Goal: Task Accomplishment & Management: Use online tool/utility

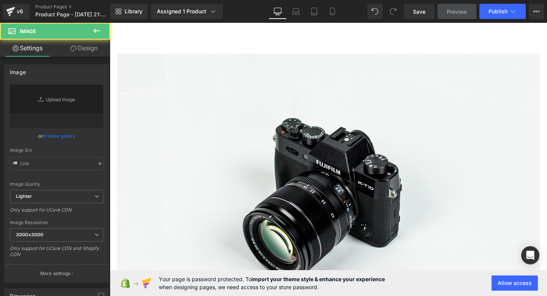
type input "//[DOMAIN_NAME][URL]"
click at [326, 21] on div "Library Assigned 1 Product Product Preview Diseñá Eventos de Ensueño: Formación…" at bounding box center [328, 11] width 437 height 23
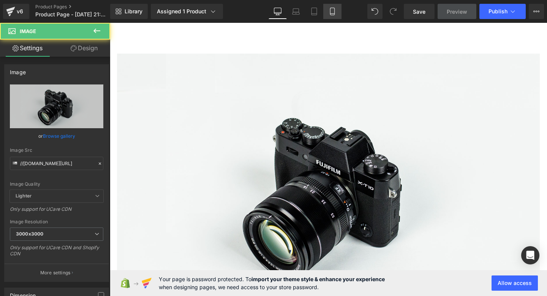
click at [333, 17] on link "Mobile" at bounding box center [332, 11] width 18 height 15
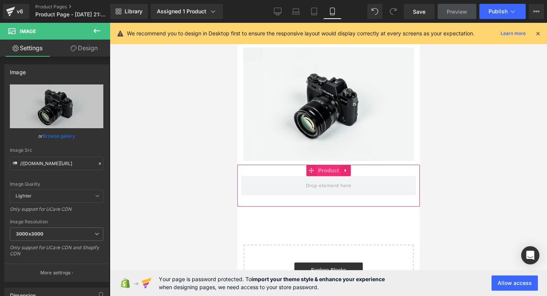
click at [326, 174] on span "Product" at bounding box center [328, 170] width 25 height 11
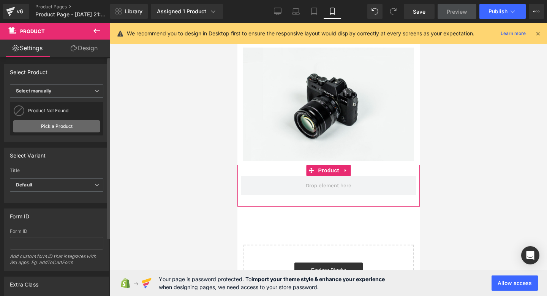
click at [43, 130] on link "Pick a Product" at bounding box center [56, 126] width 87 height 12
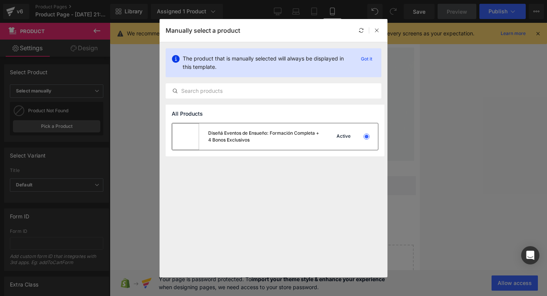
click at [259, 139] on div "Diseñá Eventos de Ensueño: Formación Completa + 4 Bonos Exclusivos" at bounding box center [264, 137] width 112 height 14
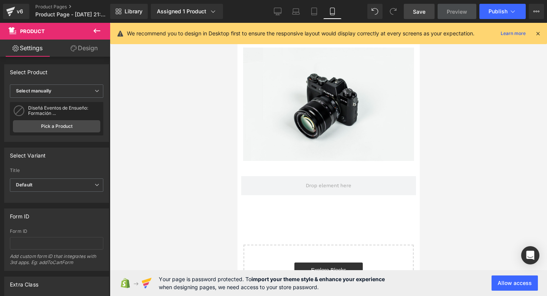
click at [423, 10] on span "Save" at bounding box center [419, 12] width 13 height 8
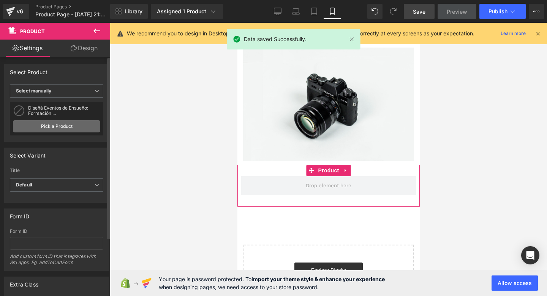
click at [81, 128] on link "Pick a Product" at bounding box center [56, 126] width 87 height 12
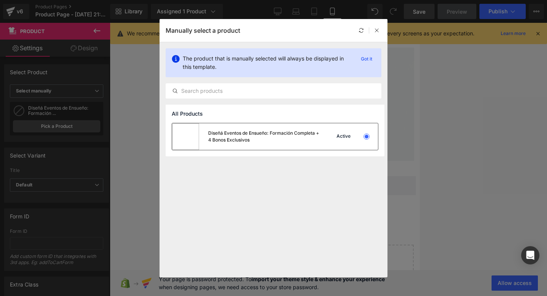
click at [241, 136] on div "Diseñá Eventos de Ensueño: Formación Completa + 4 Bonos Exclusivos" at bounding box center [264, 137] width 112 height 14
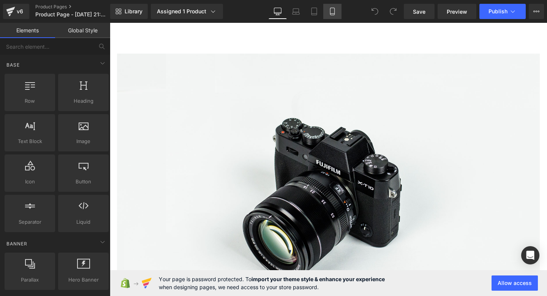
click at [328, 12] on link "Mobile" at bounding box center [332, 11] width 18 height 15
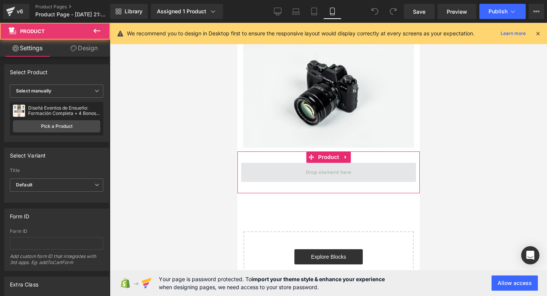
click at [302, 177] on span at bounding box center [328, 172] width 175 height 19
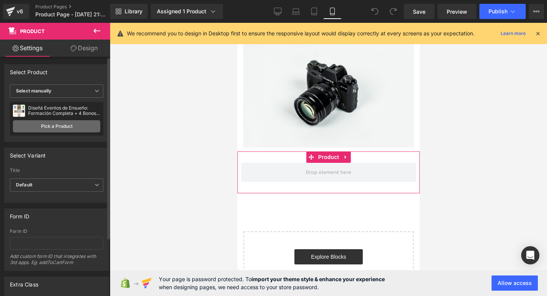
click at [40, 125] on link "Pick a Product" at bounding box center [56, 126] width 87 height 12
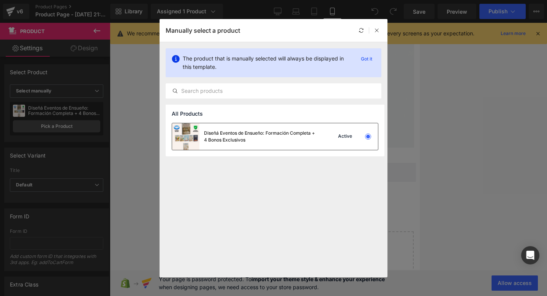
click at [295, 138] on div "Diseñá Eventos de Ensueño: Formación Completa + 4 Bonos Exclusivos" at bounding box center [261, 137] width 114 height 14
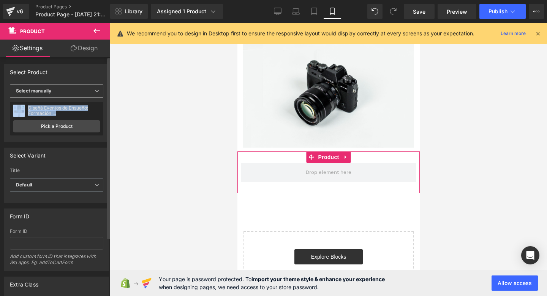
drag, startPoint x: 72, startPoint y: 116, endPoint x: 85, endPoint y: 98, distance: 22.4
click at [85, 98] on div "Display by assigned product Select manually Select manually Display by assigned…" at bounding box center [57, 112] width 104 height 57
click at [85, 98] on div "Select manually Display by assigned product Select manually" at bounding box center [56, 92] width 93 height 16
click at [84, 96] on span "Select manually" at bounding box center [56, 90] width 93 height 13
click at [73, 105] on div "Display by assigned product" at bounding box center [52, 102] width 62 height 5
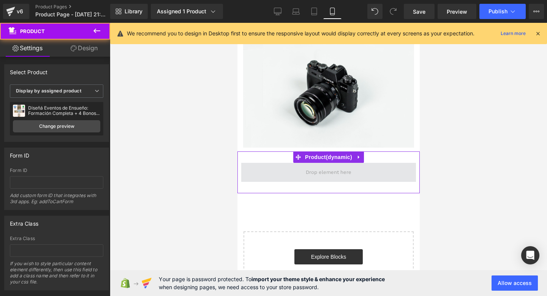
click at [369, 180] on span at bounding box center [328, 172] width 175 height 19
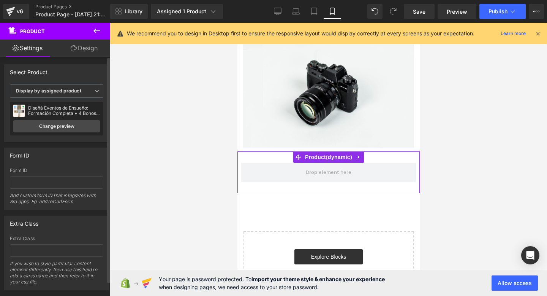
scroll to position [16, 0]
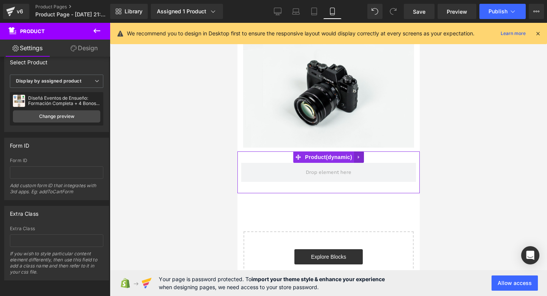
click at [359, 158] on icon at bounding box center [358, 157] width 5 height 6
click at [362, 158] on icon at bounding box center [363, 157] width 5 height 6
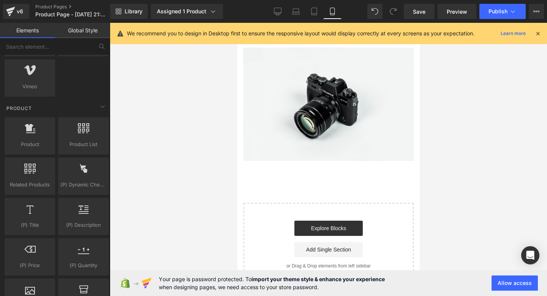
scroll to position [602, 0]
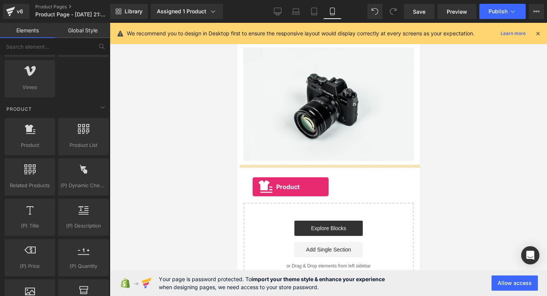
drag, startPoint x: 244, startPoint y: 156, endPoint x: 252, endPoint y: 187, distance: 31.8
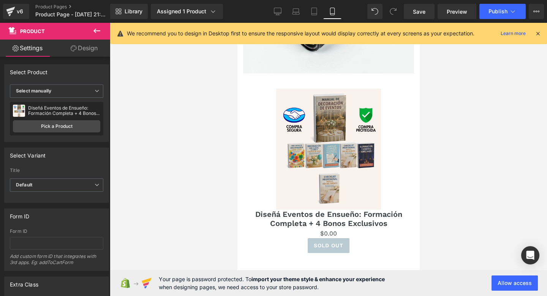
scroll to position [133, 0]
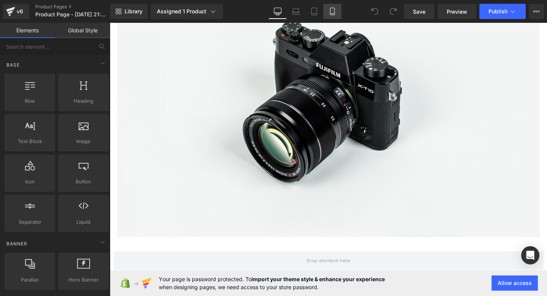
click at [327, 15] on link "Mobile" at bounding box center [332, 11] width 18 height 15
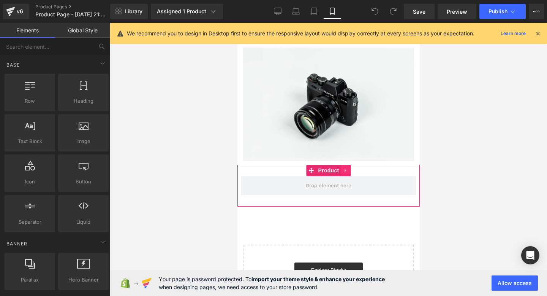
click at [343, 169] on icon at bounding box center [345, 171] width 5 height 6
click at [315, 166] on link "Product" at bounding box center [323, 170] width 35 height 11
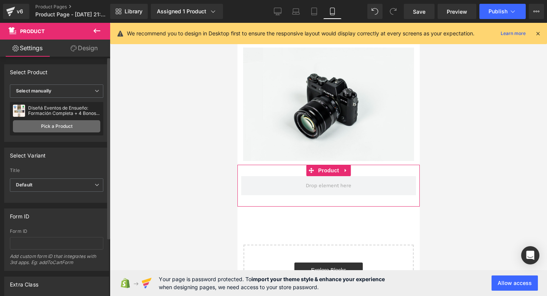
click at [34, 131] on link "Pick a Product" at bounding box center [56, 126] width 87 height 12
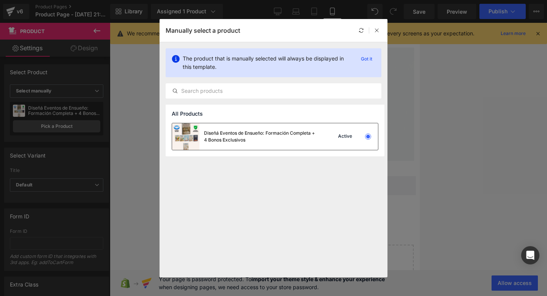
click at [284, 147] on div "Diseñá Eventos de Ensueño: Formación Completa + 4 Bonos Exclusivos" at bounding box center [245, 136] width 146 height 27
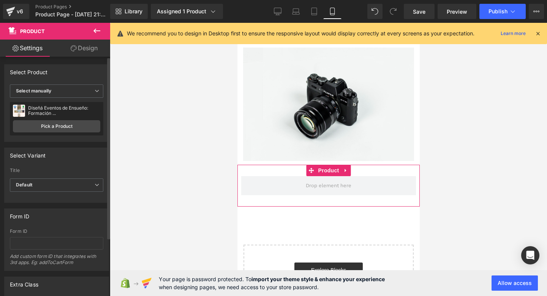
click at [61, 173] on label "Title" at bounding box center [56, 172] width 93 height 8
click at [57, 187] on span "Default" at bounding box center [56, 184] width 93 height 13
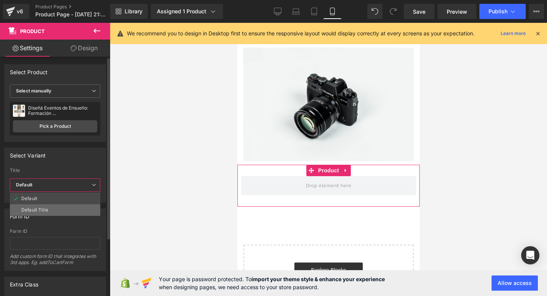
click at [54, 206] on li "Default Title" at bounding box center [55, 209] width 90 height 11
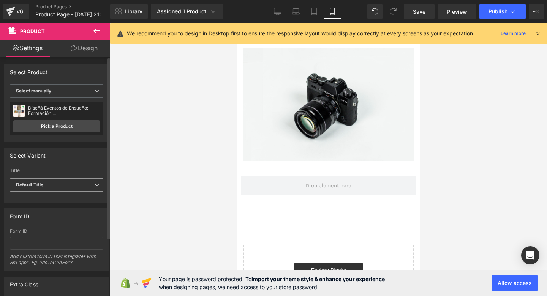
click at [68, 181] on span "Default Title" at bounding box center [56, 184] width 93 height 13
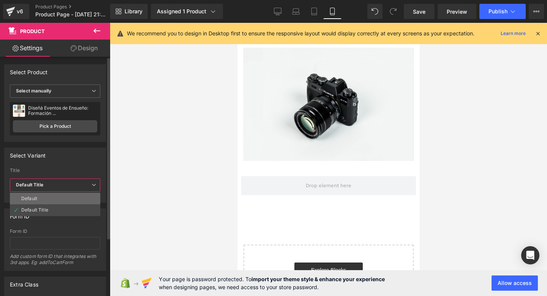
click at [61, 200] on li "Default" at bounding box center [55, 198] width 90 height 11
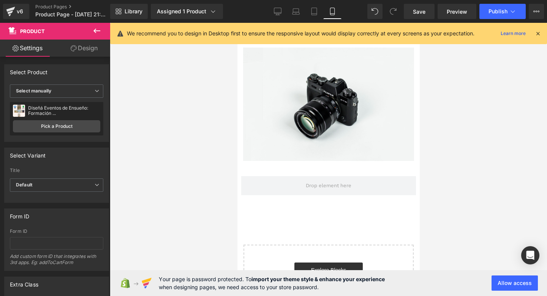
click at [96, 34] on icon at bounding box center [96, 30] width 9 height 9
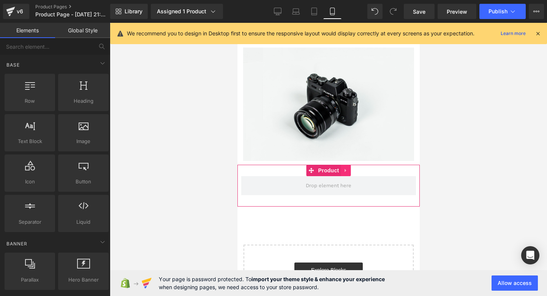
click at [347, 171] on icon at bounding box center [345, 171] width 5 height 6
click at [347, 171] on link at bounding box center [351, 170] width 10 height 11
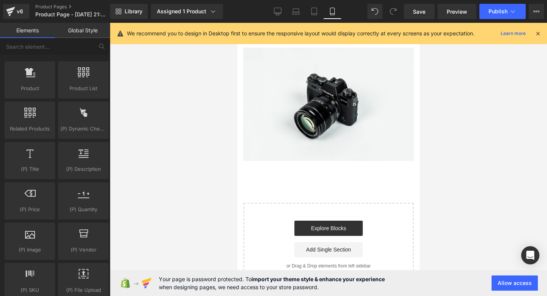
scroll to position [663, 0]
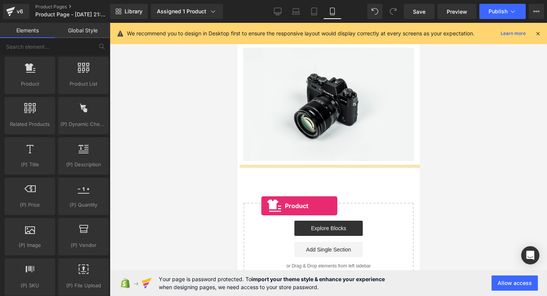
drag, startPoint x: 263, startPoint y: 112, endPoint x: 261, endPoint y: 206, distance: 93.1
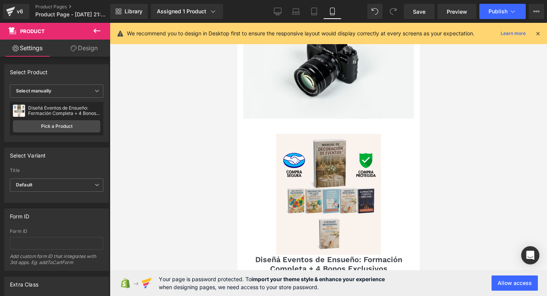
scroll to position [0, 0]
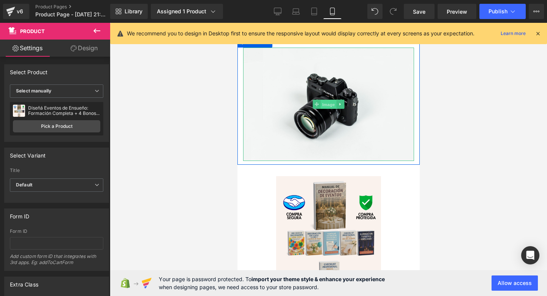
click at [322, 104] on span "Image" at bounding box center [328, 104] width 16 height 9
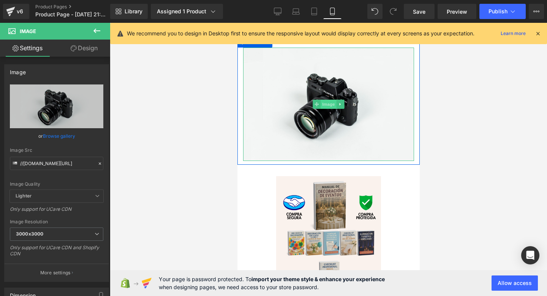
click at [322, 106] on span "Image" at bounding box center [328, 104] width 16 height 9
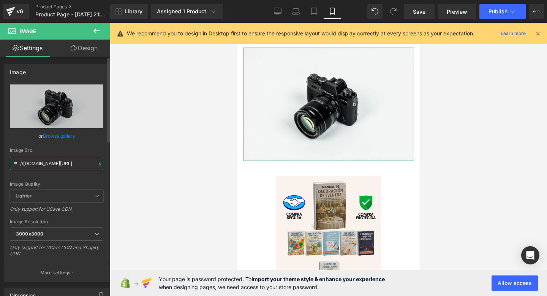
click at [53, 160] on input "//[DOMAIN_NAME][URL]" at bounding box center [56, 163] width 93 height 13
paste input "https://i.postimg.cc/kMT80m85/1.pn"
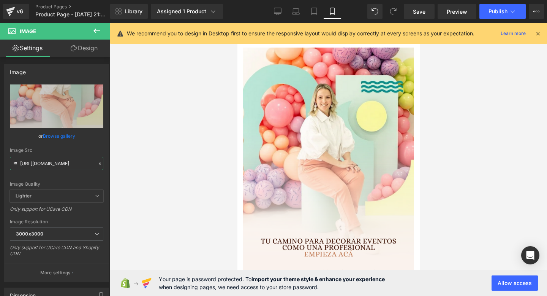
type input "https://i.postimg.cc/kMT80m85/1.png"
click at [538, 36] on icon at bounding box center [538, 33] width 7 height 7
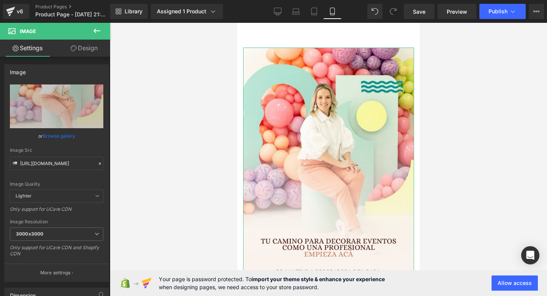
click at [76, 49] on icon at bounding box center [74, 48] width 6 height 6
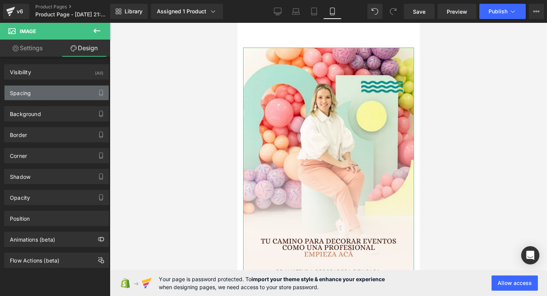
click at [58, 93] on div "Spacing" at bounding box center [57, 93] width 104 height 14
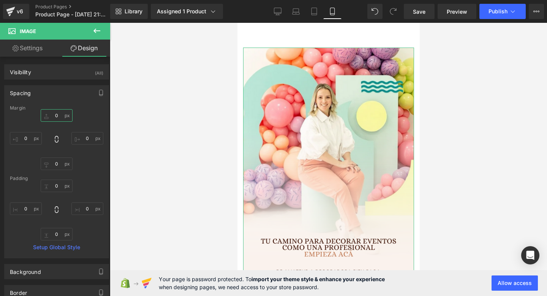
click at [56, 117] on input "0" at bounding box center [57, 115] width 32 height 13
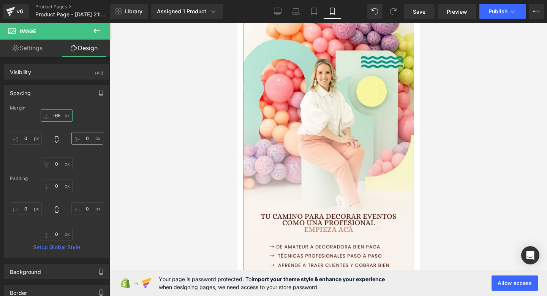
type input "-65"
click at [89, 139] on input "0" at bounding box center [87, 138] width 32 height 13
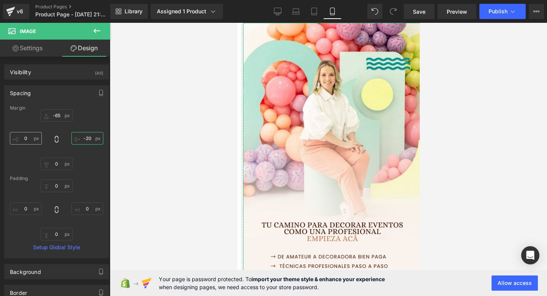
type input "-20"
click at [30, 141] on input "0" at bounding box center [26, 138] width 32 height 13
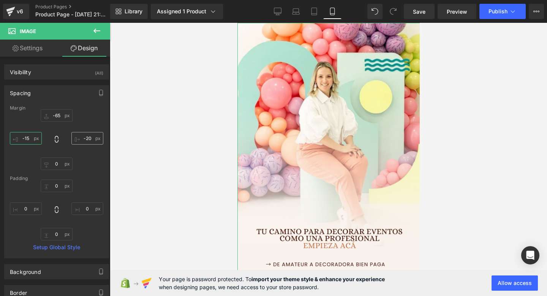
type input "-15"
click at [87, 136] on input "-20" at bounding box center [87, 138] width 32 height 13
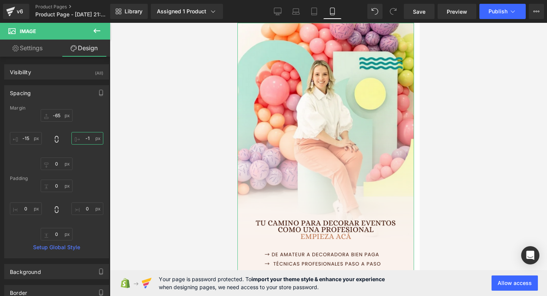
type input "-15"
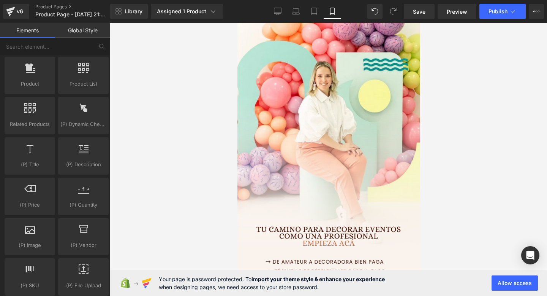
click at [479, 166] on div at bounding box center [328, 159] width 437 height 273
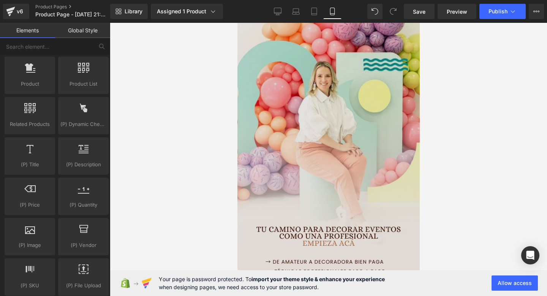
click at [322, 160] on img at bounding box center [328, 165] width 182 height 285
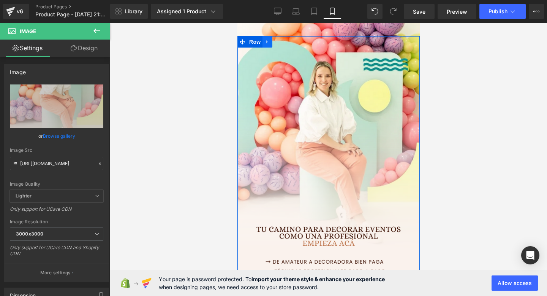
click at [269, 41] on icon at bounding box center [266, 42] width 5 height 6
click at [276, 43] on icon at bounding box center [276, 41] width 5 height 5
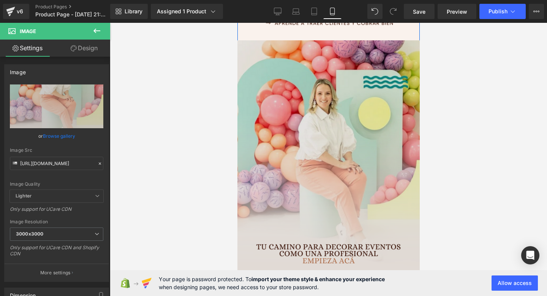
scroll to position [258, 0]
click at [304, 130] on img at bounding box center [328, 182] width 182 height 285
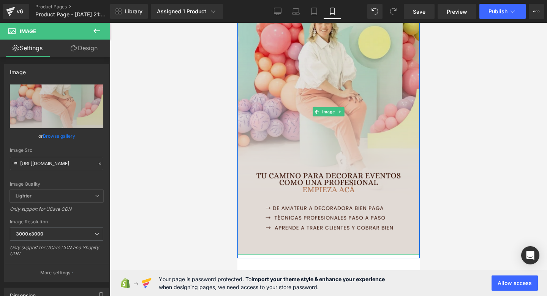
scroll to position [279, 0]
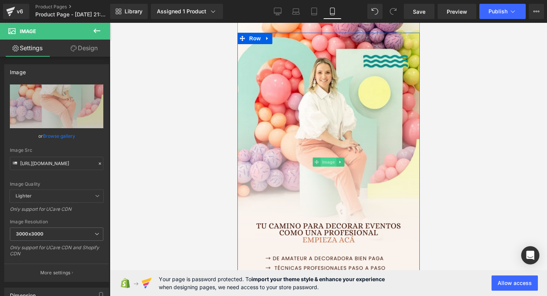
click at [326, 162] on span "Image" at bounding box center [328, 161] width 16 height 9
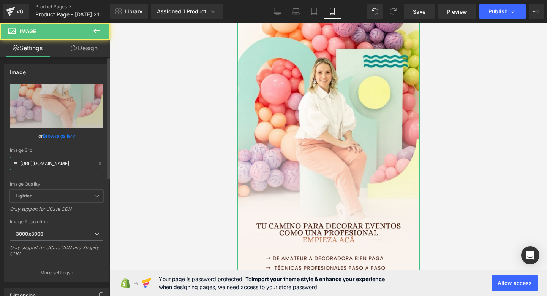
click at [61, 160] on input "https://i.postimg.cc/kMT80m85/1.png" at bounding box center [56, 163] width 93 height 13
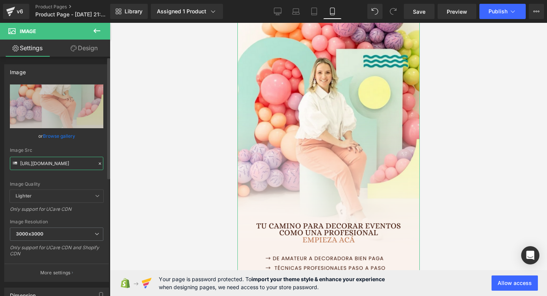
click at [61, 160] on input "https://i.postimg.cc/kMT80m85/1.png" at bounding box center [56, 163] width 93 height 13
paste input "QCd7F4Ls/2"
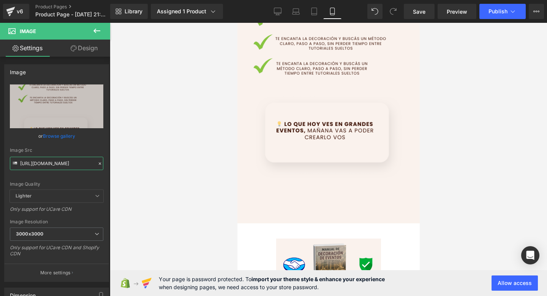
scroll to position [410, 0]
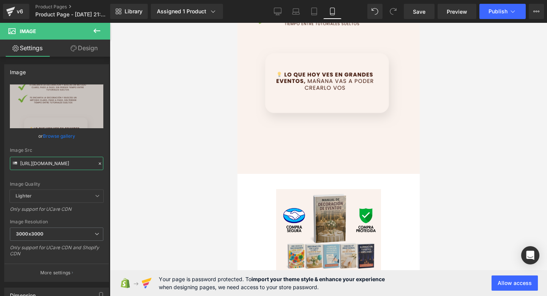
type input "https://i.postimg.cc/QCd7F4Ls/2.png"
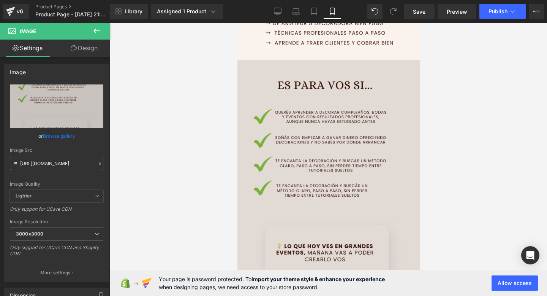
scroll to position [236, 0]
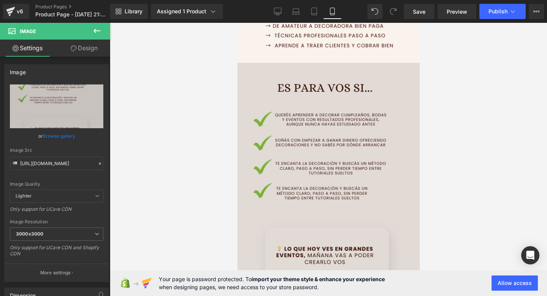
click at [277, 73] on img at bounding box center [328, 205] width 182 height 285
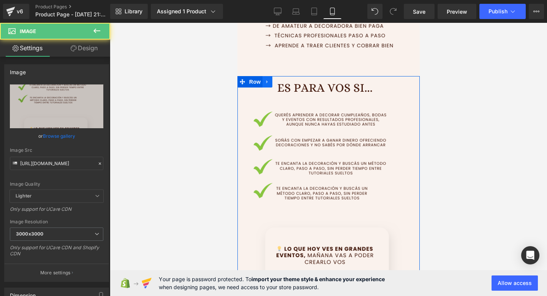
click at [271, 79] on link at bounding box center [267, 81] width 10 height 11
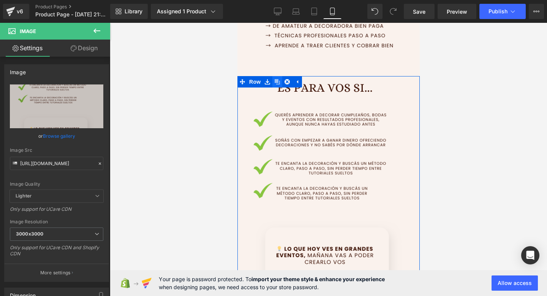
click at [276, 83] on icon at bounding box center [276, 81] width 5 height 5
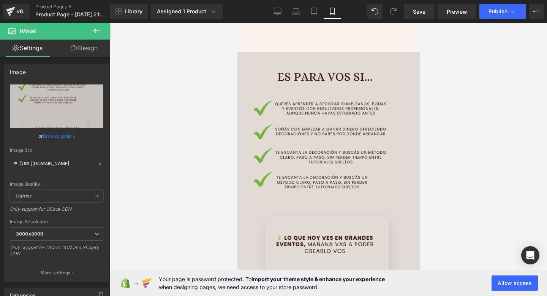
scroll to position [534, 0]
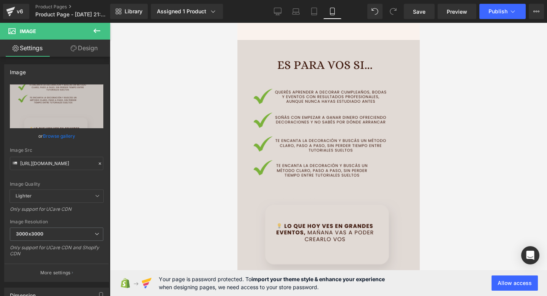
click at [319, 108] on img at bounding box center [328, 182] width 182 height 285
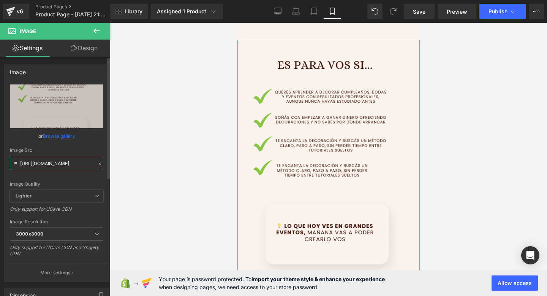
click at [55, 165] on input "https://i.postimg.cc/QCd7F4Ls/2.png" at bounding box center [56, 163] width 93 height 13
paste input "qqD3ys0K/3"
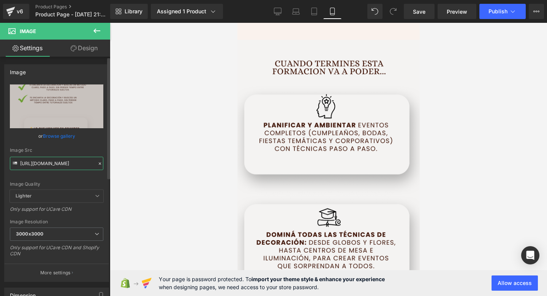
type input "https://i.postimg.cc/qqD3ys0K/3.png"
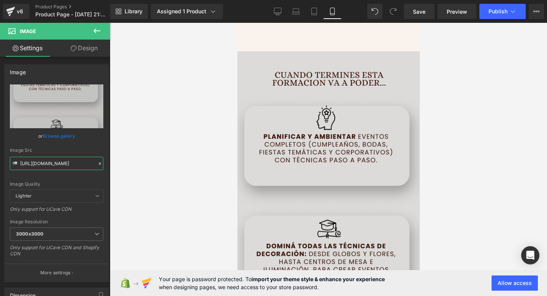
scroll to position [450, 0]
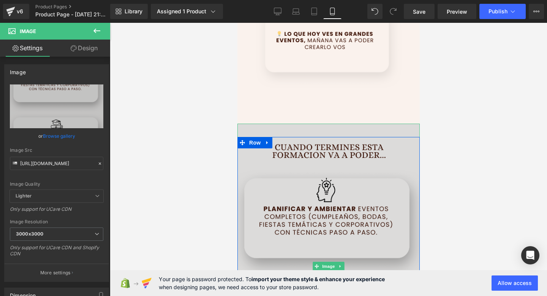
click at [266, 135] on img at bounding box center [328, 266] width 182 height 285
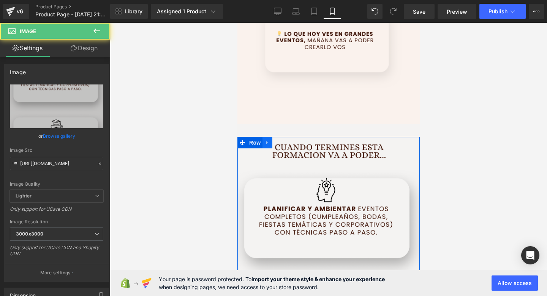
click at [268, 143] on icon at bounding box center [266, 143] width 5 height 6
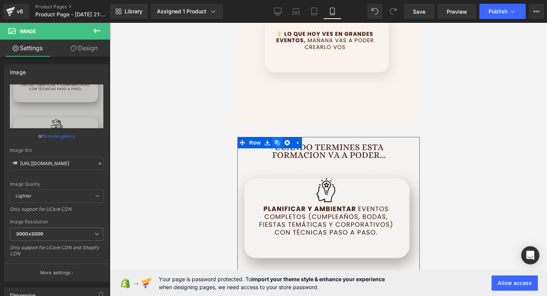
click at [277, 146] on link at bounding box center [277, 142] width 10 height 11
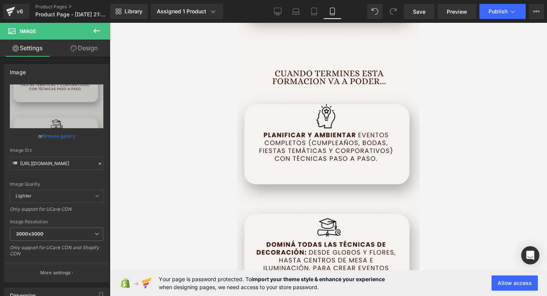
scroll to position [809, 0]
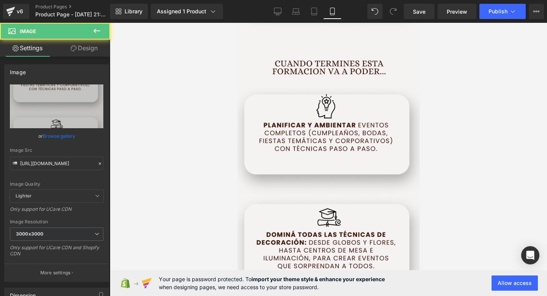
click at [277, 146] on img at bounding box center [328, 182] width 182 height 285
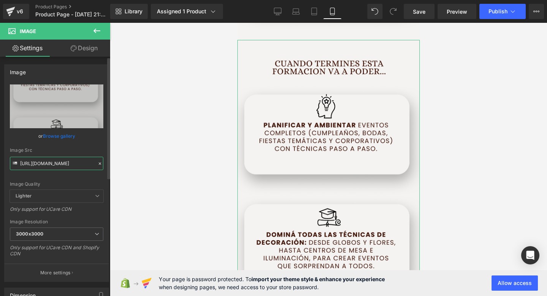
click at [80, 165] on input "https://i.postimg.cc/qqD3ys0K/3.png" at bounding box center [56, 163] width 93 height 13
paste input "MTDRKkFd/4"
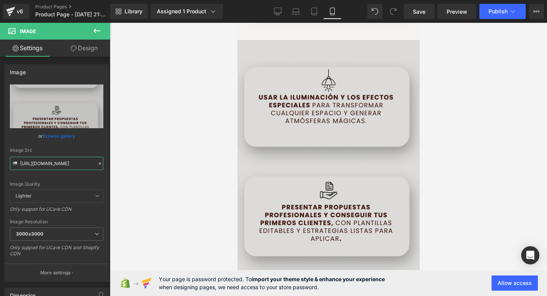
type input "https://i.postimg.cc/MTDRKkFd/4.png"
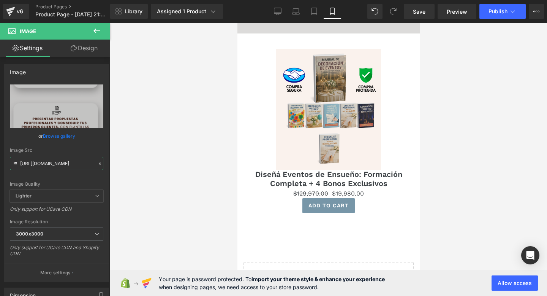
scroll to position [1028, 0]
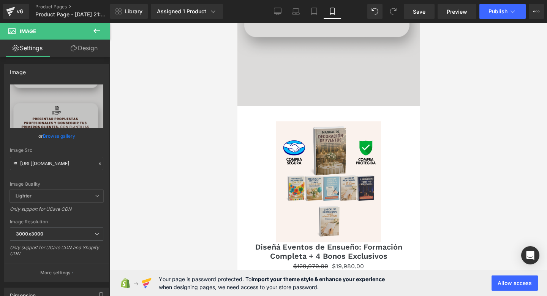
click at [320, 177] on div "Sale Off (P) Image" at bounding box center [328, 181] width 175 height 121
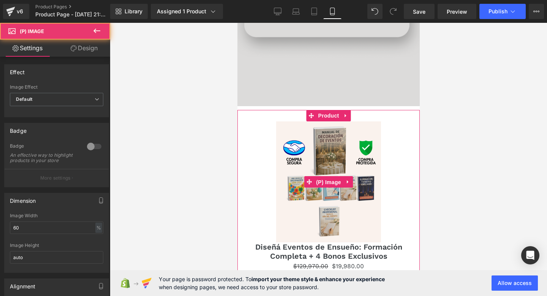
click at [320, 177] on span "(P) Image" at bounding box center [328, 181] width 29 height 11
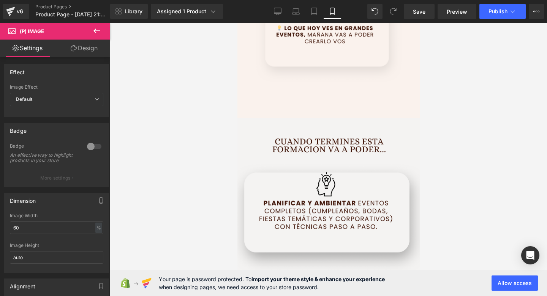
scroll to position [467, 0]
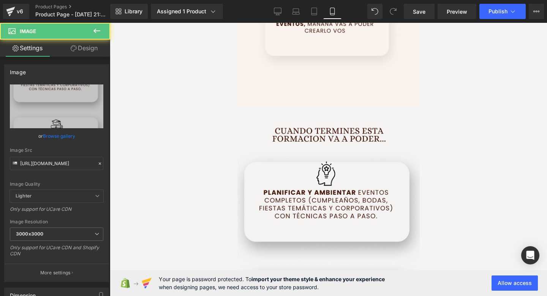
click at [306, 127] on img at bounding box center [328, 249] width 182 height 285
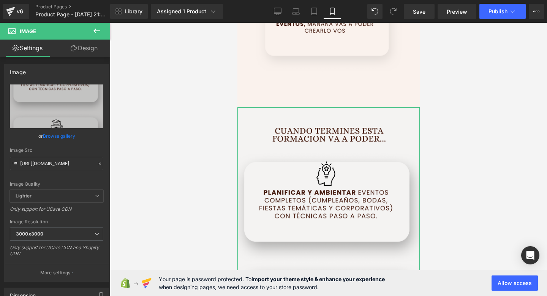
click at [75, 46] on icon at bounding box center [74, 48] width 6 height 6
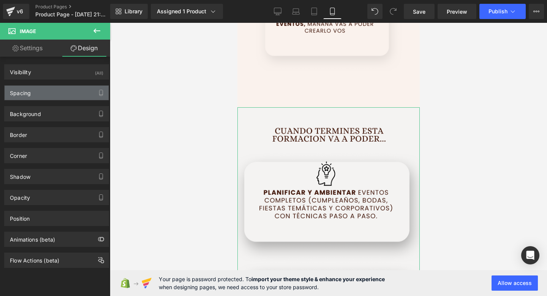
click at [62, 96] on div "Spacing" at bounding box center [57, 93] width 104 height 14
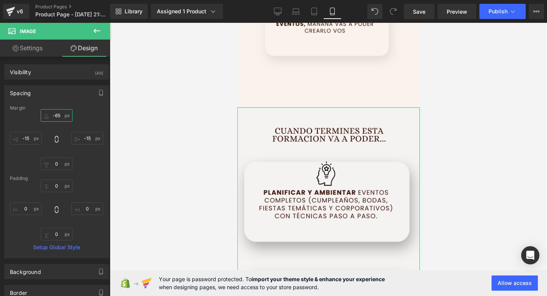
click at [59, 113] on input "-65" at bounding box center [57, 115] width 32 height 13
type input "-165"
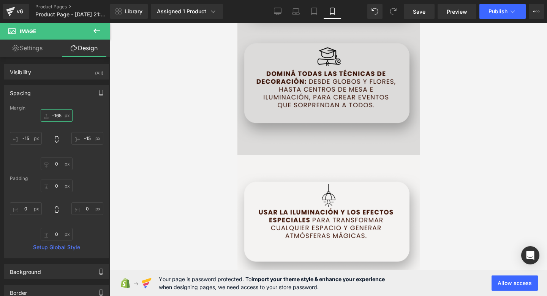
scroll to position [708, 0]
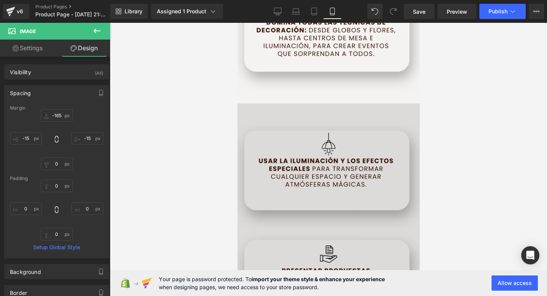
click at [301, 130] on img at bounding box center [328, 245] width 182 height 285
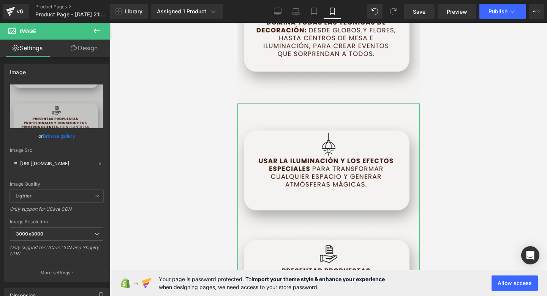
click at [88, 51] on link "Design" at bounding box center [84, 48] width 55 height 17
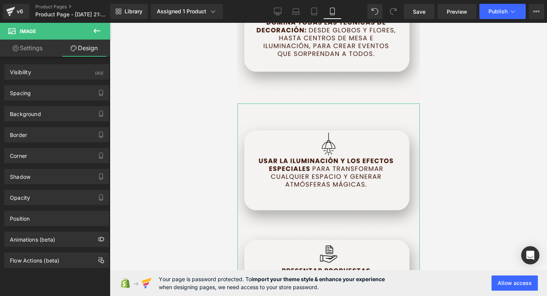
type input "-65"
type input "-15"
type input "0"
type input "-15"
type input "0"
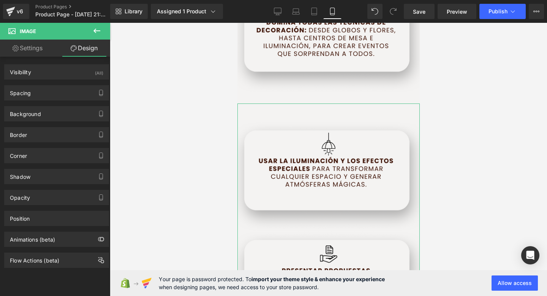
type input "0"
click at [39, 90] on div "Spacing" at bounding box center [57, 93] width 104 height 14
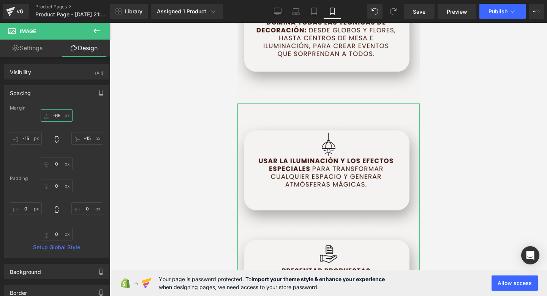
click at [60, 118] on input "-65" at bounding box center [57, 115] width 32 height 13
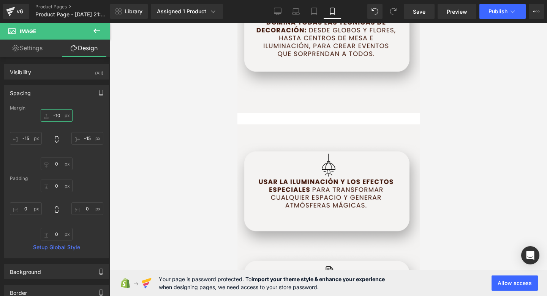
type input "-10-"
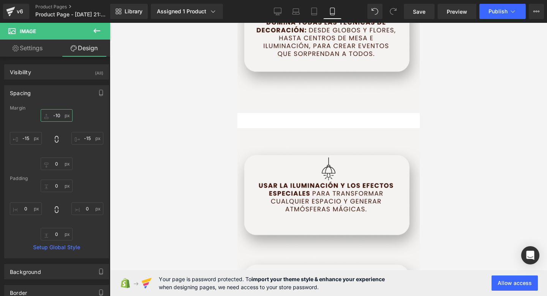
type input "-100"
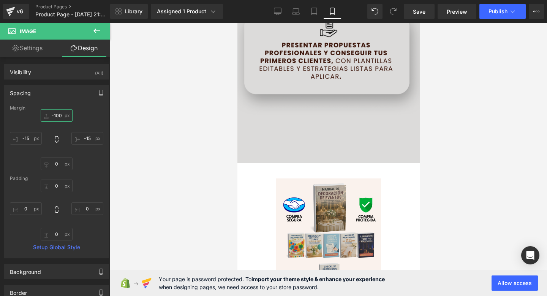
scroll to position [979, 0]
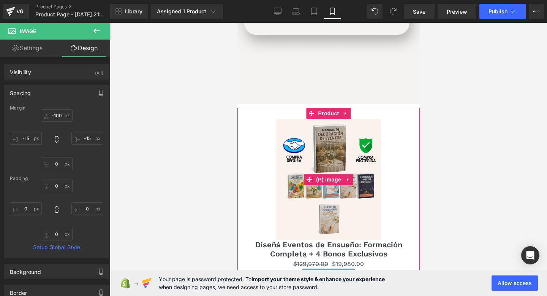
click at [358, 175] on img at bounding box center [328, 179] width 105 height 121
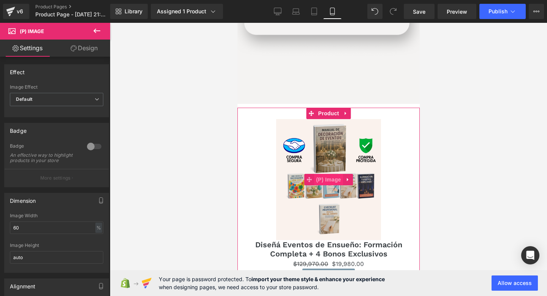
click at [331, 180] on span "(P) Image" at bounding box center [328, 179] width 29 height 11
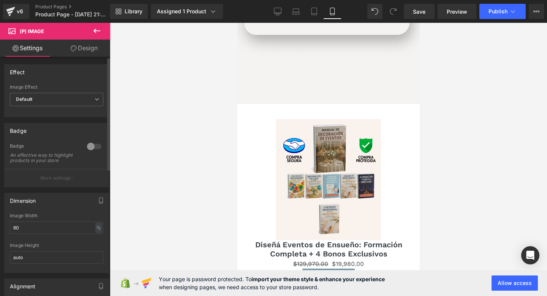
click at [69, 54] on link "Design" at bounding box center [84, 48] width 55 height 17
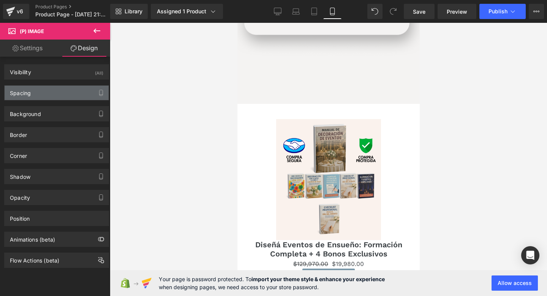
click at [37, 97] on div "Spacing" at bounding box center [57, 93] width 104 height 14
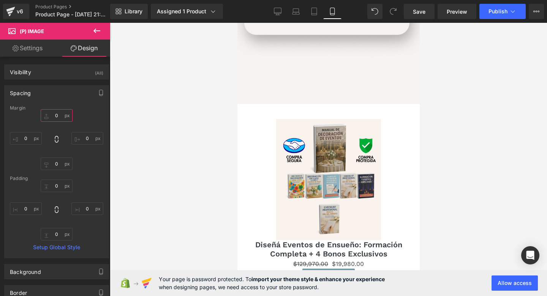
click at [57, 114] on input "0" at bounding box center [57, 115] width 32 height 13
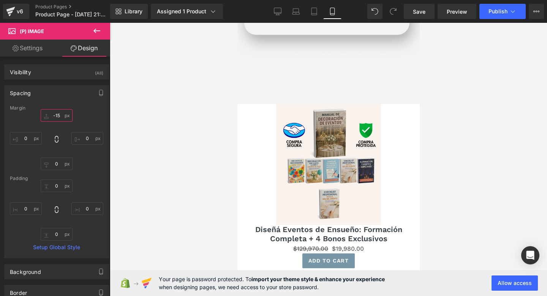
type input "-1"
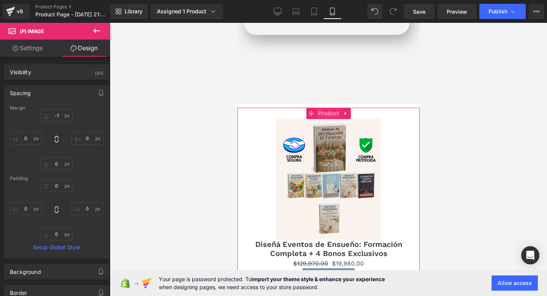
click at [332, 118] on span "Product" at bounding box center [328, 113] width 25 height 11
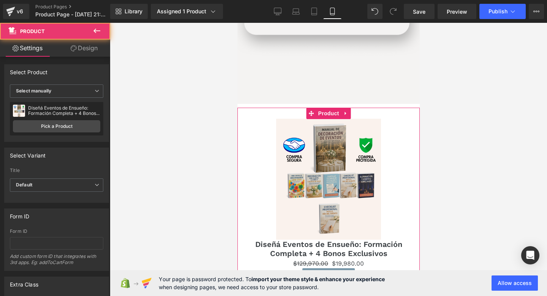
click at [74, 50] on icon at bounding box center [74, 48] width 6 height 6
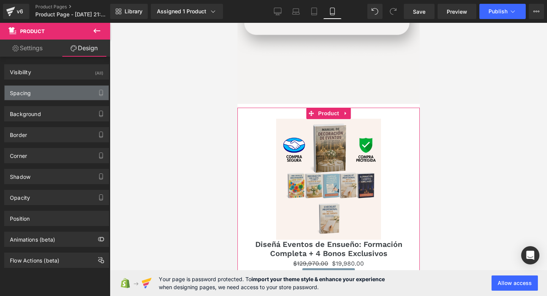
click at [64, 90] on div "Spacing" at bounding box center [57, 93] width 104 height 14
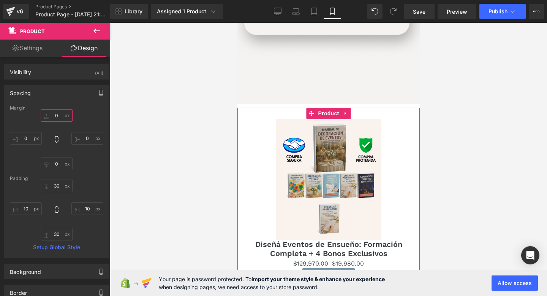
click at [55, 112] on input "0" at bounding box center [57, 115] width 32 height 13
type input "-100"
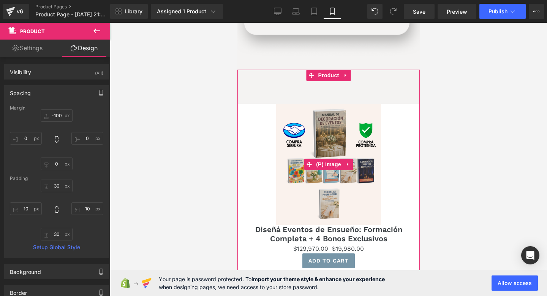
click at [331, 198] on img at bounding box center [328, 164] width 105 height 121
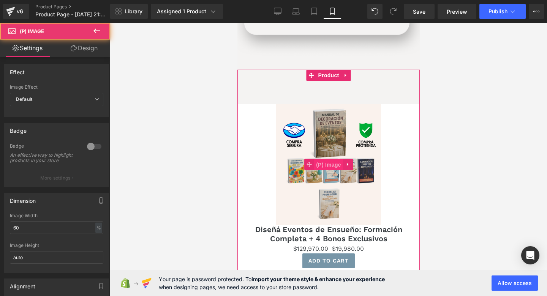
click at [326, 162] on span "(P) Image" at bounding box center [328, 164] width 29 height 11
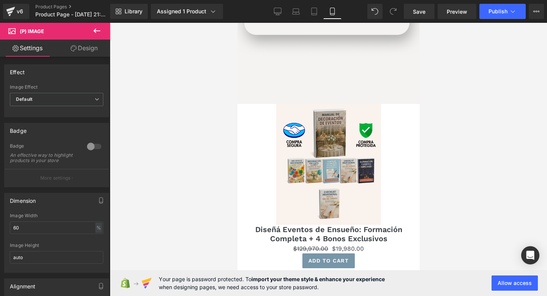
click at [75, 44] on link "Design" at bounding box center [84, 48] width 55 height 17
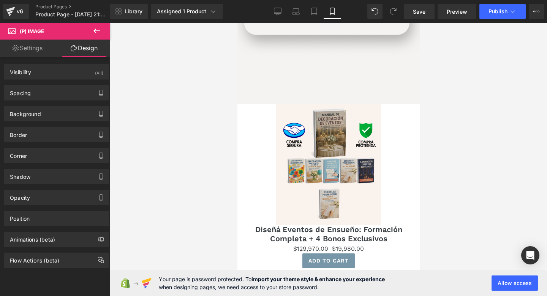
click at [55, 100] on div "Background Color & Image color transparent Color transparent 0 % Image Replace …" at bounding box center [57, 110] width 114 height 21
click at [61, 96] on div "Spacing" at bounding box center [57, 93] width 104 height 14
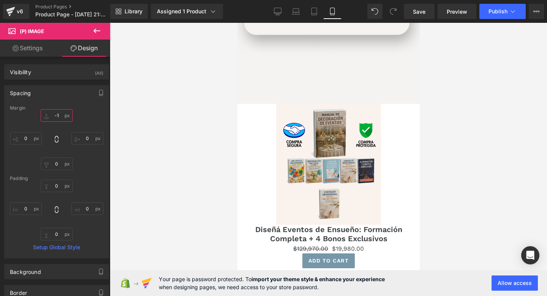
click at [59, 115] on input "-1" at bounding box center [57, 115] width 32 height 13
type input "-50"
click at [22, 136] on input "0" at bounding box center [26, 138] width 32 height 13
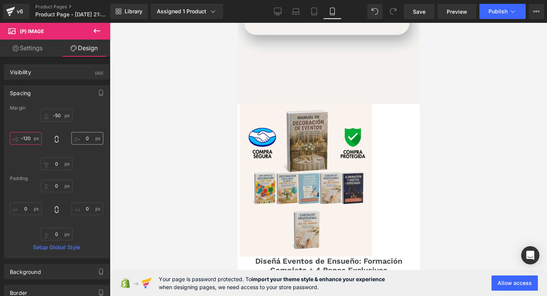
type input "-120"
click at [91, 138] on input "0" at bounding box center [87, 138] width 32 height 13
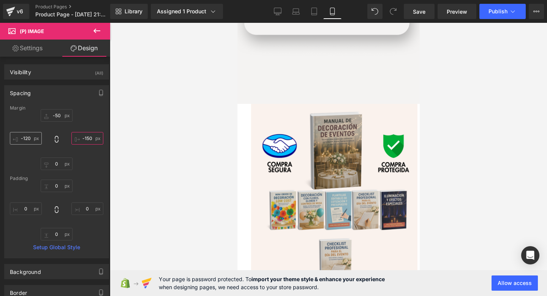
type input "-150"
click at [28, 138] on input "-120" at bounding box center [26, 138] width 32 height 13
click at [29, 138] on input "-120" at bounding box center [26, 138] width 32 height 13
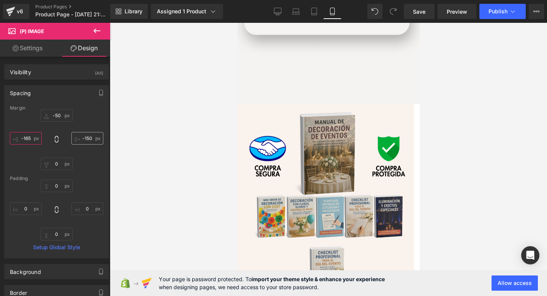
type input "-165"
click at [89, 138] on input "-150" at bounding box center [87, 138] width 32 height 13
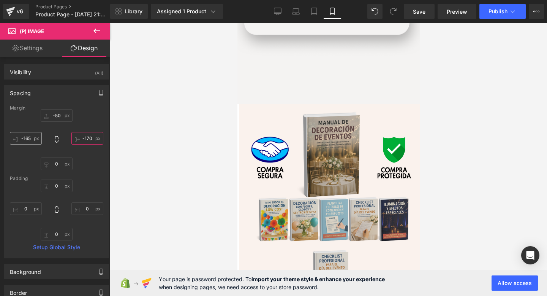
type input "-170"
click at [32, 140] on input "-165" at bounding box center [26, 138] width 32 height 13
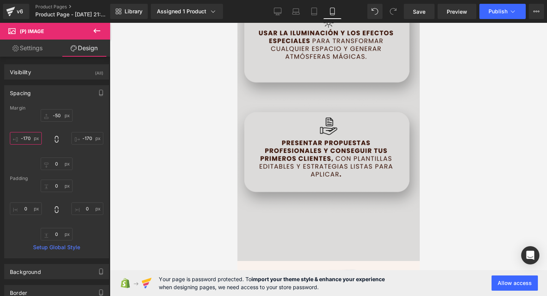
scroll to position [929, 0]
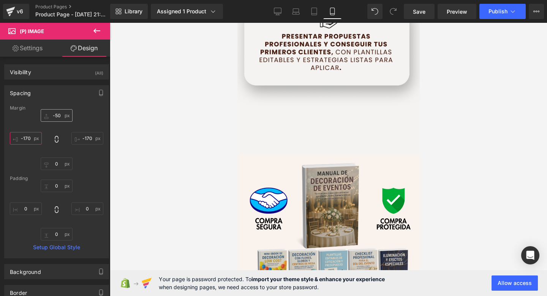
type input "-170"
click at [52, 116] on input "-50" at bounding box center [57, 115] width 32 height 13
type input "-150"
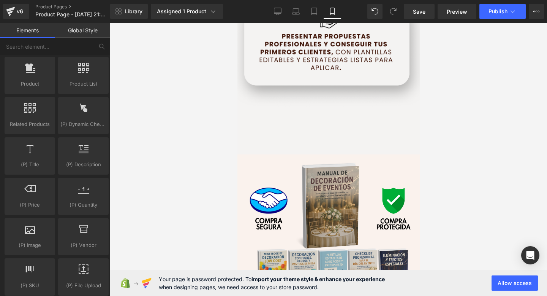
click at [228, 125] on div at bounding box center [328, 159] width 437 height 273
click at [501, 3] on div "Library Assigned 1 Product Product Preview Diseñá Eventos de Ensueño: Formación…" at bounding box center [328, 11] width 437 height 23
click at [499, 8] on span "Publish" at bounding box center [498, 11] width 19 height 6
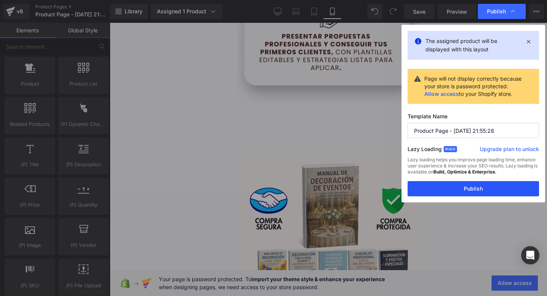
click at [438, 188] on button "Publish" at bounding box center [473, 188] width 131 height 15
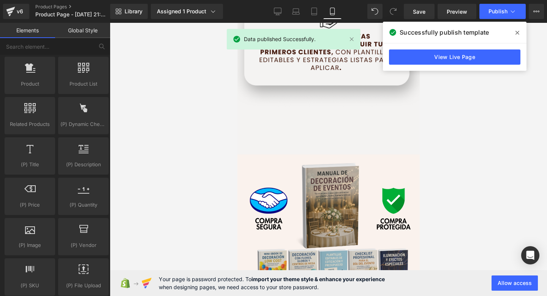
click at [516, 34] on icon at bounding box center [518, 33] width 4 height 4
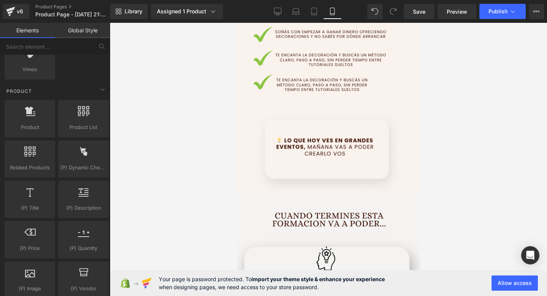
scroll to position [0, 0]
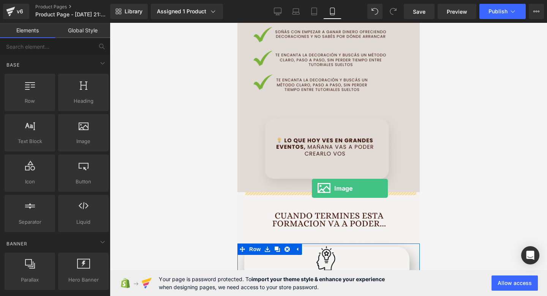
drag, startPoint x: 313, startPoint y: 152, endPoint x: 312, endPoint y: 189, distance: 36.9
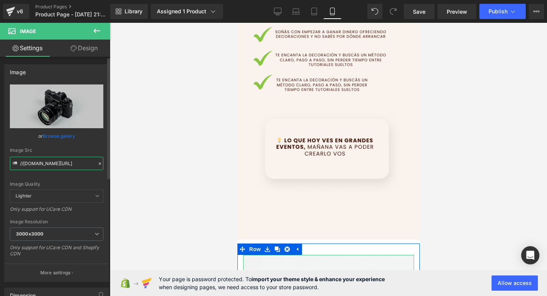
click at [44, 158] on input "//[DOMAIN_NAME][URL]" at bounding box center [56, 163] width 93 height 13
paste input "https://screenapp.io/app/#/shared/0bFZ2Boj7I"
type input "https://screenapp.io/app/#/shared/0bFZ2Boj7I"
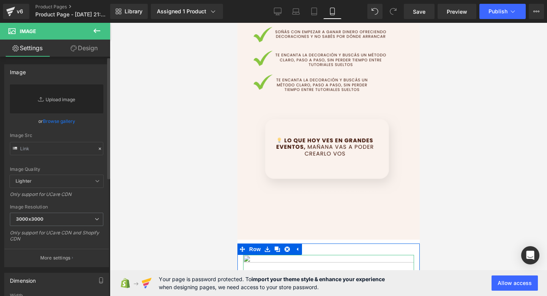
click at [54, 105] on link "Replace Image" at bounding box center [56, 98] width 93 height 29
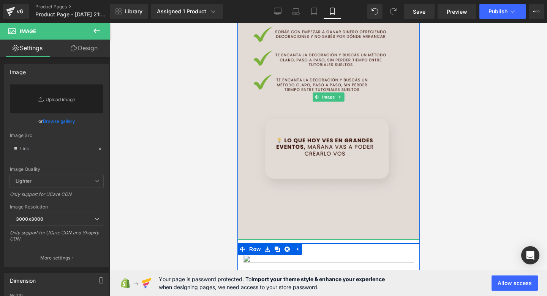
scroll to position [485, 0]
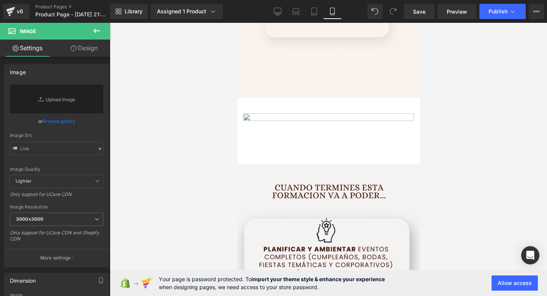
click at [98, 28] on icon at bounding box center [96, 30] width 9 height 9
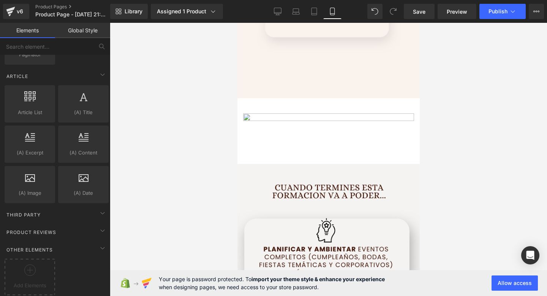
scroll to position [1436, 0]
click at [44, 246] on span "Other Elements" at bounding box center [30, 249] width 48 height 7
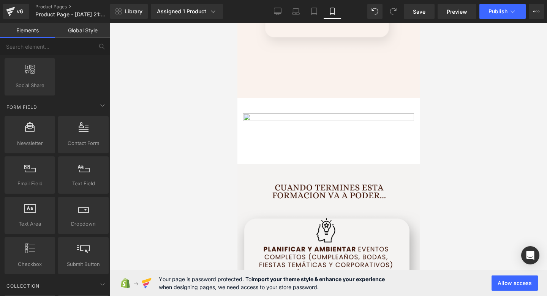
scroll to position [982, 0]
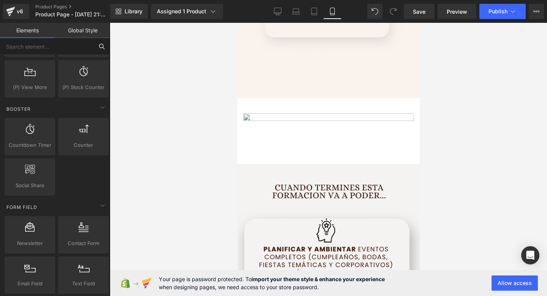
click at [67, 47] on input "text" at bounding box center [46, 46] width 93 height 17
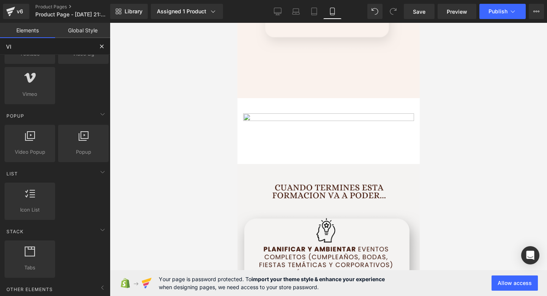
scroll to position [53, 0]
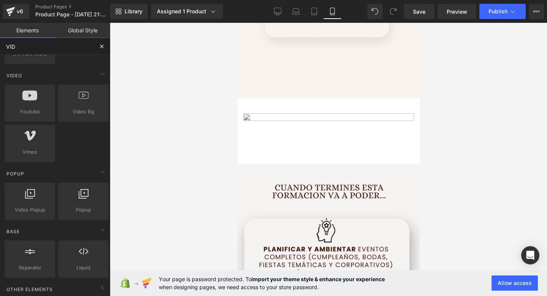
type input "VIDE"
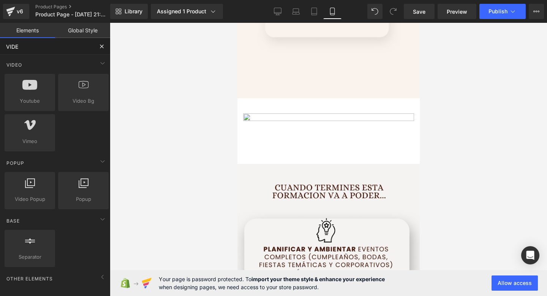
scroll to position [0, 0]
click at [27, 181] on icon at bounding box center [30, 183] width 10 height 10
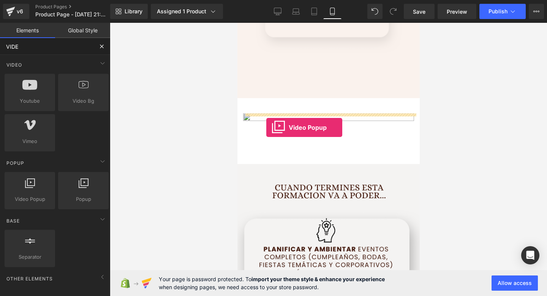
drag, startPoint x: 264, startPoint y: 204, endPoint x: 272, endPoint y: 127, distance: 77.5
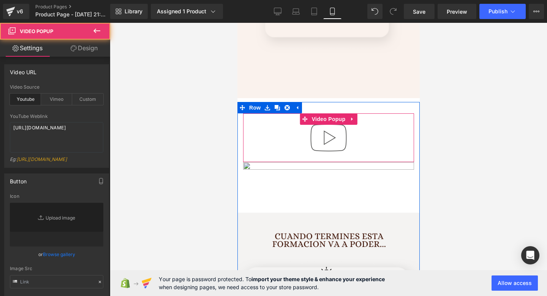
type input "//d1um8515vdn9kb.cloudfront.net/images/youtube-play-button.png"
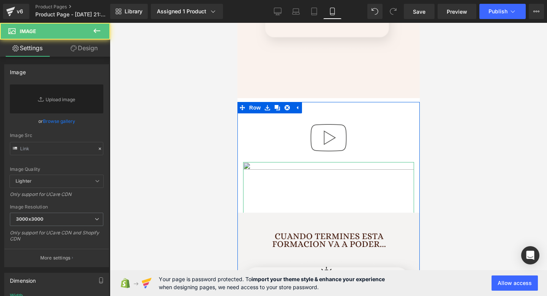
click at [313, 170] on img at bounding box center [328, 218] width 171 height 113
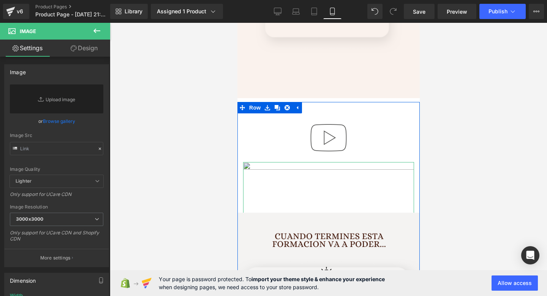
click at [293, 171] on img at bounding box center [328, 218] width 171 height 113
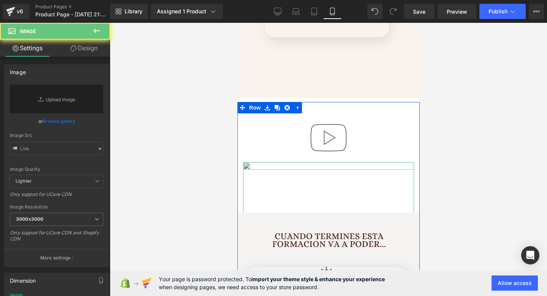
click at [313, 199] on img at bounding box center [328, 218] width 171 height 113
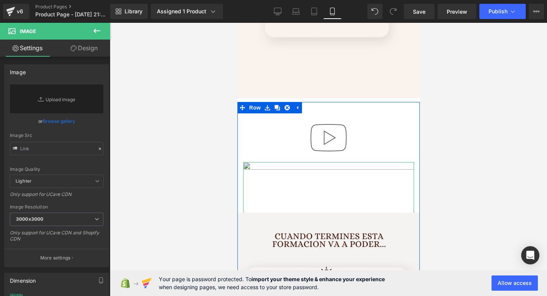
click at [253, 165] on img at bounding box center [328, 218] width 171 height 113
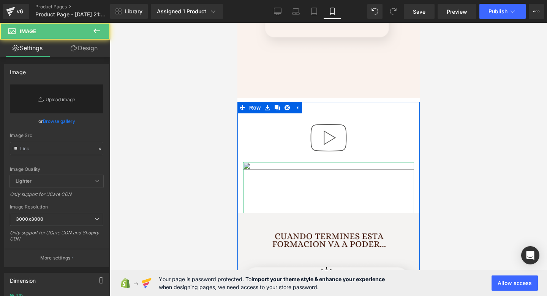
drag, startPoint x: 249, startPoint y: 165, endPoint x: 315, endPoint y: 177, distance: 66.8
click at [315, 177] on img at bounding box center [328, 218] width 171 height 113
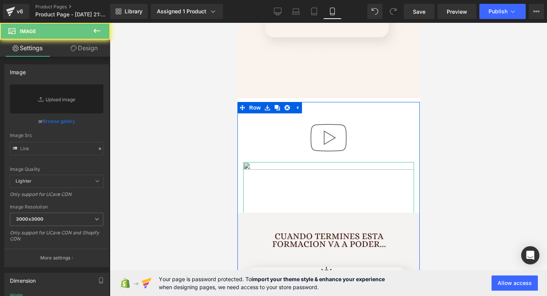
click at [314, 177] on img at bounding box center [328, 218] width 171 height 113
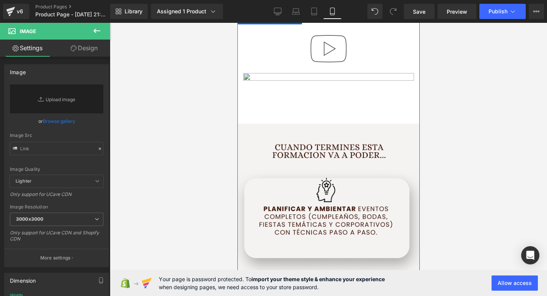
scroll to position [505, 0]
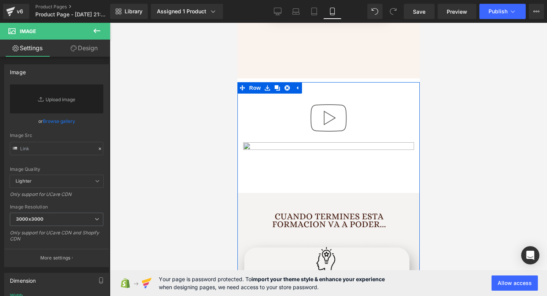
click at [280, 174] on img at bounding box center [328, 198] width 171 height 113
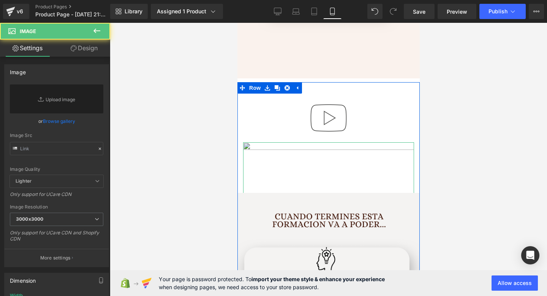
click at [280, 174] on img at bounding box center [328, 198] width 171 height 113
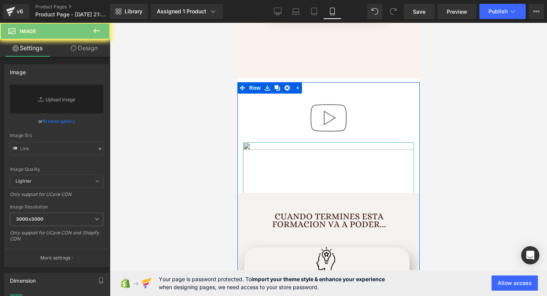
click at [280, 174] on img at bounding box center [328, 198] width 171 height 113
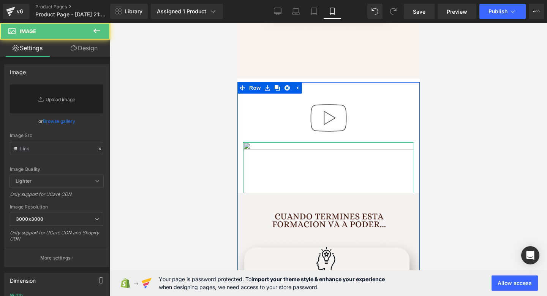
drag, startPoint x: 259, startPoint y: 146, endPoint x: 334, endPoint y: 149, distance: 75.3
click at [335, 149] on img at bounding box center [328, 198] width 171 height 113
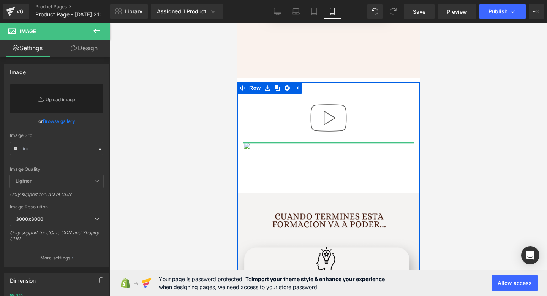
click at [249, 144] on div at bounding box center [328, 143] width 171 height 2
drag, startPoint x: 250, startPoint y: 144, endPoint x: 234, endPoint y: 146, distance: 16.1
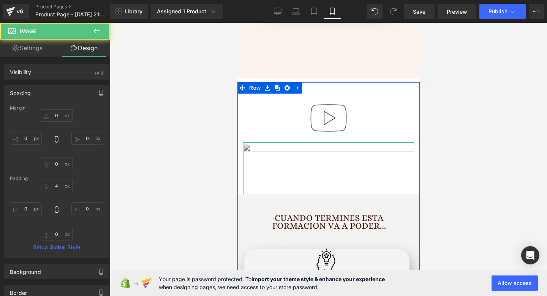
click at [321, 158] on img at bounding box center [328, 199] width 171 height 115
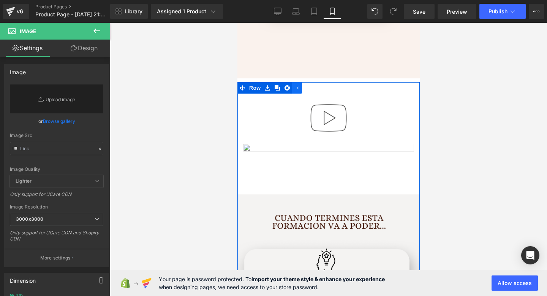
click at [299, 90] on icon at bounding box center [296, 88] width 5 height 6
click at [271, 89] on link at bounding box center [267, 87] width 10 height 11
click at [287, 86] on icon at bounding box center [286, 87] width 5 height 5
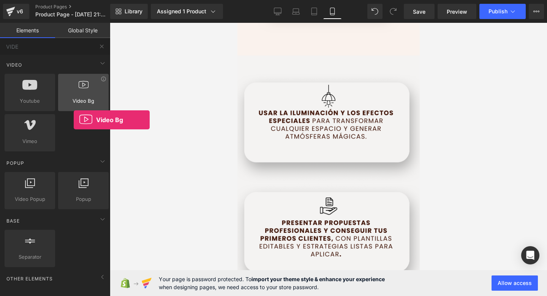
drag, startPoint x: 73, startPoint y: 99, endPoint x: 69, endPoint y: 111, distance: 12.5
click at [69, 111] on div "Video Bg videos, backgrounds, youtube, vimeo" at bounding box center [83, 92] width 51 height 37
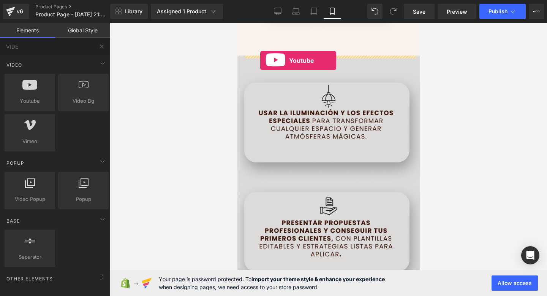
drag, startPoint x: 261, startPoint y: 125, endPoint x: 260, endPoint y: 60, distance: 64.2
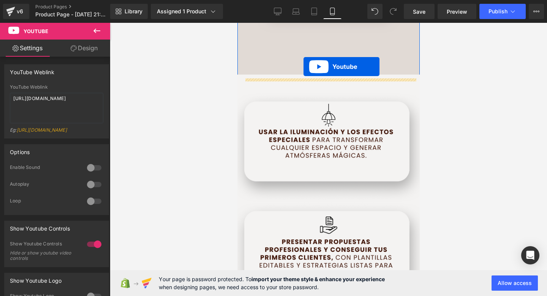
drag, startPoint x: 308, startPoint y: 100, endPoint x: 303, endPoint y: 67, distance: 33.1
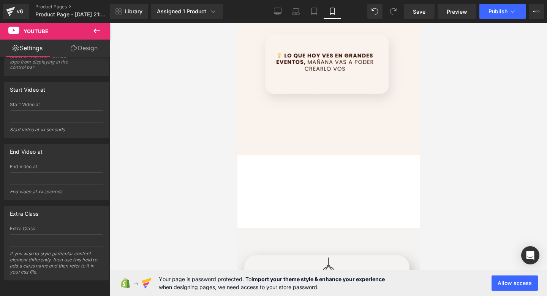
scroll to position [432, 0]
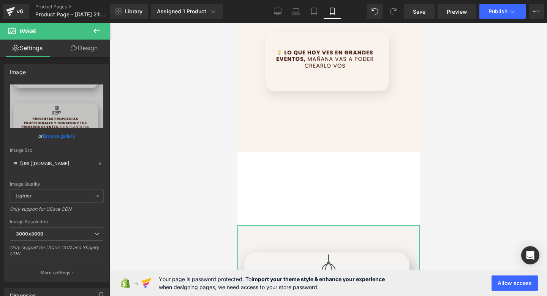
click at [84, 40] on link "Design" at bounding box center [84, 48] width 55 height 17
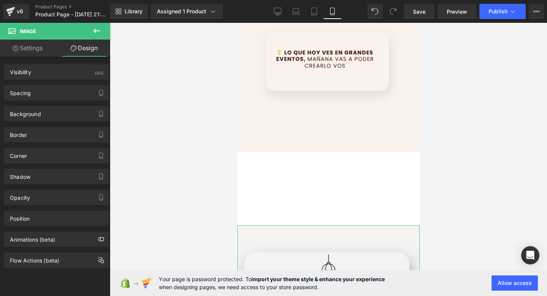
click at [79, 49] on link "Design" at bounding box center [84, 48] width 55 height 17
click at [61, 97] on div "Spacing" at bounding box center [57, 93] width 104 height 14
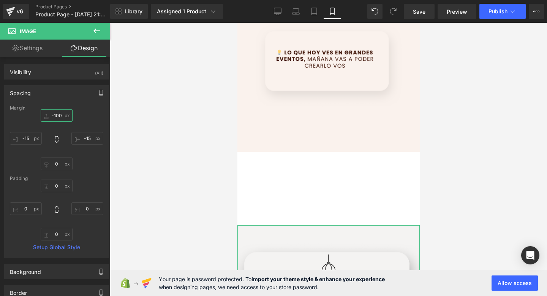
click at [58, 115] on input "-100" at bounding box center [57, 115] width 32 height 13
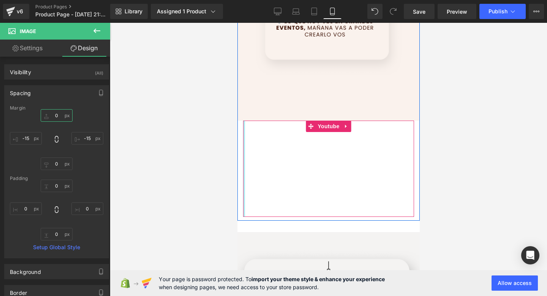
scroll to position [486, 0]
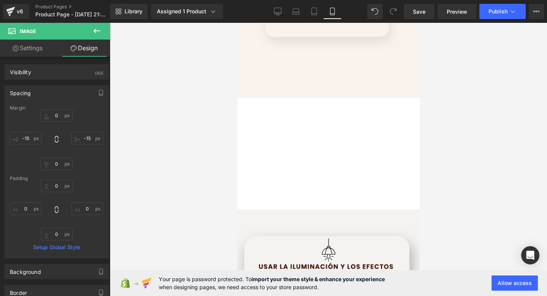
click at [102, 29] on button at bounding box center [97, 31] width 27 height 17
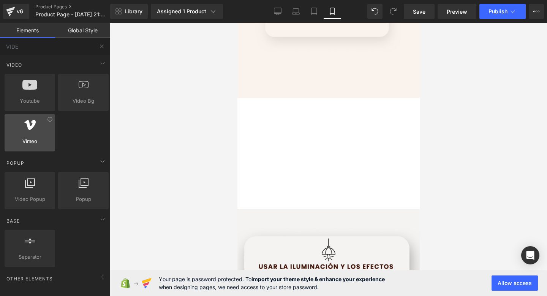
click at [25, 122] on icon at bounding box center [29, 125] width 11 height 10
click at [25, 135] on div at bounding box center [30, 128] width 46 height 17
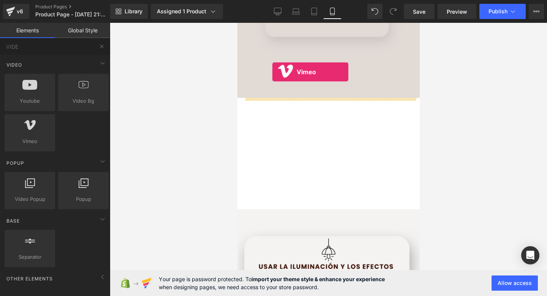
drag, startPoint x: 265, startPoint y: 147, endPoint x: 272, endPoint y: 72, distance: 75.6
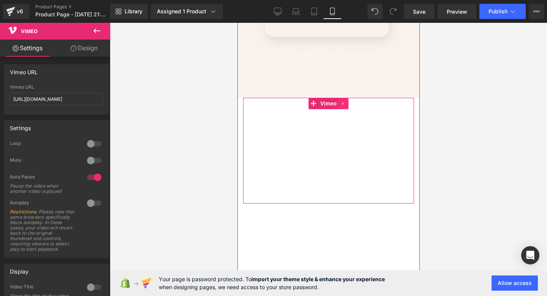
click at [339, 103] on link at bounding box center [344, 103] width 10 height 11
click at [349, 105] on icon at bounding box center [348, 103] width 5 height 5
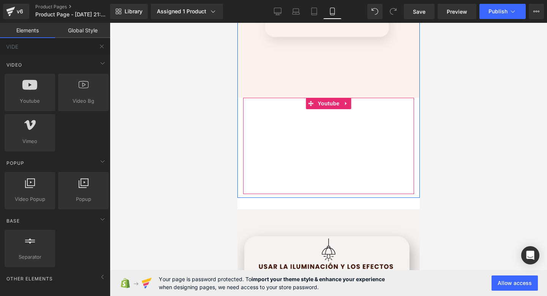
click at [343, 103] on div at bounding box center [328, 146] width 171 height 96
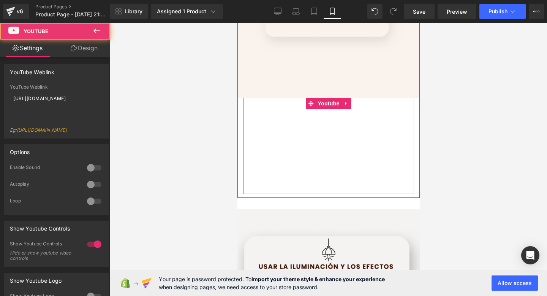
click at [348, 105] on div at bounding box center [328, 146] width 171 height 96
click at [345, 105] on div at bounding box center [328, 146] width 171 height 96
click at [347, 105] on div at bounding box center [328, 146] width 171 height 96
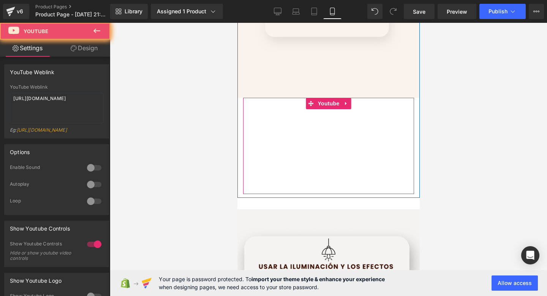
drag, startPoint x: 347, startPoint y: 105, endPoint x: 321, endPoint y: 105, distance: 25.8
click at [325, 105] on div at bounding box center [328, 146] width 171 height 96
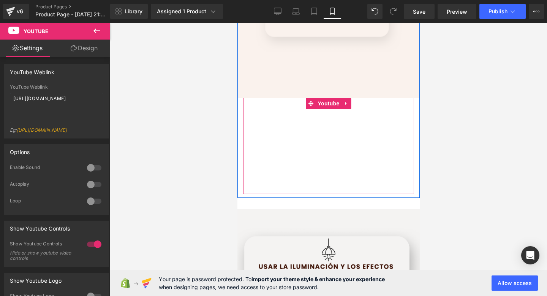
drag, startPoint x: 321, startPoint y: 105, endPoint x: 309, endPoint y: 105, distance: 11.8
click at [309, 105] on div at bounding box center [328, 146] width 171 height 96
click at [334, 164] on div at bounding box center [328, 146] width 171 height 96
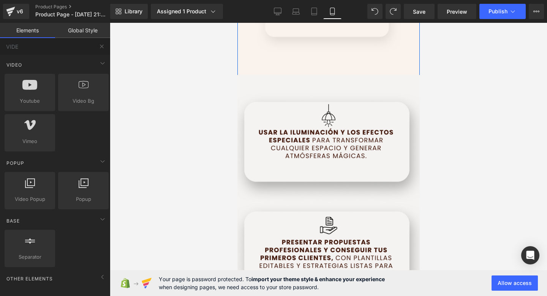
click at [127, 138] on div at bounding box center [328, 159] width 437 height 273
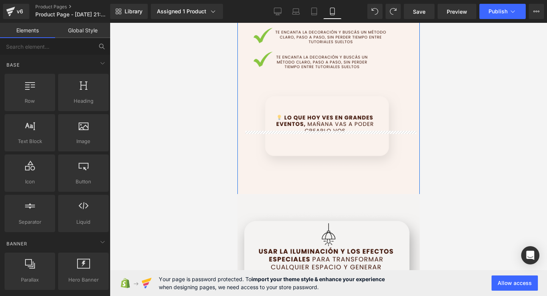
scroll to position [334, 0]
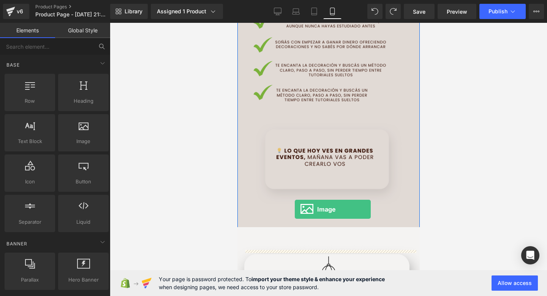
drag, startPoint x: 309, startPoint y: 152, endPoint x: 295, endPoint y: 209, distance: 59.5
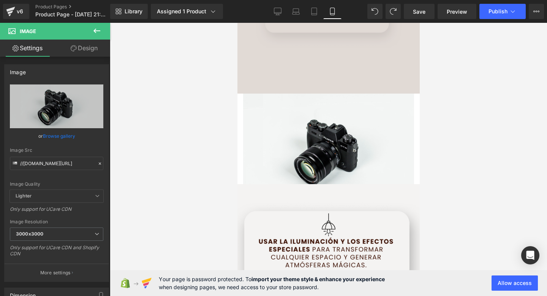
scroll to position [492, 0]
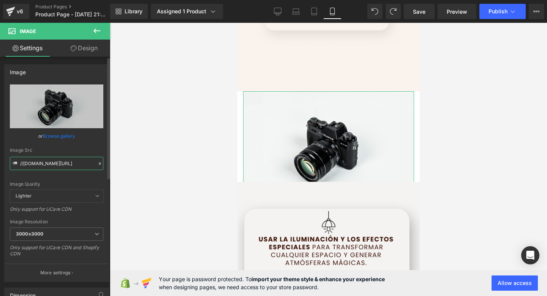
click at [53, 163] on input "//[DOMAIN_NAME][URL]" at bounding box center [56, 163] width 93 height 13
paste input "https://imgflip.com/gif/a41oh9"
type input "https://imgflip.com/gif/a41oh9"
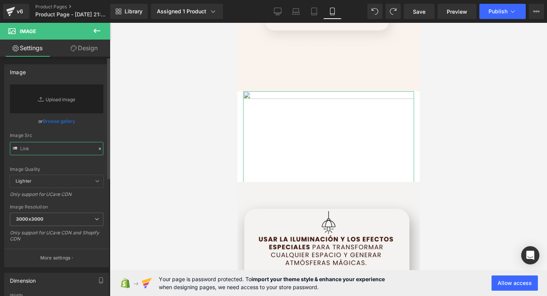
paste input "https://imgflip.com/gif/a41oh9"
type input "https://imgflip.com/gif/a41oh9"
paste input "https://imgflip.com/gif/a41oh9"
type input "https://imgflip.com/gif/a41oh9"
paste input "https://i.postimg.cc/ncdy9Cmt/a41oh9.gif"
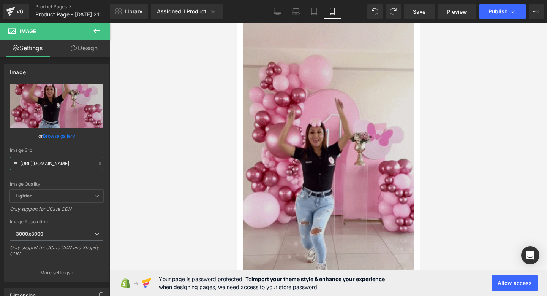
scroll to position [466, 0]
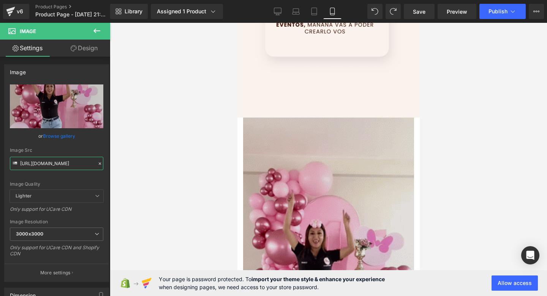
type input "https://i.postimg.cc/ncdy9Cmt/a41oh9.gif"
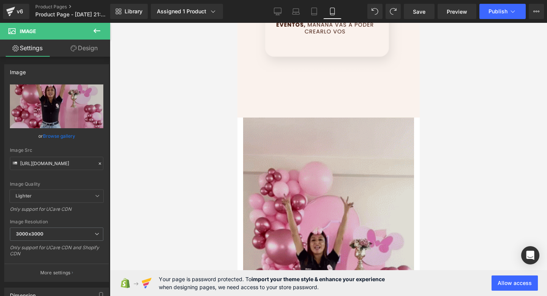
click at [319, 144] on img at bounding box center [328, 269] width 171 height 304
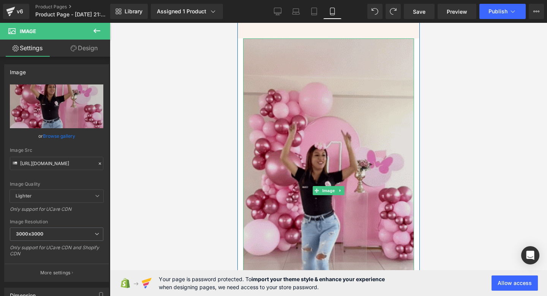
scroll to position [511, 0]
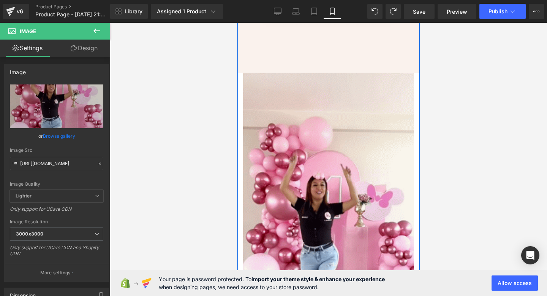
click at [241, 165] on div "Image Image" at bounding box center [328, 94] width 182 height 564
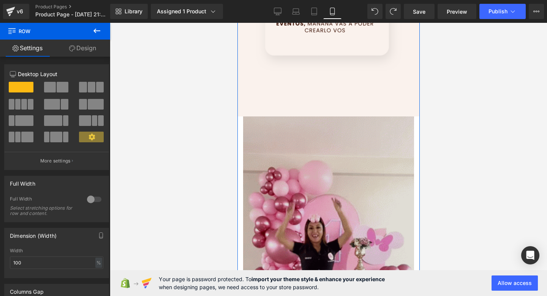
click at [263, 156] on img at bounding box center [328, 268] width 171 height 304
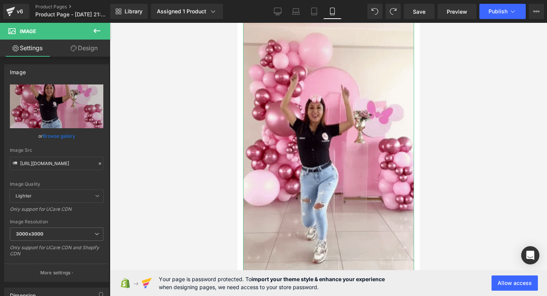
scroll to position [595, 0]
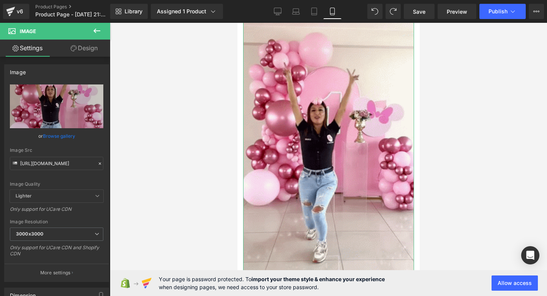
click at [75, 54] on link "Design" at bounding box center [84, 48] width 55 height 17
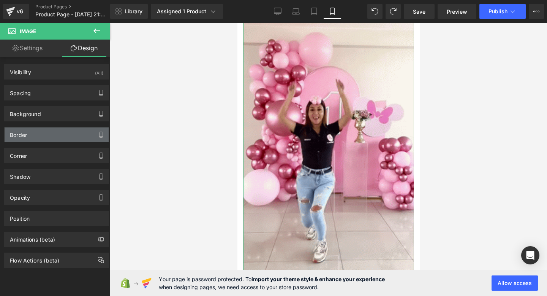
click at [45, 131] on div "Border" at bounding box center [57, 134] width 104 height 14
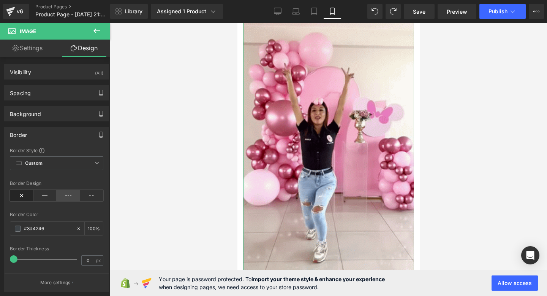
click at [62, 196] on icon at bounding box center [69, 195] width 24 height 11
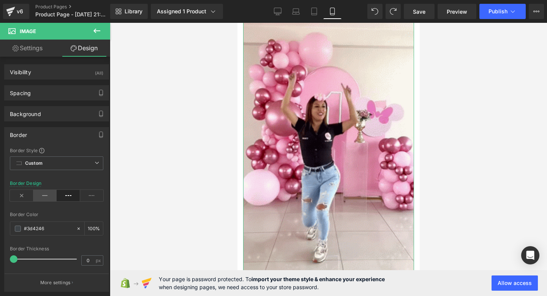
click at [43, 194] on icon at bounding box center [45, 195] width 24 height 11
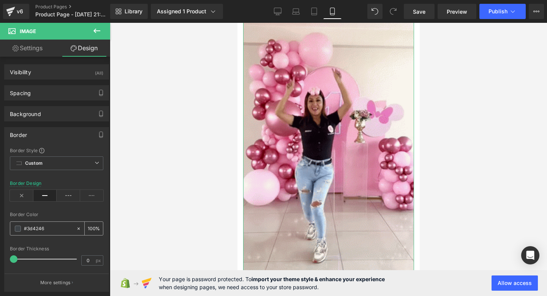
click at [17, 229] on span at bounding box center [18, 228] width 6 height 6
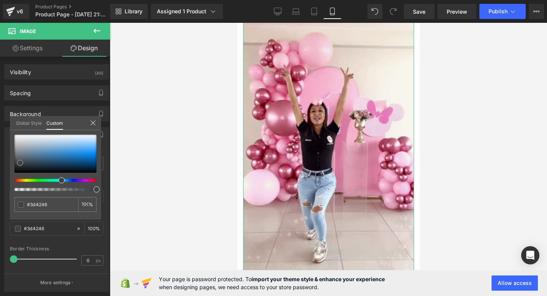
type input "#2a2e31"
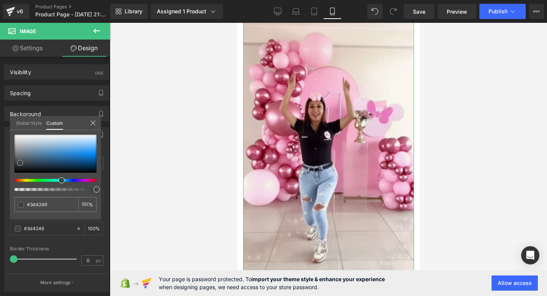
type input "#2a2e31"
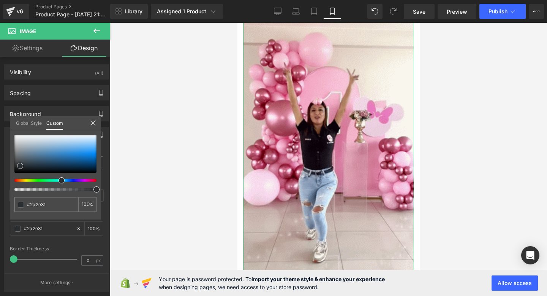
type input "#272b2e"
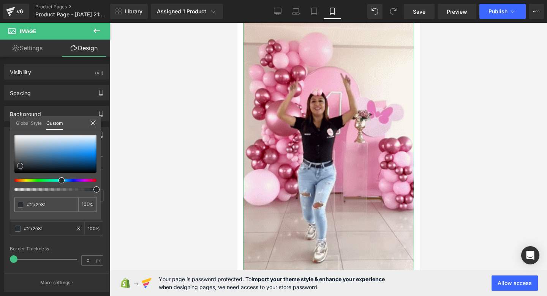
type input "#272b2e"
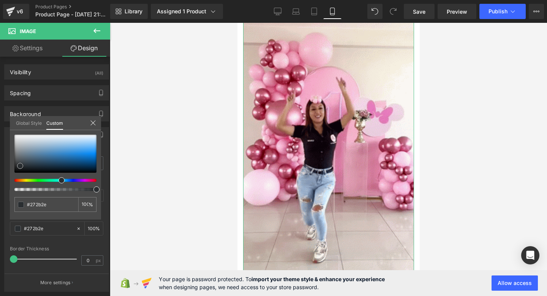
type input "#232629"
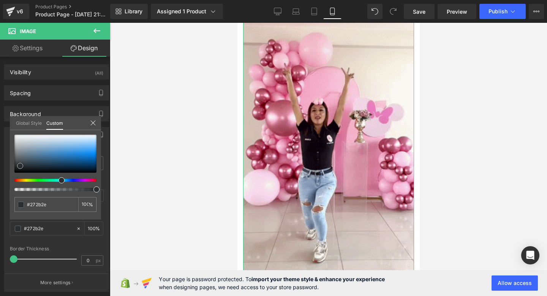
type input "#232629"
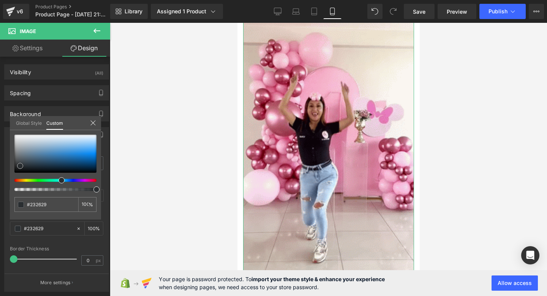
type input "#101112"
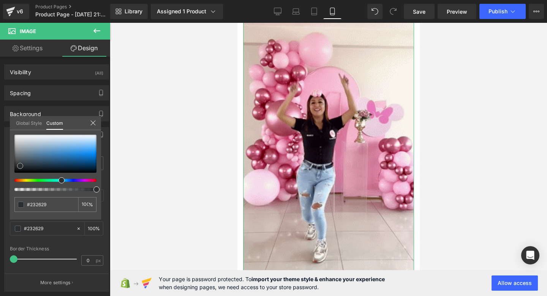
type input "#101112"
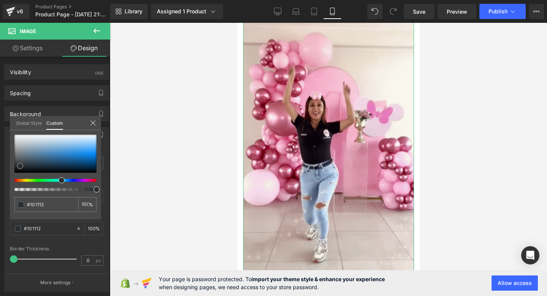
type input "#000000"
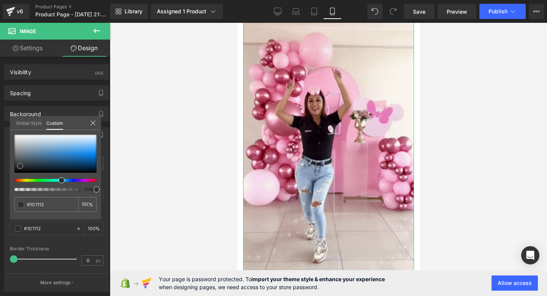
type input "#000000"
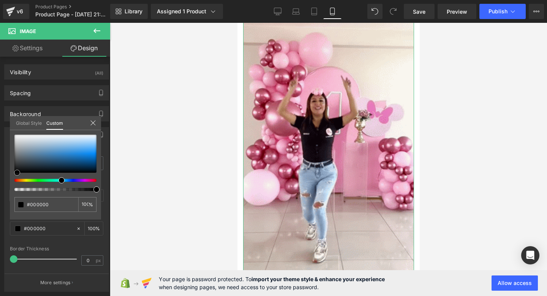
drag, startPoint x: 20, startPoint y: 166, endPoint x: 17, endPoint y: 179, distance: 13.4
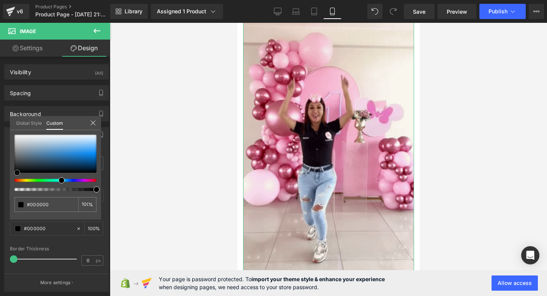
click at [17, 179] on div at bounding box center [55, 163] width 82 height 56
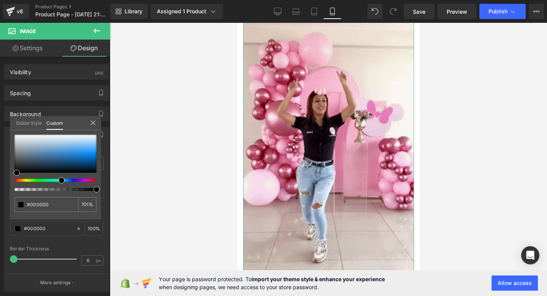
drag, startPoint x: 11, startPoint y: 253, endPoint x: 2, endPoint y: 262, distance: 12.6
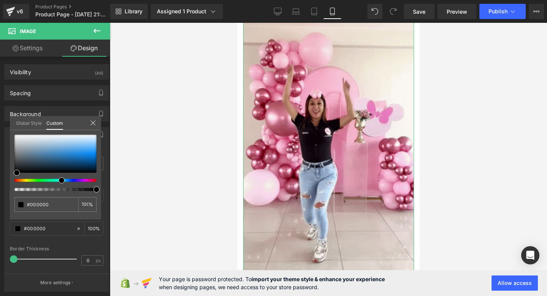
click at [2, 262] on div at bounding box center [55, 161] width 110 height 277
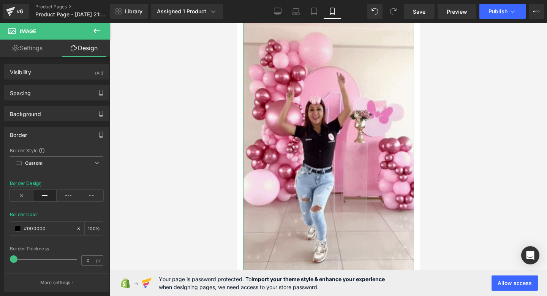
drag, startPoint x: 12, startPoint y: 261, endPoint x: 47, endPoint y: 260, distance: 35.0
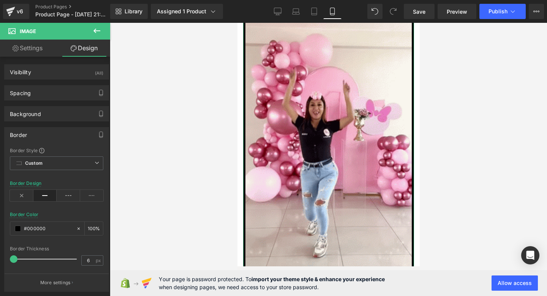
click at [17, 260] on div at bounding box center [45, 258] width 63 height 15
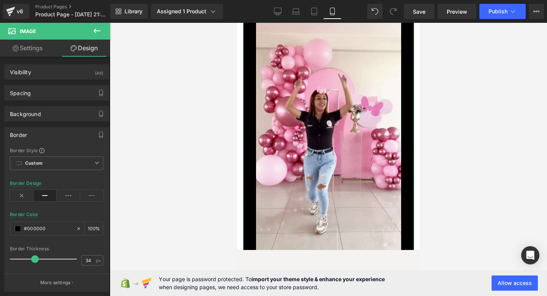
drag, startPoint x: 17, startPoint y: 260, endPoint x: 34, endPoint y: 260, distance: 16.7
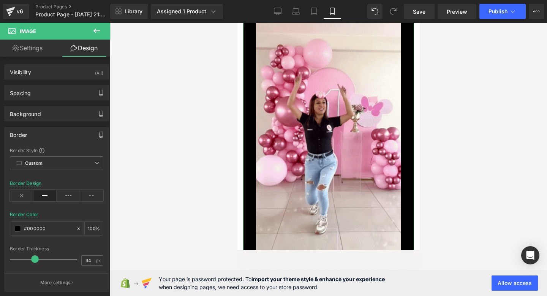
click at [34, 260] on span at bounding box center [35, 259] width 8 height 8
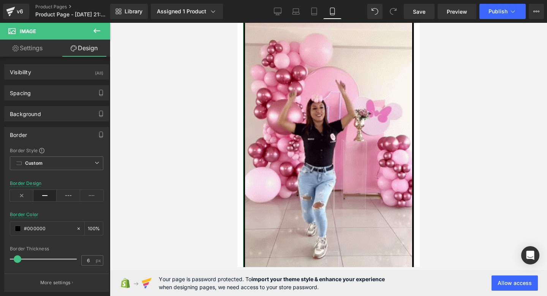
type input "7"
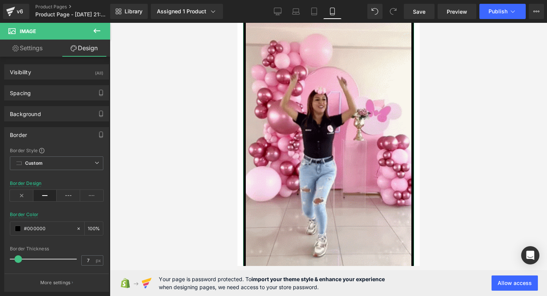
drag, startPoint x: 34, startPoint y: 260, endPoint x: 17, endPoint y: 260, distance: 16.3
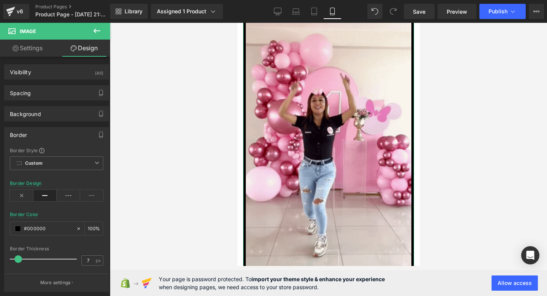
click at [17, 260] on span at bounding box center [18, 259] width 8 height 8
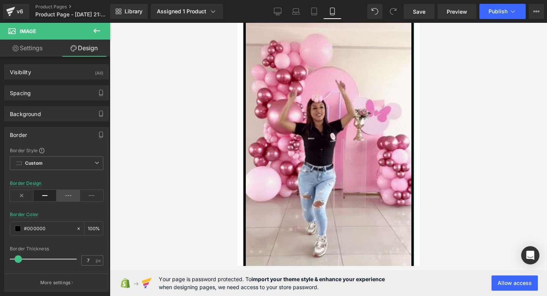
click at [66, 190] on icon at bounding box center [69, 195] width 24 height 11
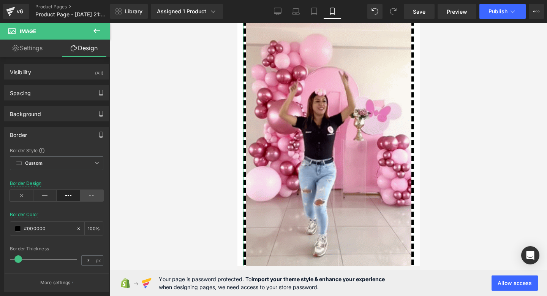
click at [88, 192] on icon at bounding box center [92, 195] width 24 height 11
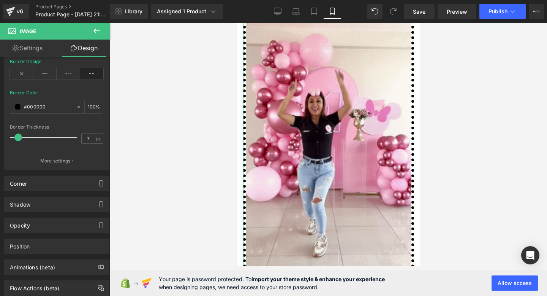
scroll to position [133, 0]
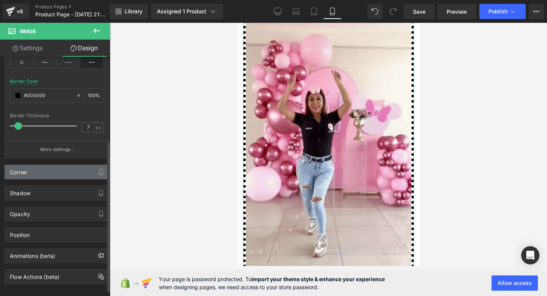
click at [90, 178] on div "Corner" at bounding box center [57, 172] width 104 height 14
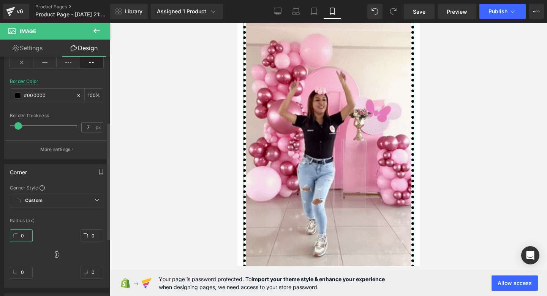
click at [25, 231] on input "0" at bounding box center [21, 235] width 23 height 13
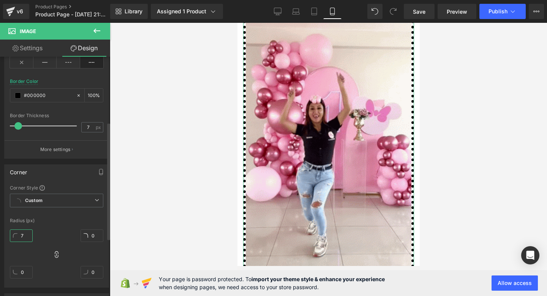
type input "70"
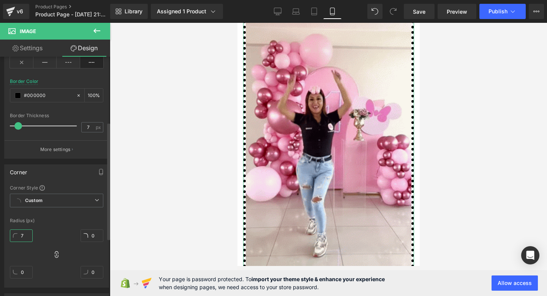
type input "7"
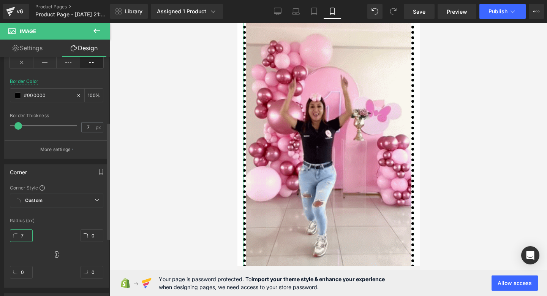
type input "7"
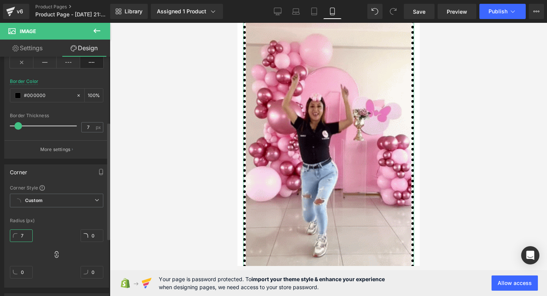
type input "7"
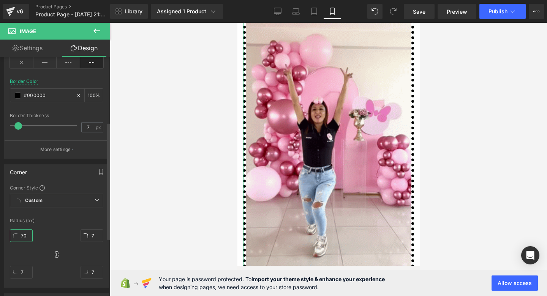
type input "70"
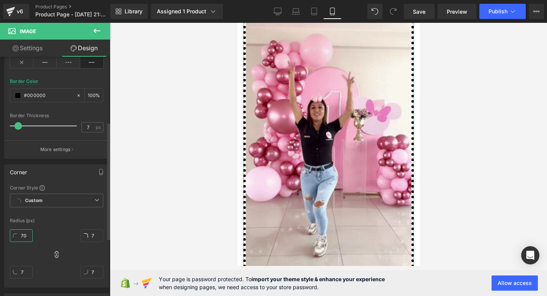
type input "70"
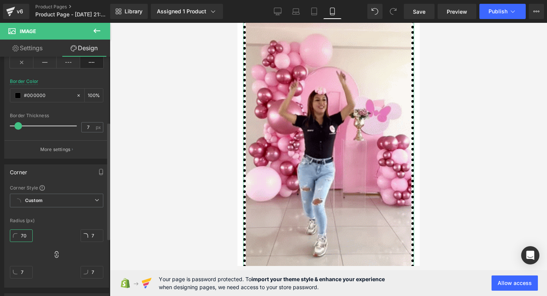
type input "70"
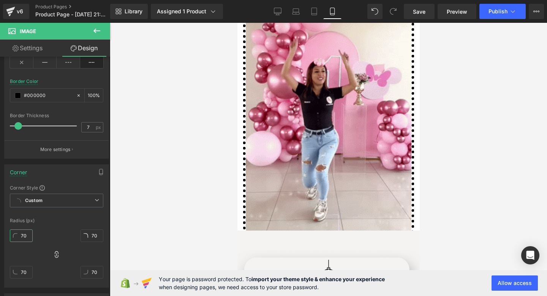
scroll to position [634, 0]
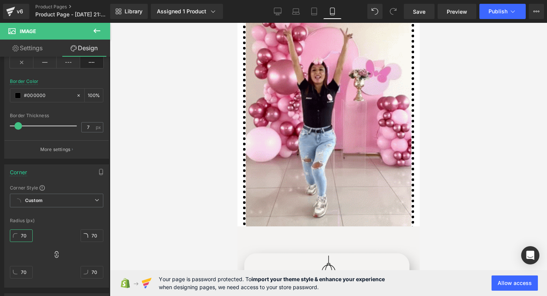
type input "7"
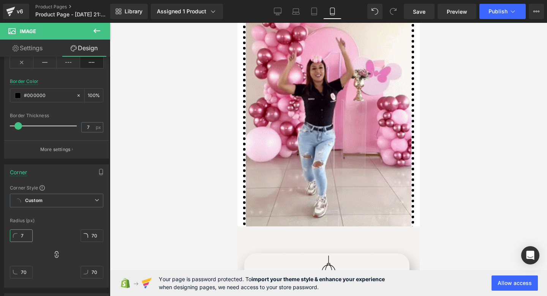
type input "7"
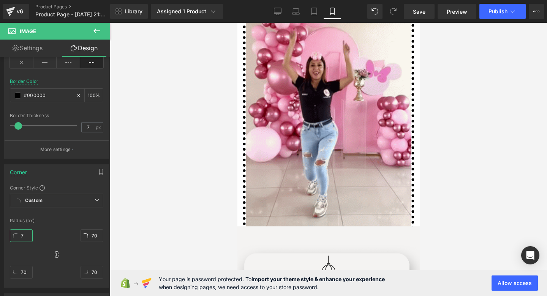
type input "7"
type input "1"
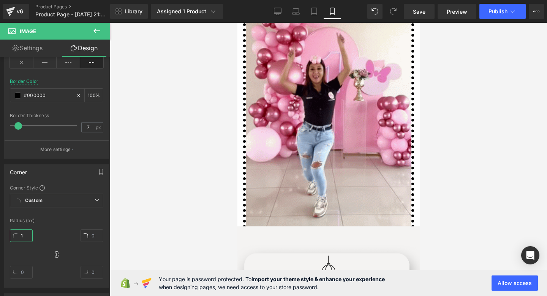
type input "1"
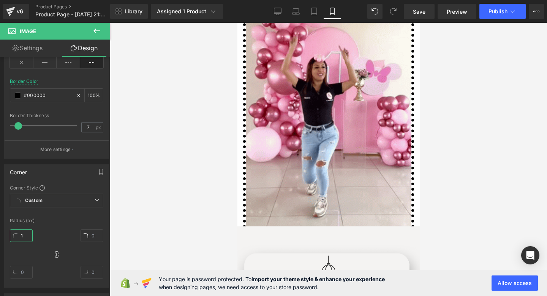
type input "1"
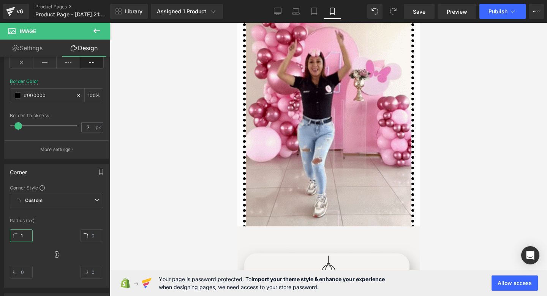
type input "1"
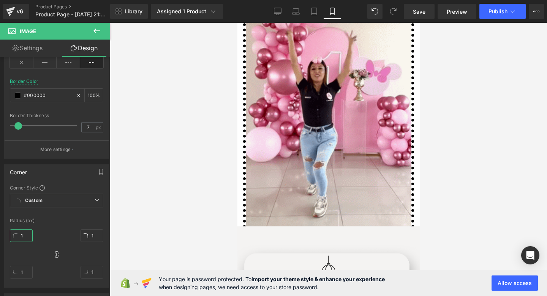
type input "10"
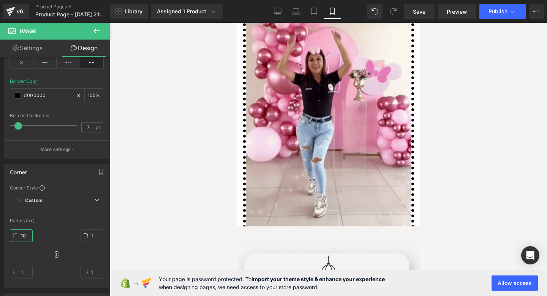
type input "10"
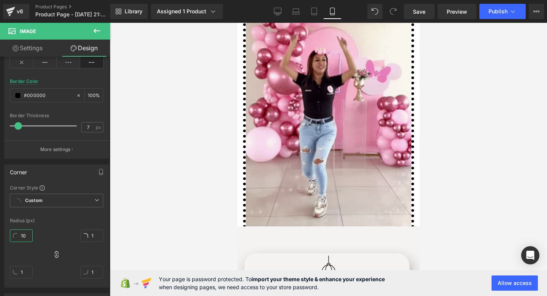
type input "10"
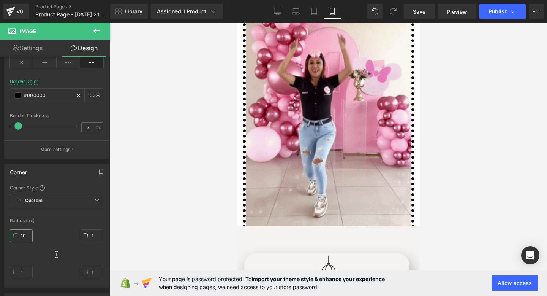
type input "10"
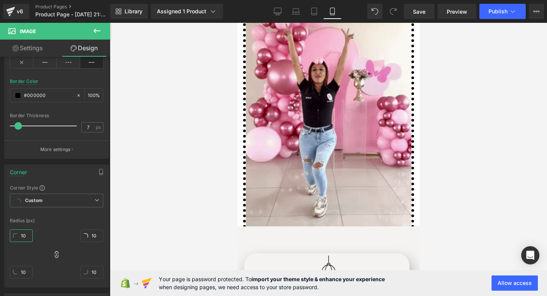
type input "100"
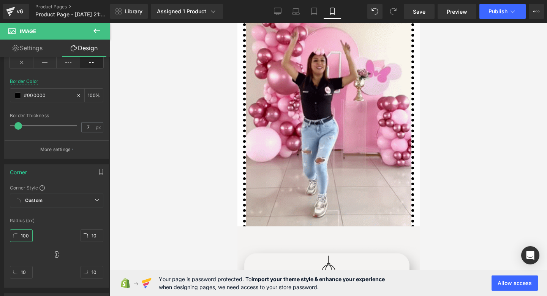
type input "100"
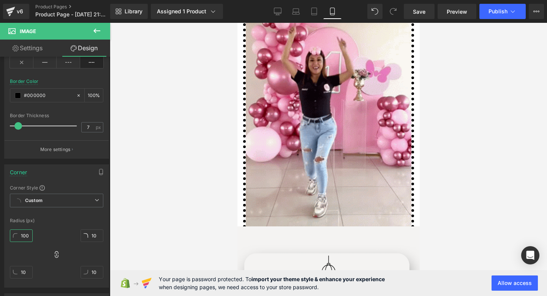
type input "100"
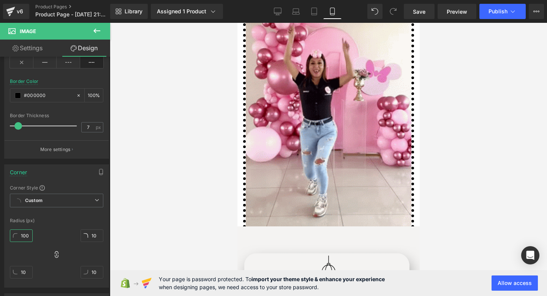
type input "100"
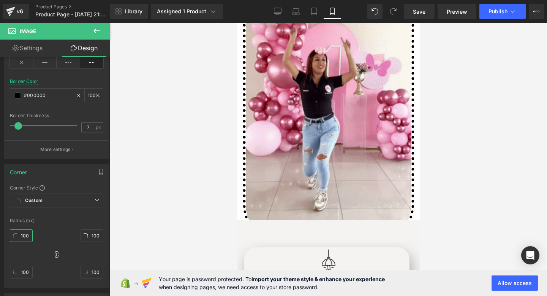
scroll to position [706, 0]
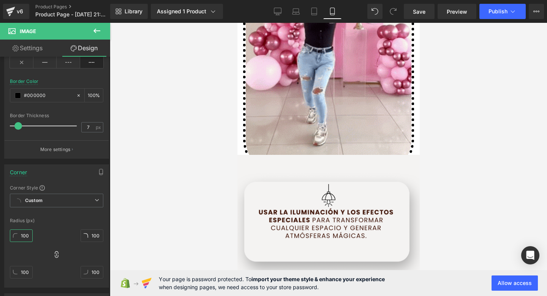
type input "100"
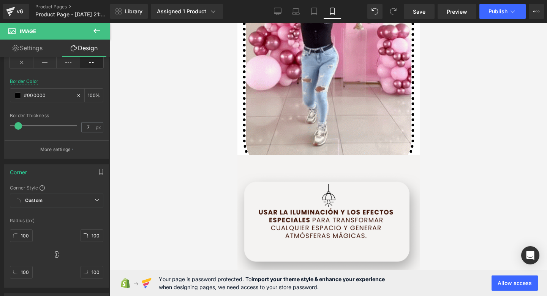
click at [363, 172] on body "Skip to content Submit Close search Home Catalog Image Row Image Image Row Imag…" at bounding box center [328, 77] width 182 height 1520
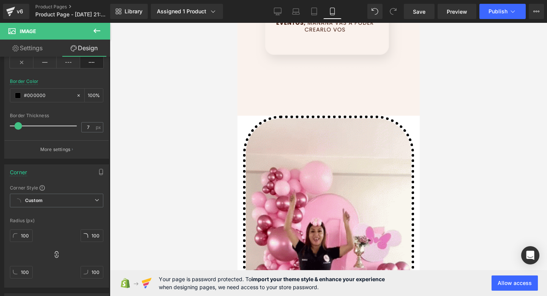
scroll to position [459, 0]
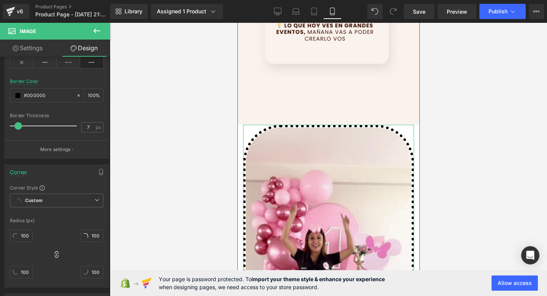
click at [245, 131] on div at bounding box center [328, 275] width 171 height 300
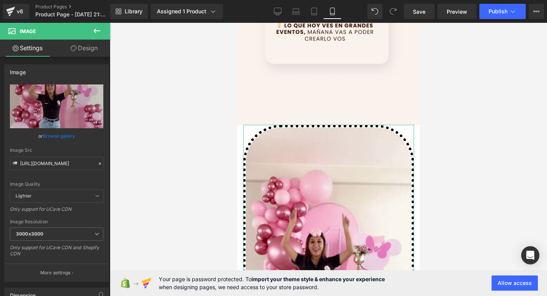
click at [76, 49] on icon at bounding box center [74, 48] width 6 height 6
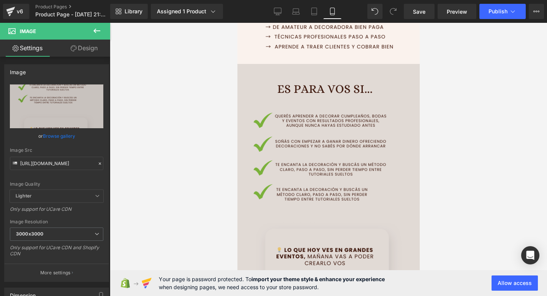
scroll to position [163, 0]
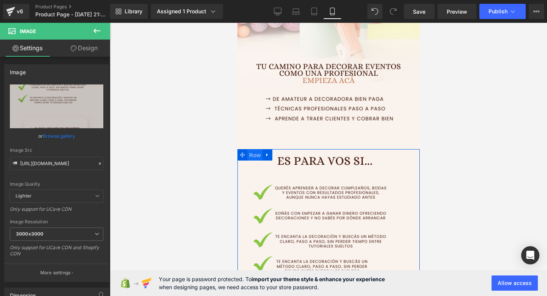
click at [252, 152] on span "Row" at bounding box center [254, 154] width 15 height 11
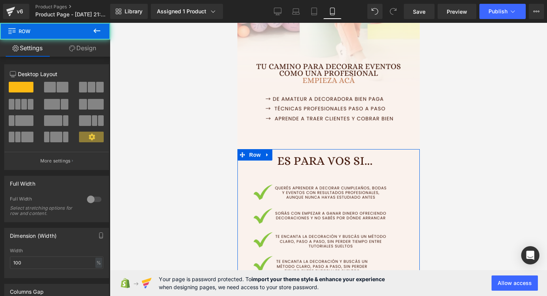
click at [87, 49] on link "Design" at bounding box center [82, 48] width 55 height 17
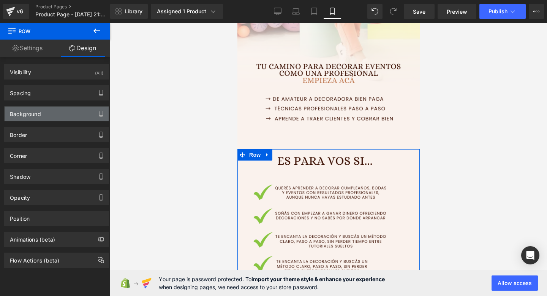
click at [68, 117] on div "Background" at bounding box center [57, 113] width 104 height 14
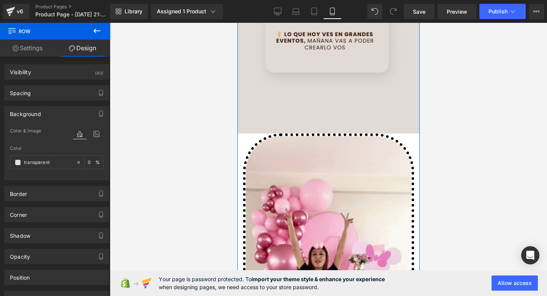
scroll to position [429, 0]
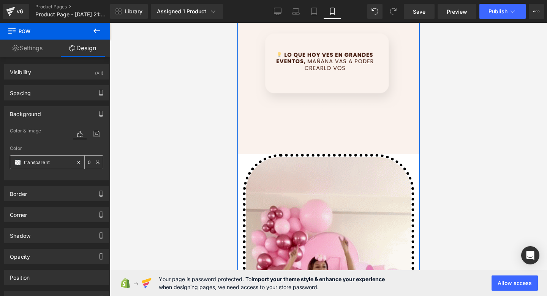
click at [41, 161] on input "transparent" at bounding box center [48, 162] width 49 height 8
paste input "#faf2ed"
type input "#faf2ed"
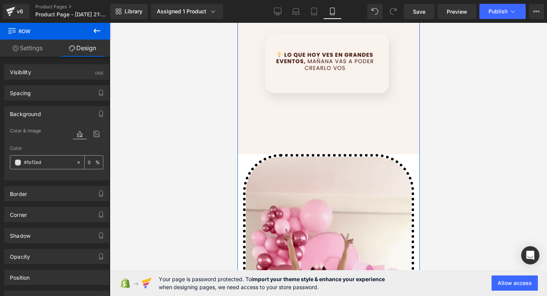
type input "100"
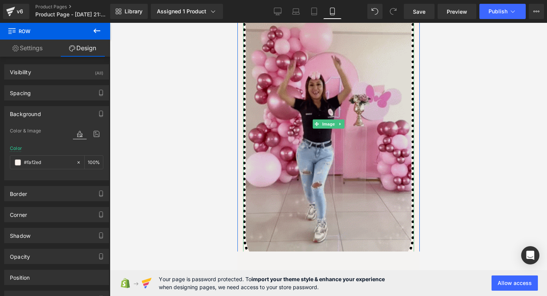
scroll to position [702, 0]
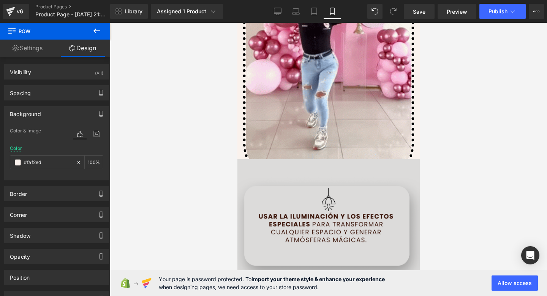
click at [291, 174] on img at bounding box center [328, 301] width 182 height 285
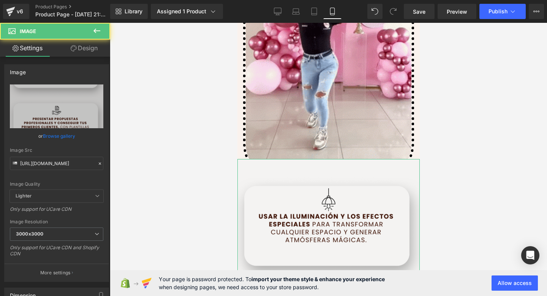
click at [76, 52] on link "Design" at bounding box center [84, 48] width 55 height 17
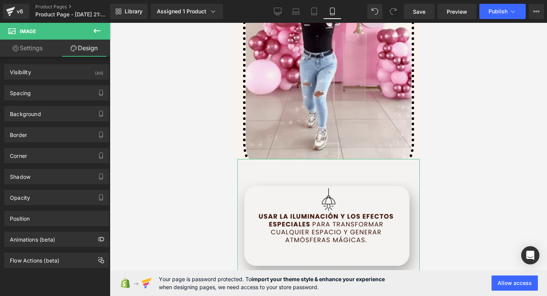
click at [46, 104] on div "Background Color & Image color transparent Color transparent 0 % Image Replace …" at bounding box center [57, 110] width 114 height 21
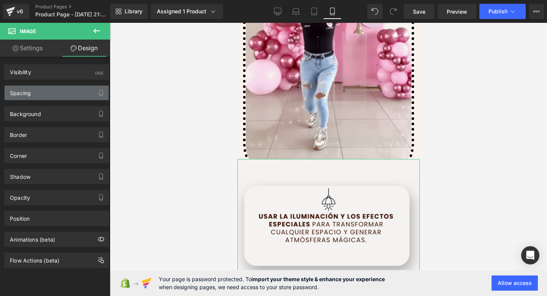
click at [55, 95] on div "Spacing" at bounding box center [57, 93] width 104 height 14
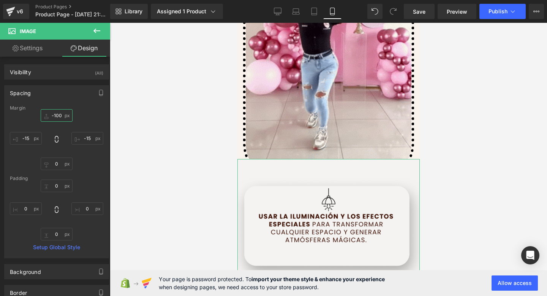
click at [57, 115] on input "-100" at bounding box center [57, 115] width 32 height 13
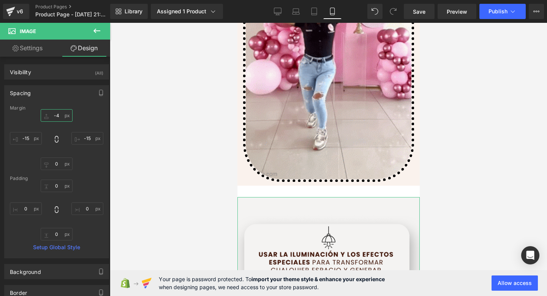
type input "-40"
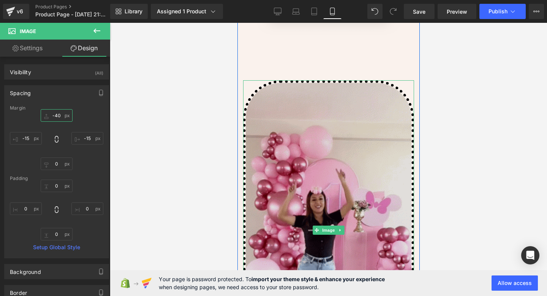
scroll to position [498, 0]
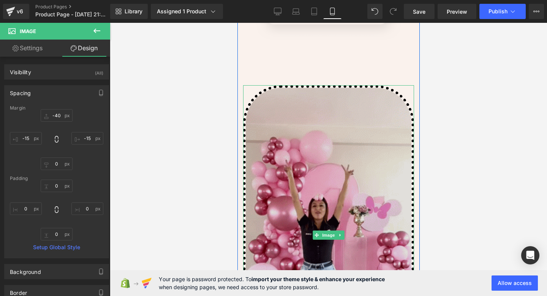
click at [315, 120] on img at bounding box center [328, 235] width 171 height 300
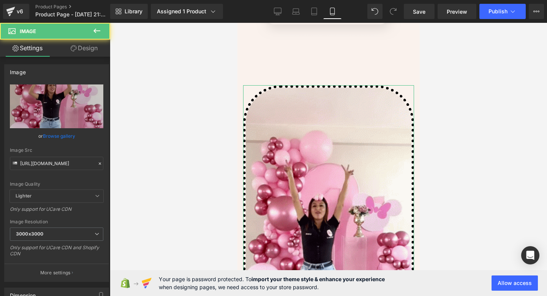
click at [71, 46] on icon at bounding box center [74, 48] width 6 height 6
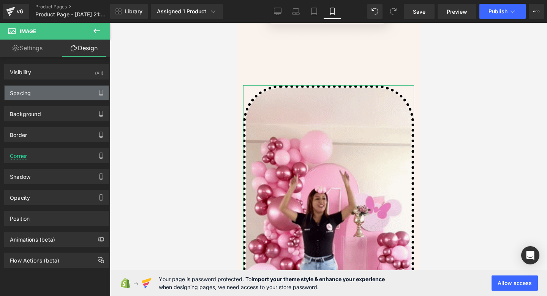
click at [44, 98] on div "Spacing" at bounding box center [57, 93] width 104 height 14
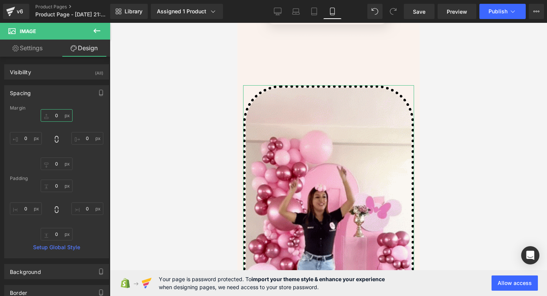
click at [59, 112] on input "0" at bounding box center [57, 115] width 32 height 13
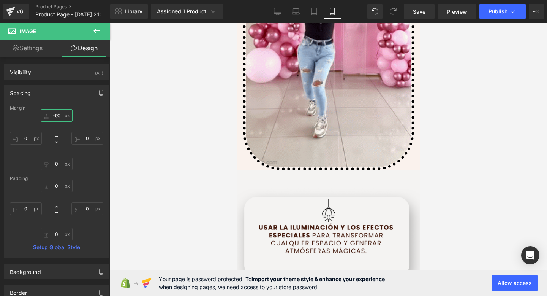
scroll to position [576, 0]
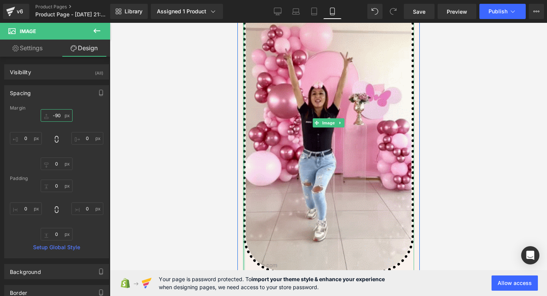
click at [244, 149] on div at bounding box center [244, 123] width 2 height 300
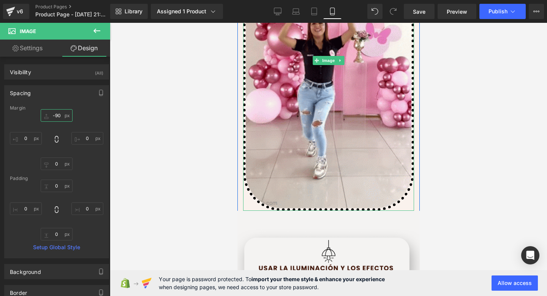
scroll to position [592, 0]
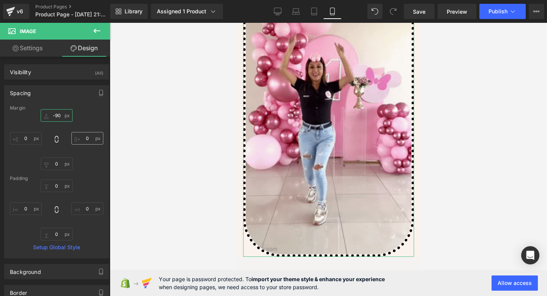
type input "-90"
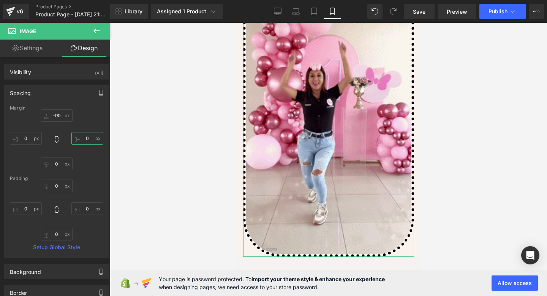
click at [88, 141] on input "0" at bounding box center [87, 138] width 32 height 13
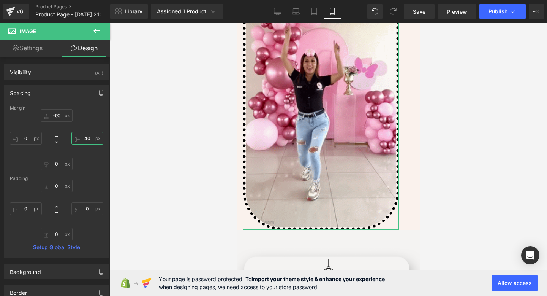
type input "4"
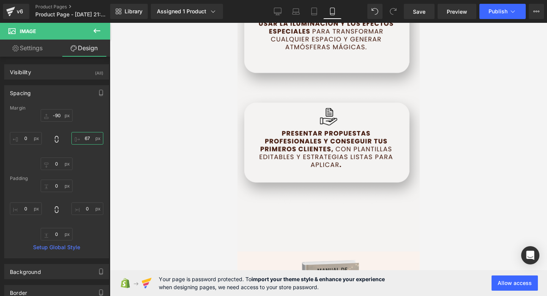
type input "6"
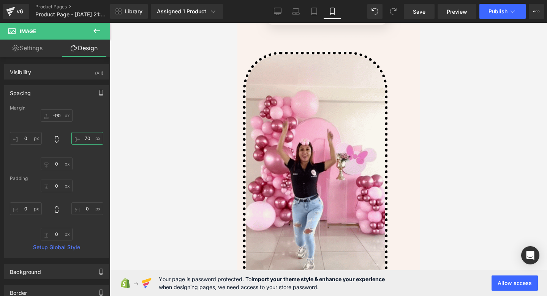
scroll to position [493, 0]
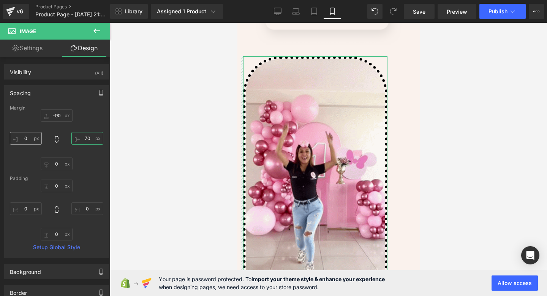
type input "70"
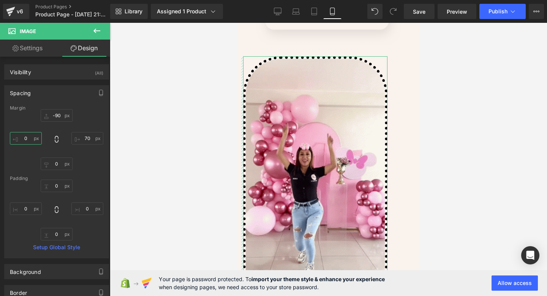
click at [21, 140] on input "0" at bounding box center [26, 138] width 32 height 13
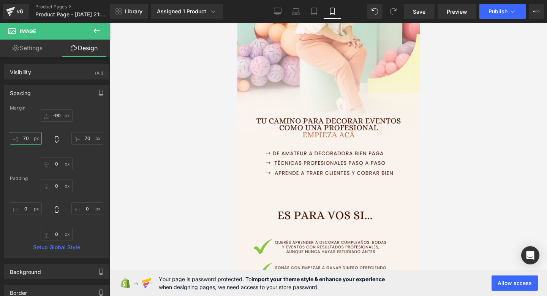
scroll to position [91, 0]
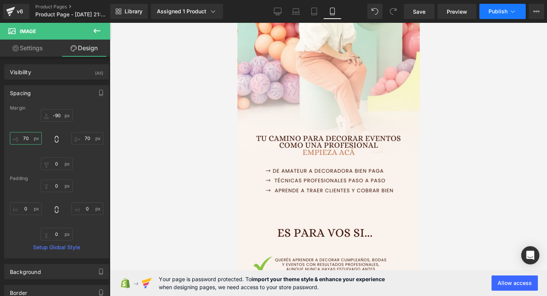
type input "70"
click at [503, 7] on button "Publish" at bounding box center [503, 11] width 46 height 15
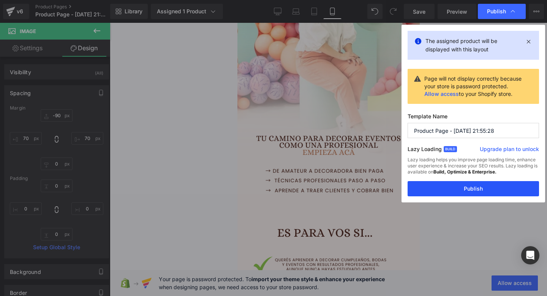
click at [439, 184] on button "Publish" at bounding box center [473, 188] width 131 height 15
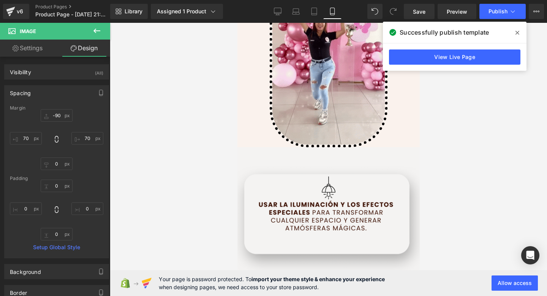
scroll to position [646, 0]
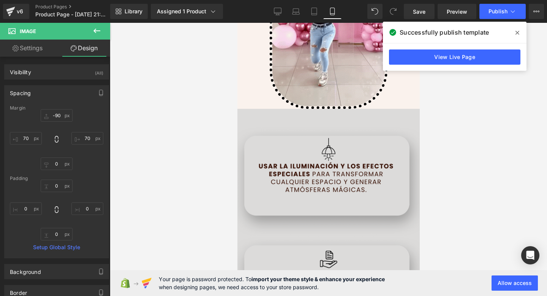
click at [348, 161] on img at bounding box center [328, 251] width 182 height 285
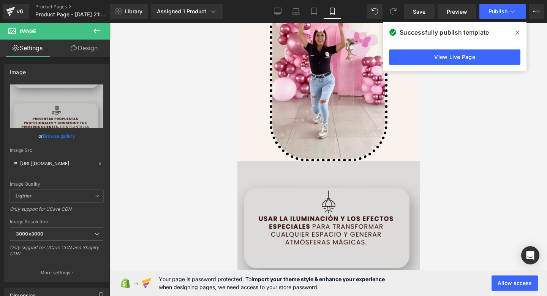
scroll to position [637, 0]
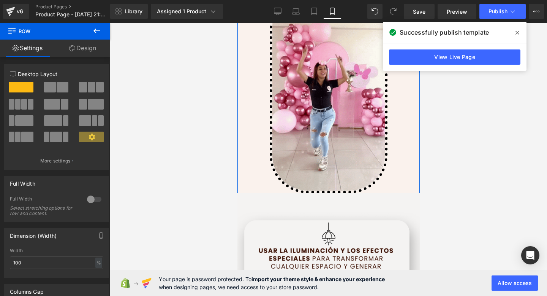
scroll to position [592, 0]
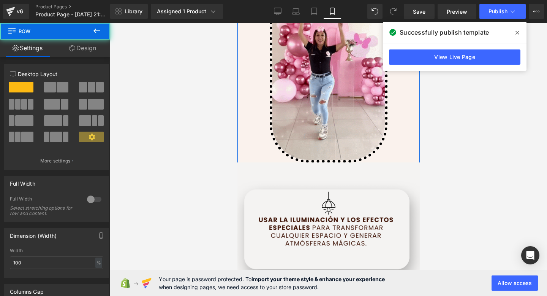
drag, startPoint x: 412, startPoint y: 157, endPoint x: 406, endPoint y: 101, distance: 55.4
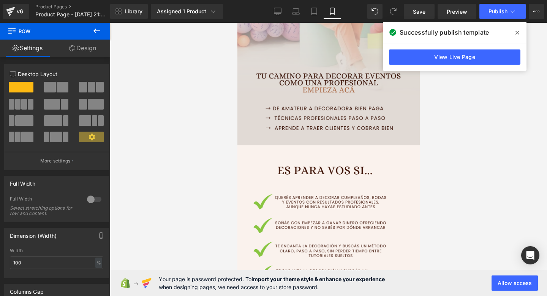
scroll to position [237, 0]
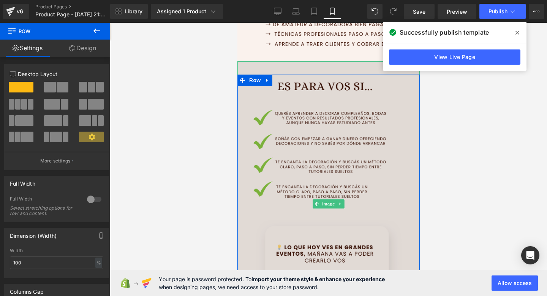
click at [247, 73] on img at bounding box center [328, 203] width 182 height 285
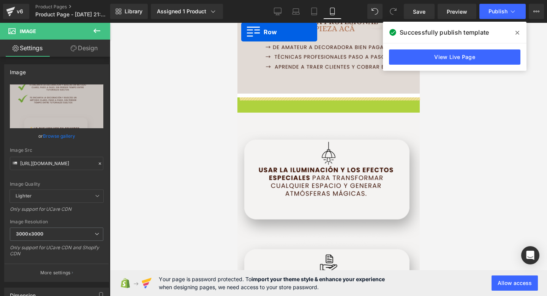
scroll to position [169, 0]
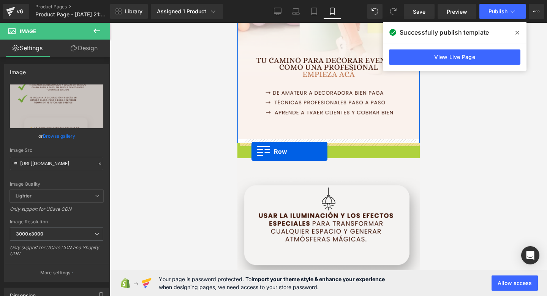
drag, startPoint x: 242, startPoint y: 83, endPoint x: 251, endPoint y: 151, distance: 68.6
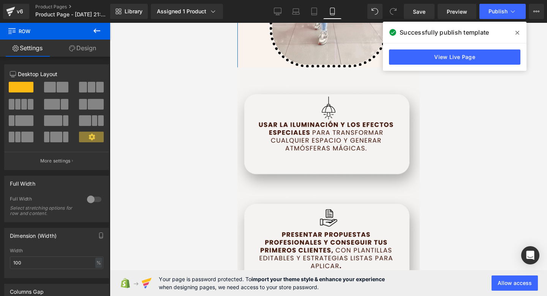
scroll to position [722, 0]
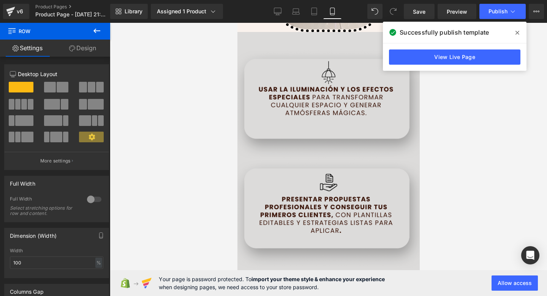
click at [287, 179] on img at bounding box center [328, 174] width 182 height 285
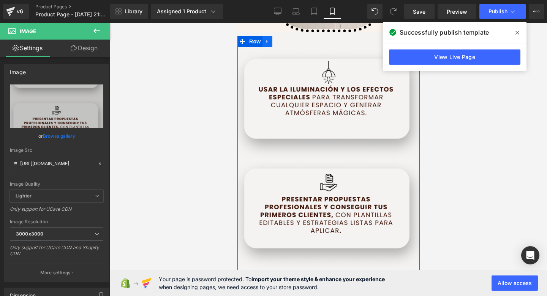
click at [268, 40] on icon at bounding box center [266, 41] width 5 height 6
click at [277, 44] on icon at bounding box center [276, 41] width 5 height 5
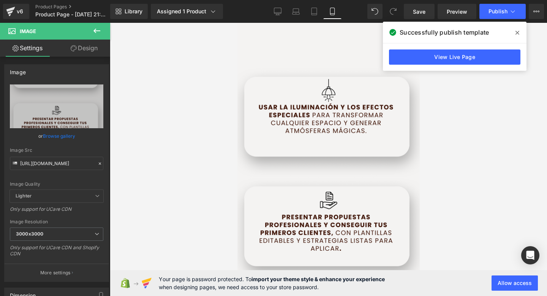
scroll to position [990, 0]
click at [516, 32] on icon at bounding box center [518, 33] width 4 height 6
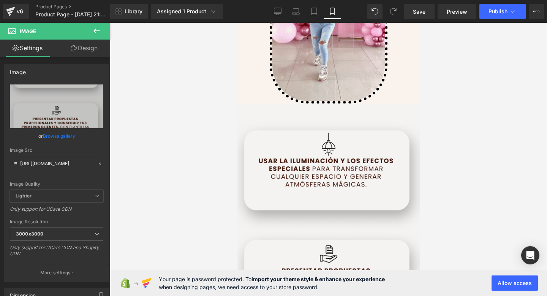
scroll to position [639, 0]
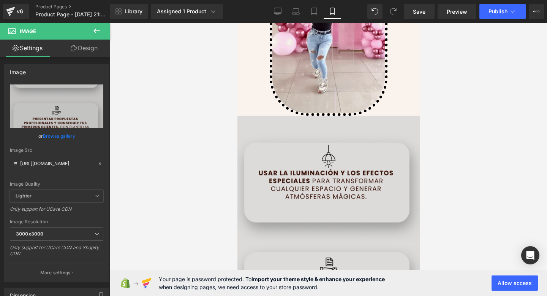
click at [341, 181] on img at bounding box center [328, 258] width 182 height 285
click at [363, 185] on img at bounding box center [328, 258] width 182 height 285
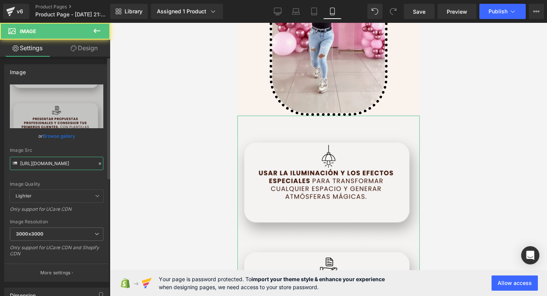
click at [49, 160] on input "https://i.postimg.cc/MTDRKkFd/4.png" at bounding box center [56, 163] width 93 height 13
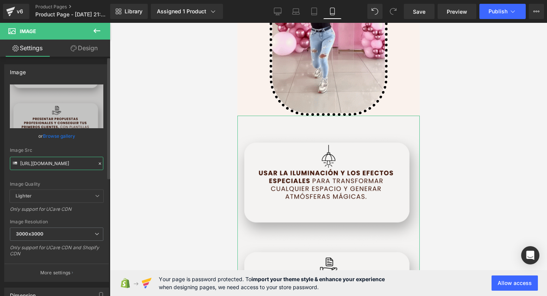
click at [49, 160] on input "https://i.postimg.cc/MTDRKkFd/4.png" at bounding box center [56, 163] width 93 height 13
paste input "qqD3ys0K/3"
type input "https://i.postimg.cc/qqD3ys0K/3.png"
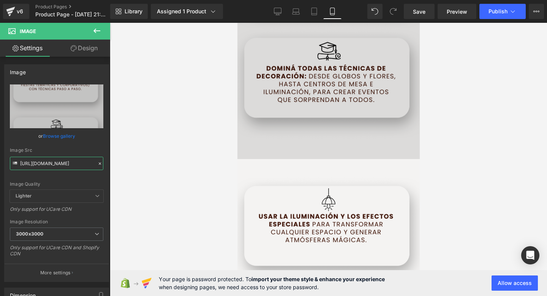
scroll to position [881, 0]
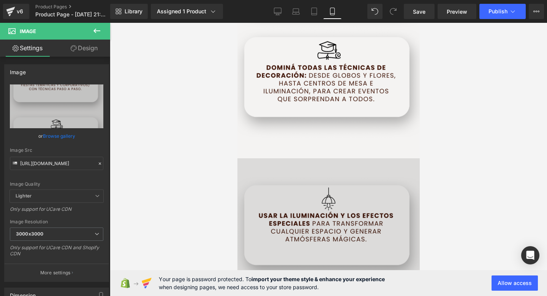
click at [314, 250] on img at bounding box center [328, 300] width 182 height 285
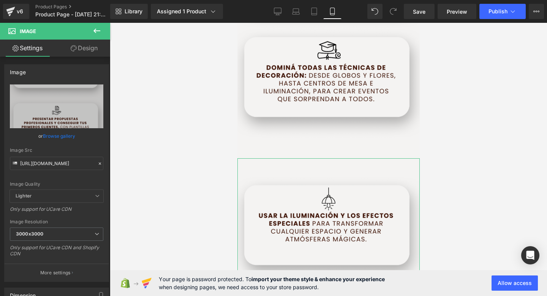
click at [77, 53] on link "Design" at bounding box center [84, 48] width 55 height 17
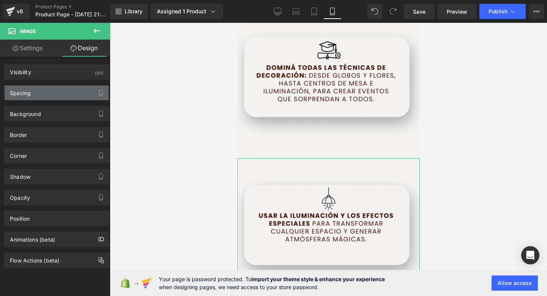
click at [49, 87] on div "Spacing" at bounding box center [57, 93] width 104 height 14
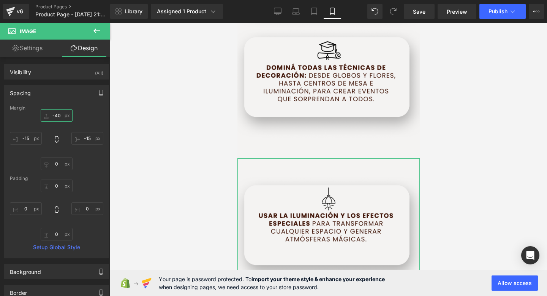
click at [61, 116] on input "-40" at bounding box center [57, 115] width 32 height 13
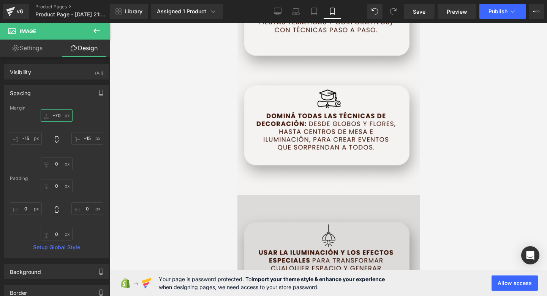
scroll to position [886, 0]
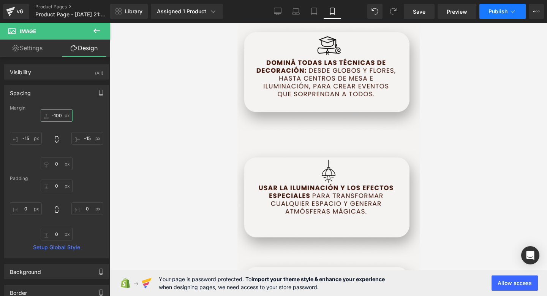
type input "-100"
click at [498, 7] on button "Publish" at bounding box center [503, 11] width 46 height 15
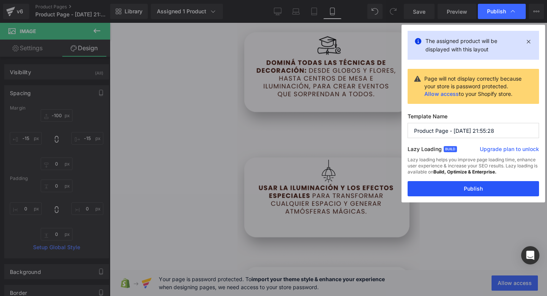
click at [447, 188] on button "Publish" at bounding box center [473, 188] width 131 height 15
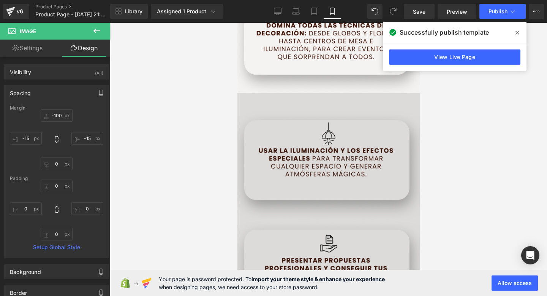
scroll to position [913, 0]
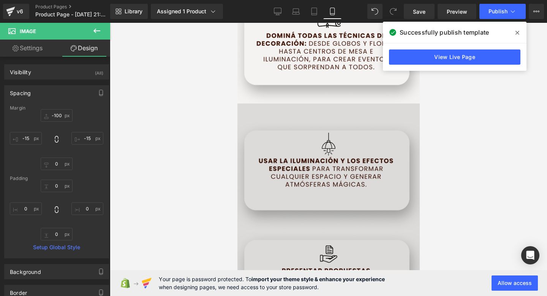
click at [367, 160] on img at bounding box center [328, 245] width 182 height 285
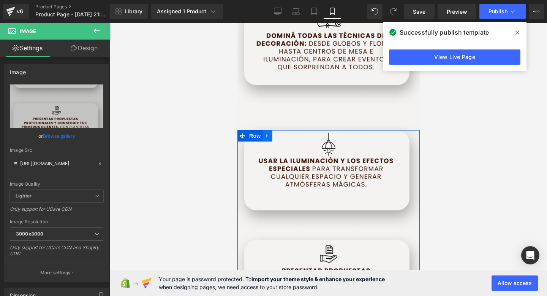
click at [268, 133] on icon at bounding box center [266, 136] width 5 height 6
click at [279, 136] on icon at bounding box center [276, 135] width 5 height 5
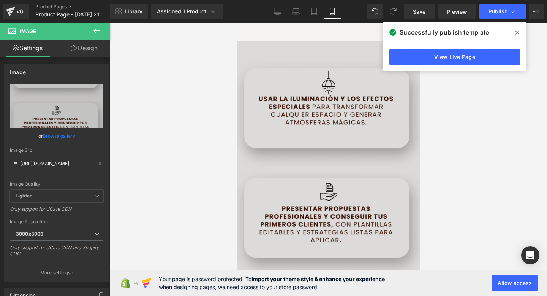
scroll to position [1252, 0]
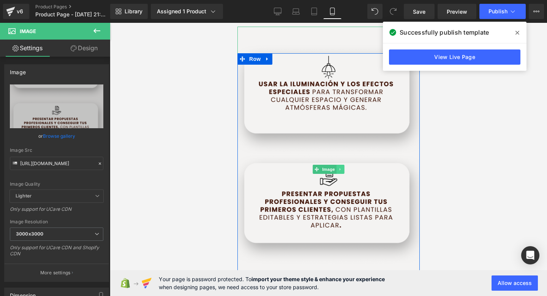
click at [337, 173] on link at bounding box center [340, 169] width 8 height 9
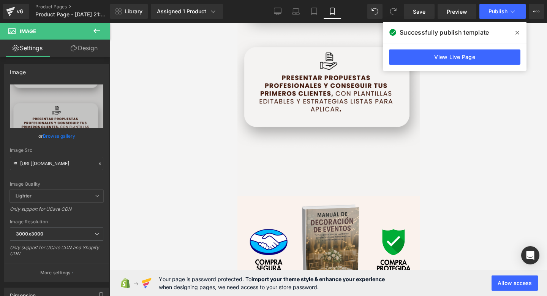
scroll to position [1362, 0]
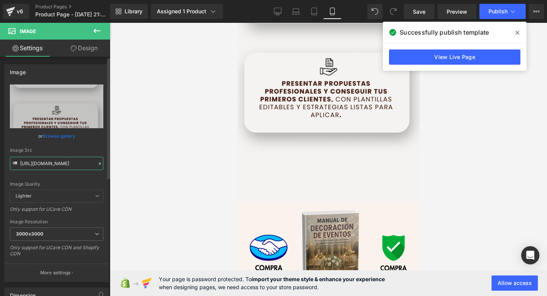
click at [36, 162] on input "https://i.postimg.cc/MTDRKkFd/4.png" at bounding box center [56, 163] width 93 height 13
paste input "K4BGm92/6"
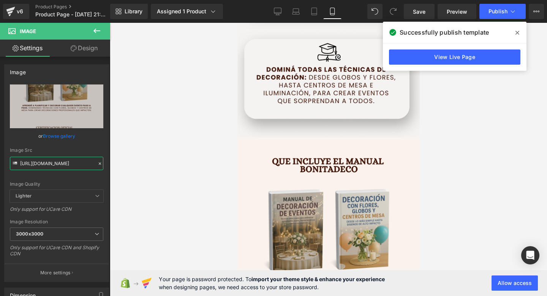
scroll to position [880, 0]
type input "https://i.postimg.cc/MTDRKkFd/4.png"
click at [184, 170] on div at bounding box center [328, 159] width 437 height 273
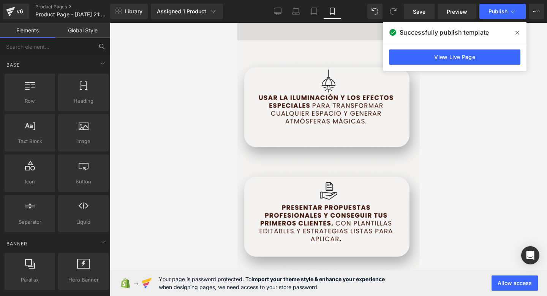
scroll to position [1267, 0]
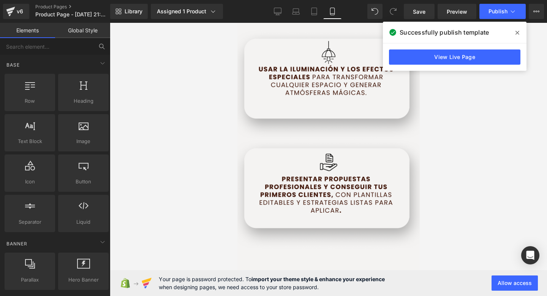
click at [368, 192] on img at bounding box center [328, 154] width 182 height 285
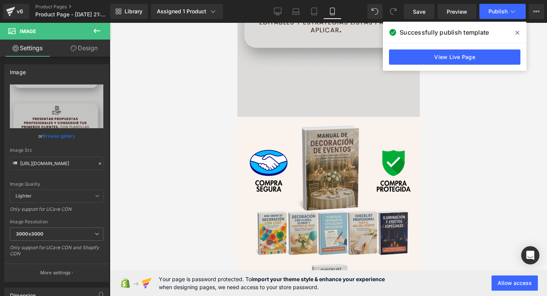
scroll to position [1336, 0]
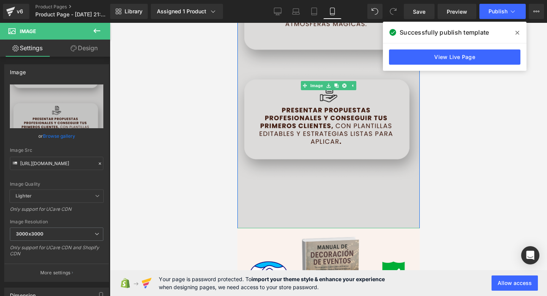
click at [321, 166] on img at bounding box center [328, 85] width 182 height 285
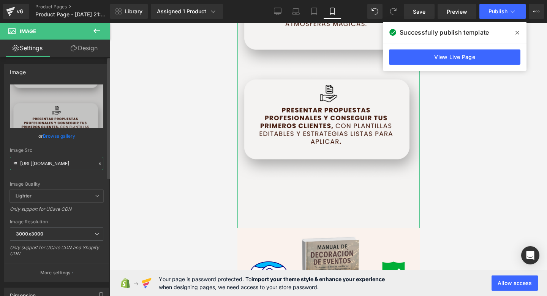
click at [70, 162] on input "https://i.postimg.cc/MTDRKkFd/4.png" at bounding box center [56, 163] width 93 height 13
paste input "K4BGm92/6"
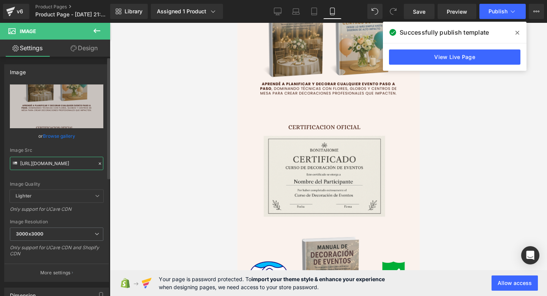
type input "https://i.postimg.cc/MK4BGm92/6.png"
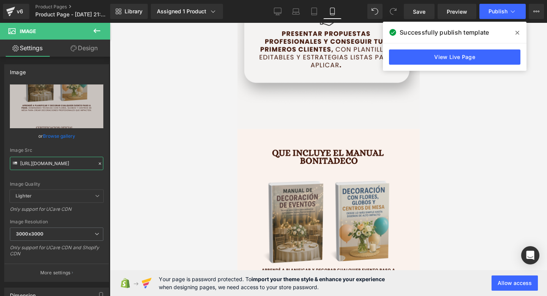
scroll to position [1145, 0]
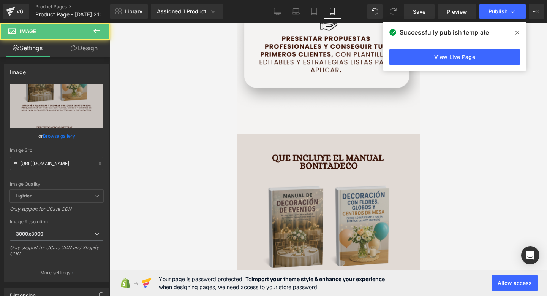
click at [298, 166] on img at bounding box center [328, 276] width 182 height 285
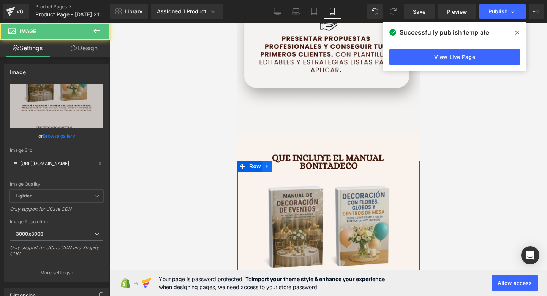
click at [269, 166] on icon at bounding box center [266, 166] width 5 height 6
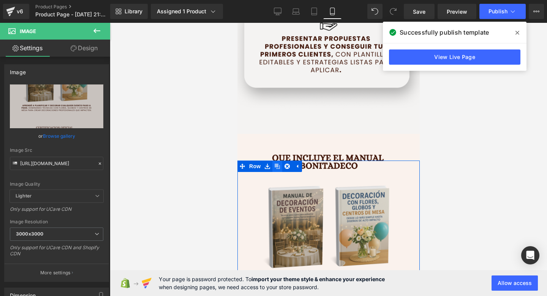
click at [277, 166] on icon at bounding box center [276, 165] width 5 height 5
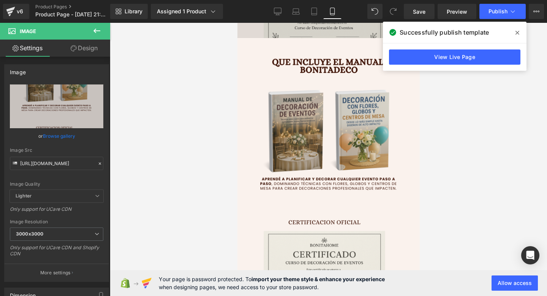
scroll to position [1514, 0]
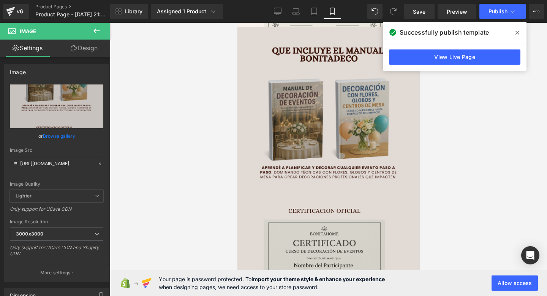
click at [343, 144] on img at bounding box center [328, 169] width 182 height 285
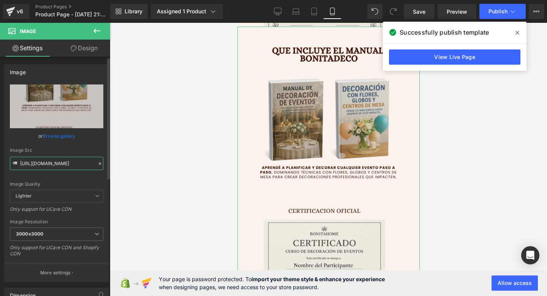
click at [54, 166] on input "https://i.postimg.cc/MK4BGm92/6.png" at bounding box center [56, 163] width 93 height 13
paste input "sghhGGLB/7"
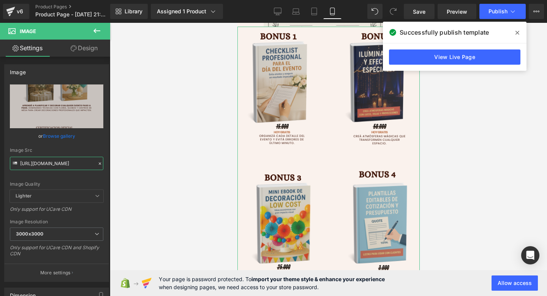
type input "https://i.postimg.cc/sghhGGLB/7.png"
click at [72, 51] on icon at bounding box center [74, 48] width 6 height 6
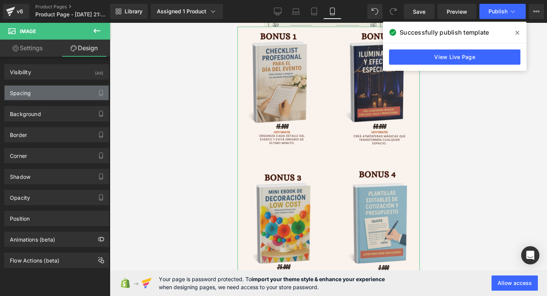
click at [67, 98] on div "Spacing" at bounding box center [57, 93] width 104 height 14
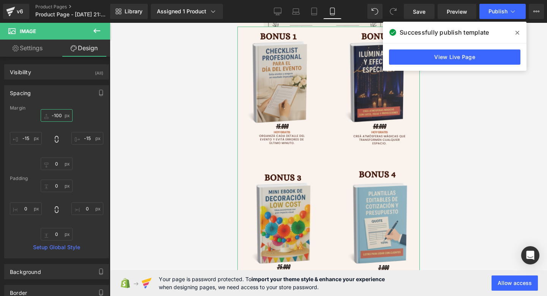
click at [57, 113] on input "-100" at bounding box center [57, 115] width 32 height 13
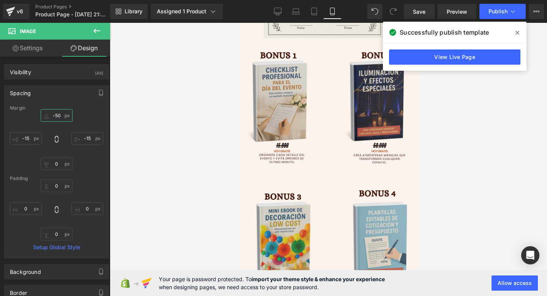
type input "-50"
click at [516, 32] on icon at bounding box center [518, 33] width 4 height 6
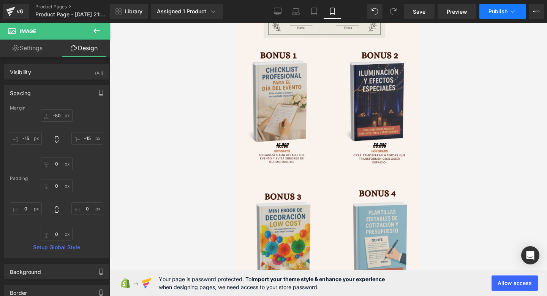
click at [498, 15] on button "Publish" at bounding box center [503, 11] width 46 height 15
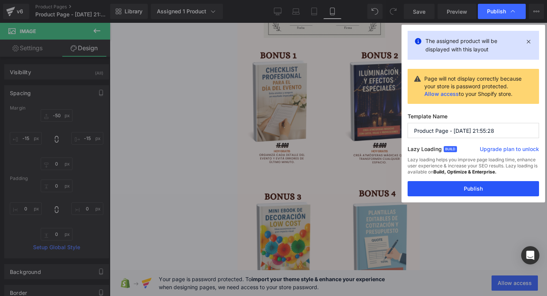
click at [424, 196] on button "Publish" at bounding box center [473, 188] width 131 height 15
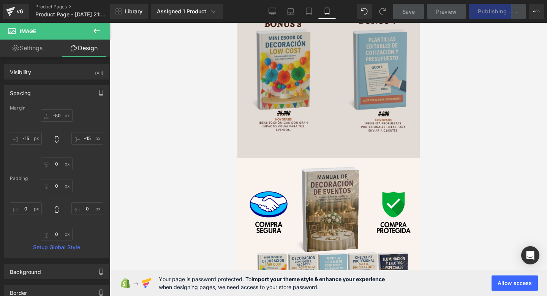
scroll to position [1694, 0]
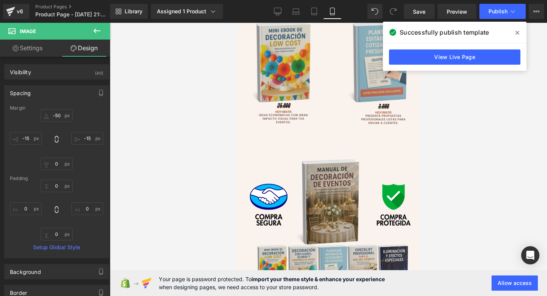
click at [519, 32] on icon at bounding box center [518, 33] width 4 height 6
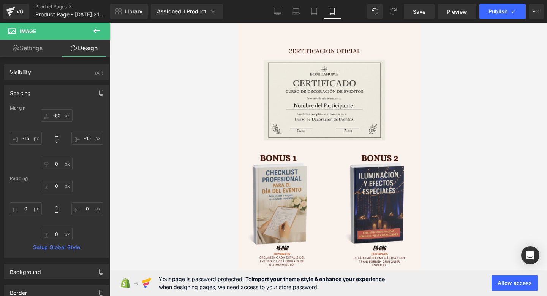
scroll to position [1411, 0]
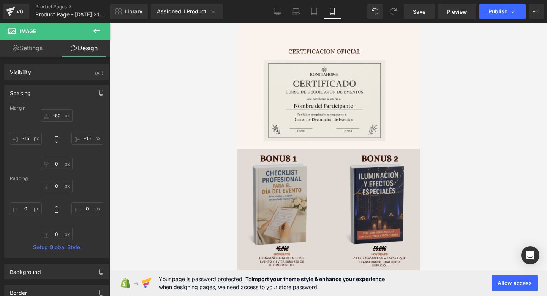
click at [295, 172] on img at bounding box center [328, 291] width 182 height 285
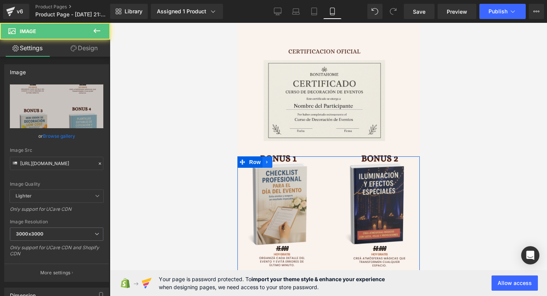
click at [264, 165] on link at bounding box center [267, 161] width 10 height 11
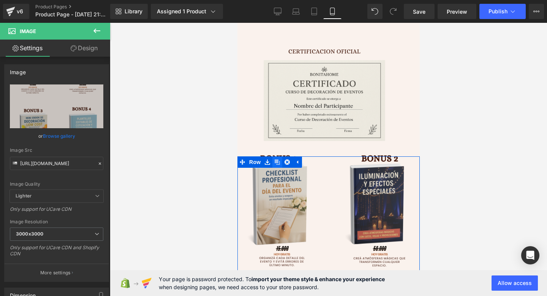
click at [279, 164] on icon at bounding box center [276, 161] width 5 height 5
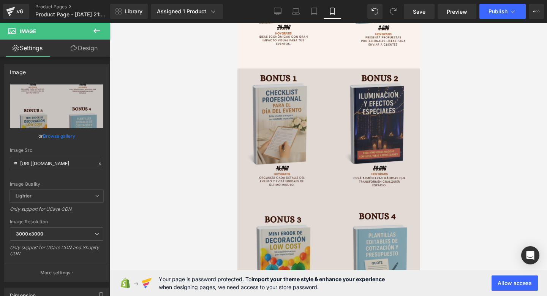
scroll to position [1796, 0]
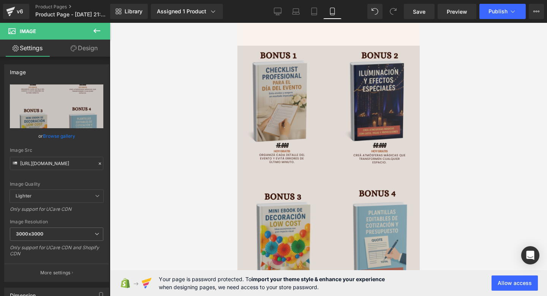
click at [323, 165] on img at bounding box center [328, 188] width 182 height 285
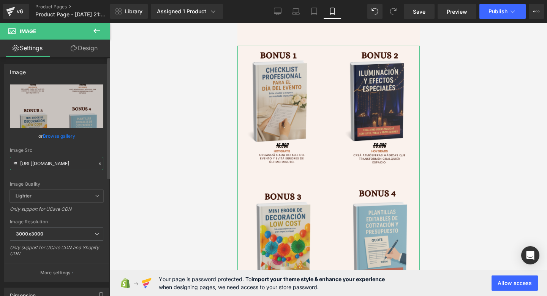
click at [69, 158] on input "https://i.postimg.cc/sghhGGLB/7.png" at bounding box center [56, 163] width 93 height 13
paste input "Zqzy8Kkw/8"
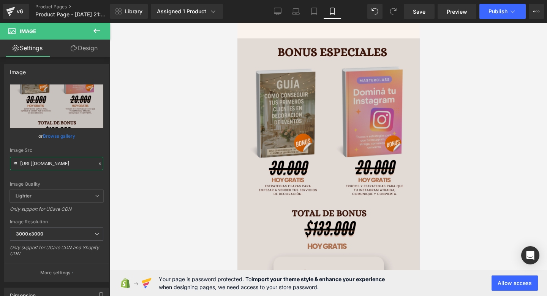
scroll to position [1712, 0]
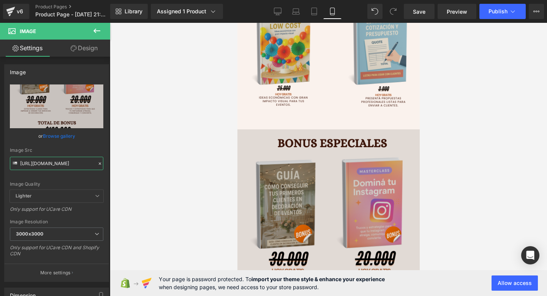
type input "https://i.postimg.cc/Zqzy8Kkw/8.png"
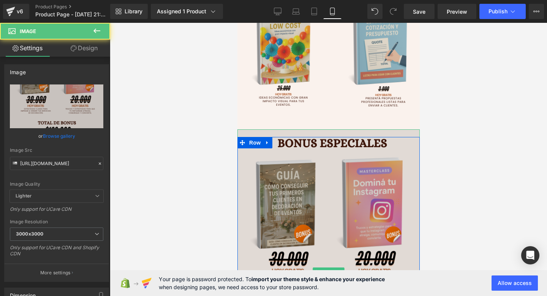
scroll to position [0, 0]
click at [318, 196] on img at bounding box center [328, 271] width 182 height 285
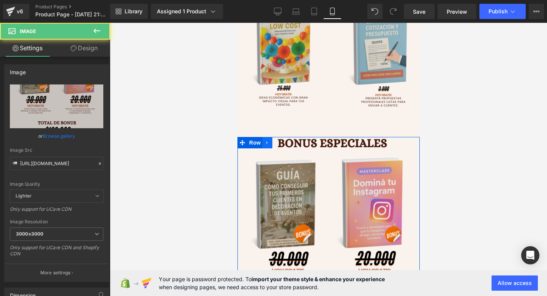
click at [267, 144] on icon at bounding box center [266, 142] width 5 height 6
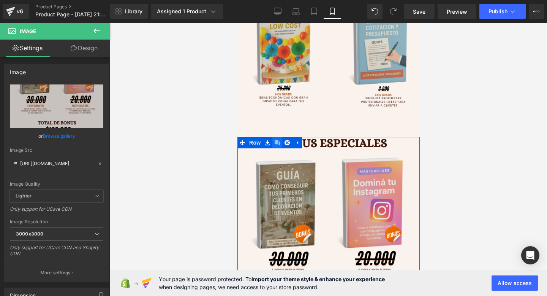
click at [279, 142] on icon at bounding box center [276, 142] width 5 height 5
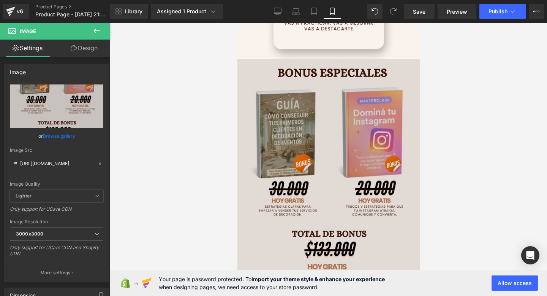
scroll to position [2077, 0]
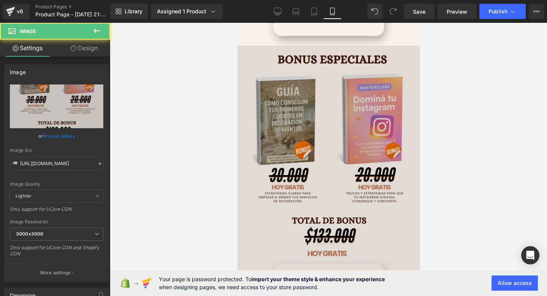
click at [284, 69] on img at bounding box center [328, 188] width 182 height 285
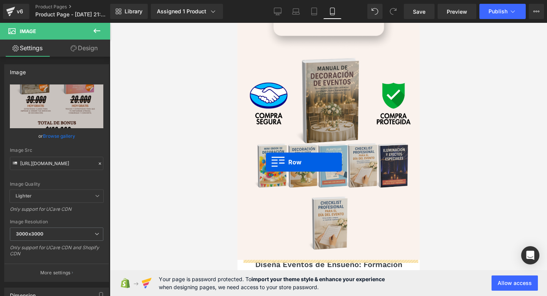
scroll to position [2228, 0]
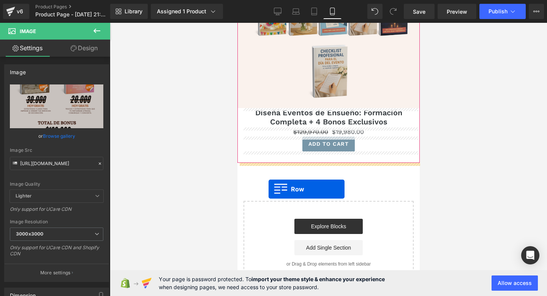
drag, startPoint x: 244, startPoint y: 60, endPoint x: 268, endPoint y: 188, distance: 131.2
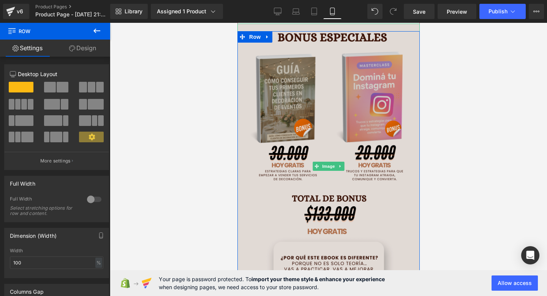
scroll to position [2363, 0]
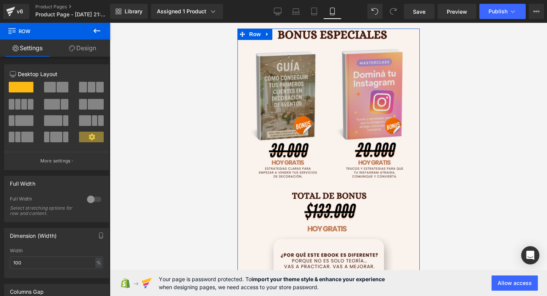
click at [89, 49] on link "Design" at bounding box center [82, 48] width 55 height 17
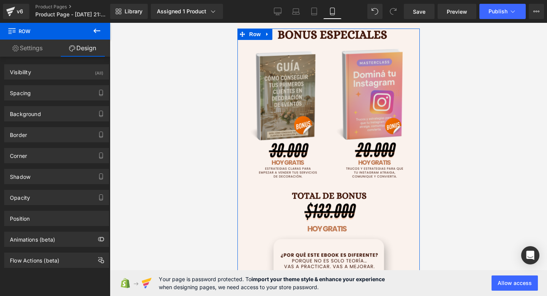
type input "0"
type input "30"
type input "0"
type input "10"
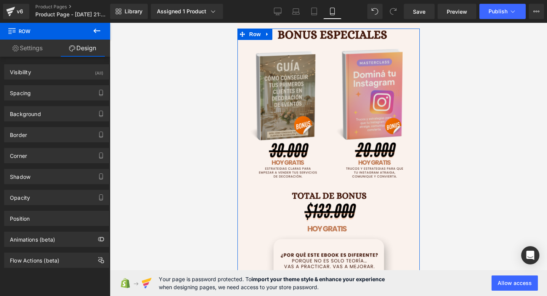
type input "0"
click at [58, 91] on div "Spacing" at bounding box center [57, 93] width 104 height 14
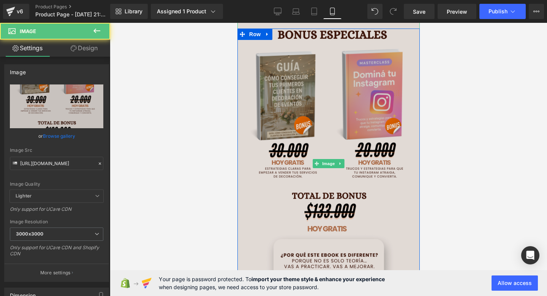
click at [242, 128] on img at bounding box center [328, 163] width 182 height 285
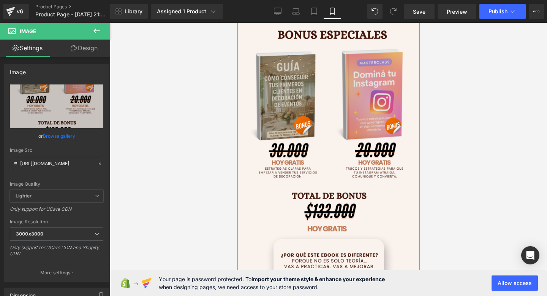
click at [88, 51] on link "Design" at bounding box center [84, 48] width 55 height 17
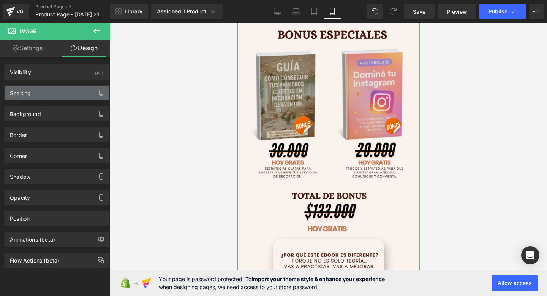
click at [63, 90] on div "Spacing" at bounding box center [57, 93] width 104 height 14
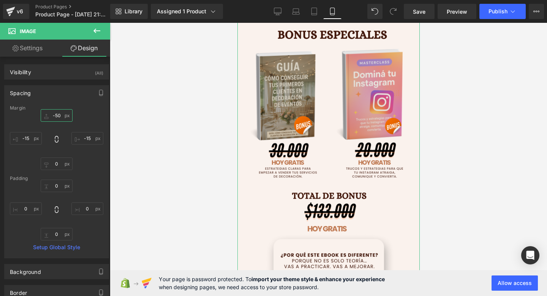
click at [60, 112] on input "-50" at bounding box center [57, 115] width 32 height 13
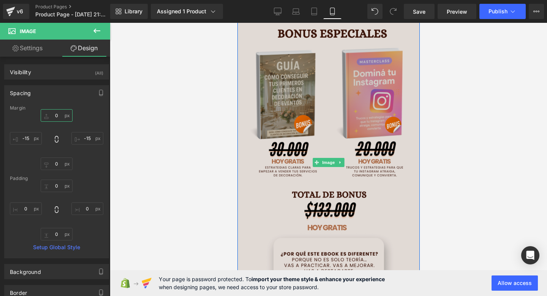
scroll to position [2384, 0]
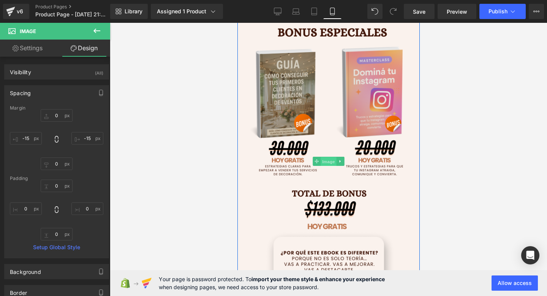
click at [327, 163] on span "Image" at bounding box center [328, 161] width 16 height 9
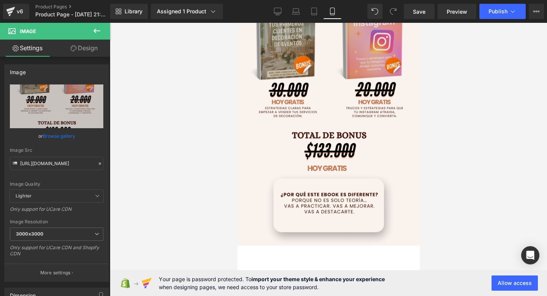
scroll to position [2332, 0]
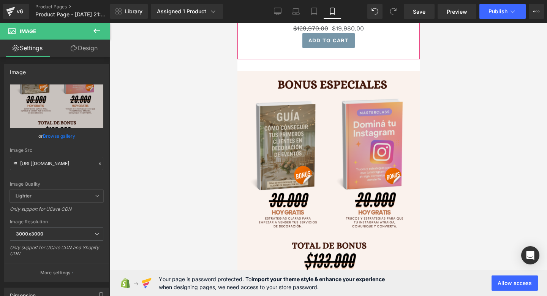
click at [321, 176] on img at bounding box center [328, 213] width 182 height 285
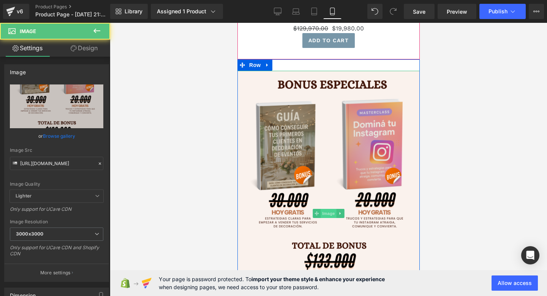
click at [322, 215] on span "Image" at bounding box center [328, 213] width 16 height 9
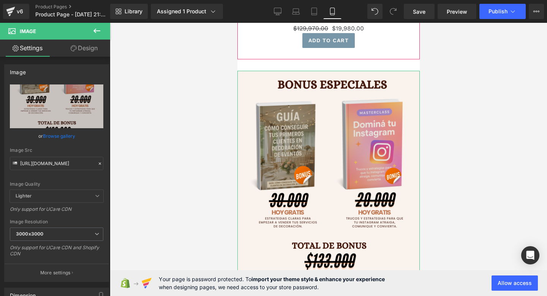
click at [97, 50] on link "Design" at bounding box center [84, 48] width 55 height 17
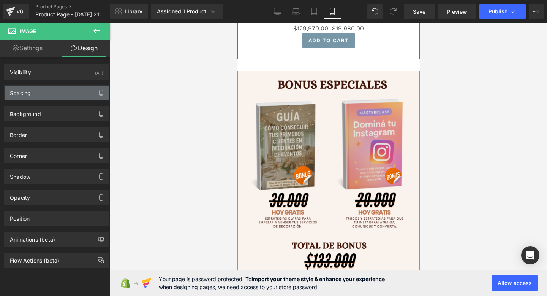
click at [71, 97] on div "Spacing" at bounding box center [57, 93] width 104 height 14
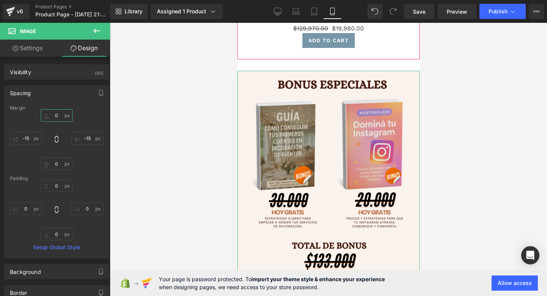
click at [55, 116] on input "0" at bounding box center [57, 115] width 32 height 13
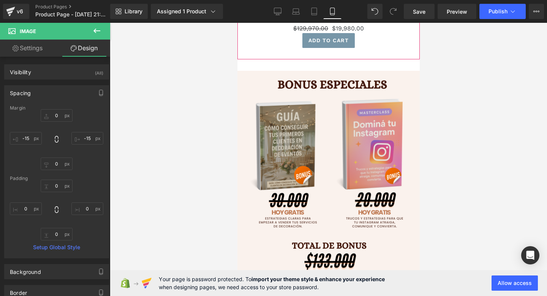
click at [101, 32] on button at bounding box center [97, 31] width 27 height 17
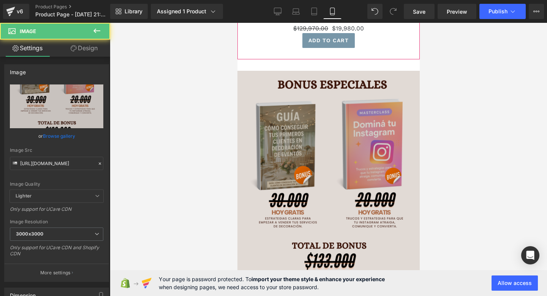
click at [310, 149] on img at bounding box center [328, 213] width 182 height 285
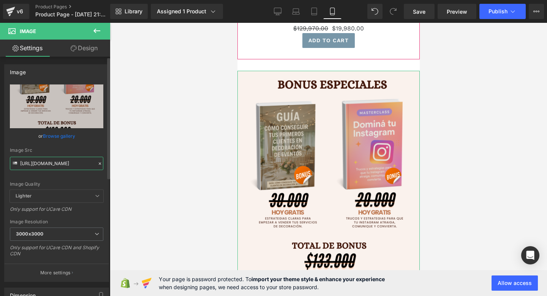
click at [79, 164] on input "https://i.postimg.cc/Zqzy8Kkw/8.png" at bounding box center [56, 163] width 93 height 13
paste input "LskgNK22/Decoracio-n-hogar"
type input "https://i.postimg.cc/LskgNK22/Decoracio-n-hogar.png"
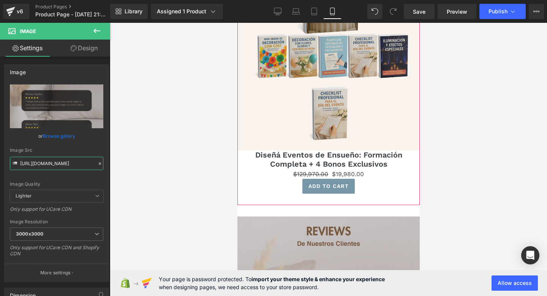
scroll to position [2185, 0]
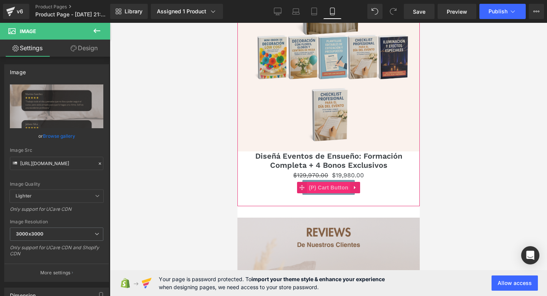
click at [332, 192] on span "(P) Cart Button" at bounding box center [328, 187] width 43 height 11
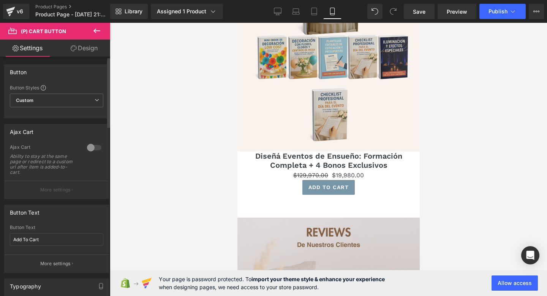
click at [94, 147] on div at bounding box center [94, 147] width 18 height 12
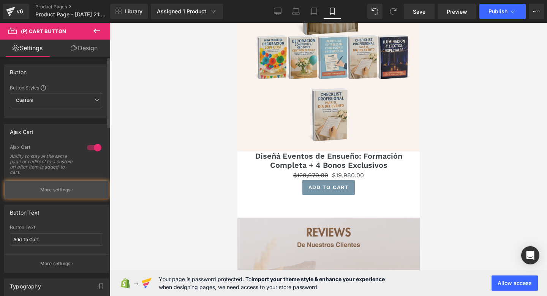
click at [62, 187] on p "More settings" at bounding box center [55, 189] width 30 height 7
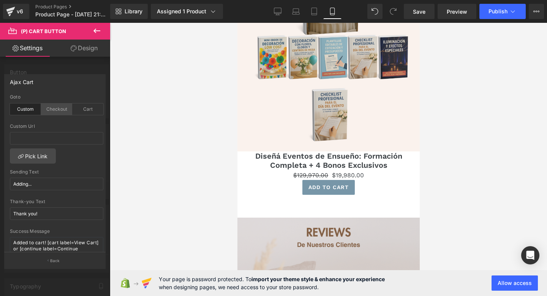
click at [54, 108] on div "Checkout" at bounding box center [56, 108] width 31 height 11
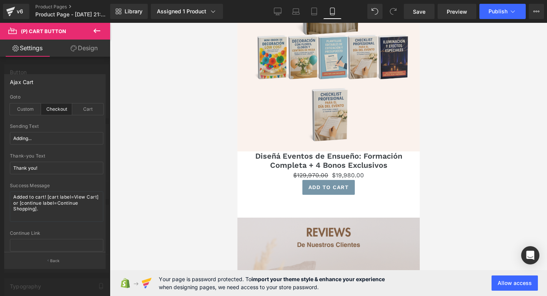
click at [98, 31] on icon at bounding box center [96, 30] width 9 height 9
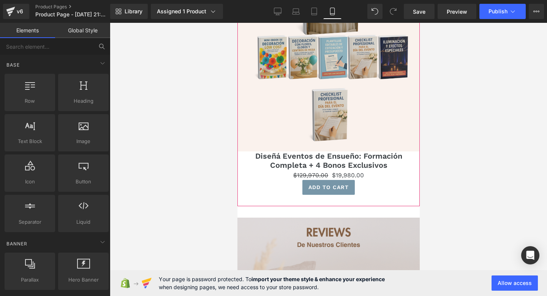
click at [318, 179] on span at bounding box center [314, 175] width 8 height 9
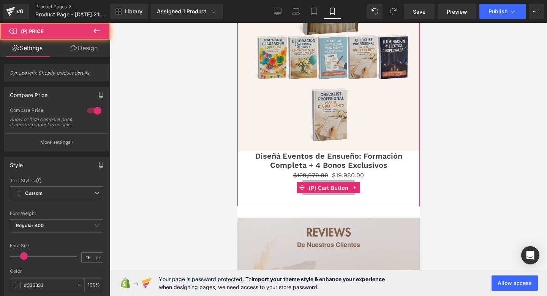
click at [330, 187] on span "(P) Cart Button" at bounding box center [328, 187] width 43 height 11
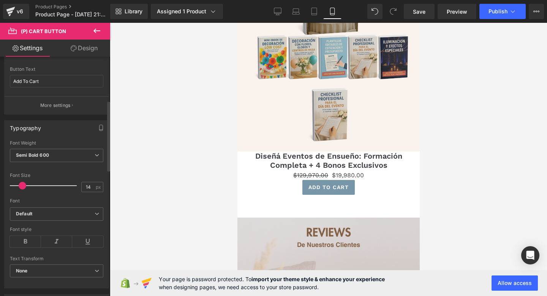
scroll to position [78, 0]
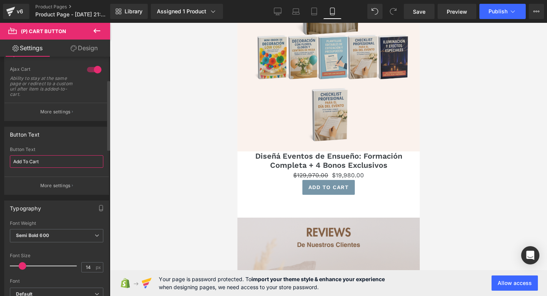
click at [48, 163] on input "Add To Cart" at bounding box center [56, 161] width 93 height 13
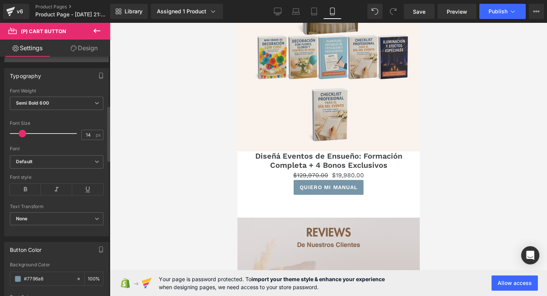
scroll to position [216, 0]
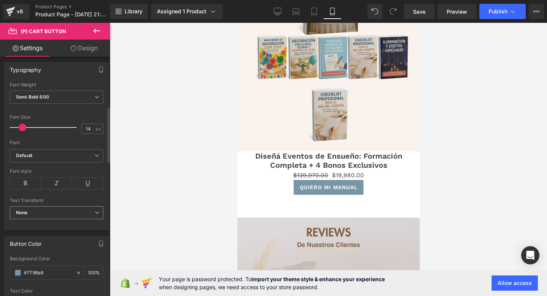
type input "Quiero mi manual"
click at [59, 206] on span "None" at bounding box center [56, 212] width 93 height 13
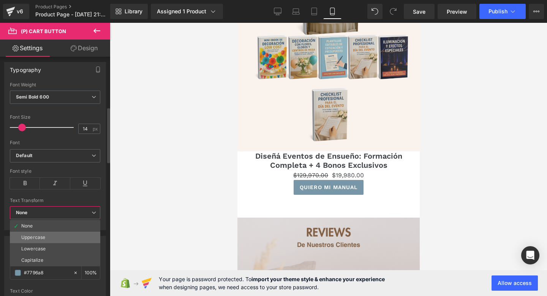
click at [51, 236] on li "Uppercase" at bounding box center [55, 236] width 90 height 11
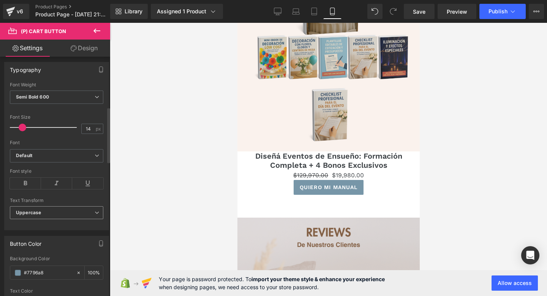
click at [59, 209] on span "Uppercase" at bounding box center [56, 212] width 93 height 13
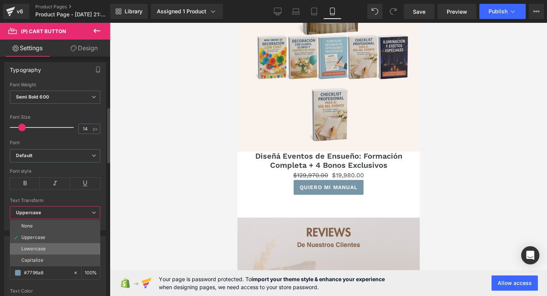
click at [48, 245] on li "Lowercase" at bounding box center [55, 248] width 90 height 11
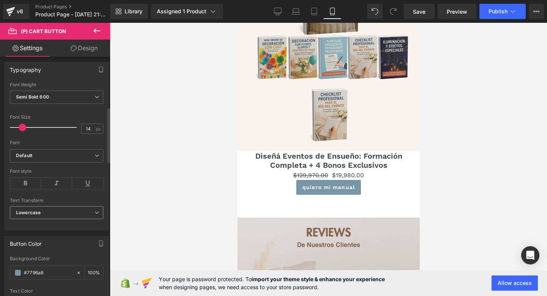
click at [63, 215] on span "Lowercase" at bounding box center [56, 212] width 93 height 13
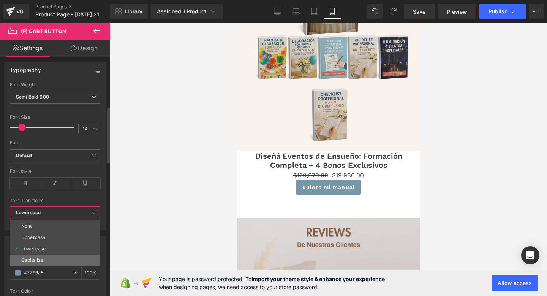
click at [43, 260] on li "Capitalize" at bounding box center [55, 259] width 90 height 11
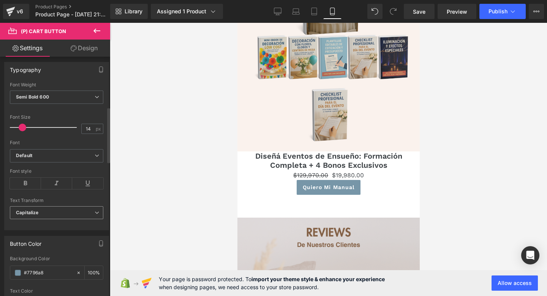
click at [88, 206] on span "Capitalize" at bounding box center [56, 212] width 93 height 13
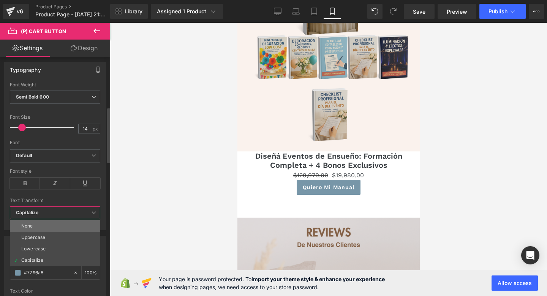
click at [64, 225] on li "None" at bounding box center [55, 225] width 90 height 11
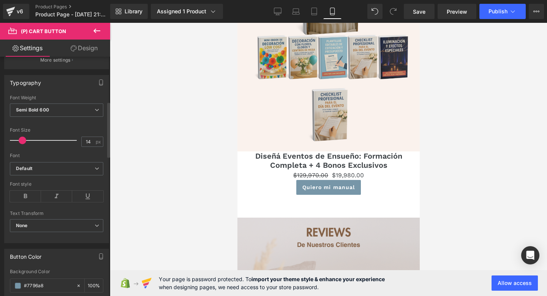
scroll to position [220, 0]
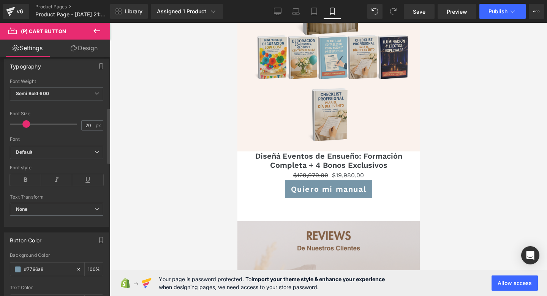
type input "19"
click at [22, 125] on span at bounding box center [26, 124] width 8 height 8
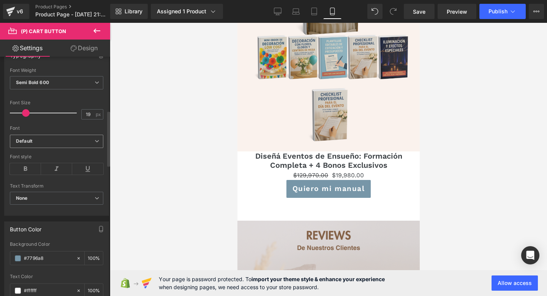
scroll to position [231, 0]
click at [24, 164] on icon at bounding box center [25, 167] width 31 height 11
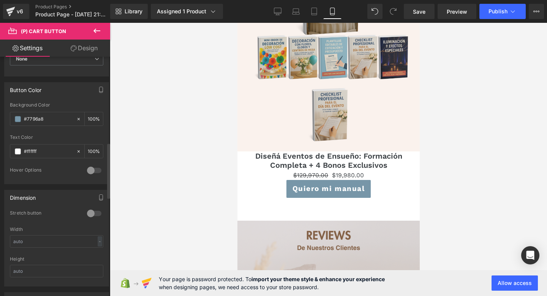
scroll to position [372, 0]
click at [16, 118] on span at bounding box center [18, 117] width 6 height 6
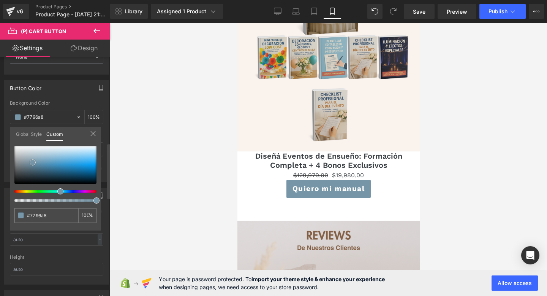
type input "#7695a7"
type input "#6998b3"
type input "#5b9cc2"
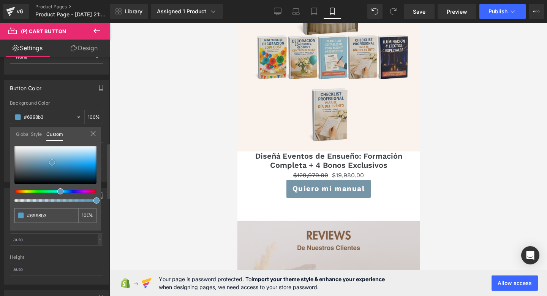
type input "#5b9cc2"
type input "#4a9dcd"
type input "#3b9ed8"
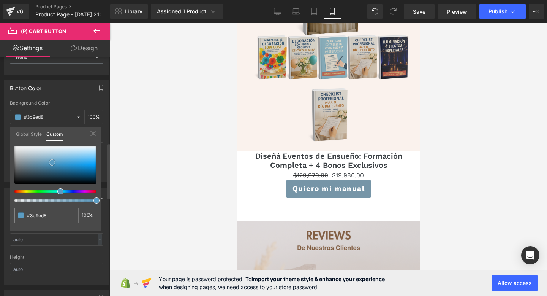
type input "#389fda"
type input "#359cd8"
type input "#319ad7"
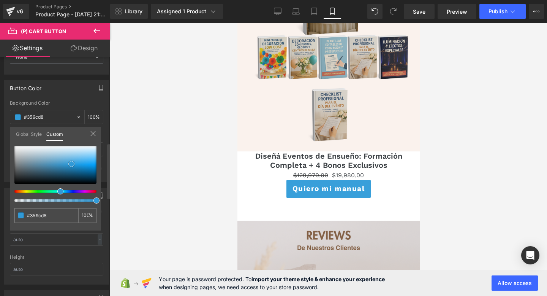
type input "#319ad7"
type input "#309bd9"
type input "#2b99d8"
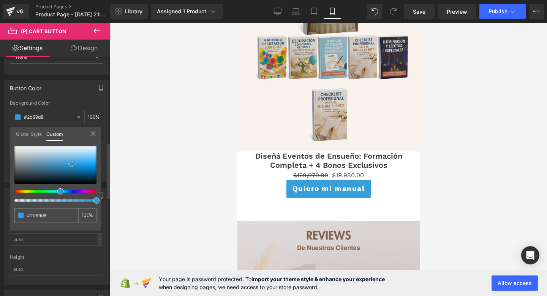
type input "#2796d7"
type input "#2693d3"
type input "#278dc8"
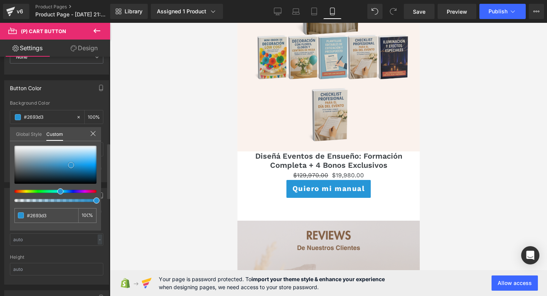
type input "#278dc8"
drag, startPoint x: 32, startPoint y: 162, endPoint x: 65, endPoint y: 173, distance: 35.6
click at [68, 166] on span at bounding box center [71, 165] width 6 height 6
type input "#2783b9"
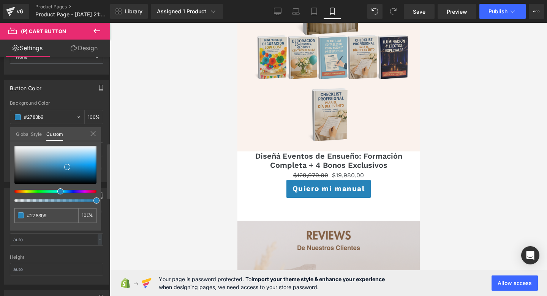
drag, startPoint x: 56, startPoint y: 193, endPoint x: 50, endPoint y: 193, distance: 6.1
click at [51, 193] on div at bounding box center [55, 174] width 82 height 56
click at [49, 193] on div at bounding box center [55, 174] width 82 height 56
type input "#28b877"
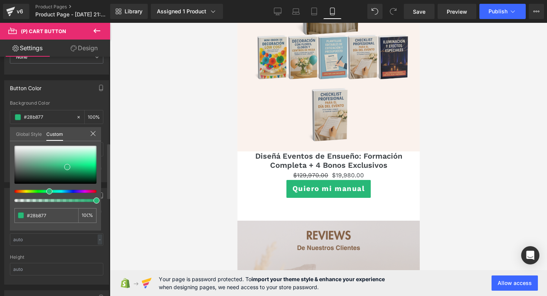
click at [46, 192] on div at bounding box center [52, 191] width 82 height 3
type input "#28b86b"
type input "#28b869"
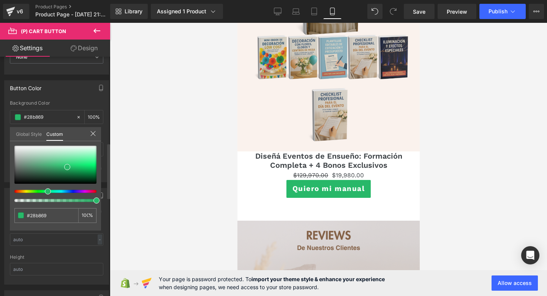
type input "#28b864"
type input "#28b85f"
type input "#28b85d"
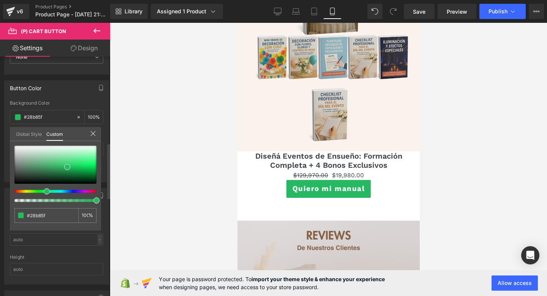
type input "#28b85d"
type input "#28b858"
type input "#28b853"
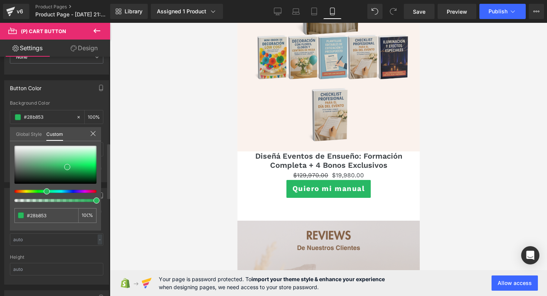
type input "#28b851"
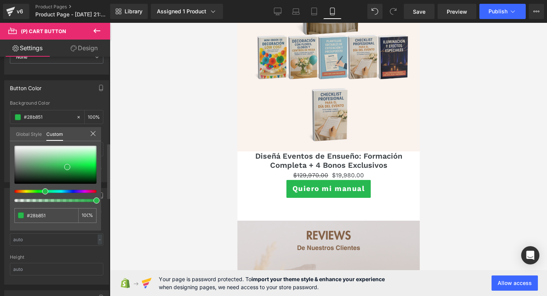
type input "#28b847"
type input "#28b845"
type input "#28b82d"
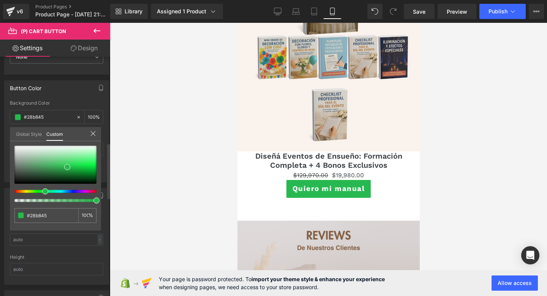
type input "#28b82d"
type input "#34b828"
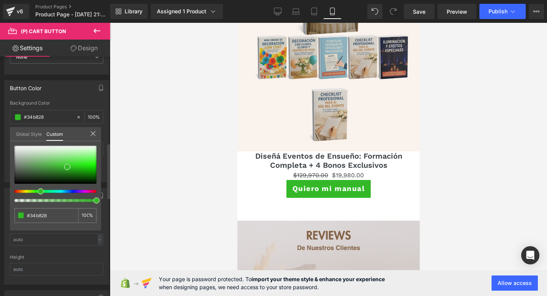
type input "#39b828"
type input "#34b828"
type input "#2fb828"
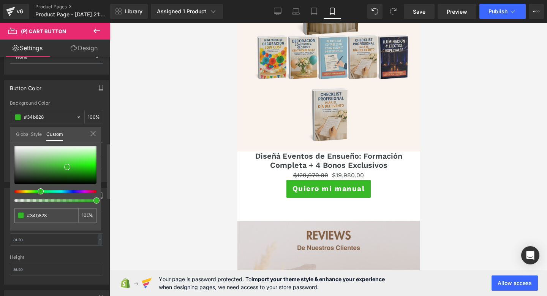
type input "#2fb828"
drag, startPoint x: 45, startPoint y: 192, endPoint x: 38, endPoint y: 191, distance: 6.9
click at [38, 191] on div at bounding box center [52, 191] width 82 height 3
type input "#2eb927"
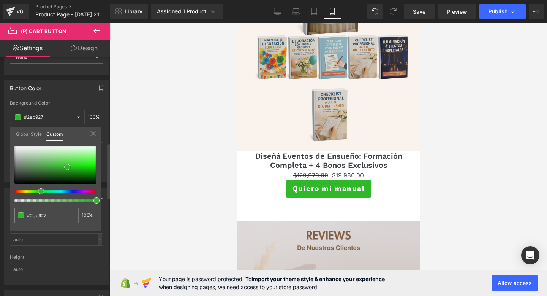
type input "#25c31d"
type input "#17d20d"
type input "#10da05"
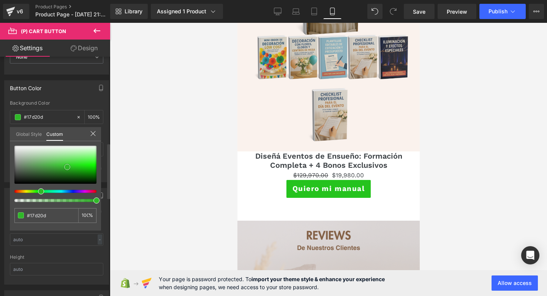
type input "#10da05"
type input "#0dde02"
type input "#0be500"
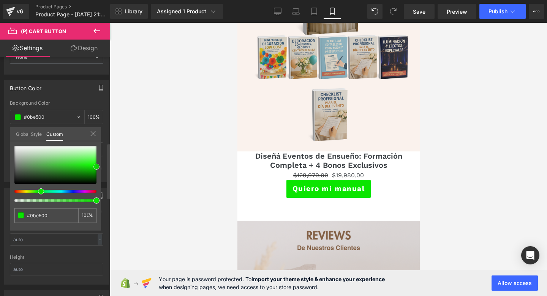
type input "#0be000"
type input "#0adb00"
type input "#0ccf02"
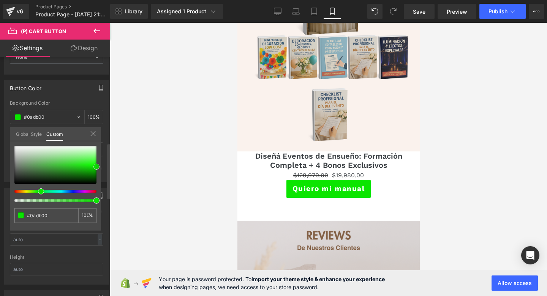
type input "#0ccf02"
type input "#0dc704"
type input "#0dc203"
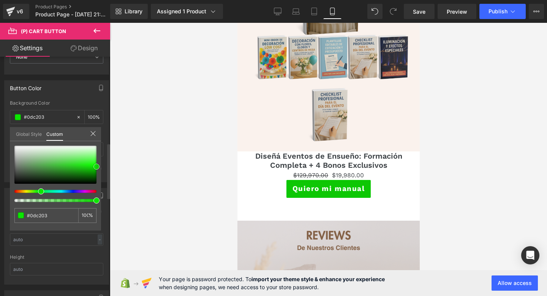
type input "#0ebb05"
type input "#11b908"
type input "#13b10b"
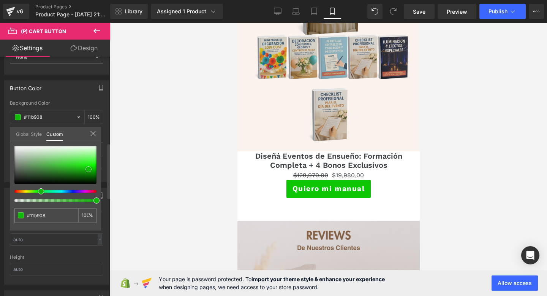
type input "#13b10b"
type input "#15af0d"
type input "#17ad0f"
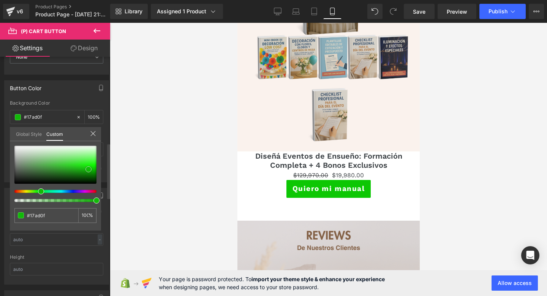
type input "#17ac10"
type input "#18ab10"
type input "#1aa912"
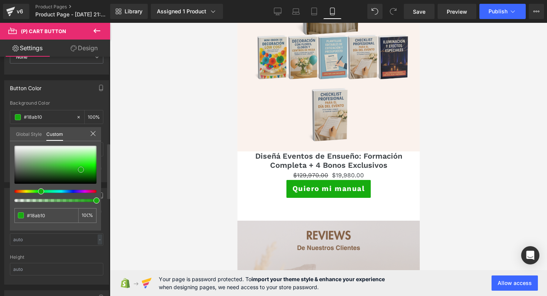
type input "#1aa912"
drag, startPoint x: 67, startPoint y: 168, endPoint x: 76, endPoint y: 168, distance: 8.4
click at [76, 168] on span at bounding box center [76, 167] width 6 height 6
click at [98, 33] on icon at bounding box center [96, 30] width 9 height 9
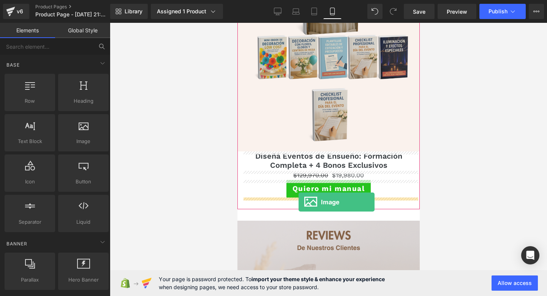
drag, startPoint x: 316, startPoint y: 165, endPoint x: 298, endPoint y: 201, distance: 41.0
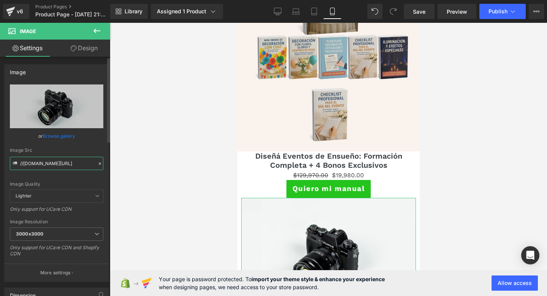
click at [50, 163] on input "//[DOMAIN_NAME][URL]" at bounding box center [56, 163] width 93 height 13
paste input "https://i.ibb.co/qMnxHWfx/Decoraci-n-hogar-31-1.pn"
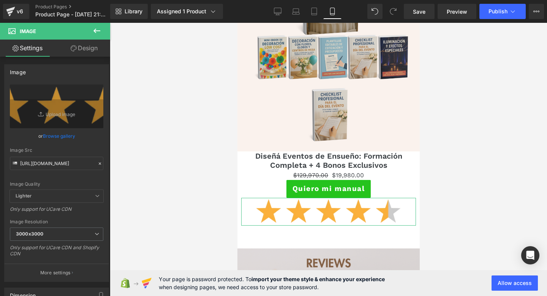
scroll to position [0, 0]
click at [80, 51] on link "Design" at bounding box center [84, 48] width 55 height 17
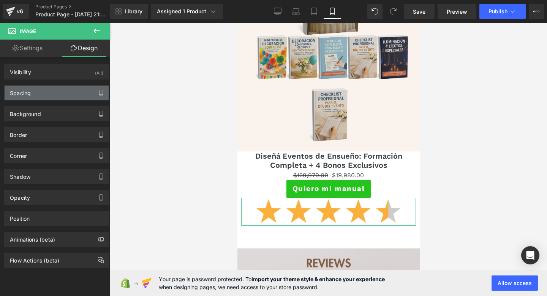
click at [63, 98] on div "Spacing" at bounding box center [57, 93] width 104 height 14
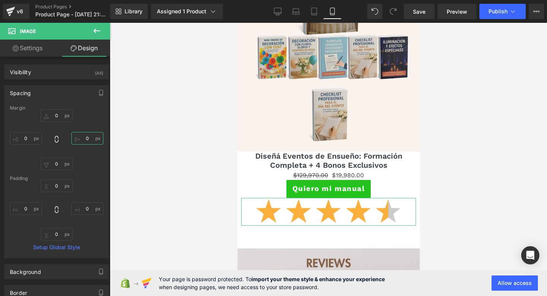
click at [83, 138] on input "0" at bounding box center [87, 138] width 32 height 13
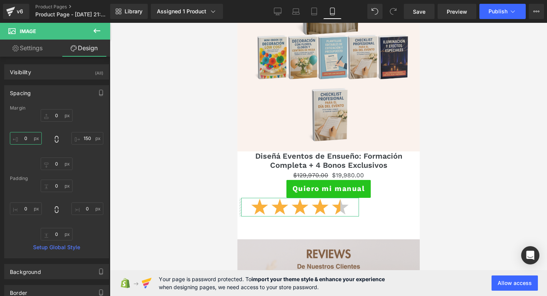
click at [27, 139] on input "0" at bounding box center [26, 138] width 32 height 13
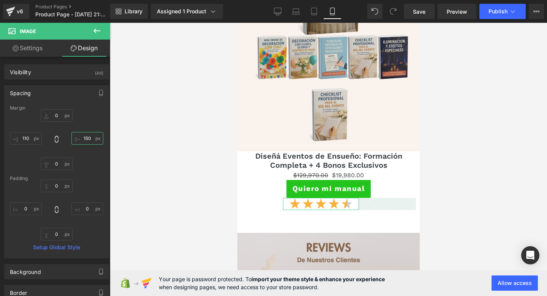
click at [86, 138] on input "150" at bounding box center [87, 138] width 32 height 13
click at [28, 138] on input "110" at bounding box center [26, 138] width 32 height 13
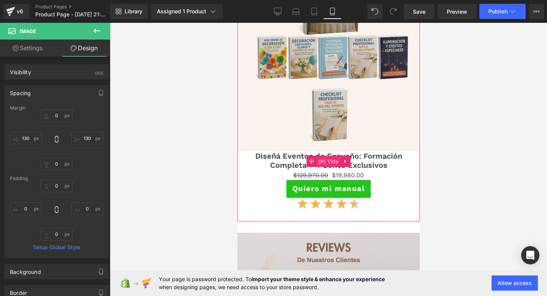
click at [323, 158] on span "(P) Title" at bounding box center [328, 161] width 24 height 11
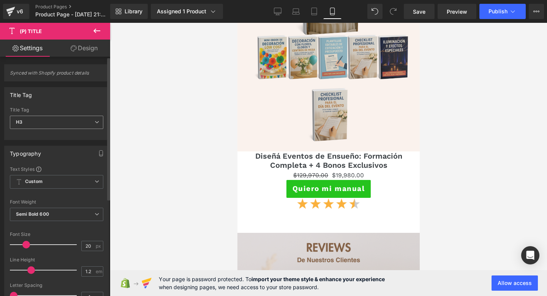
click at [30, 120] on span "H3" at bounding box center [56, 122] width 93 height 13
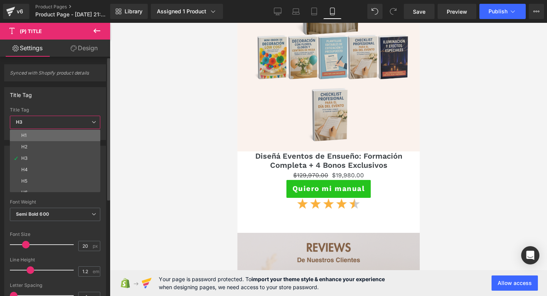
click at [29, 131] on li "H1" at bounding box center [57, 135] width 94 height 11
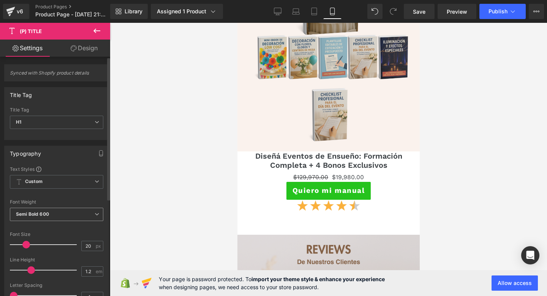
click at [32, 220] on span "Semi Bold 600" at bounding box center [56, 213] width 93 height 13
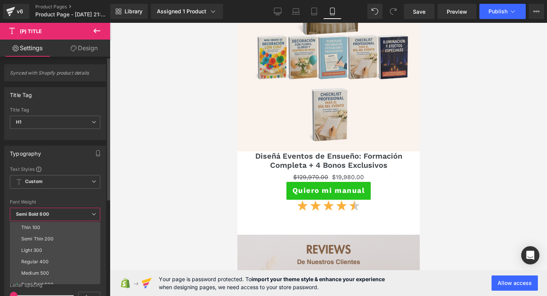
click at [33, 217] on span "Semi Bold 600" at bounding box center [55, 213] width 90 height 13
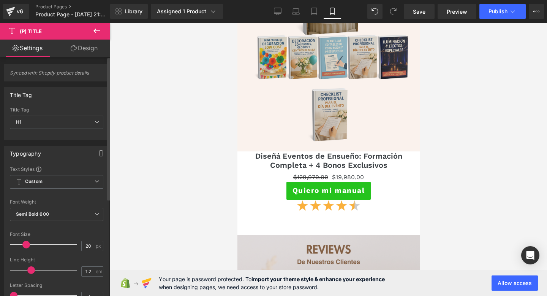
click at [33, 217] on span "Semi Bold 600" at bounding box center [56, 213] width 93 height 13
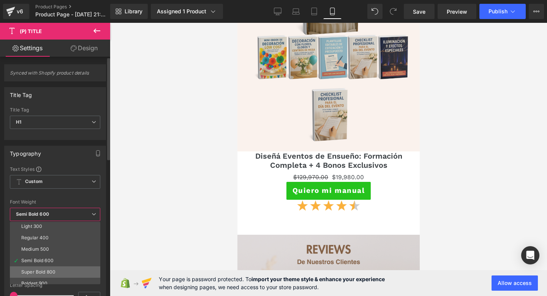
scroll to position [29, 0]
click at [38, 269] on div "Super Bold 800" at bounding box center [38, 266] width 34 height 5
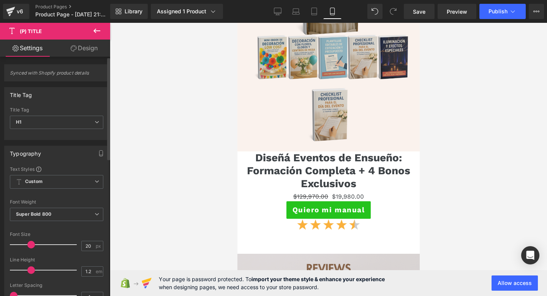
drag, startPoint x: 28, startPoint y: 245, endPoint x: 33, endPoint y: 245, distance: 4.6
click at [33, 245] on span at bounding box center [31, 245] width 8 height 8
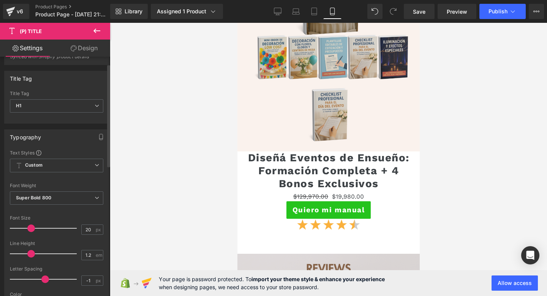
drag, startPoint x: 16, startPoint y: 277, endPoint x: 46, endPoint y: 279, distance: 30.4
click at [46, 279] on span at bounding box center [45, 279] width 8 height 8
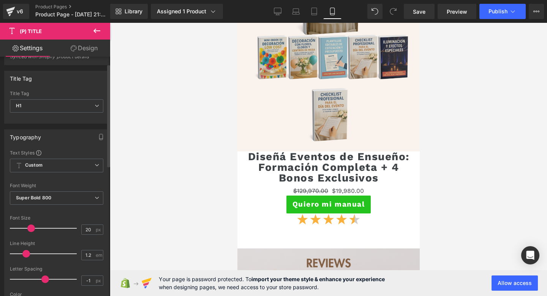
drag, startPoint x: 29, startPoint y: 253, endPoint x: 24, endPoint y: 253, distance: 4.6
click at [24, 253] on span at bounding box center [26, 254] width 8 height 8
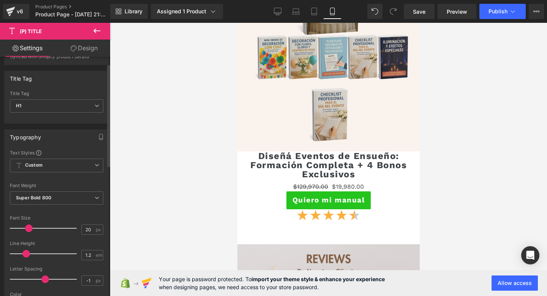
click at [26, 227] on span at bounding box center [29, 228] width 8 height 8
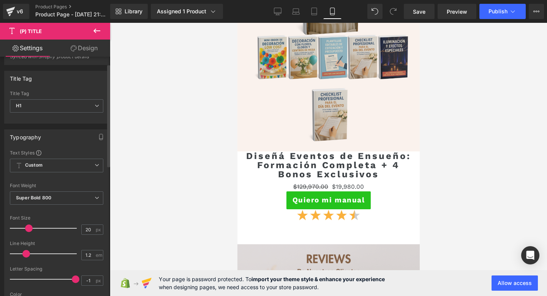
drag, startPoint x: 46, startPoint y: 277, endPoint x: 75, endPoint y: 280, distance: 29.0
click at [75, 280] on span at bounding box center [76, 279] width 8 height 8
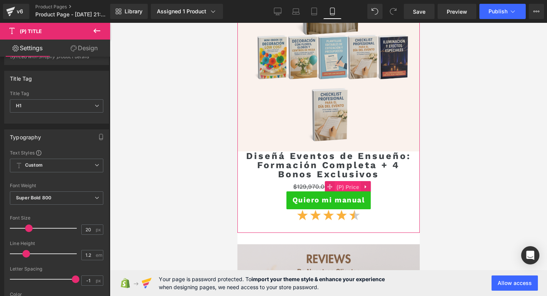
click at [344, 187] on span "(P) Price" at bounding box center [347, 186] width 27 height 11
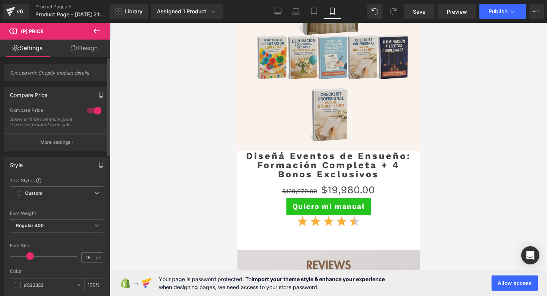
drag, startPoint x: 23, startPoint y: 262, endPoint x: 29, endPoint y: 261, distance: 6.1
click at [29, 260] on span at bounding box center [30, 256] width 8 height 8
click at [62, 227] on span "Regular 400" at bounding box center [56, 225] width 93 height 13
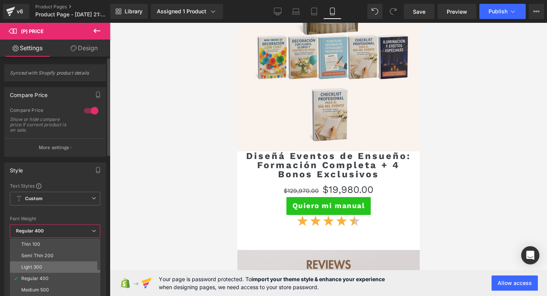
scroll to position [32, 0]
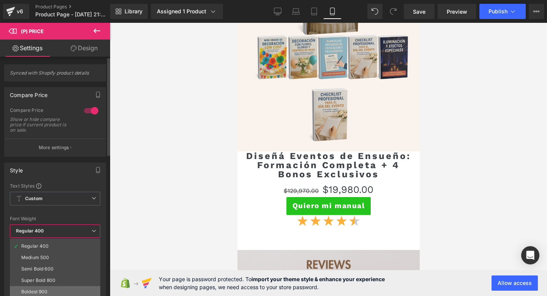
click at [36, 291] on div "Boldest 900" at bounding box center [34, 291] width 27 height 5
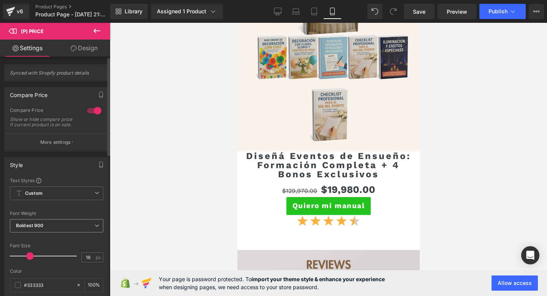
click at [69, 232] on span "Boldest 900" at bounding box center [56, 225] width 93 height 13
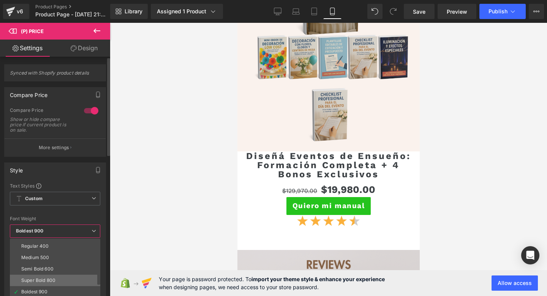
click at [44, 279] on div "Super Bold 800" at bounding box center [38, 279] width 34 height 5
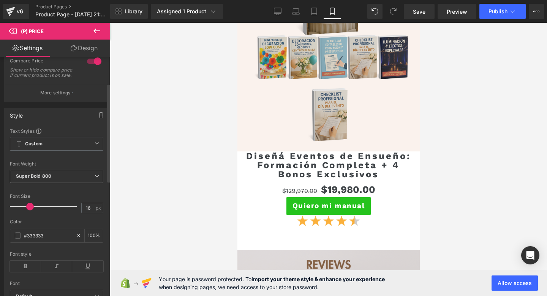
scroll to position [69, 0]
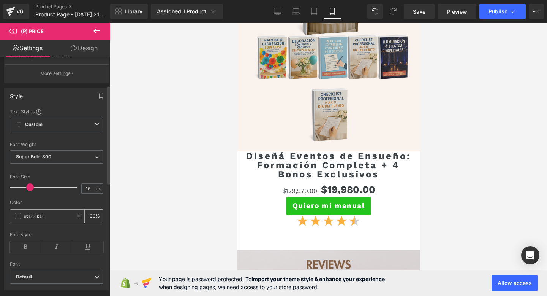
click at [16, 219] on span at bounding box center [18, 216] width 6 height 6
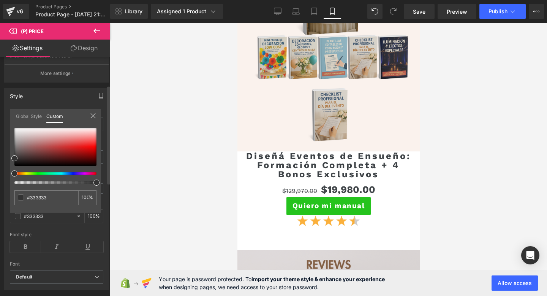
click at [44, 173] on div at bounding box center [52, 173] width 82 height 3
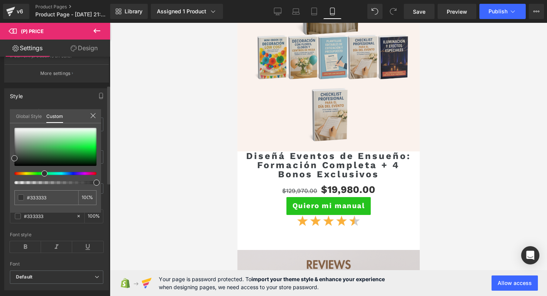
drag, startPoint x: 48, startPoint y: 174, endPoint x: 42, endPoint y: 174, distance: 5.3
click at [42, 174] on span at bounding box center [44, 173] width 6 height 6
click at [41, 174] on div at bounding box center [52, 173] width 82 height 3
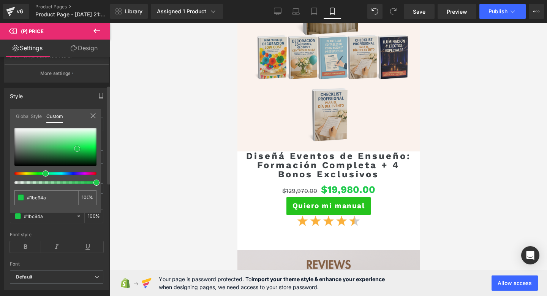
drag, startPoint x: 14, startPoint y: 156, endPoint x: 77, endPoint y: 147, distance: 63.4
click at [77, 147] on span at bounding box center [77, 149] width 6 height 6
click at [92, 113] on icon at bounding box center [93, 115] width 6 height 6
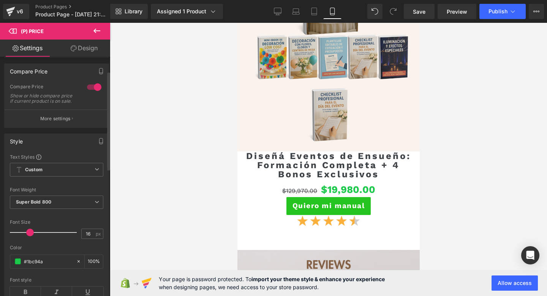
scroll to position [2, 0]
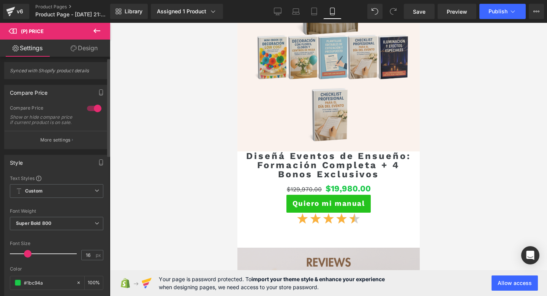
click at [27, 257] on span at bounding box center [28, 254] width 8 height 8
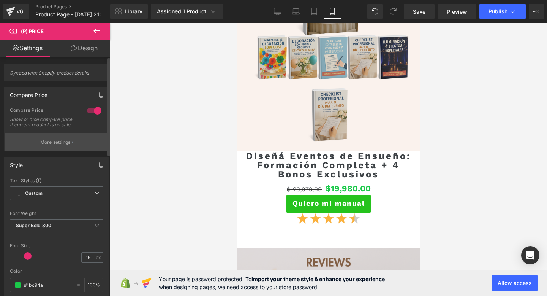
click at [54, 146] on p "More settings" at bounding box center [55, 142] width 30 height 7
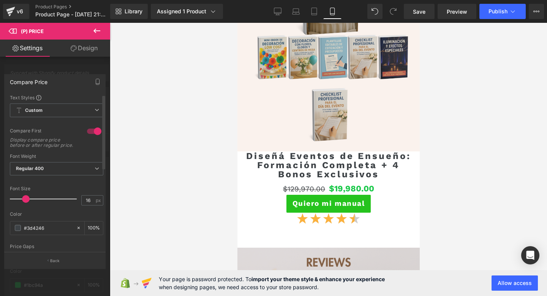
click at [24, 203] on span at bounding box center [26, 199] width 8 height 8
click at [36, 171] on b "Regular 400" at bounding box center [30, 168] width 28 height 6
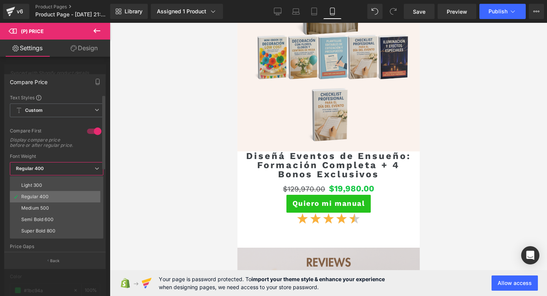
scroll to position [20, 0]
click at [33, 222] on div "Semi Bold 600" at bounding box center [37, 218] width 32 height 5
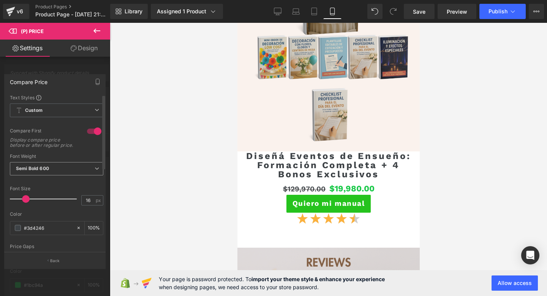
click at [43, 175] on span "Semi Bold 600" at bounding box center [56, 168] width 93 height 13
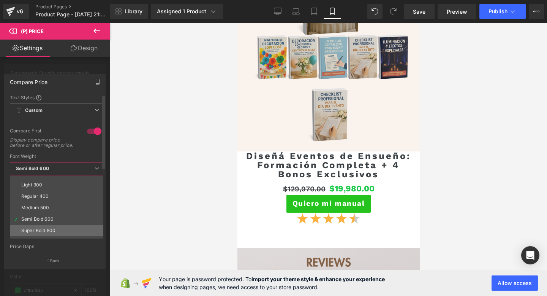
click at [35, 233] on div "Super Bold 800" at bounding box center [38, 230] width 34 height 5
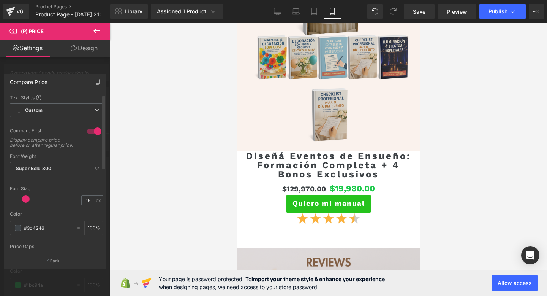
click at [35, 232] on input "#3d4246" at bounding box center [48, 227] width 49 height 8
click at [17, 231] on span at bounding box center [18, 228] width 6 height 6
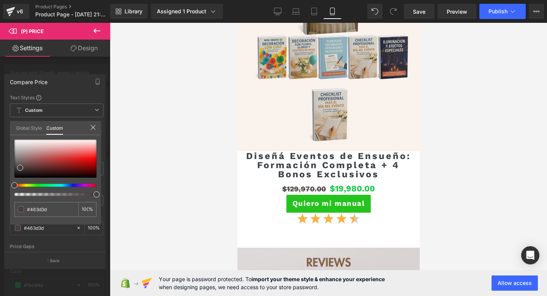
drag, startPoint x: 16, startPoint y: 185, endPoint x: 9, endPoint y: 184, distance: 7.8
click at [9, 184] on div "Compare Price Text Styles Custom Custom Setup Global Style Custom Setup Global …" at bounding box center [55, 168] width 110 height 200
drag, startPoint x: 20, startPoint y: 167, endPoint x: 62, endPoint y: 155, distance: 44.2
click at [62, 155] on span at bounding box center [63, 156] width 6 height 6
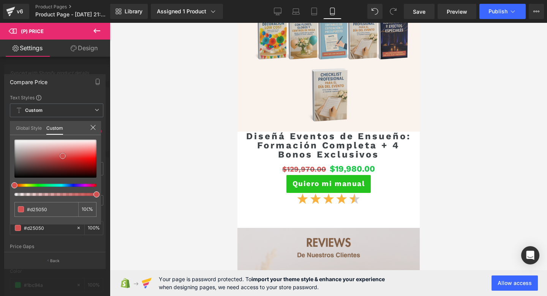
scroll to position [2214, 0]
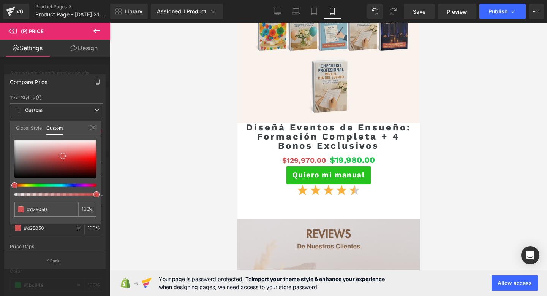
click at [100, 30] on icon at bounding box center [96, 31] width 7 height 5
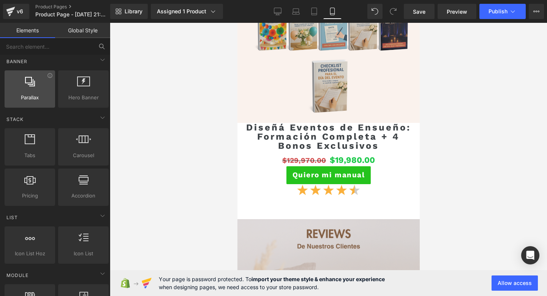
scroll to position [204, 0]
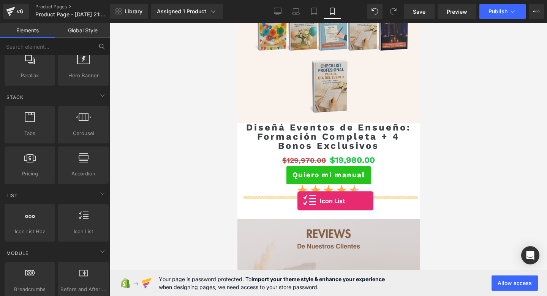
drag, startPoint x: 318, startPoint y: 247, endPoint x: 297, endPoint y: 200, distance: 51.7
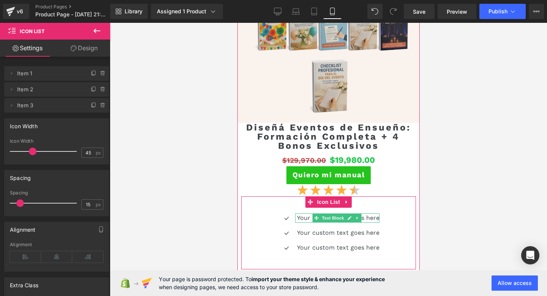
click at [305, 218] on p "Your custom text goes here" at bounding box center [338, 217] width 82 height 9
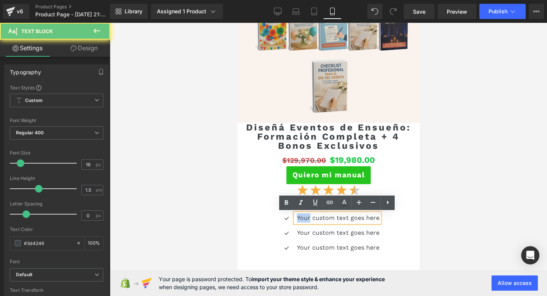
click at [305, 218] on p "Your custom text goes here" at bounding box center [338, 217] width 82 height 9
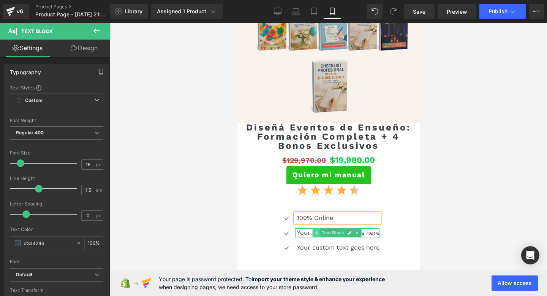
click at [315, 233] on icon at bounding box center [316, 232] width 4 height 4
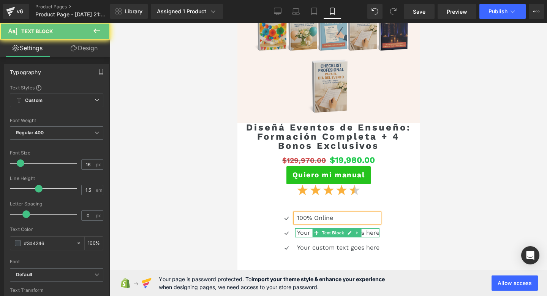
click at [302, 233] on p "Your custom text goes here" at bounding box center [338, 232] width 82 height 9
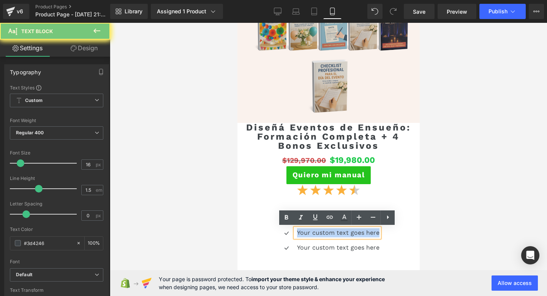
click at [302, 233] on p "Your custom text goes here" at bounding box center [338, 232] width 82 height 9
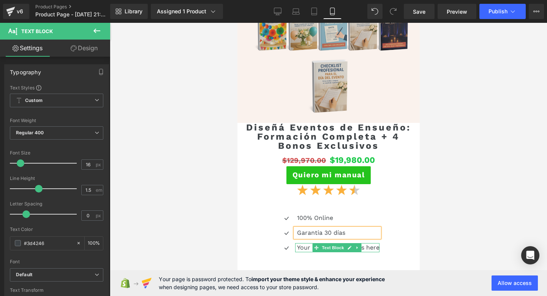
click at [303, 247] on p "Your custom text goes here" at bounding box center [338, 247] width 82 height 9
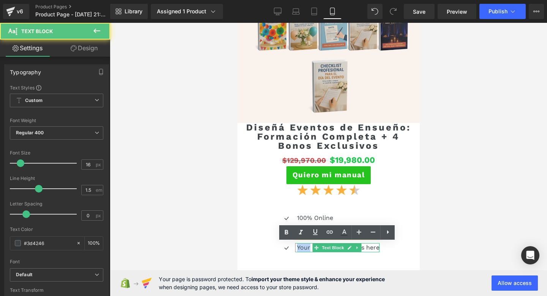
click at [303, 247] on p "Your custom text goes here" at bounding box center [338, 247] width 82 height 9
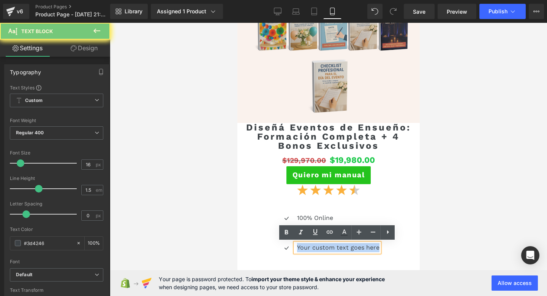
click at [303, 247] on p "Your custom text goes here" at bounding box center [338, 247] width 82 height 9
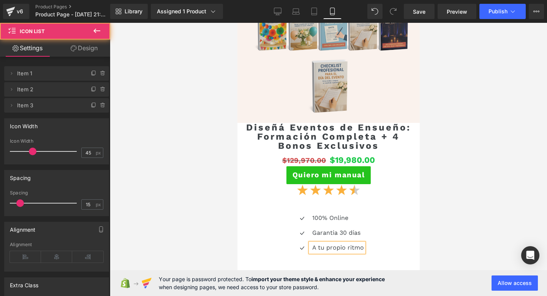
click at [399, 215] on div "Icon 100% Online Text Block Icon Garantia 30 días Text Block Icon A tu propio r…" at bounding box center [328, 235] width 175 height 44
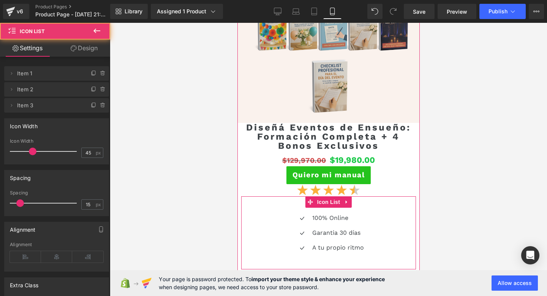
click at [290, 208] on div "Icon 100% Online Text Block Icon Garantia 30 días Text Block Icon A tu propio r…" at bounding box center [328, 232] width 175 height 73
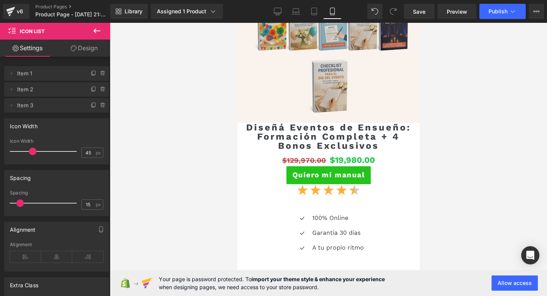
click at [96, 30] on icon at bounding box center [96, 30] width 9 height 9
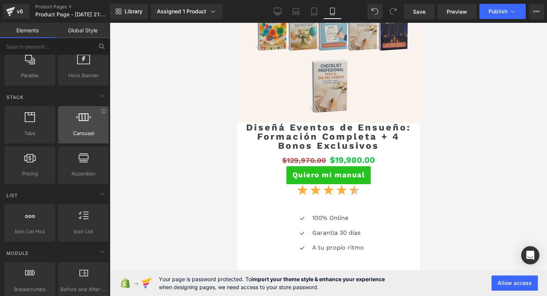
scroll to position [0, 0]
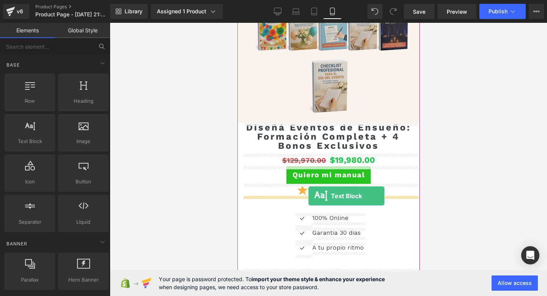
drag, startPoint x: 269, startPoint y: 157, endPoint x: 308, endPoint y: 195, distance: 54.5
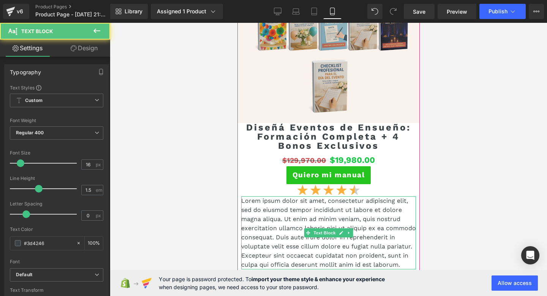
click at [300, 214] on p "Lorem ipsum dolor sit amet, consectetur adipiscing elit, sed do eiusmod tempor …" at bounding box center [328, 232] width 175 height 73
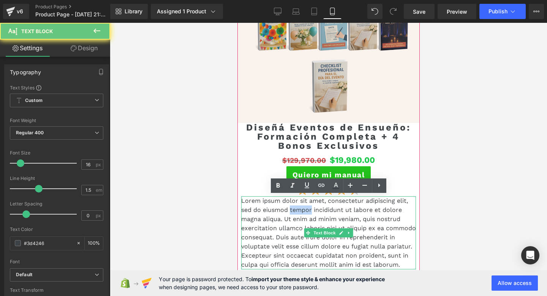
click at [300, 214] on p "Lorem ipsum dolor sit amet, consectetur adipiscing elit, sed do eiusmod tempor …" at bounding box center [328, 232] width 175 height 73
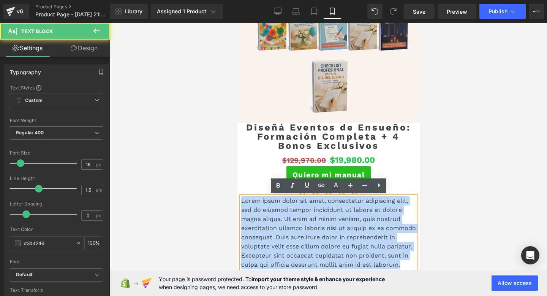
click at [300, 214] on p "Lorem ipsum dolor sit amet, consectetur adipiscing elit, sed do eiusmod tempor …" at bounding box center [328, 232] width 175 height 73
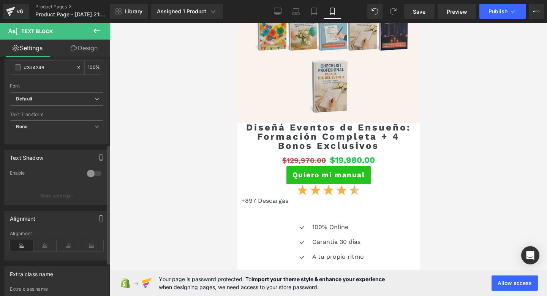
scroll to position [182, 0]
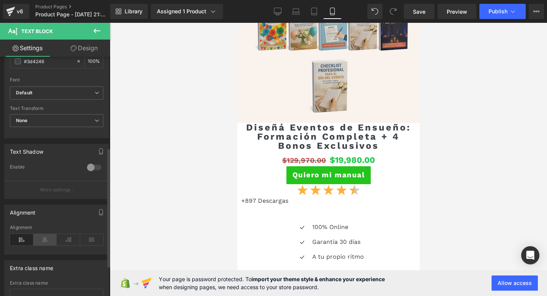
click at [47, 244] on icon at bounding box center [45, 239] width 24 height 11
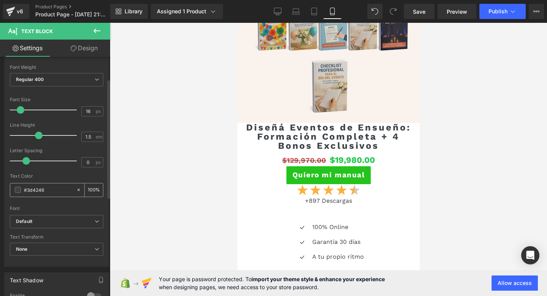
scroll to position [0, 0]
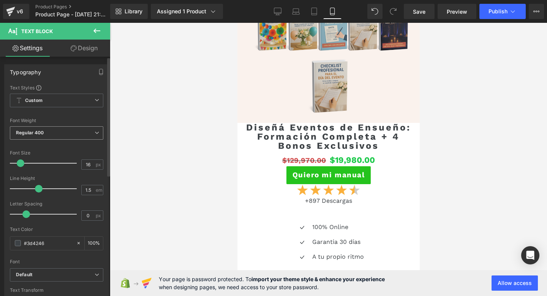
click at [58, 131] on span "Regular 400" at bounding box center [56, 132] width 93 height 13
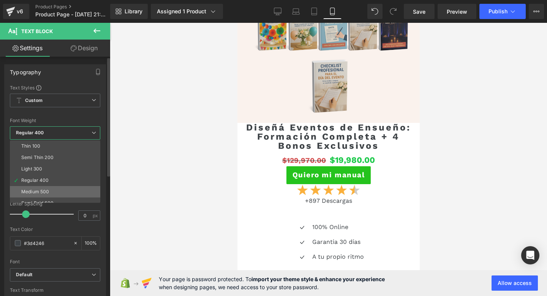
click at [44, 187] on li "Medium 500" at bounding box center [57, 191] width 94 height 11
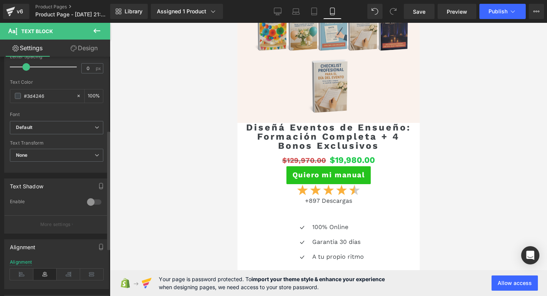
scroll to position [147, 0]
click at [92, 96] on input "100" at bounding box center [92, 96] width 8 height 8
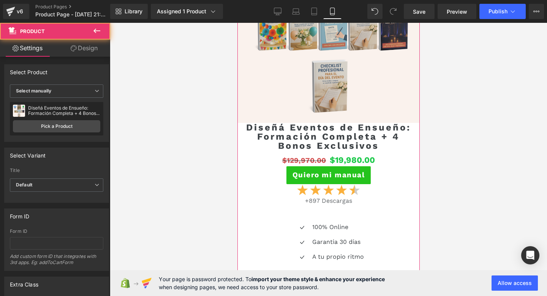
click at [239, 172] on div "Sale Off (P) Image Diseñá Eventos de Ensueño: Formación Completa + 4 Bonos Excl…" at bounding box center [328, 83] width 182 height 411
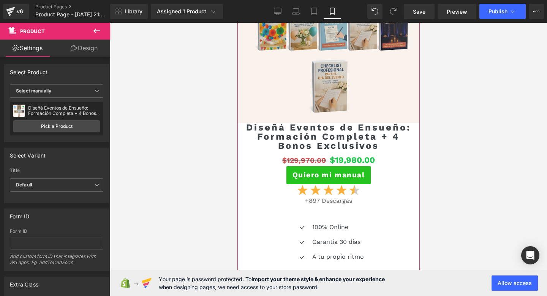
click at [88, 51] on link "Design" at bounding box center [84, 48] width 55 height 17
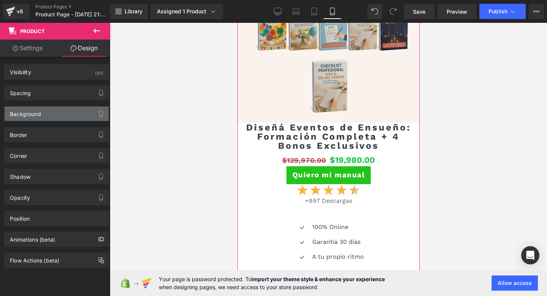
click at [68, 114] on div "Background" at bounding box center [57, 113] width 104 height 14
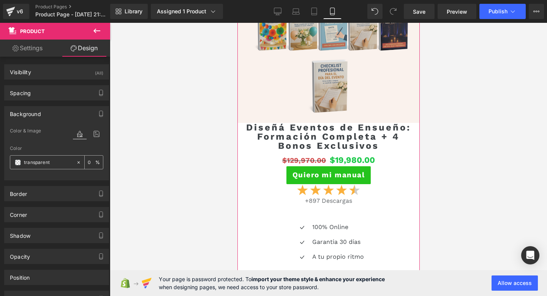
click at [45, 163] on input "transparent" at bounding box center [48, 162] width 49 height 8
paste input "https://www.canva.com/design/DAGxB8c18h8/CwktfW7_fNX5dY8Rp1UgmQ/edi"
paste input "#faf2ed"
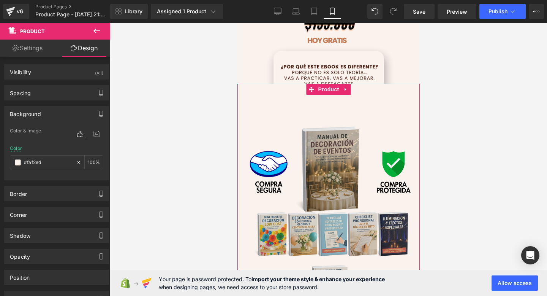
scroll to position [1952, 0]
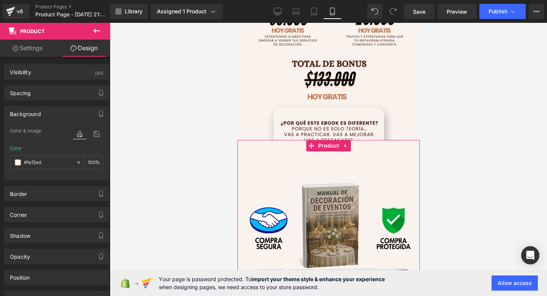
click at [330, 168] on div "Sale Off" at bounding box center [328, 251] width 304 height 268
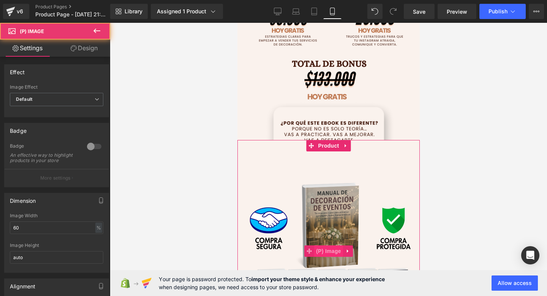
click at [322, 247] on span "(P) Image" at bounding box center [328, 250] width 29 height 11
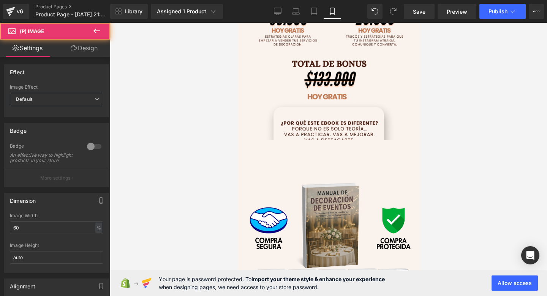
click at [84, 51] on link "Design" at bounding box center [84, 48] width 55 height 17
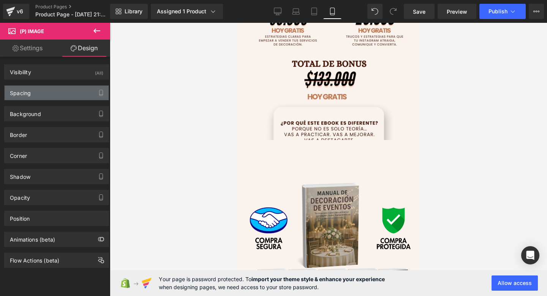
click at [58, 89] on div "Spacing" at bounding box center [57, 93] width 104 height 14
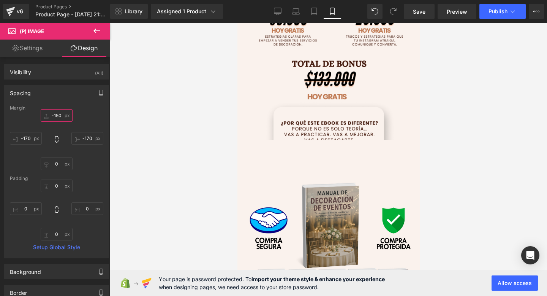
click at [61, 112] on input "text" at bounding box center [57, 115] width 32 height 13
click at [54, 117] on input "text" at bounding box center [57, 115] width 32 height 13
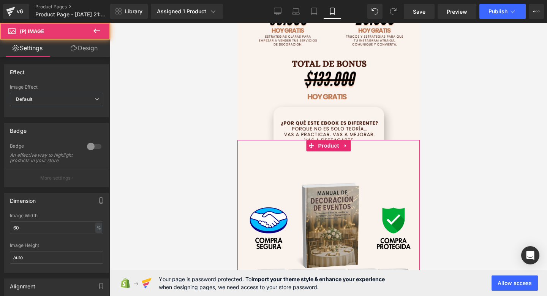
click at [331, 202] on img at bounding box center [328, 279] width 182 height 211
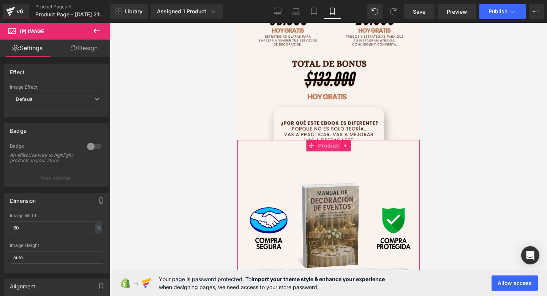
click at [323, 142] on span "Product" at bounding box center [328, 145] width 25 height 11
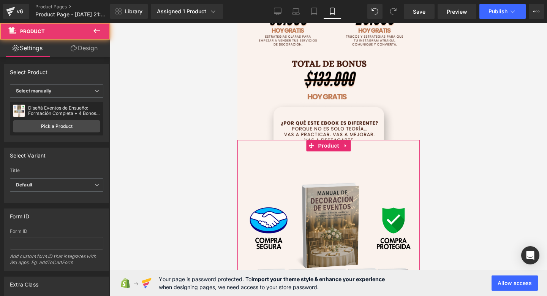
click at [83, 48] on link "Design" at bounding box center [84, 48] width 55 height 17
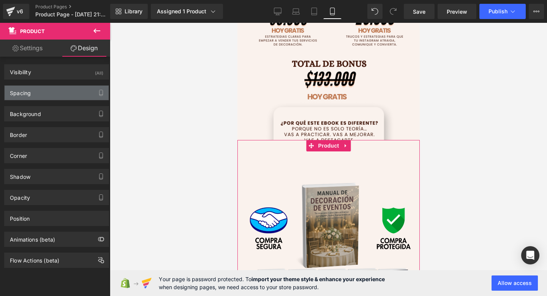
click at [50, 97] on div "Spacing" at bounding box center [57, 93] width 104 height 14
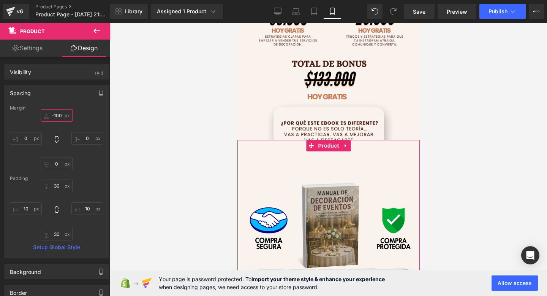
click at [55, 115] on input "-100" at bounding box center [57, 115] width 32 height 13
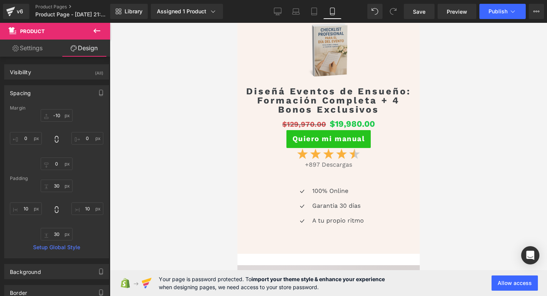
scroll to position [2232, 0]
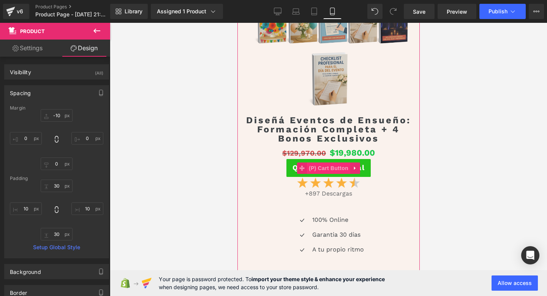
click at [325, 166] on span "(P) Cart Button" at bounding box center [328, 167] width 43 height 11
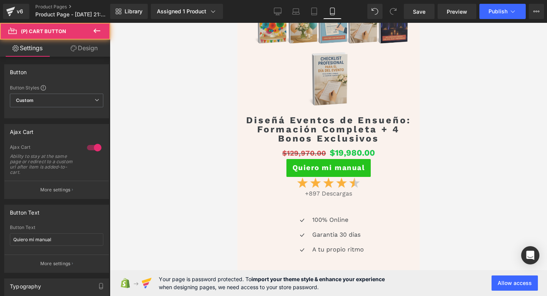
click at [80, 43] on link "Design" at bounding box center [84, 48] width 55 height 17
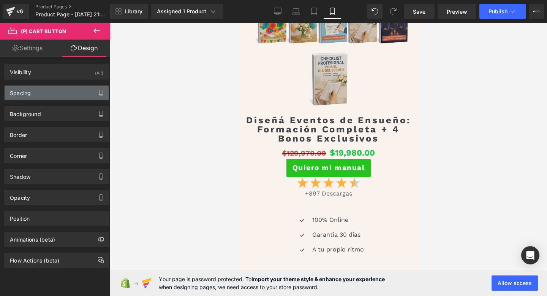
click at [51, 90] on div "Spacing" at bounding box center [57, 93] width 104 height 14
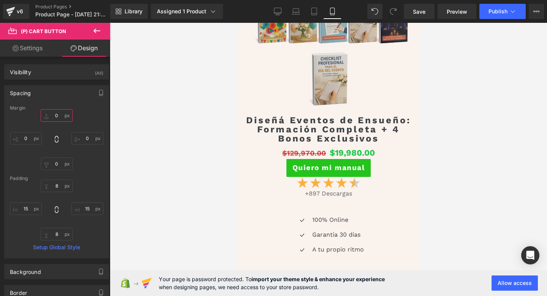
click at [57, 119] on input "0" at bounding box center [57, 115] width 32 height 13
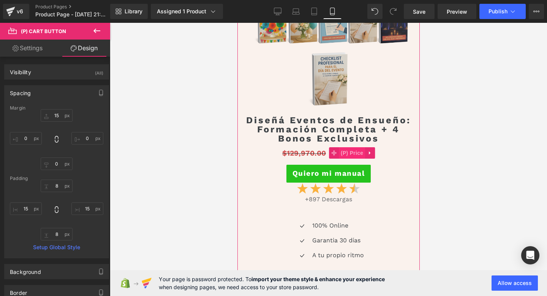
click at [344, 154] on span "(P) Price" at bounding box center [352, 152] width 27 height 11
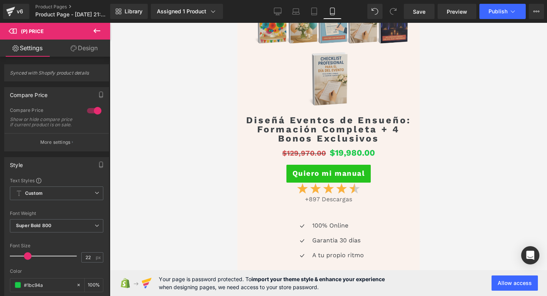
click at [92, 46] on link "Design" at bounding box center [84, 48] width 55 height 17
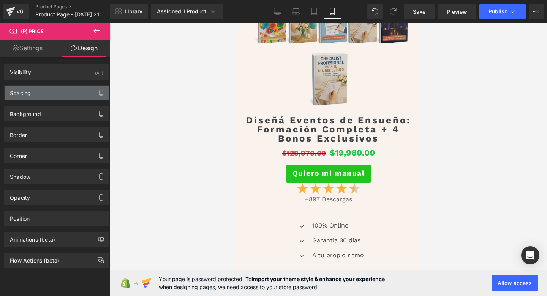
click at [38, 97] on div "Spacing" at bounding box center [57, 93] width 104 height 14
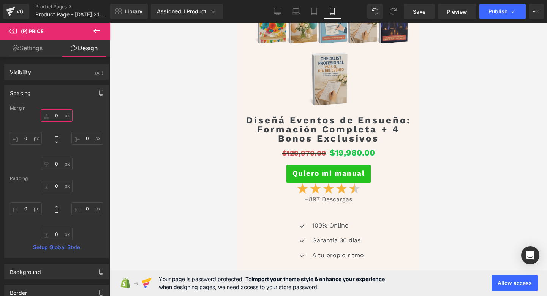
click at [60, 117] on input "text" at bounding box center [57, 115] width 32 height 13
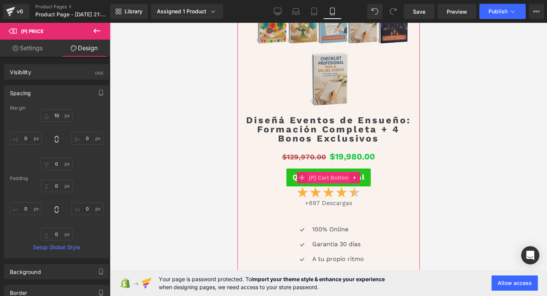
click at [327, 179] on span "(P) Cart Button" at bounding box center [328, 177] width 43 height 11
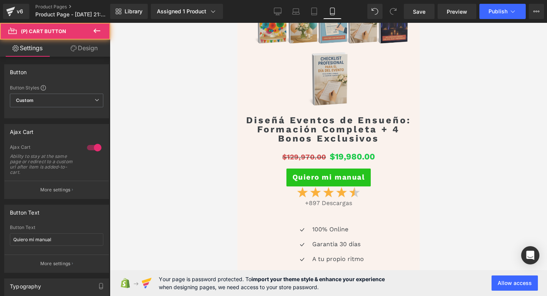
click at [75, 51] on link "Design" at bounding box center [84, 48] width 55 height 17
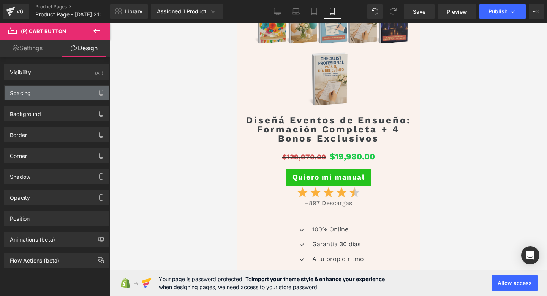
click at [55, 91] on div "Spacing" at bounding box center [57, 93] width 104 height 14
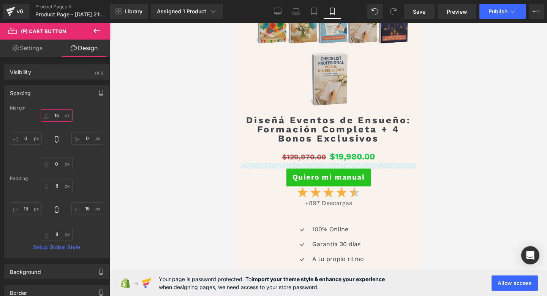
click at [59, 117] on input "15" at bounding box center [57, 115] width 32 height 13
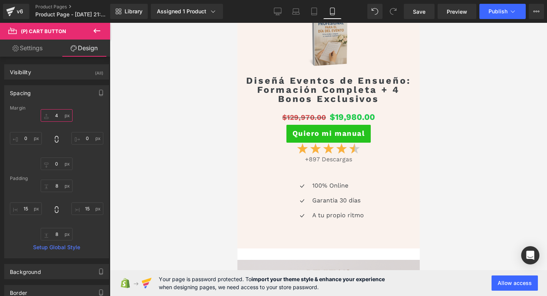
scroll to position [2267, 0]
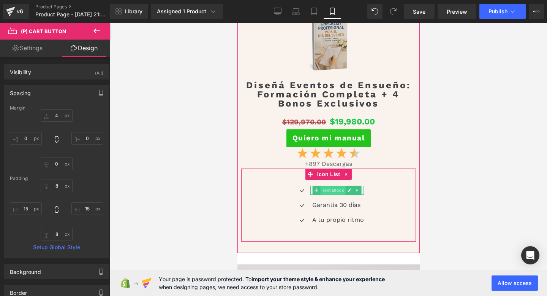
click at [324, 187] on span "Text Block" at bounding box center [332, 189] width 25 height 9
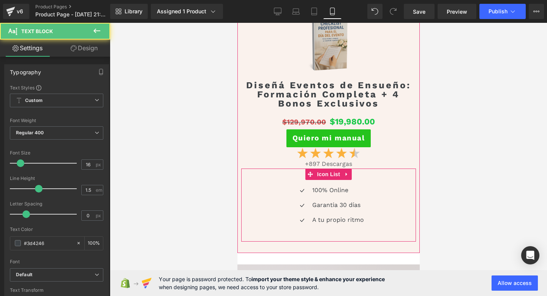
click at [286, 184] on div "Icon 100% Online Text Block Icon Garantia 30 días Text Block Icon A tu propio r…" at bounding box center [328, 204] width 175 height 73
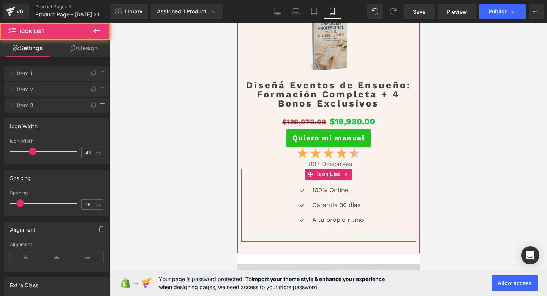
click at [291, 174] on div "Icon 100% Online Text Block Icon Garantia 30 días Text Block Icon A tu propio r…" at bounding box center [328, 204] width 175 height 73
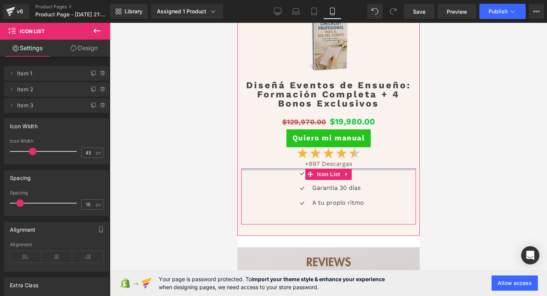
drag, startPoint x: 289, startPoint y: 179, endPoint x: 291, endPoint y: 161, distance: 18.4
click at [291, 161] on div "Sale Off (P) Image Diseñá Eventos de Ensueño: Formación Completa + 4 Bonos Excl…" at bounding box center [328, 47] width 175 height 354
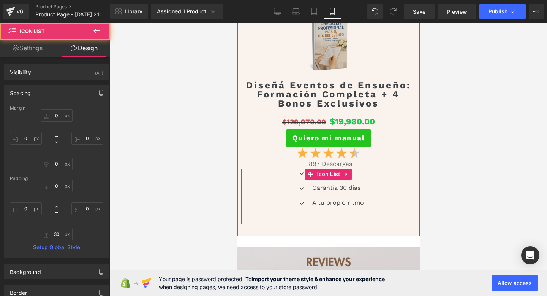
click at [282, 160] on div "+897 Descargas Text Block" at bounding box center [328, 163] width 175 height 9
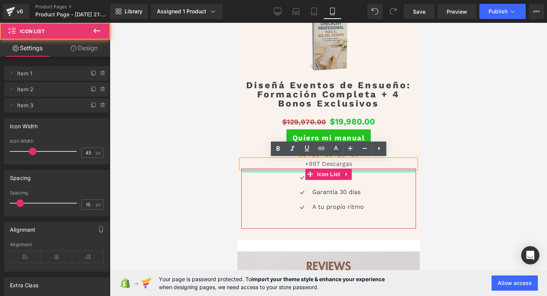
drag, startPoint x: 288, startPoint y: 168, endPoint x: 288, endPoint y: 173, distance: 4.9
click at [288, 174] on div "Icon 100% Online Text Block Icon Garantia 30 días Text Block Icon A tu propio r…" at bounding box center [328, 198] width 175 height 60
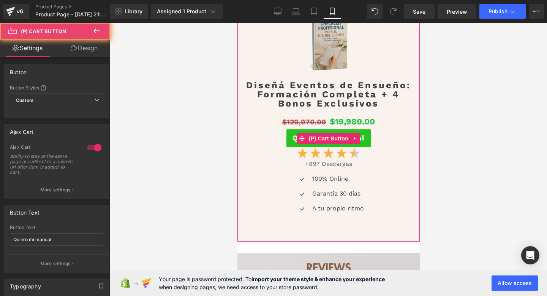
click at [248, 131] on div "Quiero mi manual" at bounding box center [328, 138] width 175 height 18
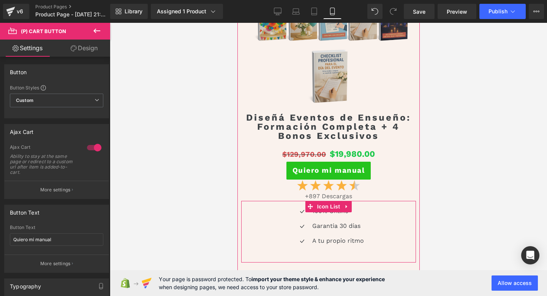
scroll to position [2230, 0]
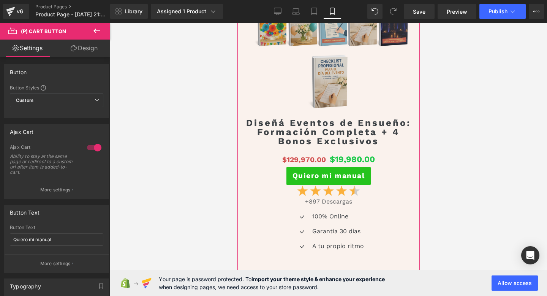
click at [281, 223] on div "Icon 100% Online Text Block Icon Garantia 30 días Text Block Icon A tu propio r…" at bounding box center [328, 234] width 175 height 44
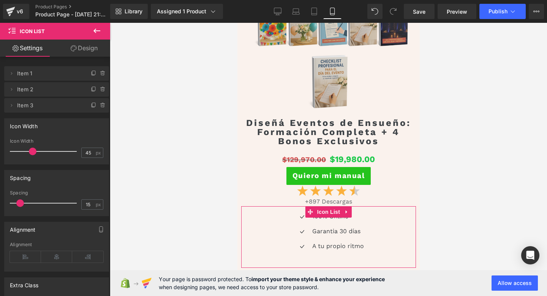
click at [68, 43] on link "Design" at bounding box center [84, 48] width 55 height 17
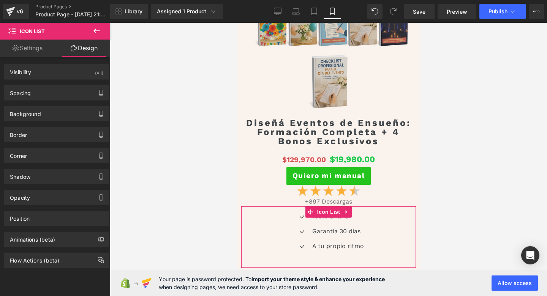
click at [38, 50] on link "Settings" at bounding box center [27, 48] width 55 height 17
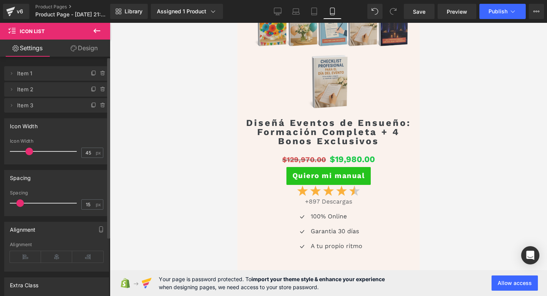
drag, startPoint x: 32, startPoint y: 152, endPoint x: 29, endPoint y: 148, distance: 4.9
click at [29, 148] on span at bounding box center [29, 151] width 8 height 8
click at [19, 199] on span at bounding box center [21, 203] width 8 height 8
click at [81, 53] on link "Design" at bounding box center [84, 48] width 55 height 17
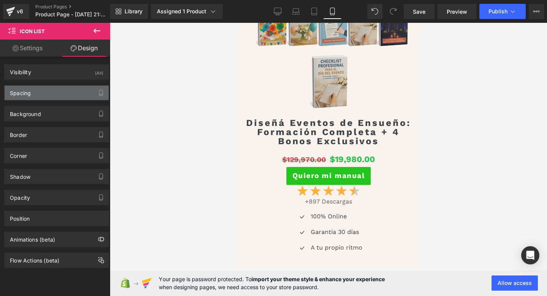
click at [40, 96] on div "Spacing" at bounding box center [57, 93] width 104 height 14
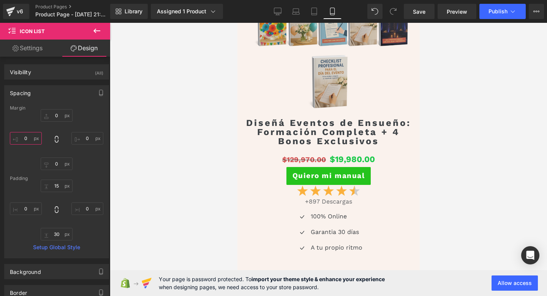
click at [27, 135] on input "0" at bounding box center [26, 138] width 32 height 13
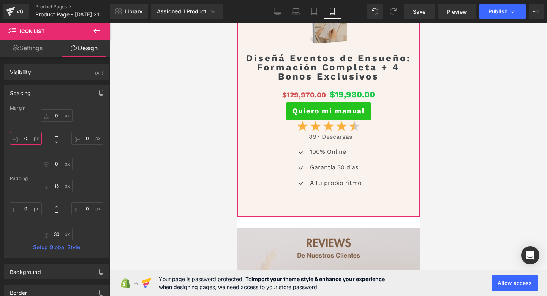
scroll to position [2355, 0]
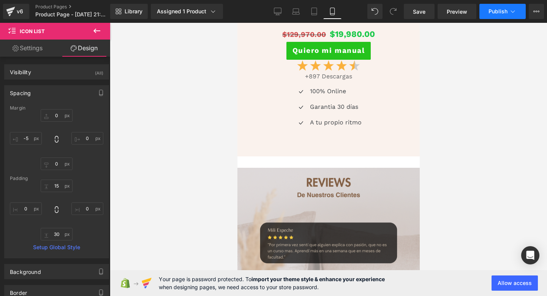
click at [492, 8] on span "Publish" at bounding box center [498, 11] width 19 height 6
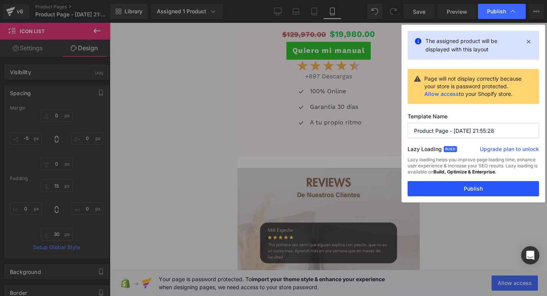
click at [434, 189] on button "Publish" at bounding box center [473, 188] width 131 height 15
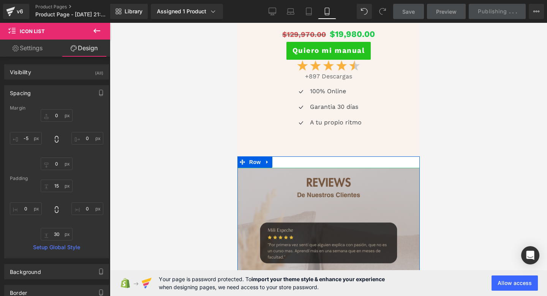
scroll to position [2445, 0]
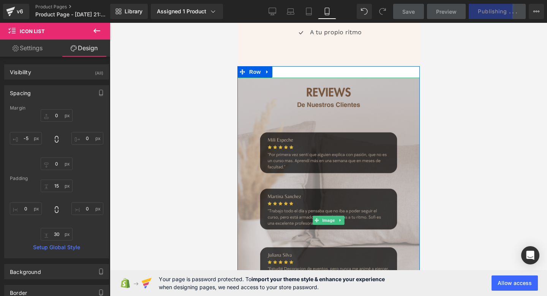
click at [317, 189] on img at bounding box center [328, 220] width 182 height 285
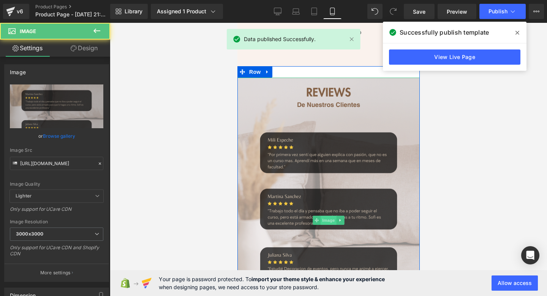
click at [325, 216] on span "Image" at bounding box center [328, 219] width 16 height 9
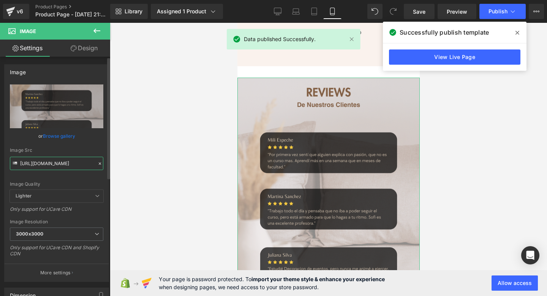
click at [45, 168] on input "https://i.postimg.cc/LskgNK22/Decoracio-n-hogar.png" at bounding box center [56, 163] width 93 height 13
paste input "T11ydKm3"
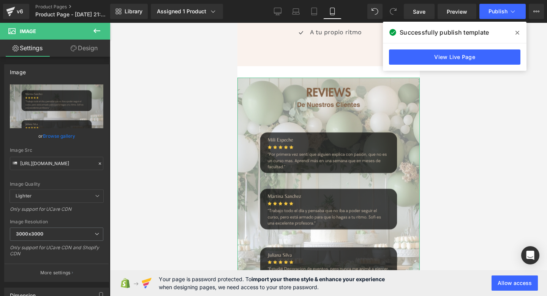
click at [87, 44] on link "Design" at bounding box center [84, 48] width 55 height 17
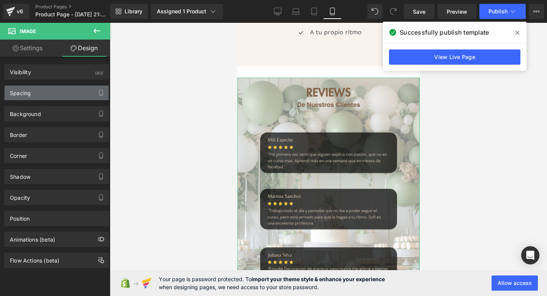
click at [60, 92] on div "Spacing" at bounding box center [57, 93] width 104 height 14
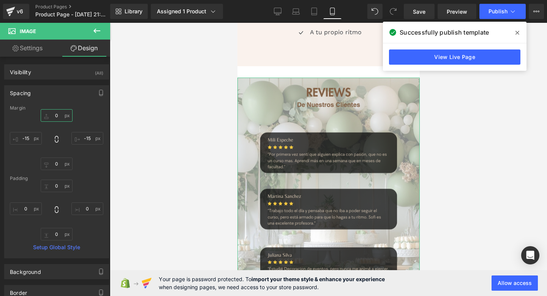
click at [55, 117] on input "0" at bounding box center [57, 115] width 32 height 13
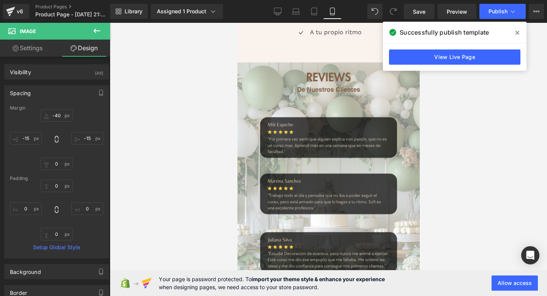
click at [516, 32] on icon at bounding box center [518, 33] width 4 height 6
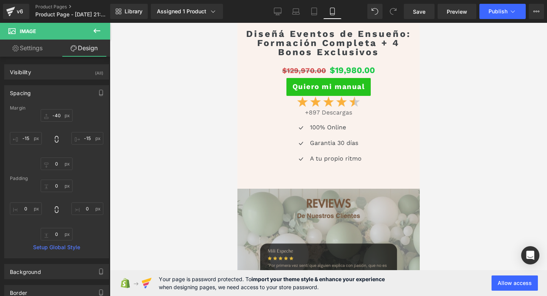
scroll to position [2345, 0]
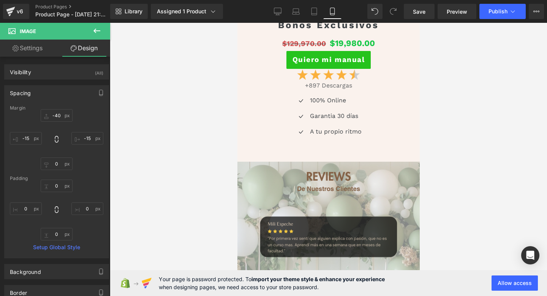
click at [94, 27] on icon at bounding box center [96, 30] width 9 height 9
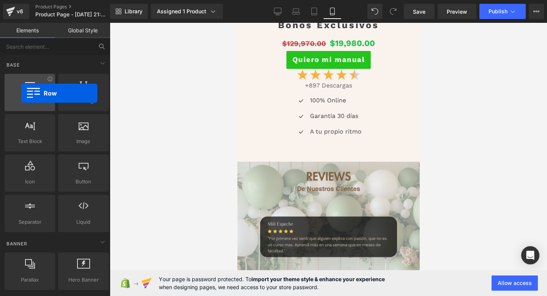
drag, startPoint x: 25, startPoint y: 108, endPoint x: 20, endPoint y: 93, distance: 15.9
click at [20, 93] on div "Row rows, columns, layouts, div" at bounding box center [30, 92] width 51 height 37
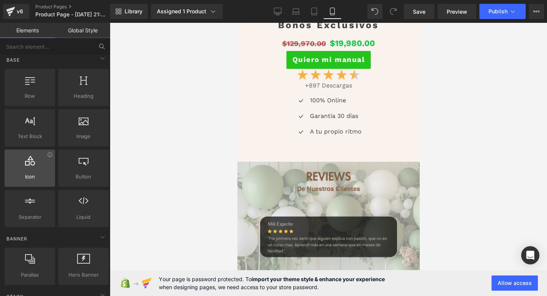
scroll to position [0, 0]
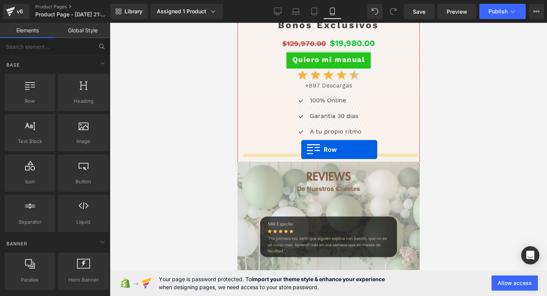
drag, startPoint x: 279, startPoint y: 128, endPoint x: 301, endPoint y: 149, distance: 30.7
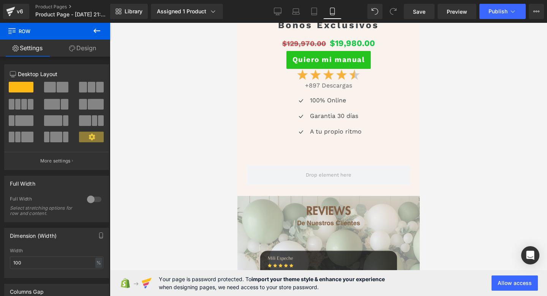
click at [95, 27] on icon at bounding box center [96, 30] width 9 height 9
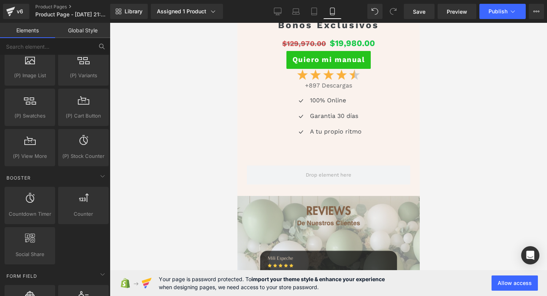
scroll to position [987, 0]
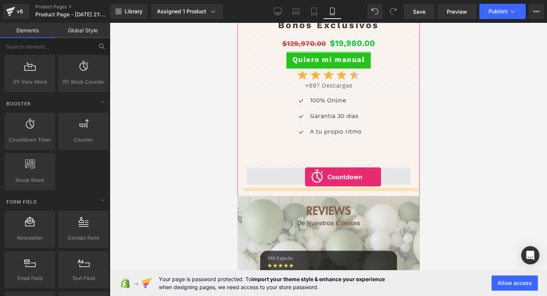
drag, startPoint x: 269, startPoint y: 159, endPoint x: 305, endPoint y: 177, distance: 39.9
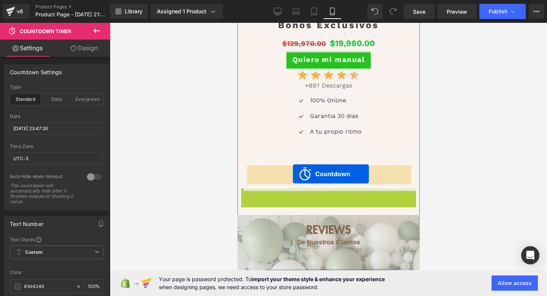
drag, startPoint x: 296, startPoint y: 196, endPoint x: 293, endPoint y: 174, distance: 23.0
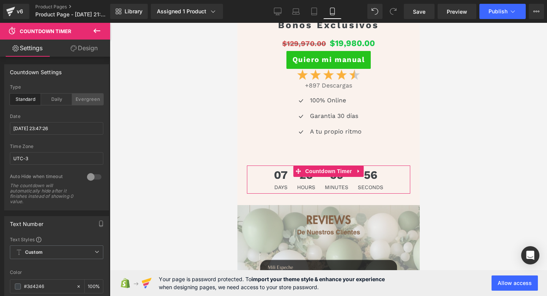
click at [88, 96] on div "Evergreen" at bounding box center [87, 98] width 31 height 11
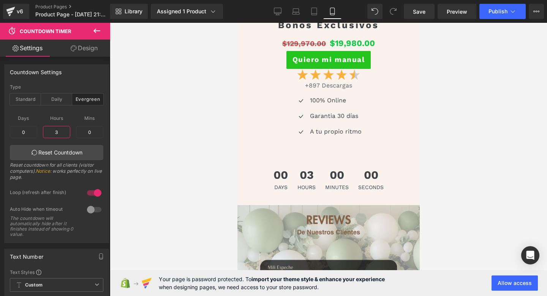
click at [59, 129] on input "3" at bounding box center [56, 132] width 27 height 12
click at [89, 133] on input "0" at bounding box center [89, 132] width 27 height 12
click at [61, 135] on input "text" at bounding box center [56, 132] width 27 height 12
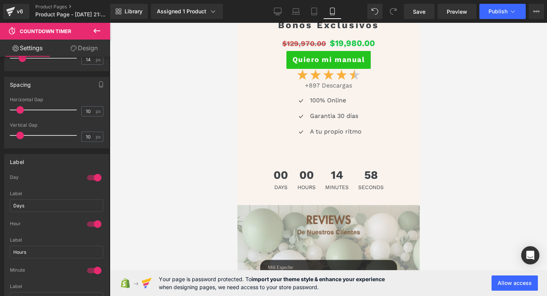
scroll to position [466, 0]
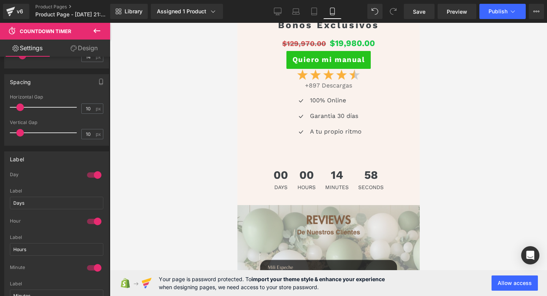
click at [93, 175] on div at bounding box center [94, 175] width 18 height 12
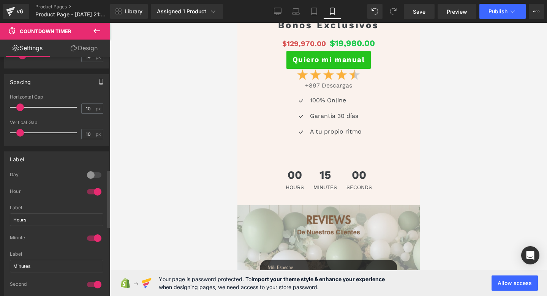
click at [88, 188] on div at bounding box center [94, 191] width 18 height 12
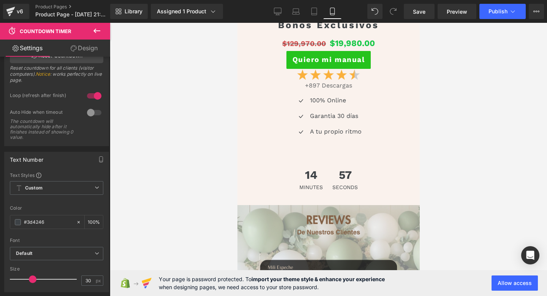
scroll to position [78, 0]
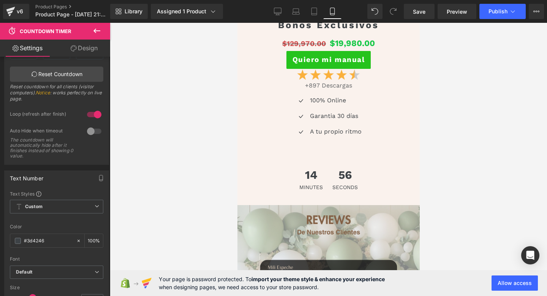
click at [95, 25] on button at bounding box center [97, 31] width 27 height 17
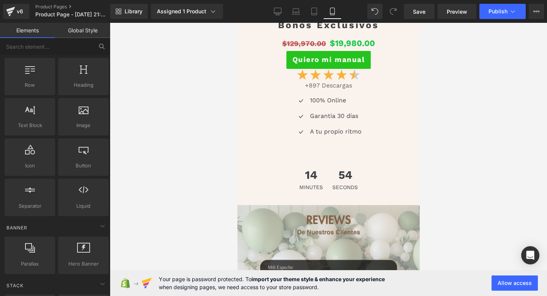
scroll to position [0, 0]
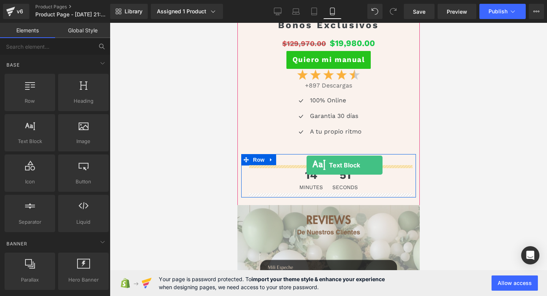
drag, startPoint x: 270, startPoint y: 169, endPoint x: 307, endPoint y: 165, distance: 36.7
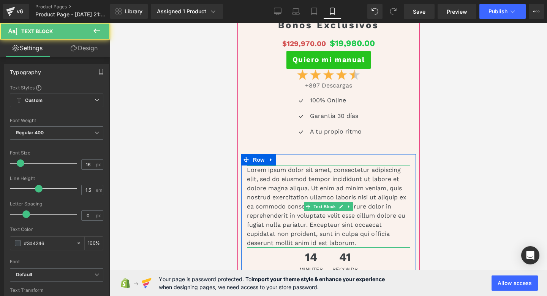
click at [280, 177] on p "Lorem ipsum dolor sit amet, consectetur adipiscing elit, sed do eiusmod tempor …" at bounding box center [328, 206] width 163 height 82
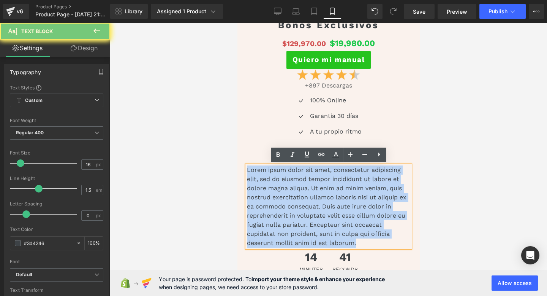
click at [280, 177] on p "Lorem ipsum dolor sit amet, consectetur adipiscing elit, sed do eiusmod tempor …" at bounding box center [328, 206] width 163 height 82
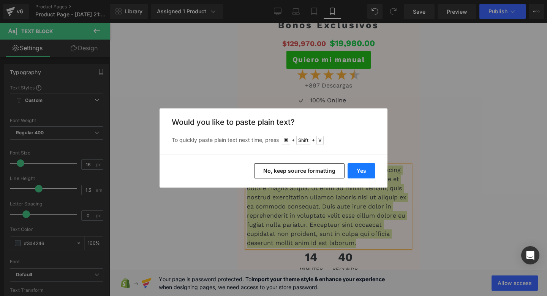
click at [364, 170] on button "Yes" at bounding box center [362, 170] width 28 height 15
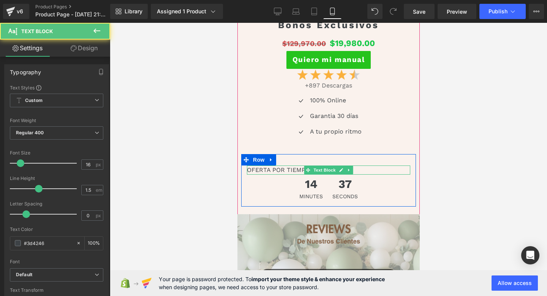
click at [297, 169] on p "OFERTA POR TIEMPO LIMITADO!" at bounding box center [328, 169] width 163 height 9
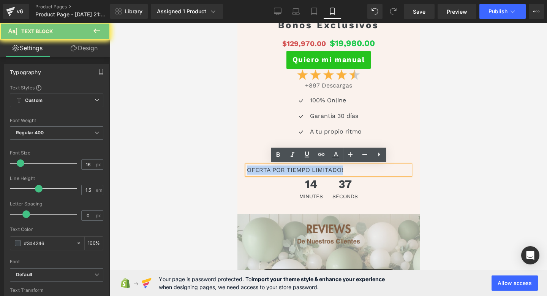
click at [297, 169] on p "OFERTA POR TIEMPO LIMITADO!" at bounding box center [328, 169] width 163 height 9
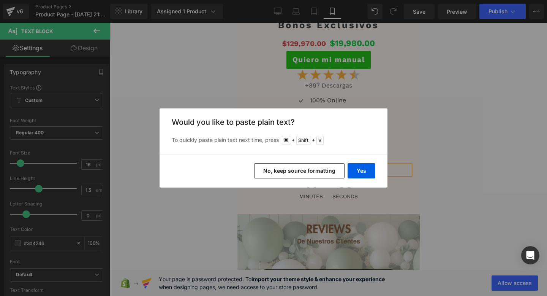
click at [297, 169] on button "No, keep source formatting" at bounding box center [299, 170] width 90 height 15
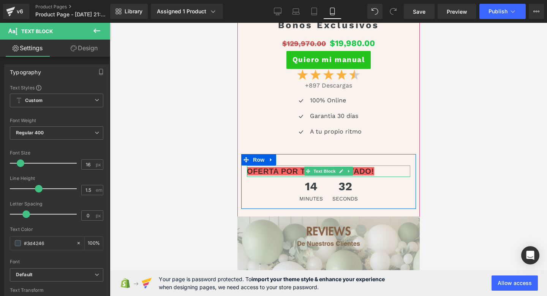
click at [277, 173] on span "OFERTA POR TIEMPO LIMITADO!" at bounding box center [310, 171] width 127 height 8
click at [270, 175] on div at bounding box center [328, 176] width 163 height 2
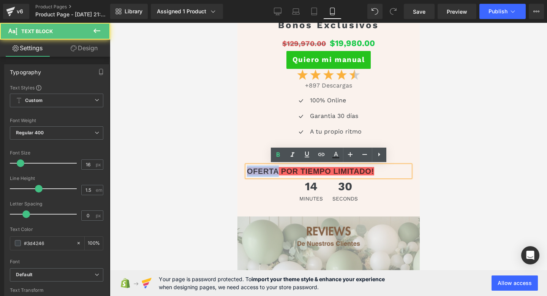
click at [270, 174] on span "OFERTA POR TIEMPO LIMITADO!" at bounding box center [310, 171] width 127 height 8
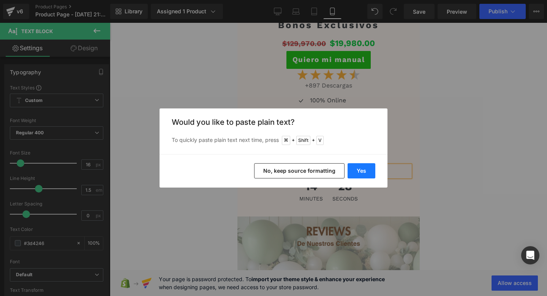
click at [362, 170] on button "Yes" at bounding box center [362, 170] width 28 height 15
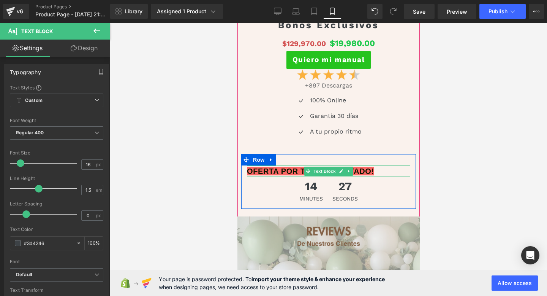
click at [288, 171] on b "OFERTA POR TIEMPO LIMITADO!" at bounding box center [310, 171] width 127 height 8
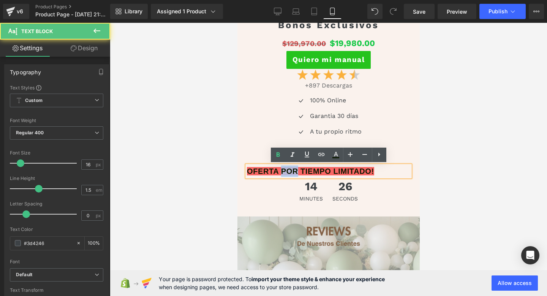
click at [288, 171] on b "OFERTA POR TIEMPO LIMITADO!" at bounding box center [310, 171] width 127 height 8
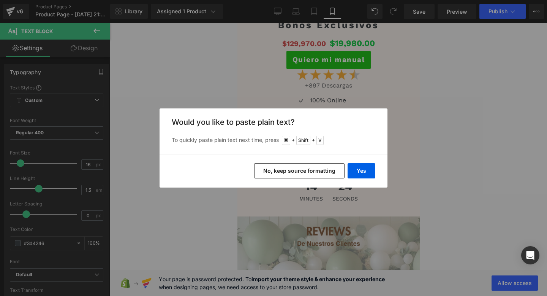
click at [310, 171] on button "No, keep source formatting" at bounding box center [299, 170] width 90 height 15
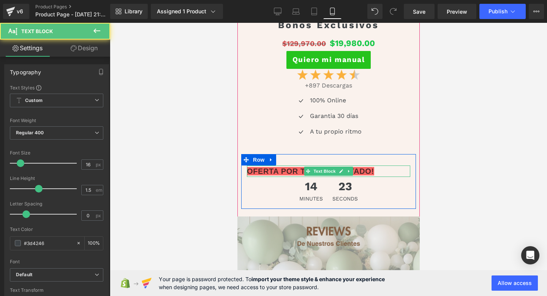
click at [281, 172] on span "OFERTA POR TIEMPO LIMITADO!" at bounding box center [310, 171] width 127 height 8
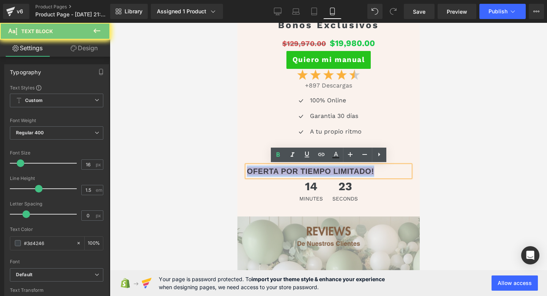
click at [281, 172] on span "OFERTA POR TIEMPO LIMITADO!" at bounding box center [310, 171] width 127 height 8
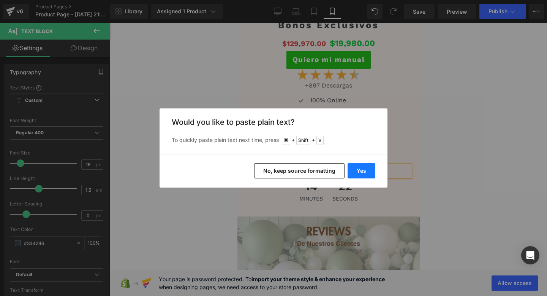
click at [360, 170] on button "Yes" at bounding box center [362, 170] width 28 height 15
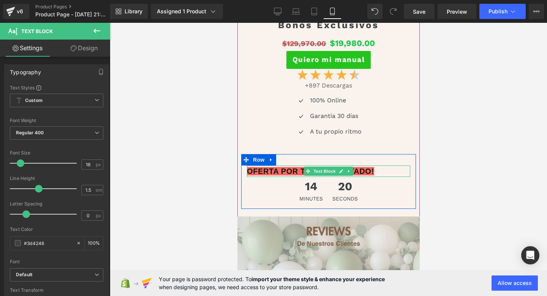
click at [285, 174] on b "OFERTA POR TIEMPO LIMITADO!" at bounding box center [310, 171] width 127 height 8
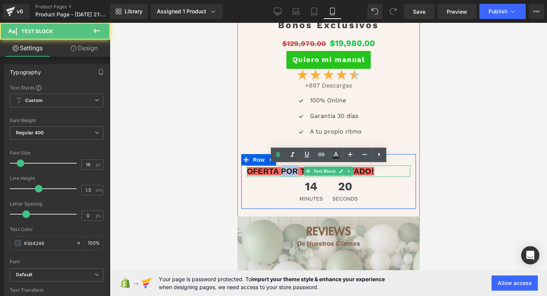
click at [285, 174] on b "OFERTA POR TIEMPO LIMITADO!" at bounding box center [310, 171] width 127 height 8
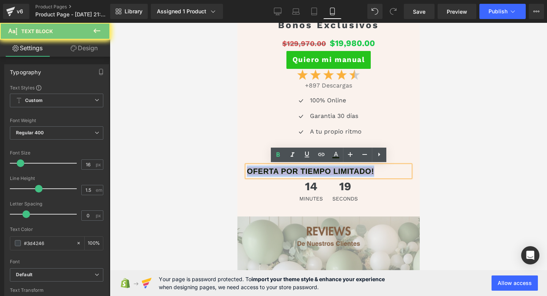
click at [285, 174] on b "OFERTA POR TIEMPO LIMITADO!" at bounding box center [310, 171] width 127 height 8
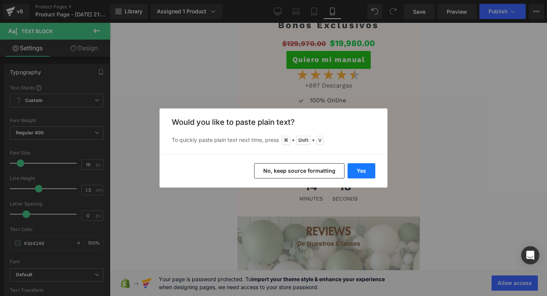
click at [366, 174] on button "Yes" at bounding box center [362, 170] width 28 height 15
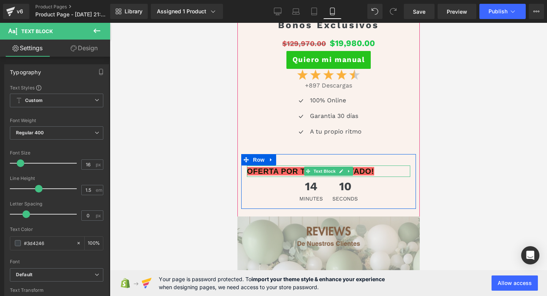
click at [301, 171] on b "OFERTA POR TIEMPO LIMITADO!" at bounding box center [310, 171] width 127 height 8
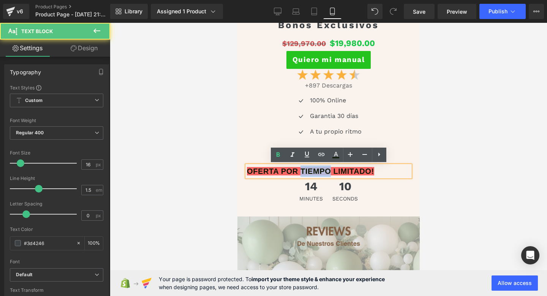
click at [301, 171] on b "OFERTA POR TIEMPO LIMITADO!" at bounding box center [310, 171] width 127 height 8
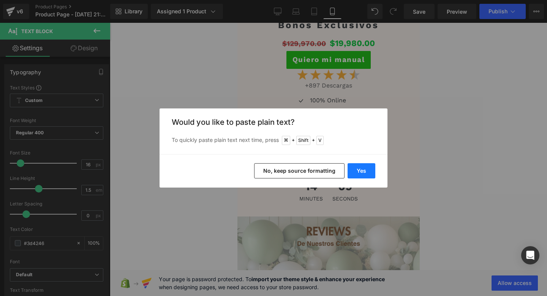
click at [366, 171] on button "Yes" at bounding box center [362, 170] width 28 height 15
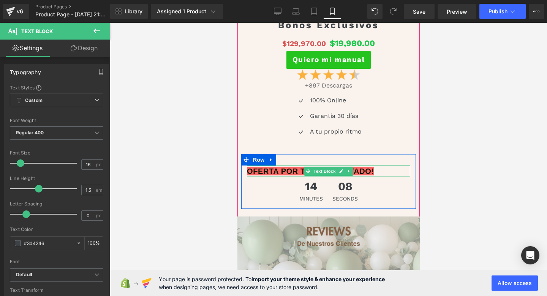
click at [377, 169] on p "OFERTA POR TIEMPO LIMITADO!" at bounding box center [328, 170] width 163 height 11
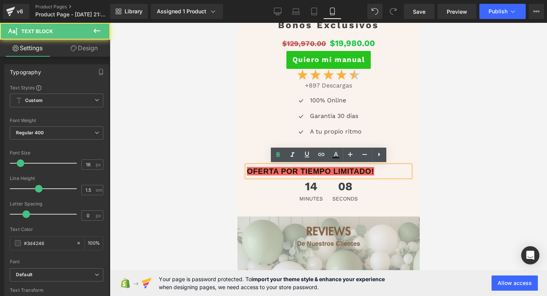
click at [377, 169] on p "OFERTA POR TIEMPO LIMITADO!" at bounding box center [328, 170] width 163 height 11
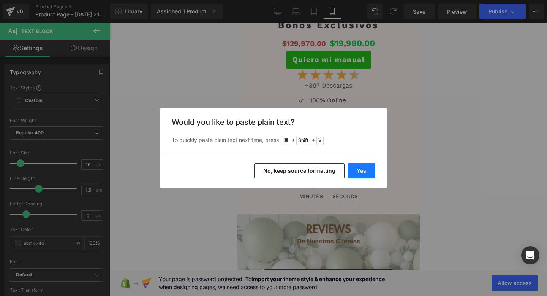
click at [364, 174] on button "Yes" at bounding box center [362, 170] width 28 height 15
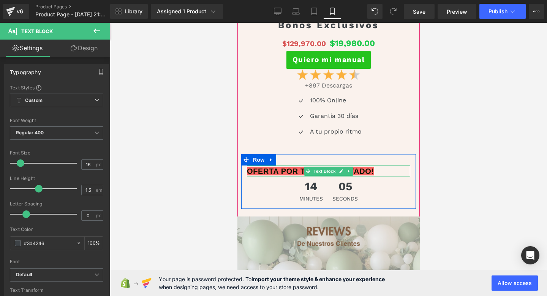
click at [367, 173] on b "OFERTA POR TIEMPO LIMITADO!" at bounding box center [310, 171] width 127 height 8
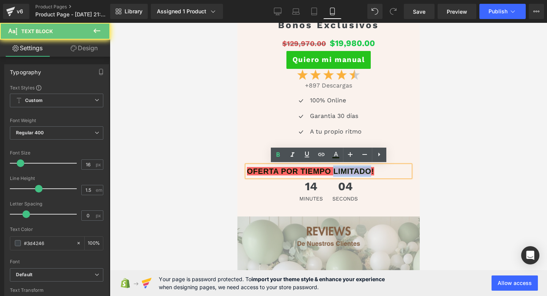
click at [367, 173] on b "OFERTA POR TIEMPO LIMITADO!" at bounding box center [310, 171] width 127 height 8
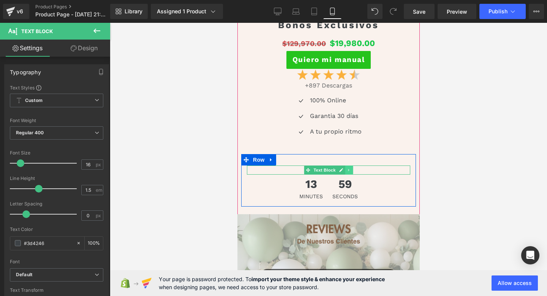
click at [348, 169] on icon at bounding box center [348, 169] width 1 height 3
click at [352, 169] on icon at bounding box center [353, 170] width 4 height 4
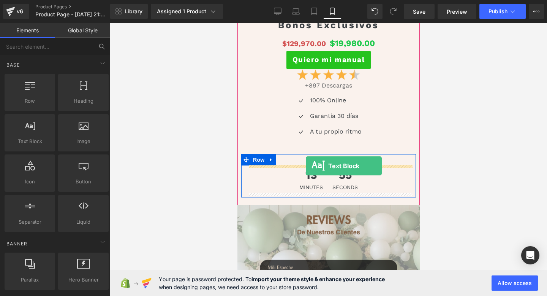
drag, startPoint x: 264, startPoint y: 149, endPoint x: 306, endPoint y: 165, distance: 44.7
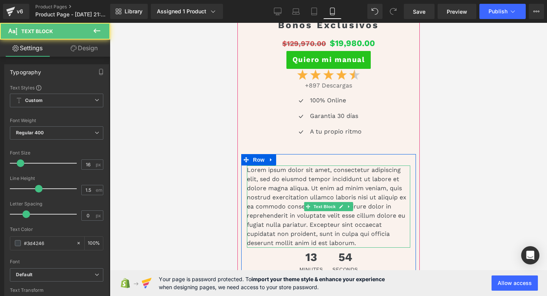
click at [298, 183] on p "Lorem ipsum dolor sit amet, consectetur adipiscing elit, sed do eiusmod tempor …" at bounding box center [328, 206] width 163 height 82
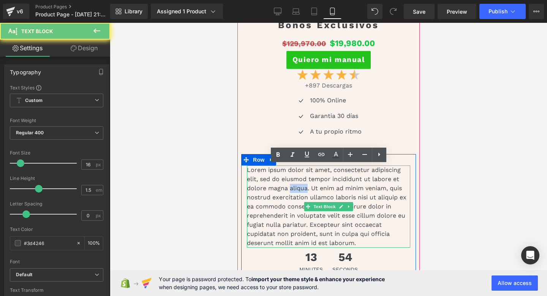
click at [298, 183] on p "Lorem ipsum dolor sit amet, consectetur adipiscing elit, sed do eiusmod tempor …" at bounding box center [328, 206] width 163 height 82
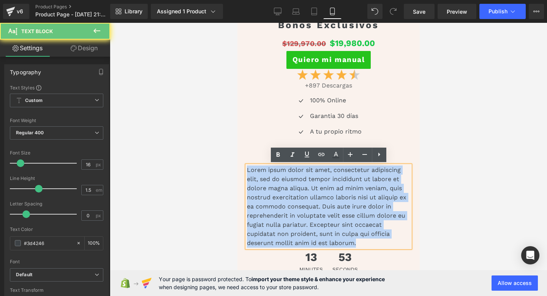
click at [298, 183] on p "Lorem ipsum dolor sit amet, consectetur adipiscing elit, sed do eiusmod tempor …" at bounding box center [328, 206] width 163 height 82
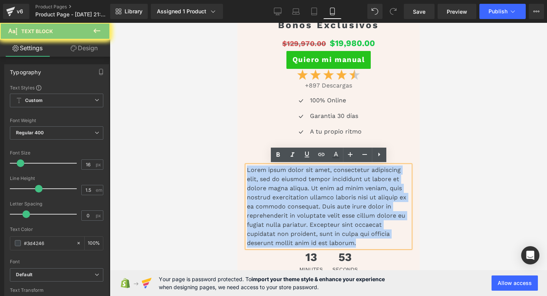
click at [298, 183] on p "Lorem ipsum dolor sit amet, consectetur adipiscing elit, sed do eiusmod tempor …" at bounding box center [328, 206] width 163 height 82
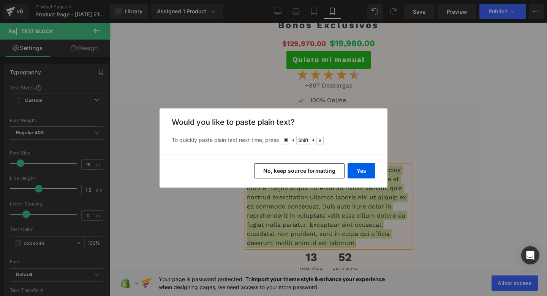
click at [377, 171] on div "Yes No, keep source formatting" at bounding box center [274, 170] width 228 height 33
click at [366, 171] on button "Yes" at bounding box center [362, 170] width 28 height 15
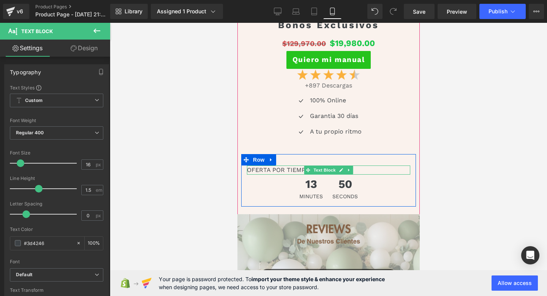
click at [269, 169] on p "OFERTA POR TIEMPO LIMITADO!" at bounding box center [328, 169] width 163 height 9
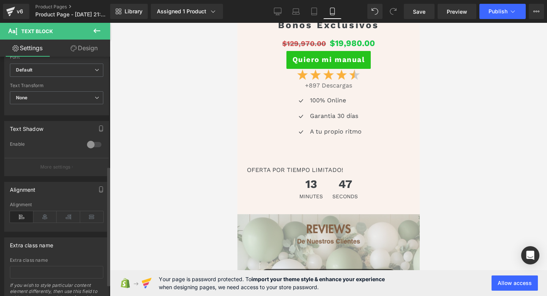
scroll to position [219, 0]
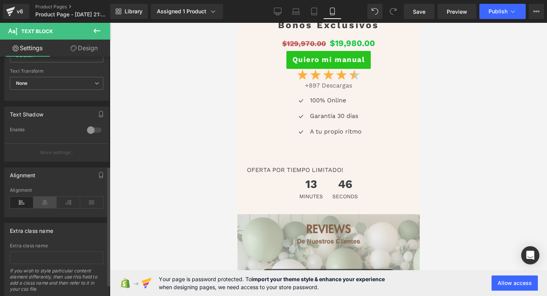
click at [46, 205] on icon at bounding box center [45, 201] width 24 height 11
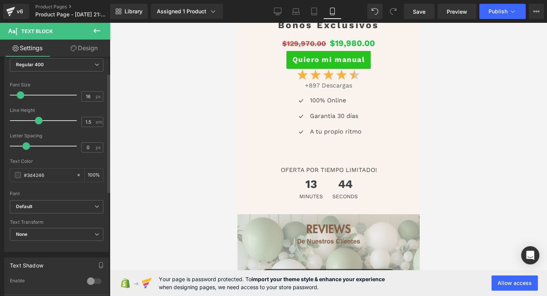
scroll to position [26, 0]
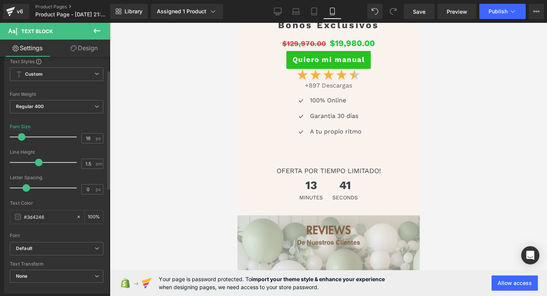
click at [24, 137] on span at bounding box center [22, 137] width 8 height 8
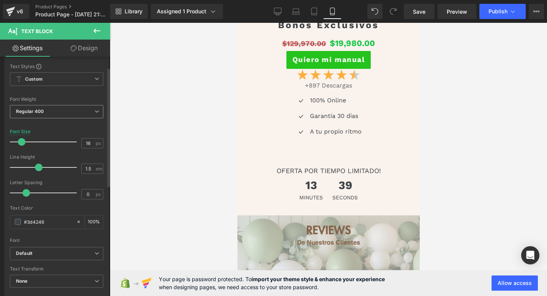
click at [46, 116] on span "Regular 400" at bounding box center [56, 111] width 93 height 13
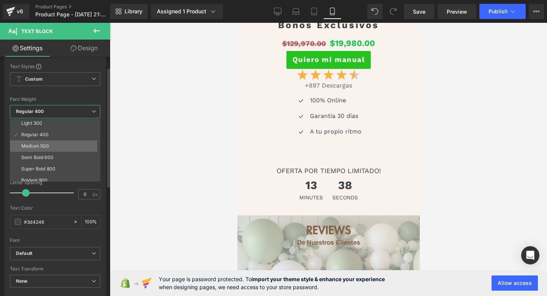
scroll to position [24, 0]
click at [35, 169] on div "Super Bold 800" at bounding box center [38, 168] width 34 height 5
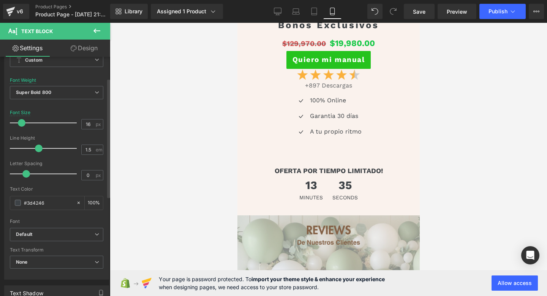
scroll to position [43, 0]
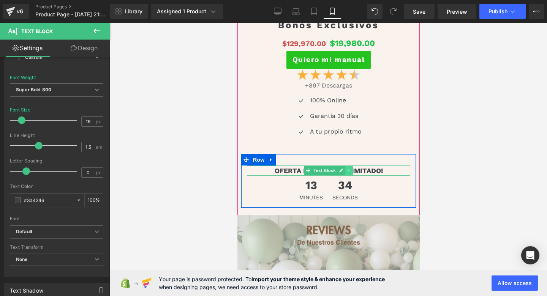
click at [347, 167] on link at bounding box center [349, 170] width 8 height 9
click at [343, 169] on icon at bounding box center [345, 170] width 4 height 4
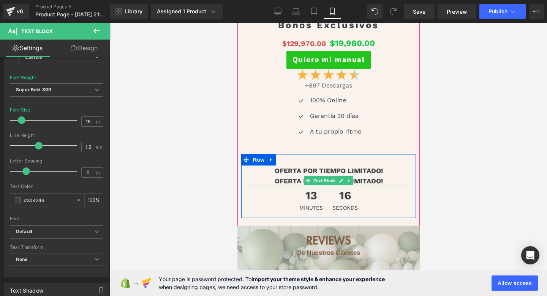
click at [295, 182] on p "OFERTA POR TIEMPO LIMITADO!" at bounding box center [328, 181] width 163 height 10
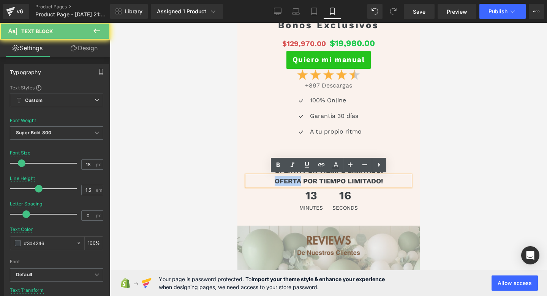
click at [295, 182] on p "OFERTA POR TIEMPO LIMITADO!" at bounding box center [328, 181] width 163 height 10
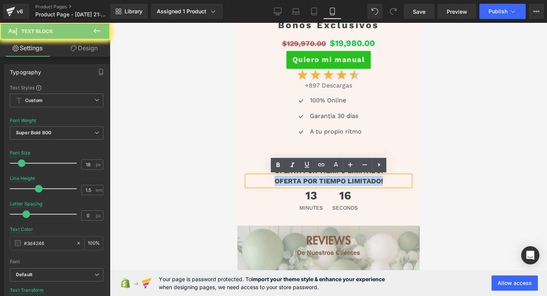
click at [295, 182] on p "OFERTA POR TIEMPO LIMITADO!" at bounding box center [328, 181] width 163 height 10
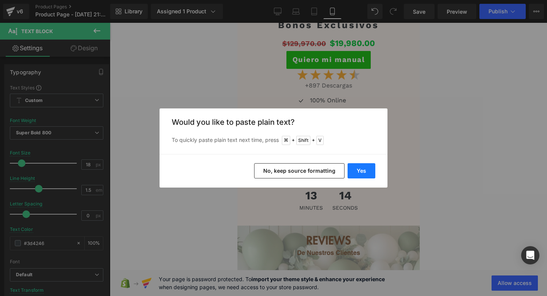
click at [360, 171] on button "Yes" at bounding box center [362, 170] width 28 height 15
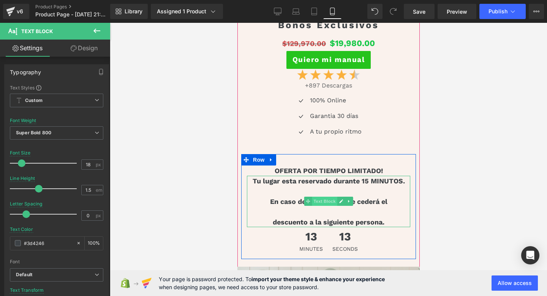
click at [317, 205] on span "Text Block" at bounding box center [324, 200] width 25 height 9
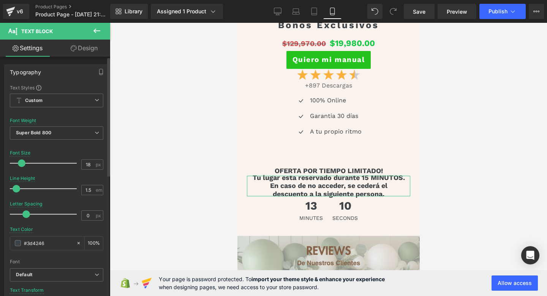
drag, startPoint x: 36, startPoint y: 186, endPoint x: 14, endPoint y: 184, distance: 22.2
click at [14, 184] on div at bounding box center [45, 188] width 63 height 15
click at [54, 131] on span "Super Bold 800" at bounding box center [56, 132] width 93 height 13
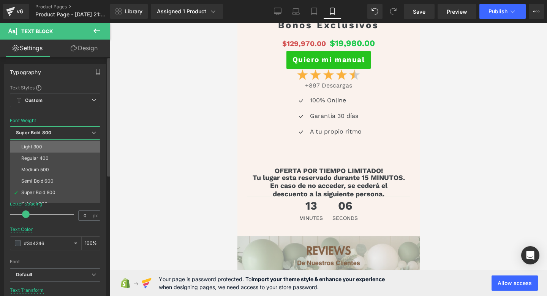
scroll to position [28, 0]
click at [56, 152] on li "Regular 400" at bounding box center [57, 151] width 94 height 11
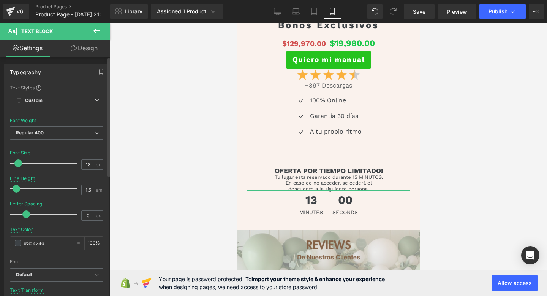
click at [17, 162] on span at bounding box center [18, 163] width 8 height 8
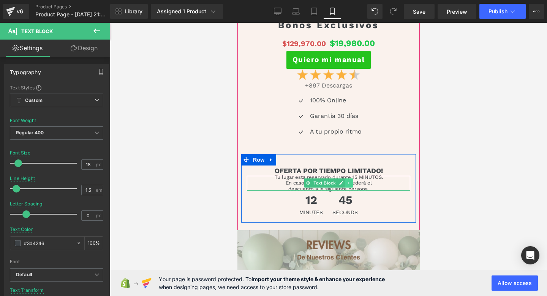
click at [347, 182] on icon at bounding box center [349, 183] width 4 height 5
click at [343, 182] on icon at bounding box center [345, 183] width 4 height 4
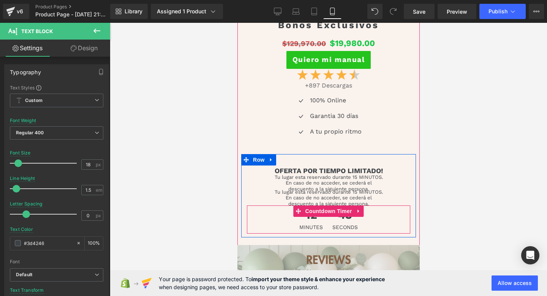
click at [324, 205] on span "Countdown Timer" at bounding box center [328, 210] width 51 height 11
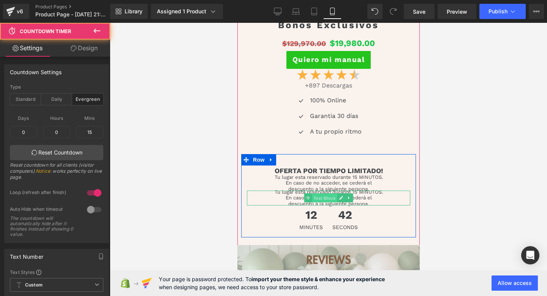
click at [321, 198] on span "Text Block" at bounding box center [324, 197] width 25 height 9
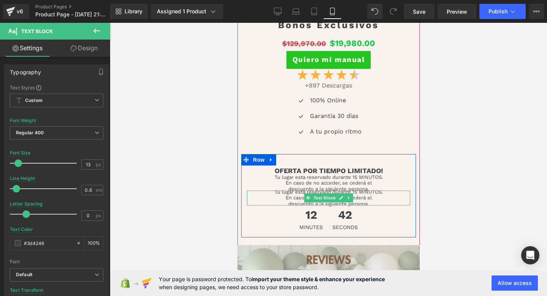
click at [299, 198] on p "En caso de no acceder, se cederá el" at bounding box center [328, 197] width 163 height 3
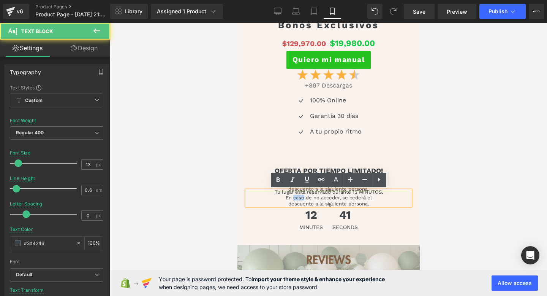
click at [299, 198] on p "En caso de no acceder, se cederá el" at bounding box center [328, 197] width 163 height 3
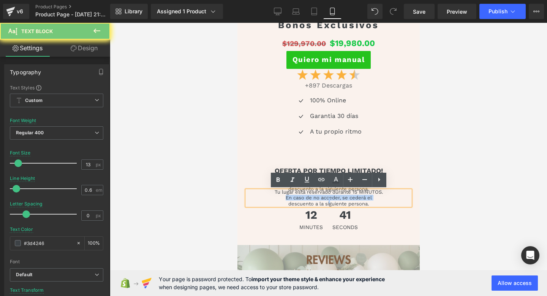
click at [299, 198] on p "En caso de no acceder, se cederá el" at bounding box center [328, 197] width 163 height 3
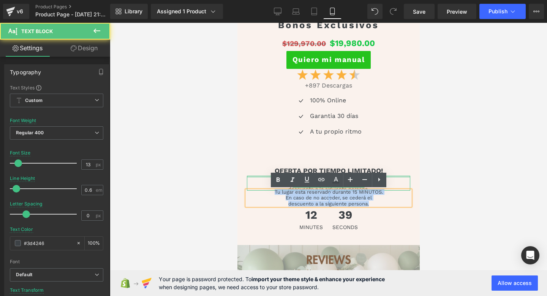
drag, startPoint x: 370, startPoint y: 202, endPoint x: 272, endPoint y: 176, distance: 100.6
click at [272, 176] on div "OFERTA POR TIEMPO LIMITADO! Text Block Tu lugar esta reservado durante 15 MINUT…" at bounding box center [328, 199] width 175 height 68
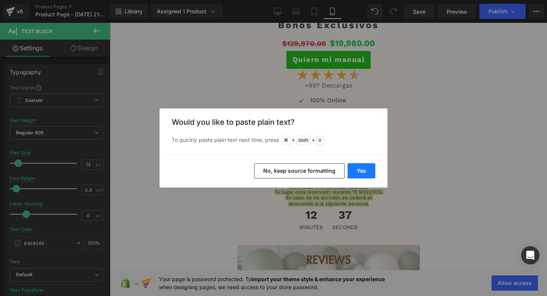
click at [359, 174] on button "Yes" at bounding box center [362, 170] width 28 height 15
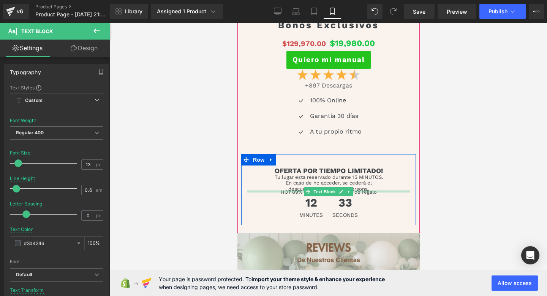
click at [291, 190] on div at bounding box center [328, 191] width 163 height 2
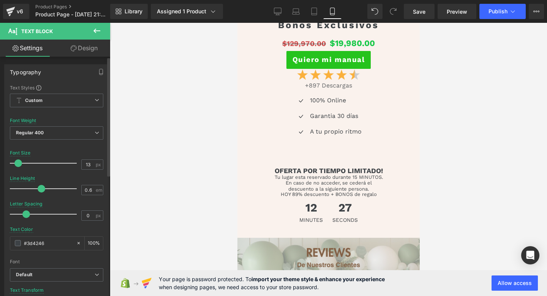
drag, startPoint x: 17, startPoint y: 191, endPoint x: 41, endPoint y: 196, distance: 25.0
click at [41, 196] on div "Line Height 0.6 em" at bounding box center [56, 188] width 93 height 25
click at [26, 136] on span "Regular 400" at bounding box center [56, 132] width 93 height 13
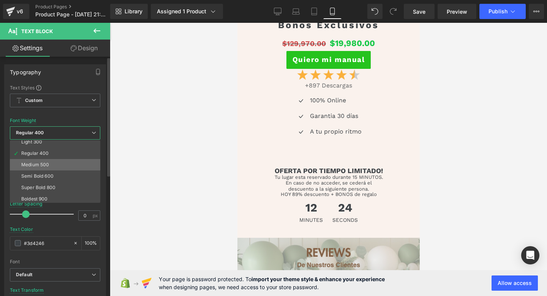
scroll to position [30, 0]
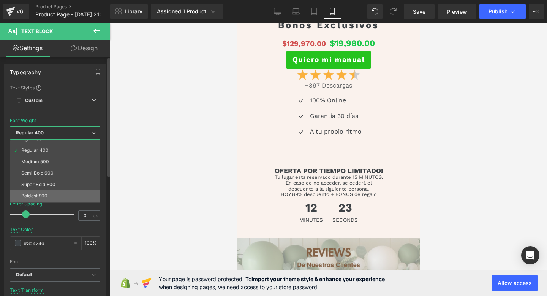
click at [36, 196] on div "Boldest 900" at bounding box center [34, 195] width 27 height 5
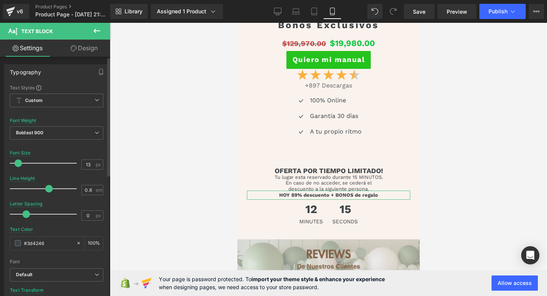
drag, startPoint x: 39, startPoint y: 190, endPoint x: 47, endPoint y: 190, distance: 7.6
click at [47, 190] on span at bounding box center [49, 189] width 8 height 8
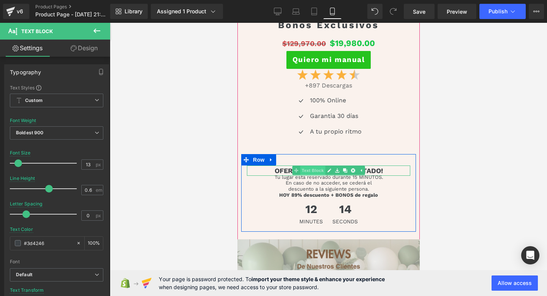
click at [316, 169] on span "Text Block" at bounding box center [312, 170] width 25 height 9
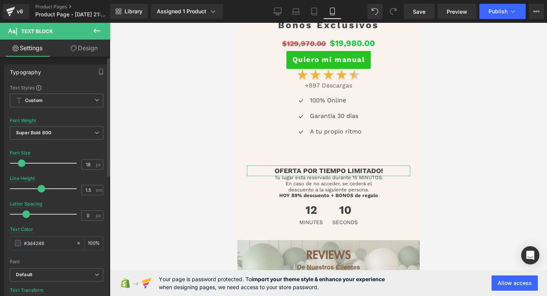
click at [41, 185] on span at bounding box center [42, 189] width 8 height 8
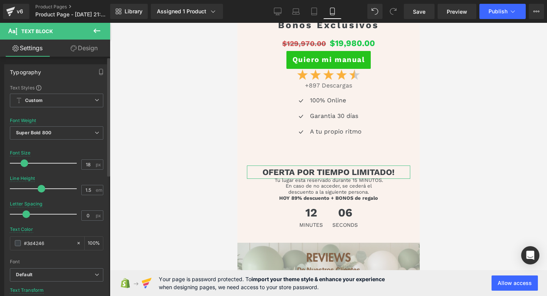
click at [23, 161] on span at bounding box center [25, 163] width 8 height 8
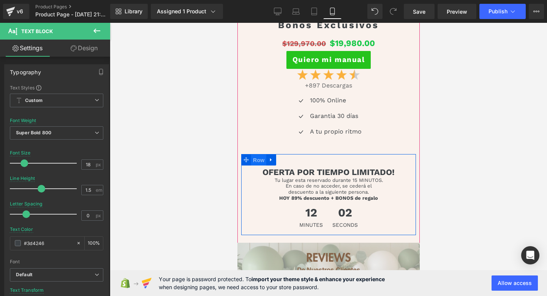
click at [258, 163] on span "Row" at bounding box center [258, 159] width 15 height 11
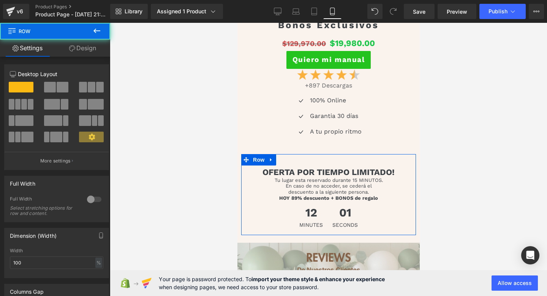
click at [86, 51] on link "Design" at bounding box center [82, 48] width 55 height 17
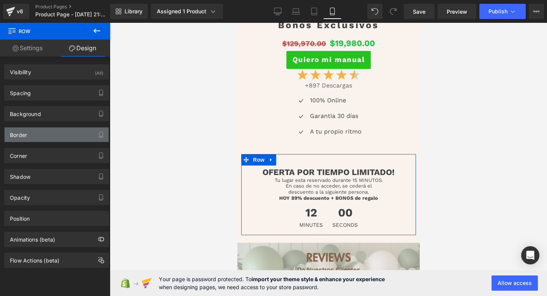
click at [63, 134] on div "Border" at bounding box center [57, 134] width 104 height 14
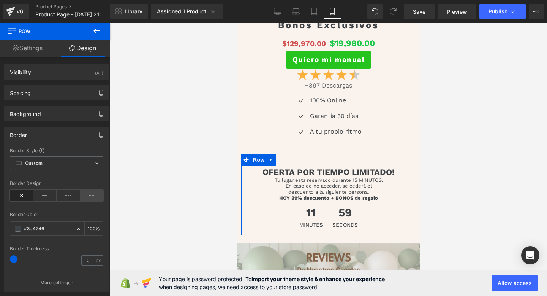
click at [94, 200] on icon at bounding box center [92, 195] width 24 height 11
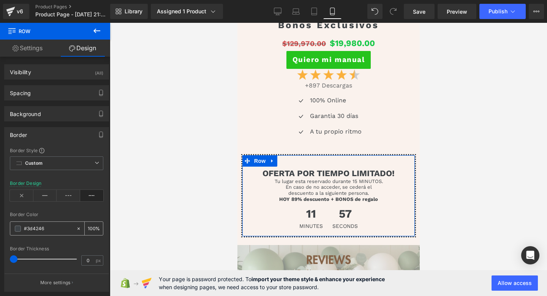
scroll to position [73, 0]
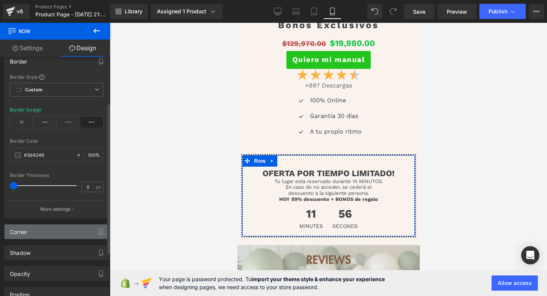
click at [40, 232] on div "Corner" at bounding box center [57, 231] width 104 height 14
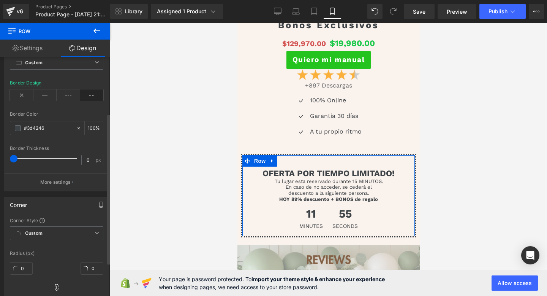
scroll to position [101, 0]
click at [23, 266] on input "0" at bounding box center [21, 267] width 23 height 13
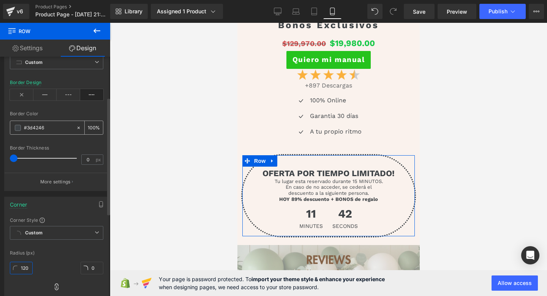
scroll to position [0, 0]
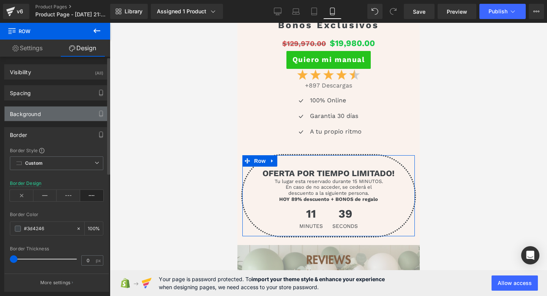
click at [58, 108] on div "Background" at bounding box center [57, 113] width 104 height 14
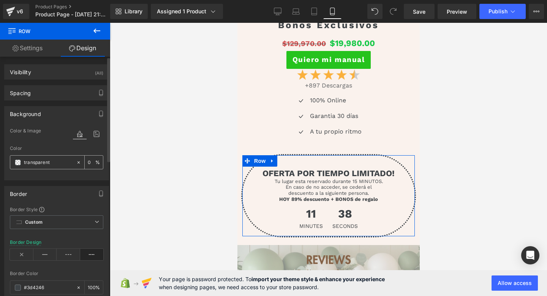
click at [19, 163] on span at bounding box center [18, 162] width 6 height 6
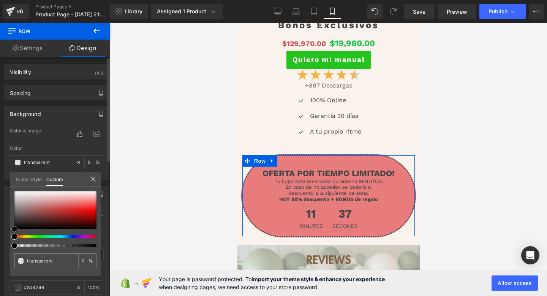
click at [76, 203] on div at bounding box center [55, 210] width 82 height 38
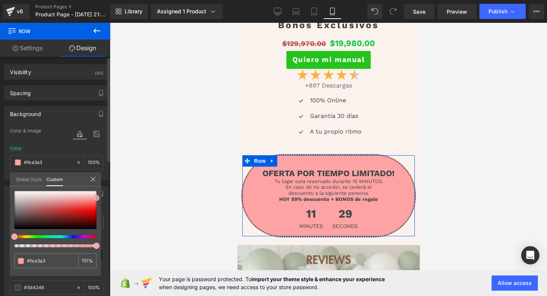
drag, startPoint x: 78, startPoint y: 203, endPoint x: 105, endPoint y: 198, distance: 27.8
click at [105, 180] on div "Background Color & Image color Color transparent 0 % Image Replace Image Upload…" at bounding box center [57, 140] width 114 height 80
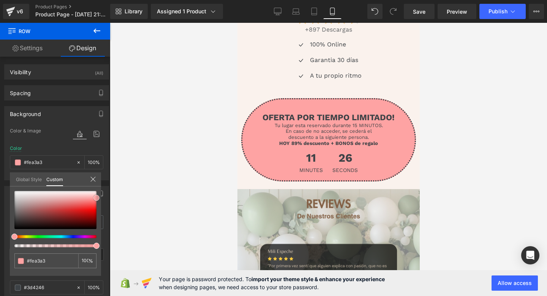
scroll to position [2343, 0]
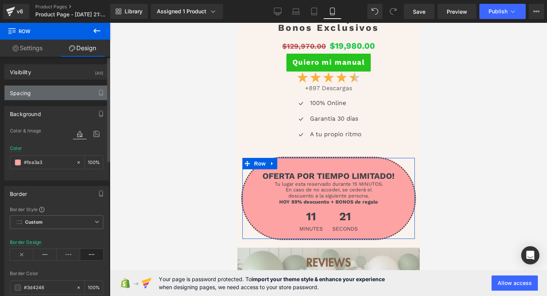
click at [55, 89] on div "Spacing" at bounding box center [57, 93] width 104 height 14
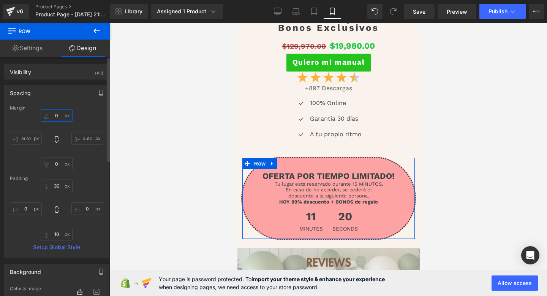
click at [57, 117] on input "0" at bounding box center [57, 115] width 32 height 13
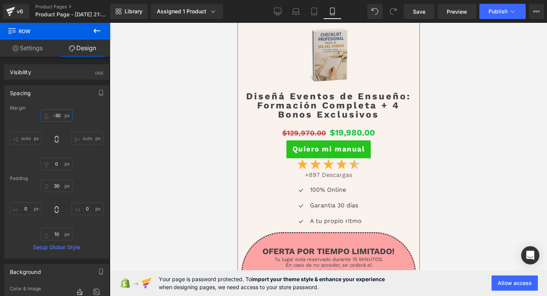
scroll to position [2272, 0]
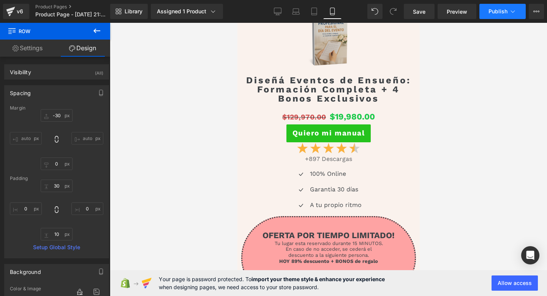
click at [494, 8] on span "Publish" at bounding box center [498, 11] width 19 height 6
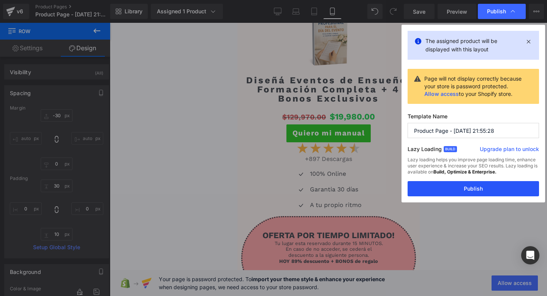
click at [434, 188] on button "Publish" at bounding box center [473, 188] width 131 height 15
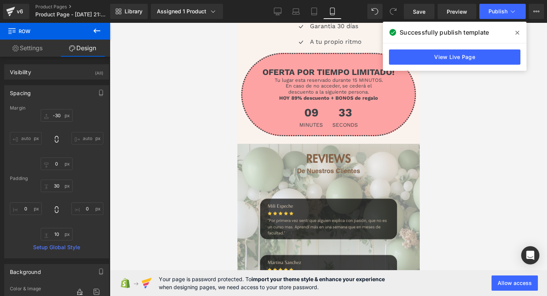
scroll to position [2474, 0]
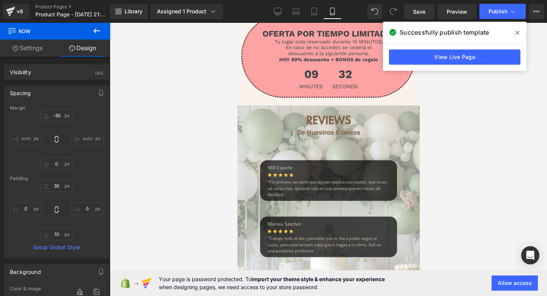
click at [515, 33] on span at bounding box center [517, 33] width 12 height 12
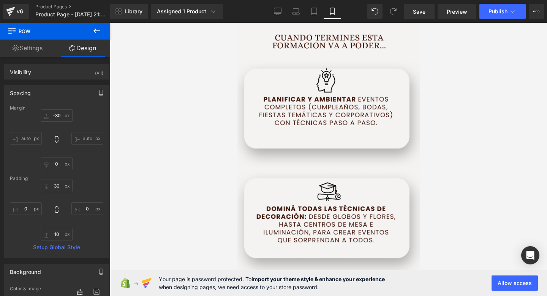
scroll to position [740, 0]
click at [327, 148] on img at bounding box center [328, 156] width 182 height 285
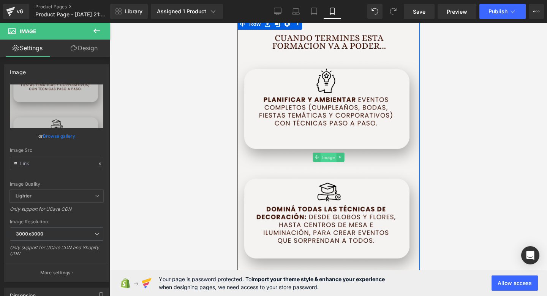
click at [327, 157] on span "Image" at bounding box center [328, 157] width 16 height 9
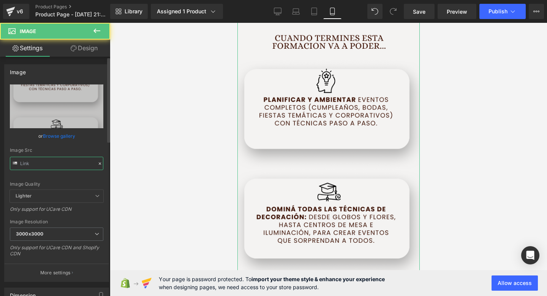
click at [65, 158] on input "text" at bounding box center [56, 163] width 93 height 13
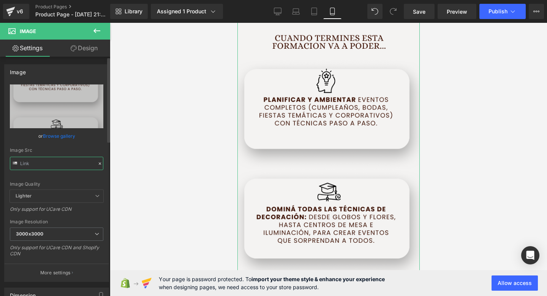
click at [65, 158] on input "text" at bounding box center [56, 163] width 93 height 13
paste input "hvCKGMnk"
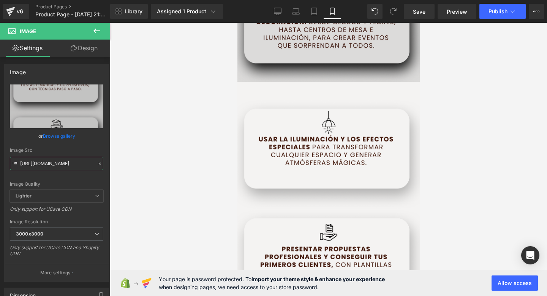
scroll to position [944, 0]
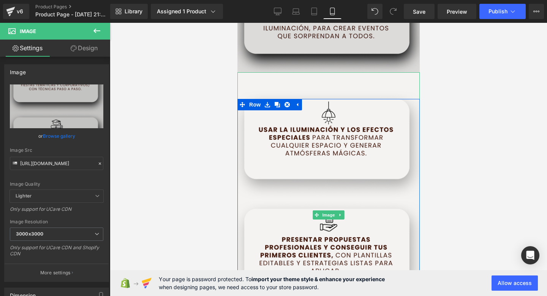
click at [338, 133] on img at bounding box center [328, 214] width 182 height 285
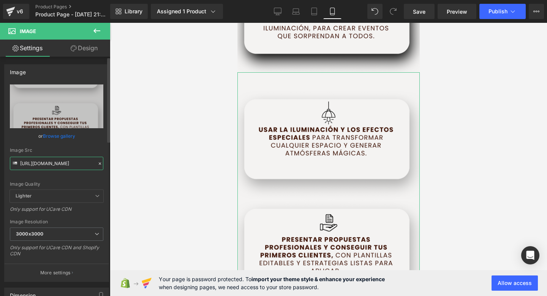
click at [40, 164] on input "https://i.postimg.cc/MTDRKkFd/4.png" at bounding box center [56, 163] width 93 height 13
paste input "90XWVK6P"
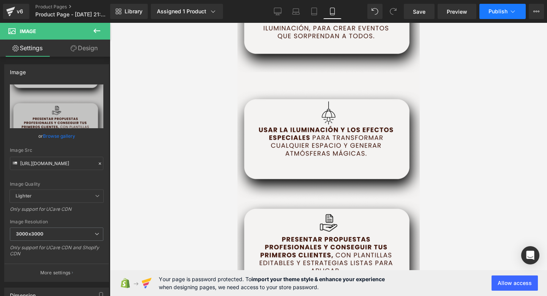
scroll to position [0, 0]
click at [504, 8] on span "Publish" at bounding box center [498, 11] width 19 height 6
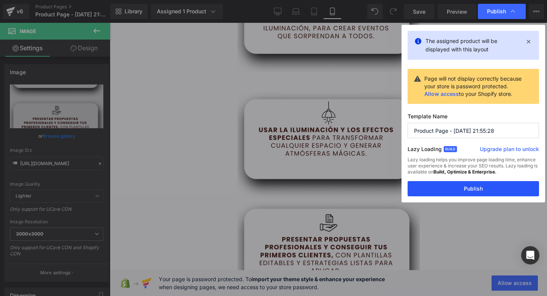
click at [453, 188] on button "Publish" at bounding box center [473, 188] width 131 height 15
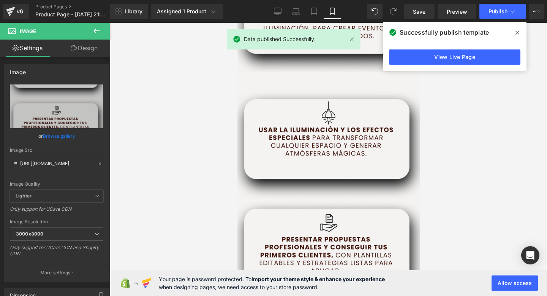
click at [519, 35] on icon at bounding box center [518, 33] width 4 height 6
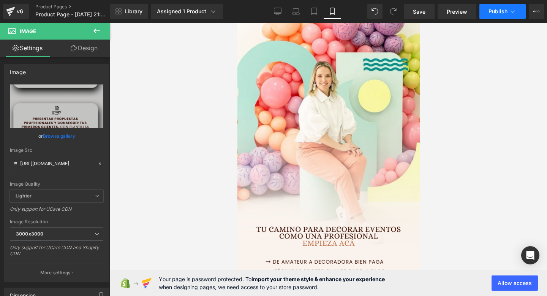
click at [498, 15] on button "Publish" at bounding box center [503, 11] width 46 height 15
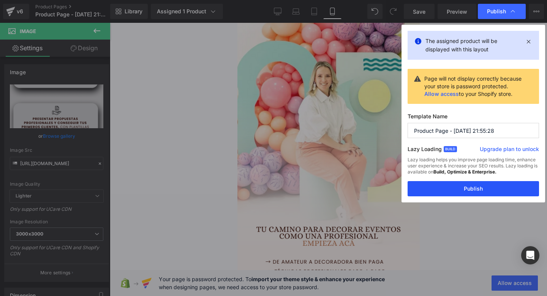
click at [450, 185] on button "Publish" at bounding box center [473, 188] width 131 height 15
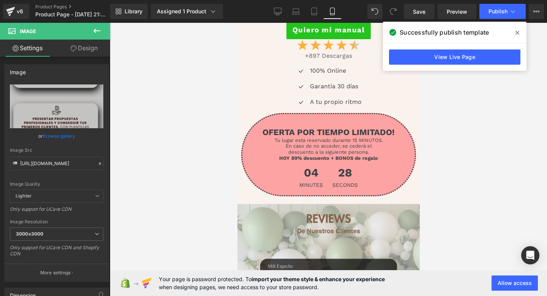
scroll to position [2703, 0]
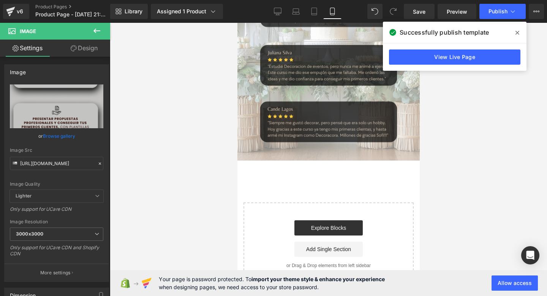
click at [94, 25] on button at bounding box center [97, 31] width 27 height 17
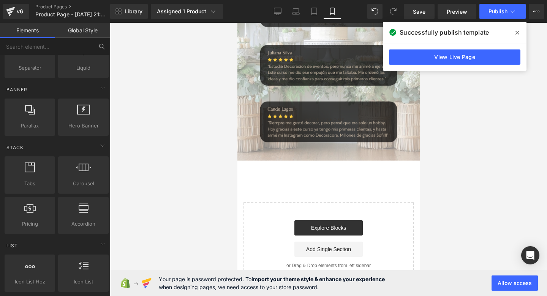
scroll to position [178, 0]
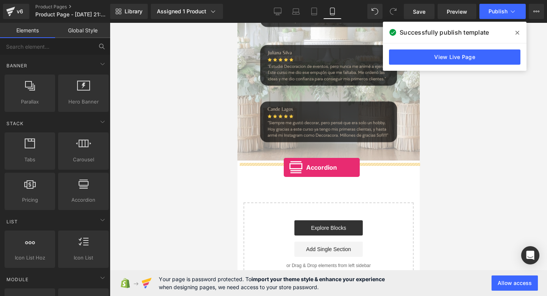
drag, startPoint x: 312, startPoint y: 224, endPoint x: 283, endPoint y: 167, distance: 63.6
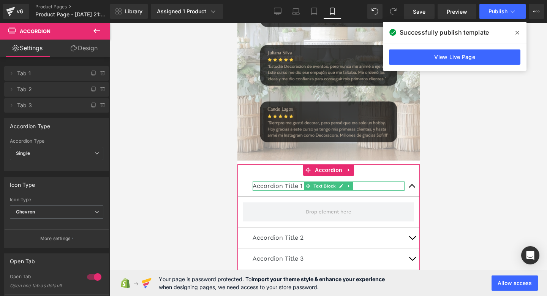
click at [288, 185] on p "Accordion Title 1" at bounding box center [328, 185] width 152 height 9
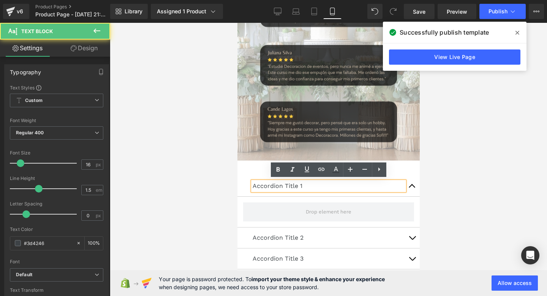
click at [288, 183] on p "Accordion Title 1" at bounding box center [328, 185] width 152 height 9
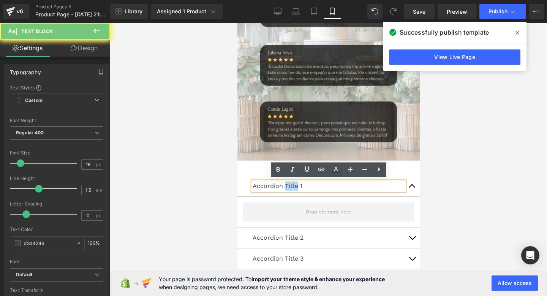
click at [288, 183] on p "Accordion Title 1" at bounding box center [328, 185] width 152 height 9
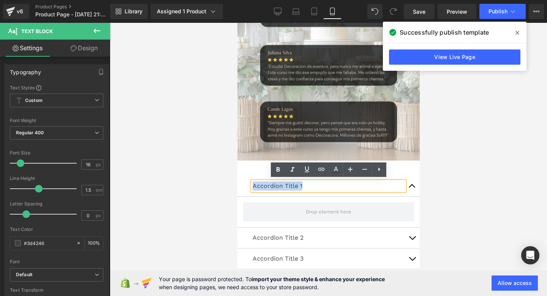
paste div
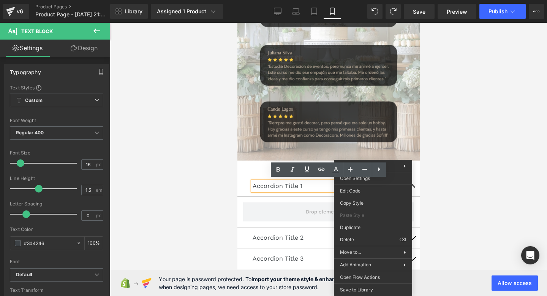
click at [373, 0] on div "Accordion You are previewing how the will restyle your page. You can not edit E…" at bounding box center [273, 0] width 547 height 0
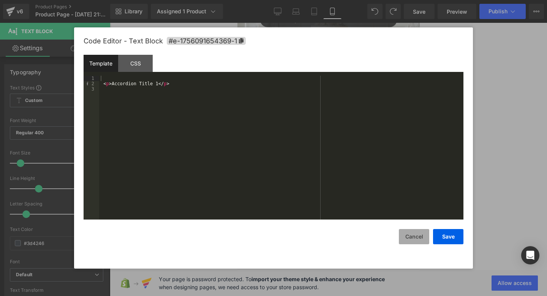
click at [416, 232] on button "Cancel" at bounding box center [414, 236] width 30 height 15
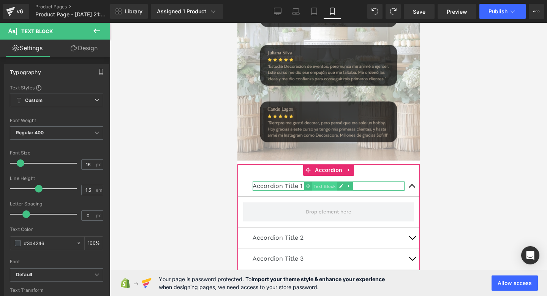
click at [317, 185] on span "Text Block" at bounding box center [324, 185] width 25 height 9
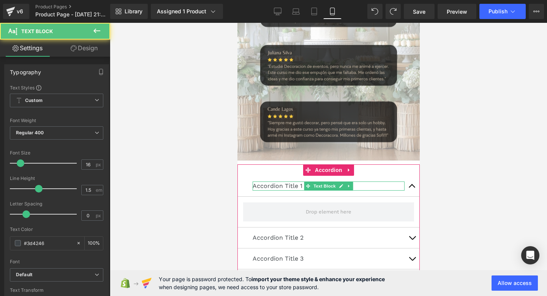
click at [287, 183] on p "Accordion Title 1" at bounding box center [328, 185] width 152 height 9
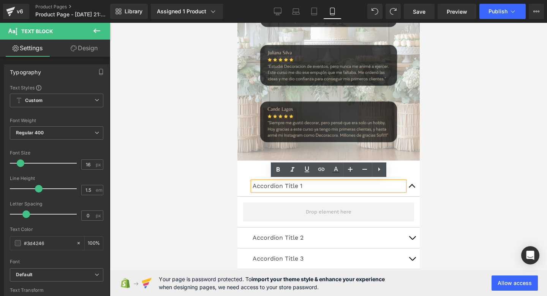
click at [287, 183] on p "Accordion Title 1" at bounding box center [328, 185] width 152 height 9
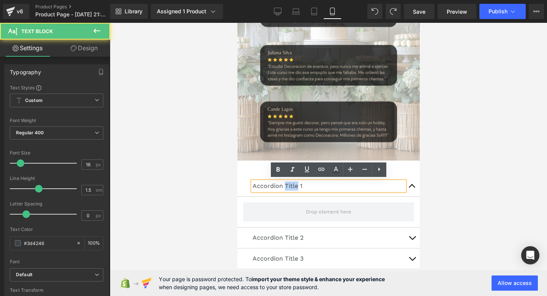
click at [287, 183] on p "Accordion Title 1" at bounding box center [328, 185] width 152 height 9
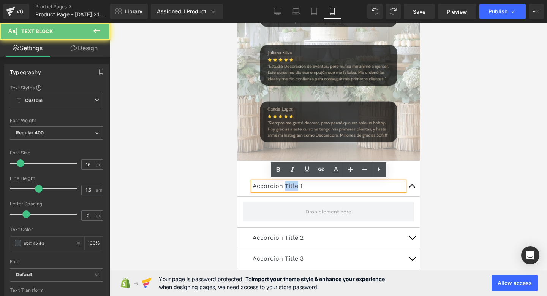
click at [287, 183] on p "Accordion Title 1" at bounding box center [328, 185] width 152 height 9
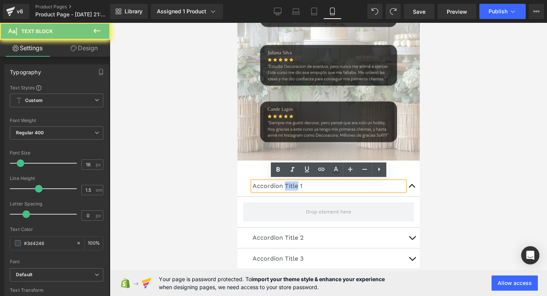
click at [287, 183] on p "Accordion Title 1" at bounding box center [328, 185] width 152 height 9
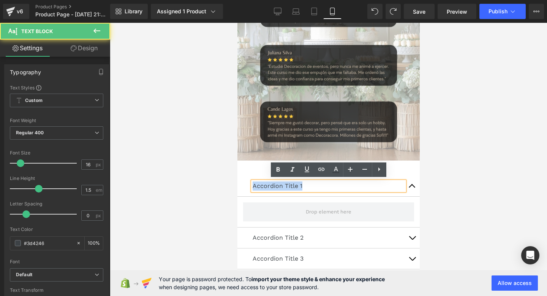
click at [287, 183] on p "Accordion Title 1" at bounding box center [328, 185] width 152 height 9
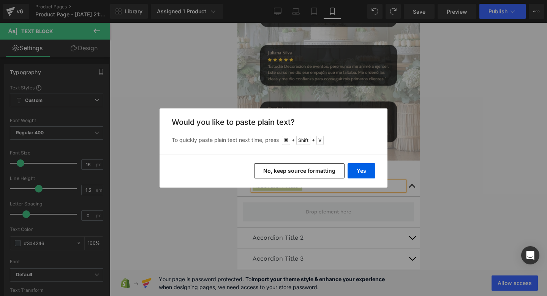
click at [329, 173] on button "No, keep source formatting" at bounding box center [299, 170] width 90 height 15
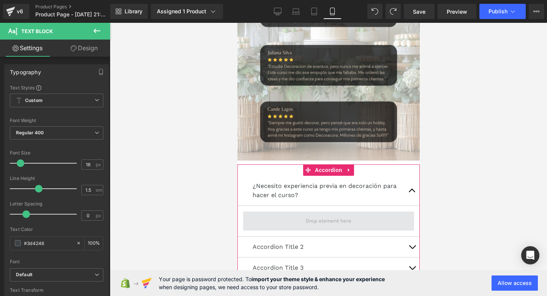
click at [296, 220] on span at bounding box center [328, 220] width 171 height 19
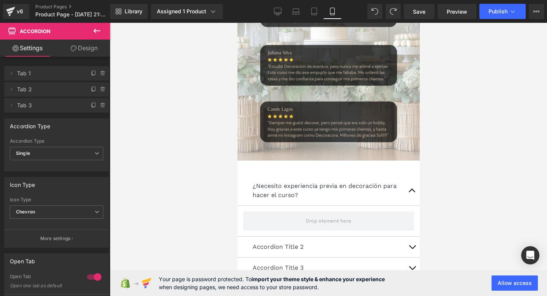
click at [100, 34] on icon at bounding box center [96, 30] width 9 height 9
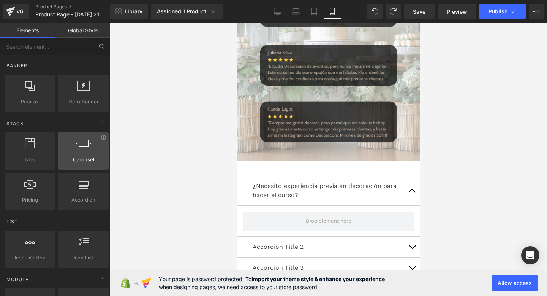
scroll to position [0, 0]
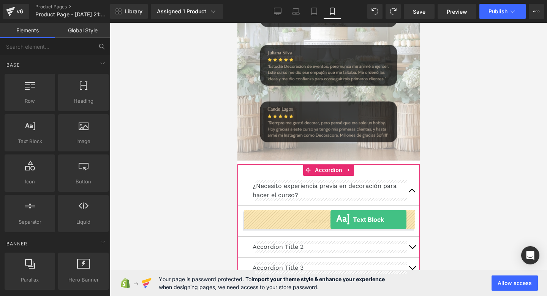
drag, startPoint x: 268, startPoint y: 160, endPoint x: 330, endPoint y: 220, distance: 86.5
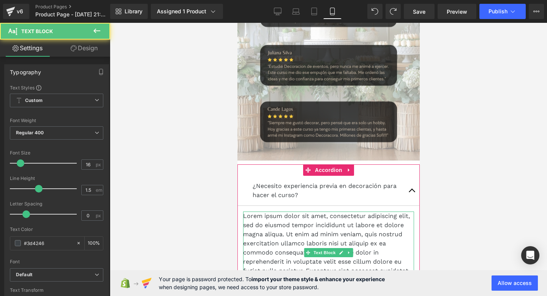
click at [325, 224] on p "Lorem ipsum dolor sit amet, consectetur adipiscing elit, sed do eiusmod tempor …" at bounding box center [328, 252] width 171 height 82
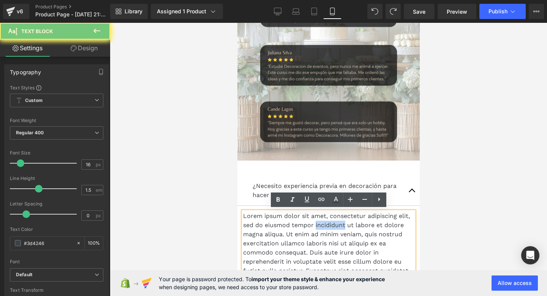
click at [325, 224] on p "Lorem ipsum dolor sit amet, consectetur adipiscing elit, sed do eiusmod tempor …" at bounding box center [328, 252] width 171 height 82
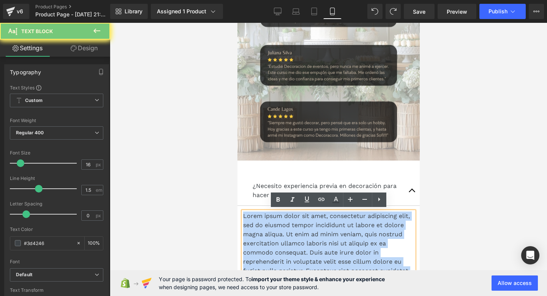
click at [325, 224] on p "Lorem ipsum dolor sit amet, consectetur adipiscing elit, sed do eiusmod tempor …" at bounding box center [328, 252] width 171 height 82
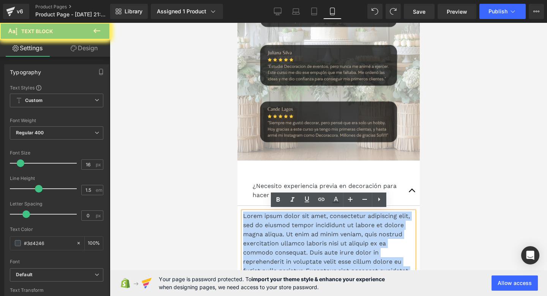
click at [325, 224] on p "Lorem ipsum dolor sit amet, consectetur adipiscing elit, sed do eiusmod tempor …" at bounding box center [328, 252] width 171 height 82
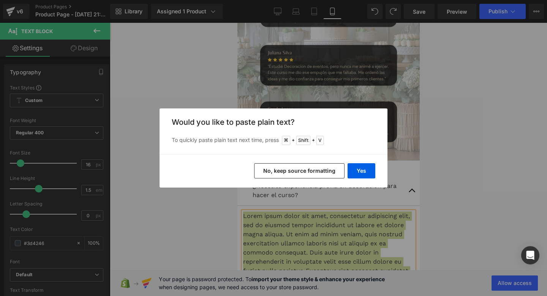
click at [321, 175] on button "No, keep source formatting" at bounding box center [299, 170] width 90 height 15
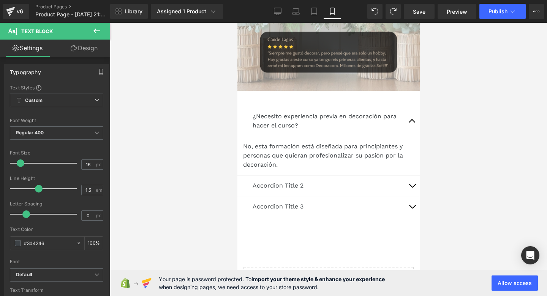
scroll to position [2773, 0]
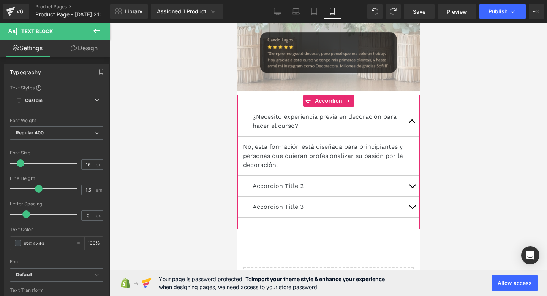
click at [413, 183] on button "button" at bounding box center [411, 186] width 15 height 21
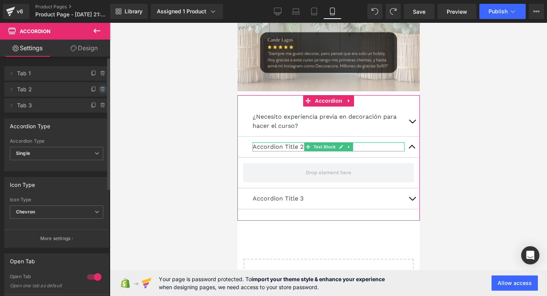
click at [101, 85] on span at bounding box center [102, 89] width 9 height 9
click at [98, 92] on button "Delete" at bounding box center [95, 90] width 24 height 10
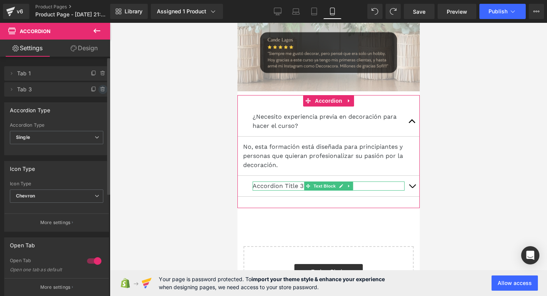
click at [101, 91] on icon at bounding box center [103, 89] width 6 height 6
click at [100, 91] on button "Delete" at bounding box center [95, 90] width 24 height 10
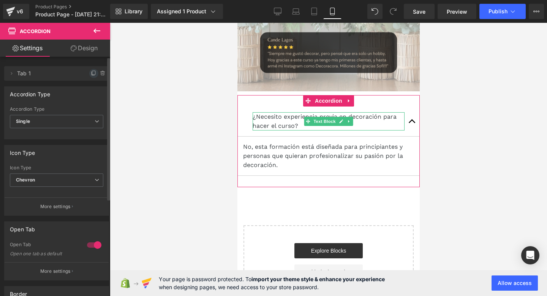
click at [91, 74] on icon at bounding box center [94, 73] width 6 height 6
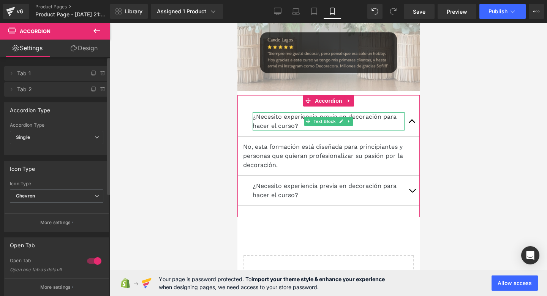
click at [91, 74] on icon at bounding box center [94, 73] width 6 height 6
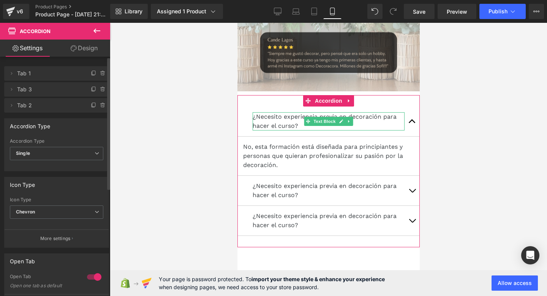
click at [91, 74] on icon at bounding box center [94, 73] width 6 height 6
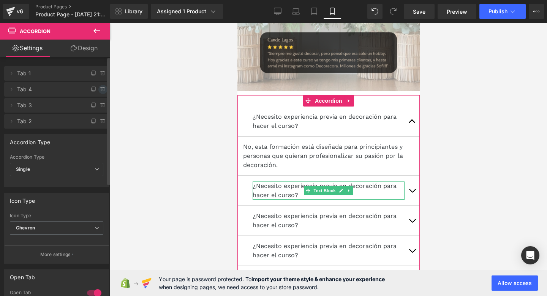
click at [101, 89] on icon at bounding box center [102, 89] width 3 height 3
click at [98, 89] on button "Delete" at bounding box center [95, 90] width 24 height 10
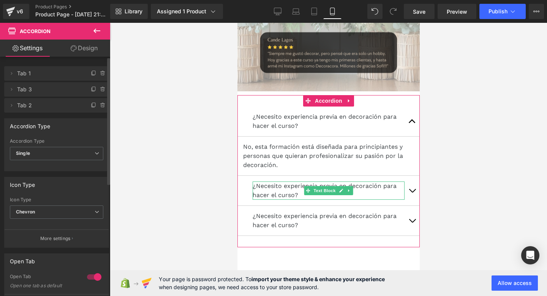
click at [101, 89] on icon at bounding box center [102, 89] width 3 height 3
click at [98, 89] on button "Delete" at bounding box center [95, 90] width 24 height 10
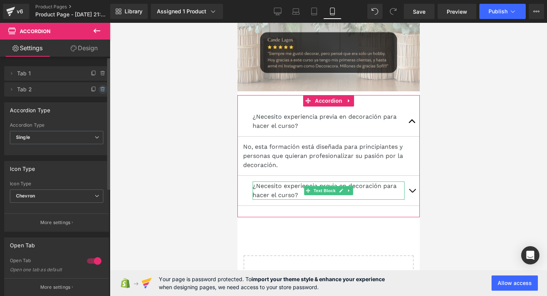
click at [101, 90] on icon at bounding box center [102, 89] width 3 height 3
click at [98, 90] on button "Delete" at bounding box center [95, 90] width 24 height 10
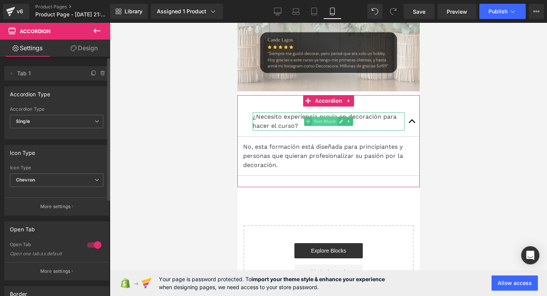
click at [317, 119] on span "Text Block" at bounding box center [324, 121] width 25 height 9
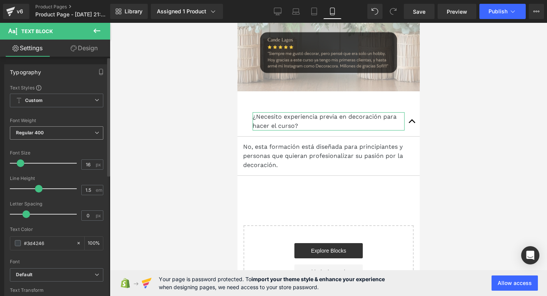
click at [48, 131] on span "Regular 400" at bounding box center [56, 132] width 93 height 13
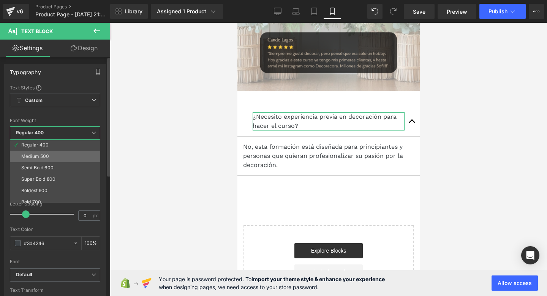
scroll to position [63, 0]
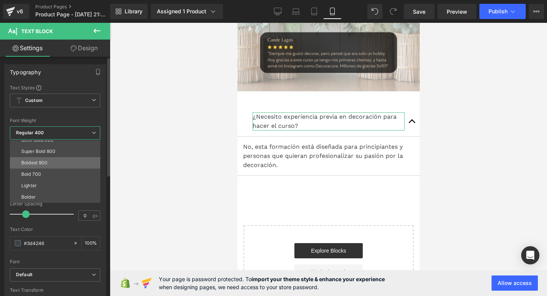
click at [63, 167] on li "Boldest 900" at bounding box center [57, 162] width 94 height 11
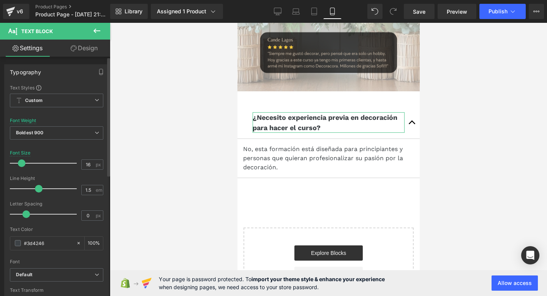
click at [21, 162] on span at bounding box center [22, 163] width 8 height 8
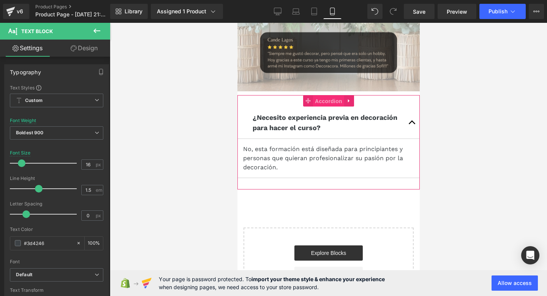
click at [324, 97] on span "Accordion" at bounding box center [328, 100] width 31 height 11
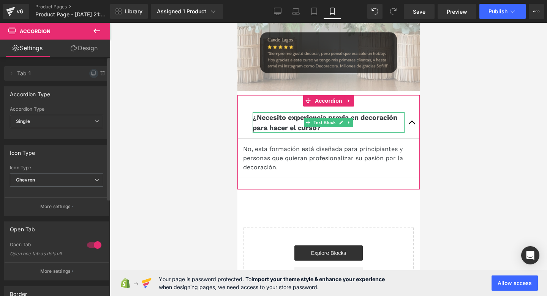
click at [92, 73] on icon at bounding box center [94, 73] width 6 height 6
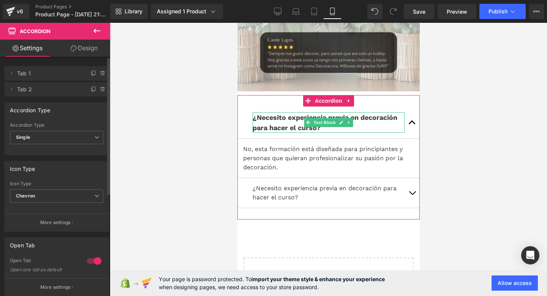
click at [92, 73] on icon at bounding box center [94, 73] width 6 height 6
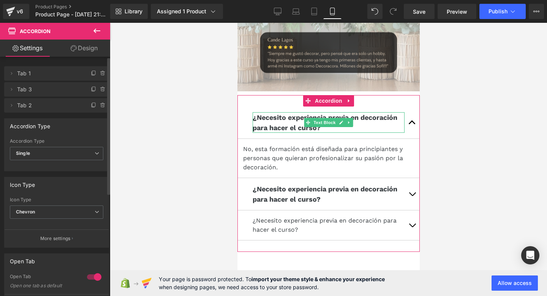
click at [92, 73] on icon at bounding box center [94, 73] width 6 height 6
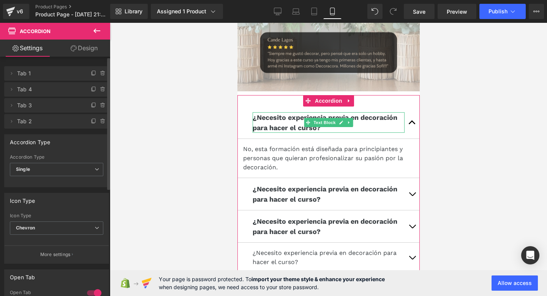
click at [92, 73] on icon at bounding box center [94, 73] width 6 height 6
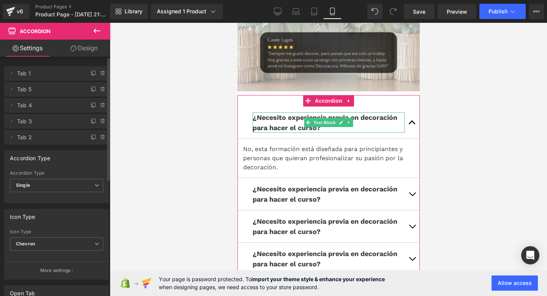
click at [92, 73] on icon at bounding box center [94, 73] width 6 height 6
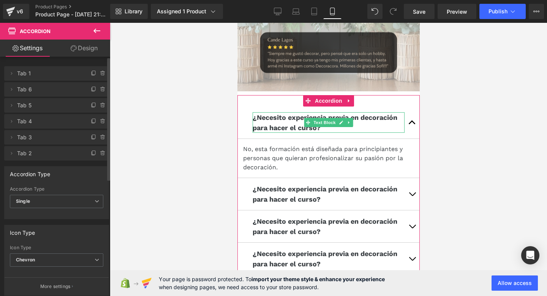
click at [92, 73] on icon at bounding box center [94, 73] width 6 height 6
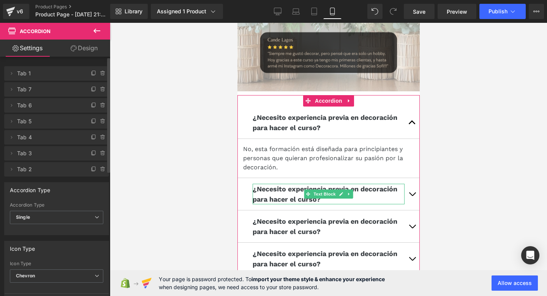
click at [290, 192] on p "¿Necesito experiencia previa en decoración para hacer el curso?" at bounding box center [328, 194] width 152 height 21
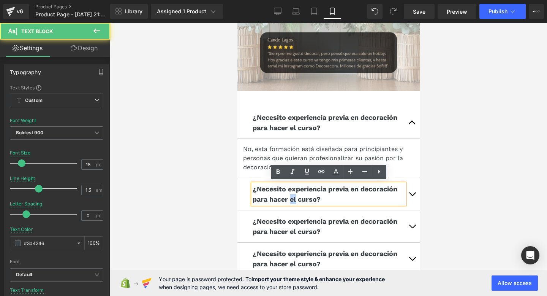
click at [290, 192] on p "¿Necesito experiencia previa en decoración para hacer el curso?" at bounding box center [328, 194] width 152 height 21
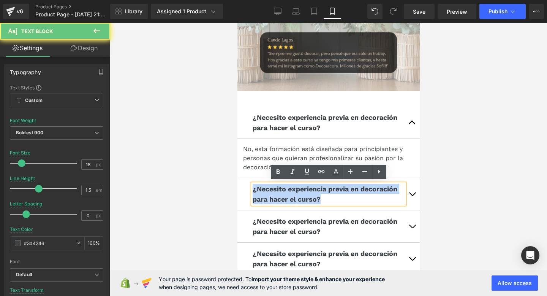
click at [290, 192] on p "¿Necesito experiencia previa en decoración para hacer el curso?" at bounding box center [328, 194] width 152 height 21
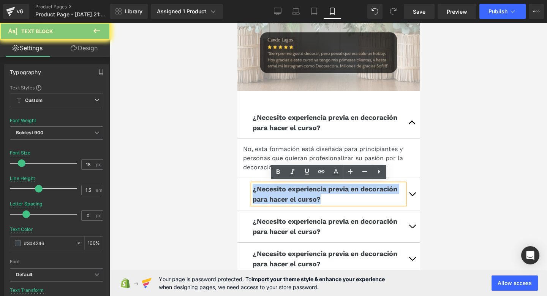
click at [290, 192] on p "¿Necesito experiencia previa en decoración para hacer el curso?" at bounding box center [328, 194] width 152 height 21
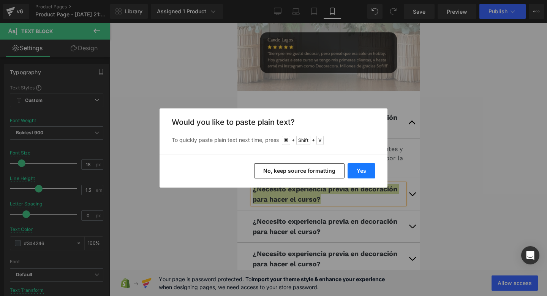
click at [357, 173] on button "Yes" at bounding box center [362, 170] width 28 height 15
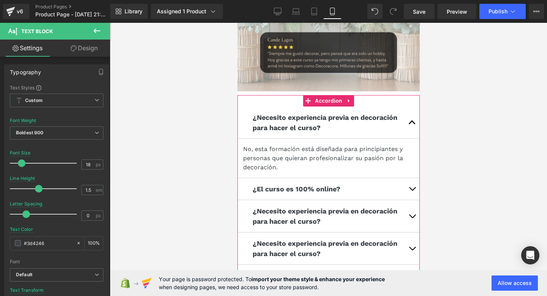
click at [412, 190] on span "button" at bounding box center [412, 190] width 0 height 0
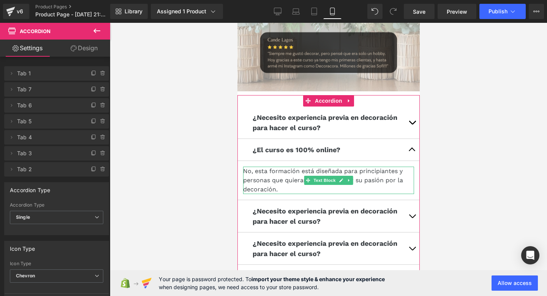
click at [260, 171] on p "No, esta formación está diseñada para principiantes y personas que quieran prof…" at bounding box center [328, 179] width 171 height 27
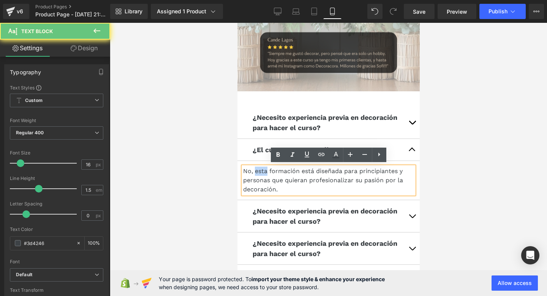
click at [260, 171] on p "No, esta formación está diseñada para principiantes y personas que quieran prof…" at bounding box center [328, 179] width 171 height 27
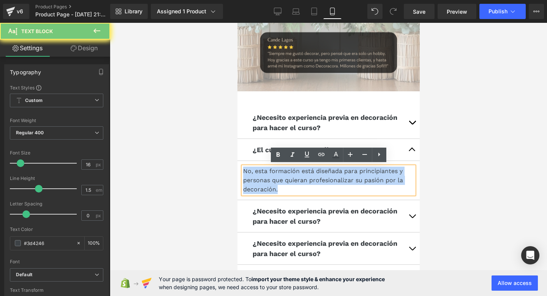
click at [260, 171] on p "No, esta formación está diseñada para principiantes y personas que quieran prof…" at bounding box center [328, 179] width 171 height 27
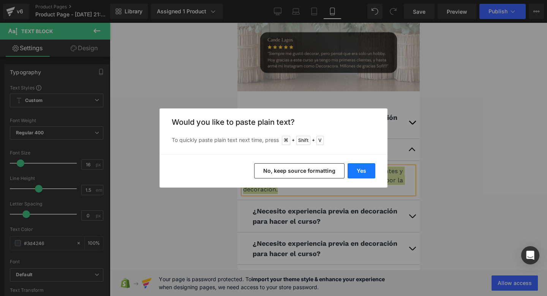
click at [367, 172] on button "Yes" at bounding box center [362, 170] width 28 height 15
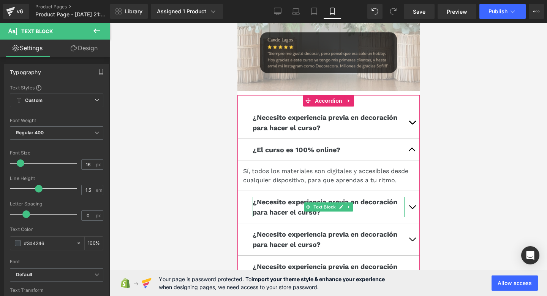
click at [282, 202] on p "¿Necesito experiencia previa en decoración para hacer el curso?" at bounding box center [328, 206] width 152 height 21
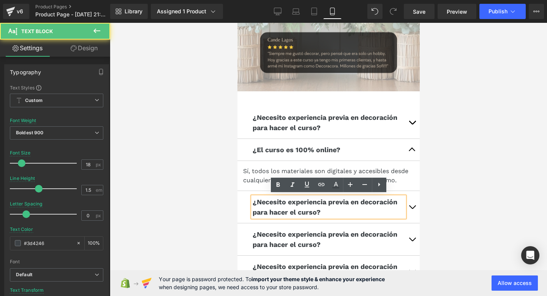
click at [282, 203] on p "¿Necesito experiencia previa en decoración para hacer el curso?" at bounding box center [328, 206] width 152 height 21
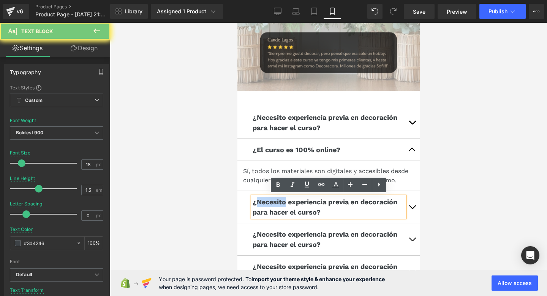
click at [282, 203] on p "¿Necesito experiencia previa en decoración para hacer el curso?" at bounding box center [328, 206] width 152 height 21
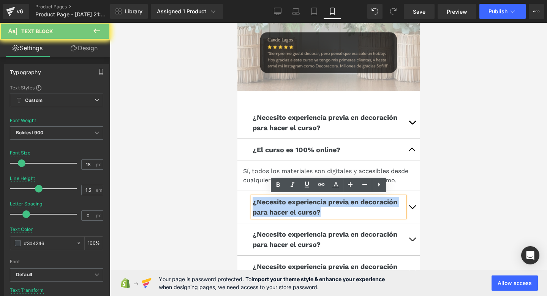
click at [282, 203] on p "¿Necesito experiencia previa en decoración para hacer el curso?" at bounding box center [328, 206] width 152 height 21
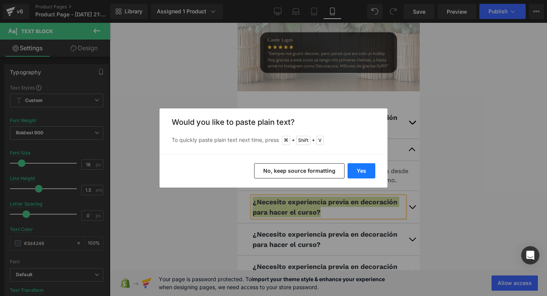
click at [367, 170] on button "Yes" at bounding box center [362, 170] width 28 height 15
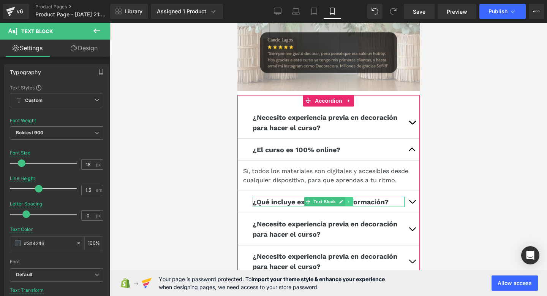
click at [351, 203] on link at bounding box center [349, 201] width 8 height 9
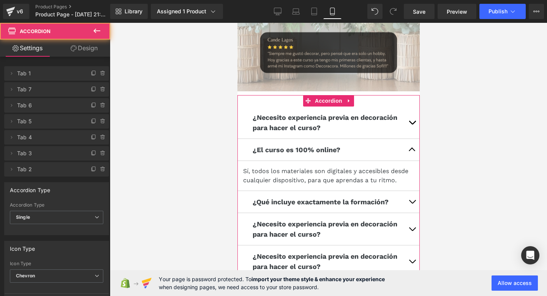
click at [409, 203] on button "button" at bounding box center [411, 202] width 15 height 22
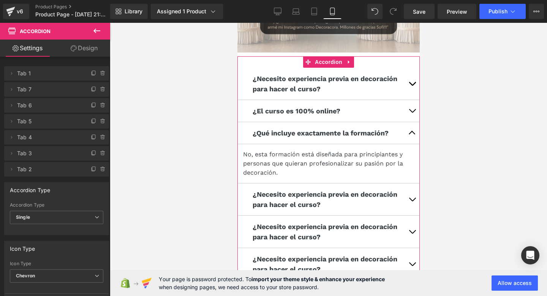
scroll to position [2812, 0]
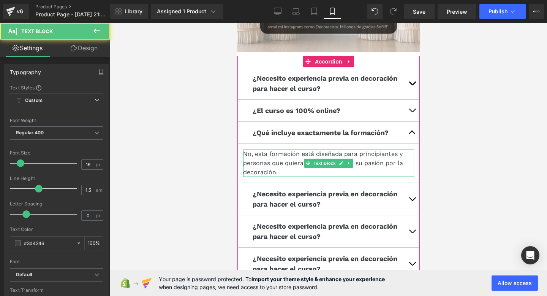
click at [271, 159] on p "No, esta formación está diseñada para principiantes y personas que quieran prof…" at bounding box center [328, 162] width 171 height 27
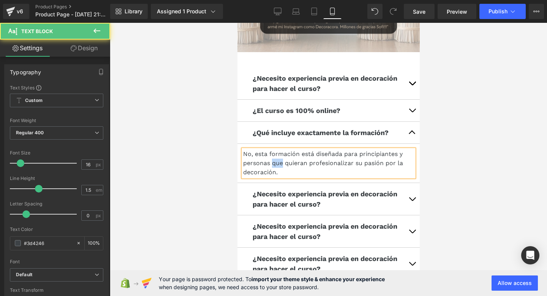
click at [271, 159] on p "No, esta formación está diseñada para principiantes y personas que quieran prof…" at bounding box center [328, 162] width 171 height 27
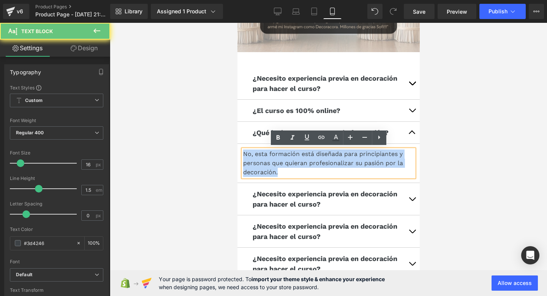
click at [271, 159] on p "No, esta formación está diseñada para principiantes y personas que quieran prof…" at bounding box center [328, 162] width 171 height 27
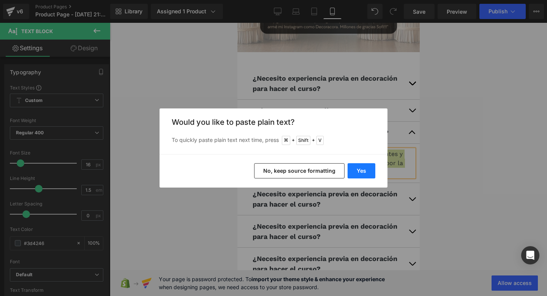
click at [365, 174] on button "Yes" at bounding box center [362, 170] width 28 height 15
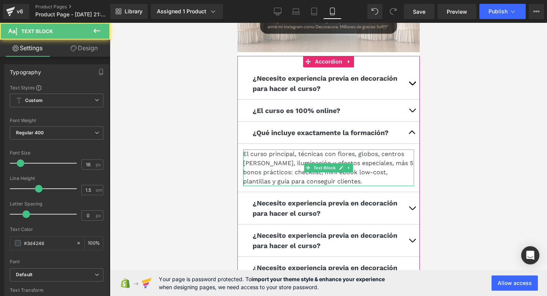
click at [299, 154] on p "El curso principal, técnicas con flores, globos, centros de mesa, iluminación y…" at bounding box center [328, 167] width 171 height 36
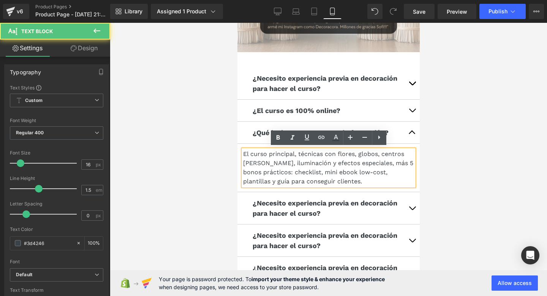
click at [294, 155] on p "El curso principal, técnicas con flores, globos, centros de mesa, iluminación y…" at bounding box center [328, 167] width 171 height 36
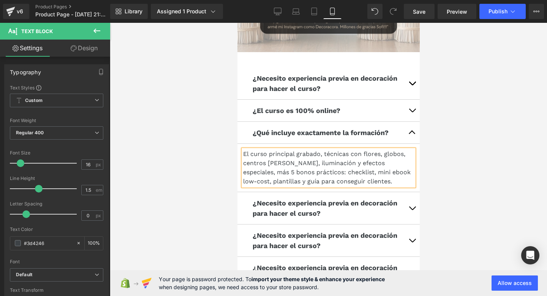
click at [406, 154] on p "El curso principal grabado, técnicas con flores, globos, centros de mesa, ilumi…" at bounding box center [328, 167] width 171 height 36
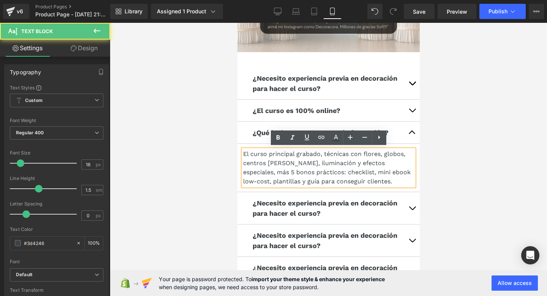
click at [320, 154] on p "El curso principal grabado, técnicas con flores, globos, centros de mesa, ilumi…" at bounding box center [328, 167] width 171 height 36
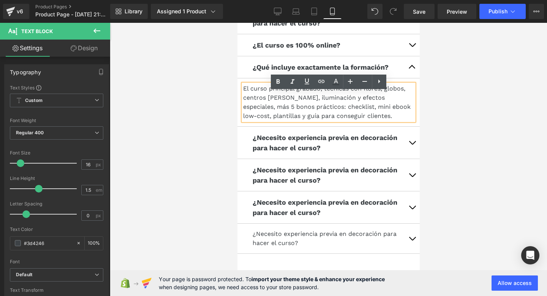
scroll to position [2905, 0]
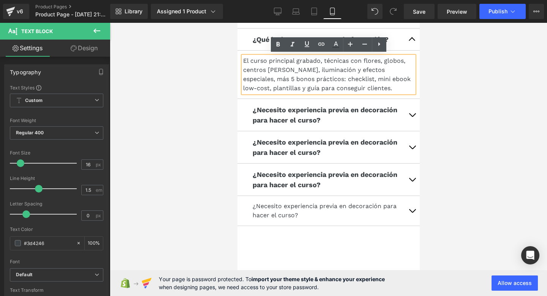
click at [344, 103] on div "¿Necesito experiencia previa en decoración para hacer el curso? Text Block" at bounding box center [328, 115] width 182 height 32
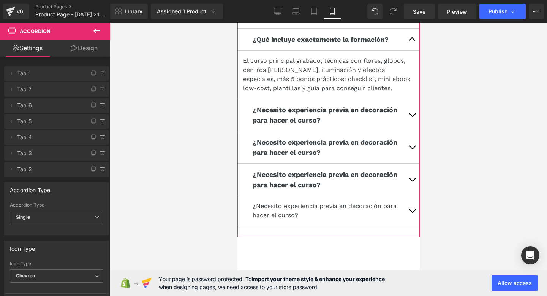
click at [412, 117] on span "button" at bounding box center [412, 117] width 0 height 0
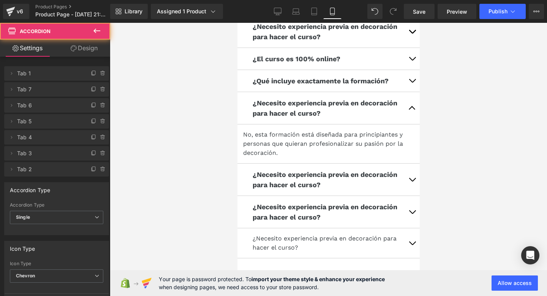
scroll to position [2857, 0]
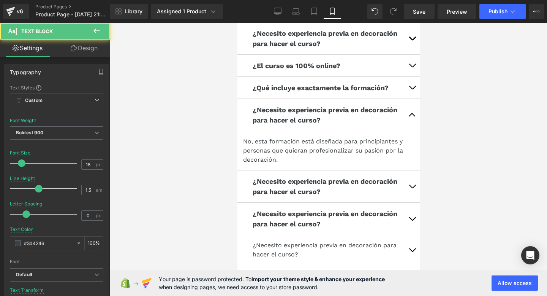
click at [311, 114] on div "¿Necesito experiencia previa en decoración para hacer el curso? Text Block" at bounding box center [328, 115] width 152 height 21
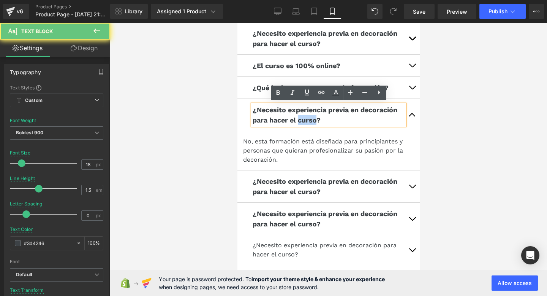
click at [311, 114] on p "¿Necesito experiencia previa en decoración para hacer el curso?" at bounding box center [328, 115] width 152 height 21
click at [291, 114] on p "¿Necesito experiencia previa en decoración para hacer el curso?" at bounding box center [328, 115] width 152 height 21
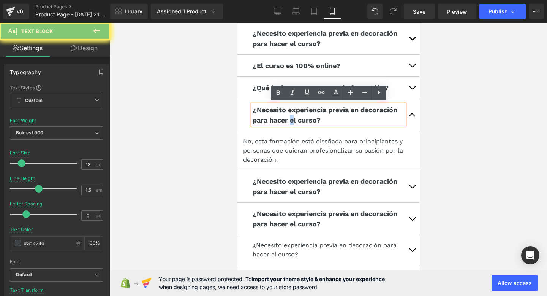
click at [291, 114] on p "¿Necesito experiencia previa en decoración para hacer el curso?" at bounding box center [328, 115] width 152 height 21
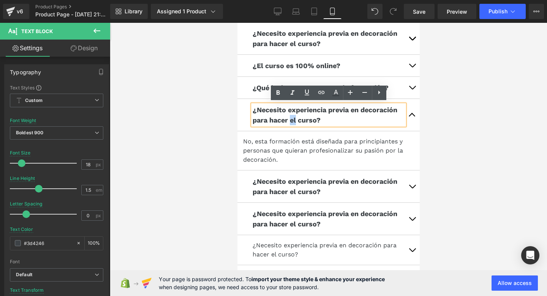
click at [291, 114] on p "¿Necesito experiencia previa en decoración para hacer el curso?" at bounding box center [328, 115] width 152 height 21
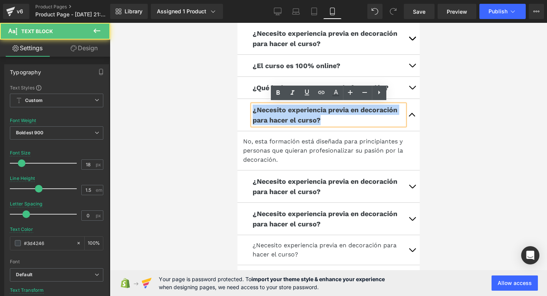
click at [291, 114] on p "¿Necesito experiencia previa en decoración para hacer el curso?" at bounding box center [328, 115] width 152 height 21
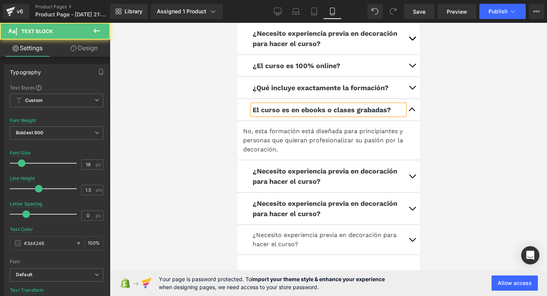
click at [257, 89] on p "¿Qué incluye exactamente la formación?" at bounding box center [328, 87] width 152 height 10
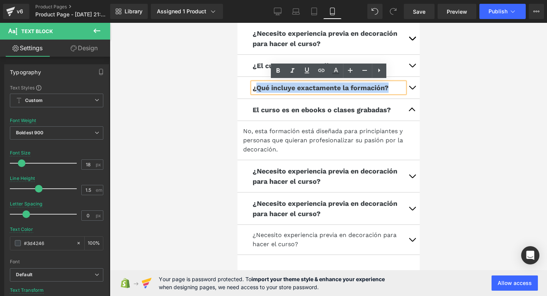
drag, startPoint x: 257, startPoint y: 88, endPoint x: 251, endPoint y: 88, distance: 5.7
click at [252, 88] on div "¿Qué incluye exactamente la formación?" at bounding box center [328, 87] width 152 height 10
drag, startPoint x: 252, startPoint y: 88, endPoint x: 257, endPoint y: 88, distance: 4.6
click at [257, 88] on p "¿Qué incluye exactamente la formación?" at bounding box center [328, 87] width 152 height 10
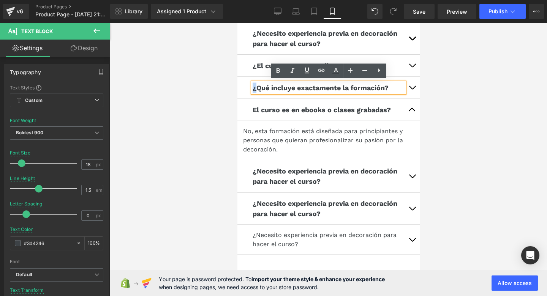
copy p "¿"
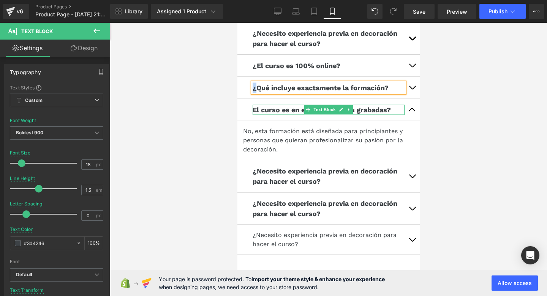
click at [255, 108] on p "El curso es en ebooks o clases grabadas?" at bounding box center [328, 110] width 152 height 10
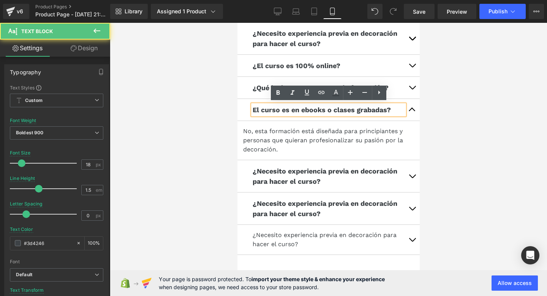
click at [255, 108] on p "El curso es en ebooks o clases grabadas?" at bounding box center [328, 110] width 152 height 10
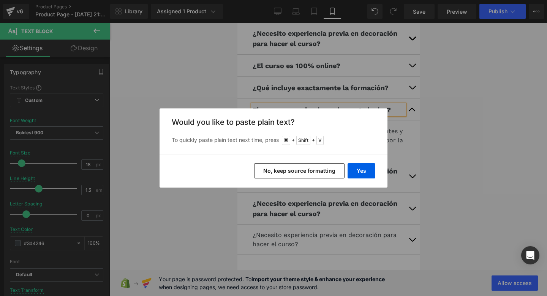
click at [345, 104] on div "Back to Library Insert Would you like to paste plain text? To quickly paste pla…" at bounding box center [273, 148] width 547 height 296
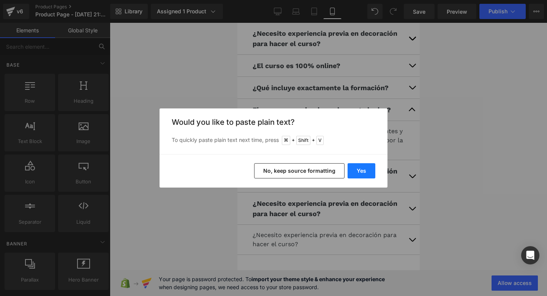
click at [365, 167] on button "Yes" at bounding box center [362, 170] width 28 height 15
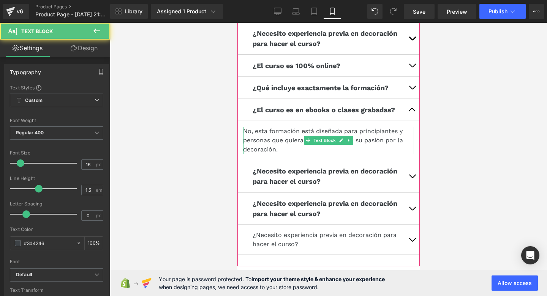
click at [271, 132] on p "No, esta formación está diseñada para principiantes y personas que quieran prof…" at bounding box center [328, 140] width 171 height 27
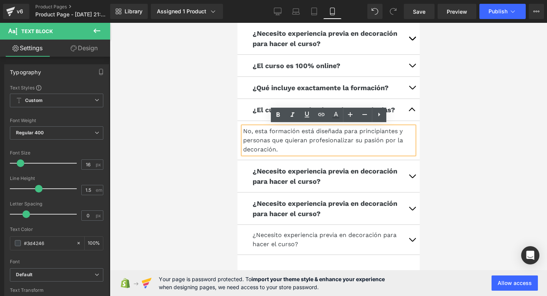
click at [288, 148] on p "No, esta formación está diseñada para principiantes y personas que quieran prof…" at bounding box center [328, 140] width 171 height 27
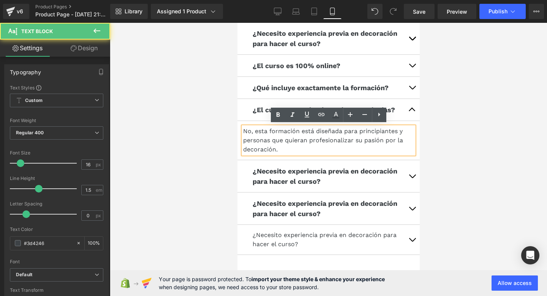
click at [288, 148] on p "No, esta formación está diseñada para principiantes y personas que quieran prof…" at bounding box center [328, 140] width 171 height 27
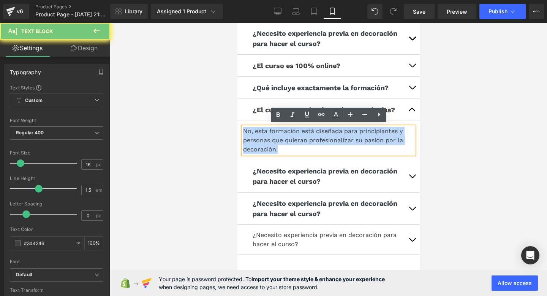
click at [288, 148] on p "No, esta formación está diseñada para principiantes y personas que quieran prof…" at bounding box center [328, 140] width 171 height 27
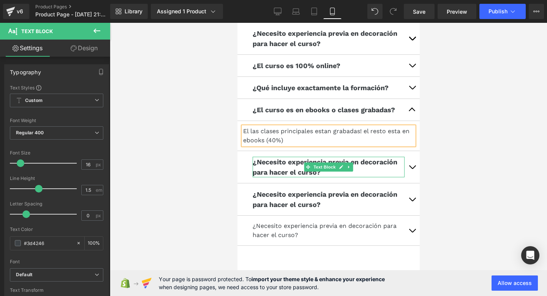
click at [290, 169] on p "¿Necesito experiencia previa en decoración para hacer el curso?" at bounding box center [328, 167] width 152 height 21
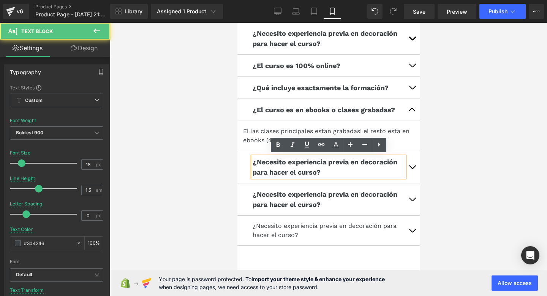
click at [285, 163] on p "¿Necesito experiencia previa en decoración para hacer el curso?" at bounding box center [328, 167] width 152 height 21
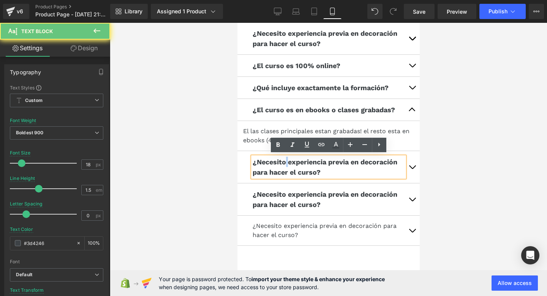
click at [285, 163] on p "¿Necesito experiencia previa en decoración para hacer el curso?" at bounding box center [328, 167] width 152 height 21
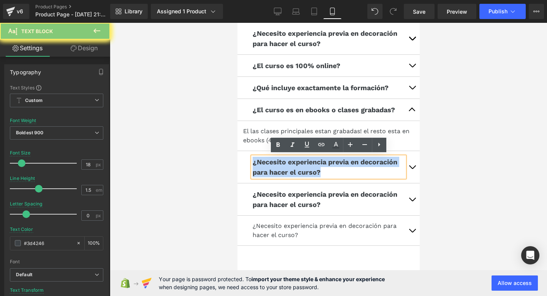
click at [285, 163] on p "¿Necesito experiencia previa en decoración para hacer el curso?" at bounding box center [328, 167] width 152 height 21
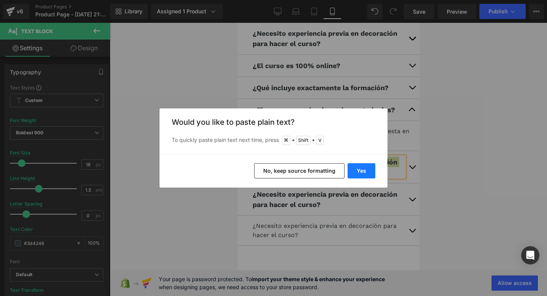
click at [361, 175] on button "Yes" at bounding box center [362, 170] width 28 height 15
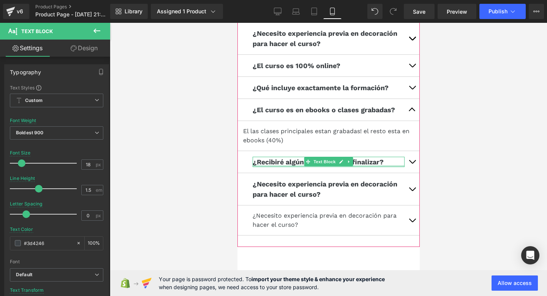
click at [280, 165] on div at bounding box center [328, 166] width 152 height 2
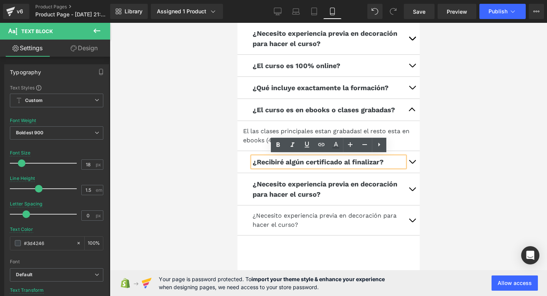
click at [412, 158] on button "button" at bounding box center [411, 162] width 15 height 22
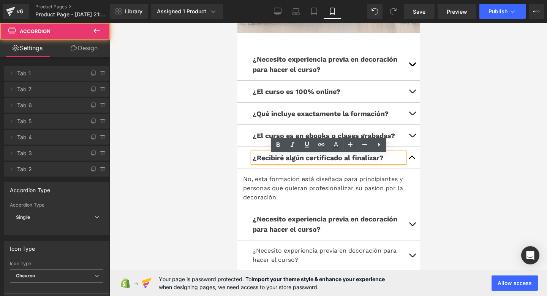
scroll to position [2827, 0]
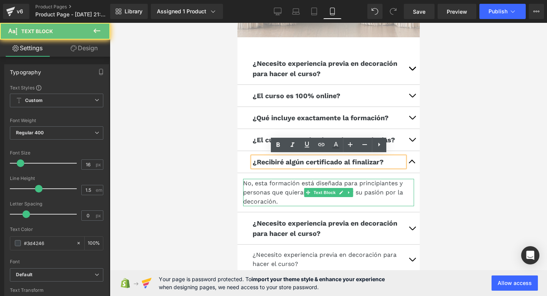
click at [313, 182] on p "No, esta formación está diseñada para principiantes y personas que quieran prof…" at bounding box center [328, 192] width 171 height 27
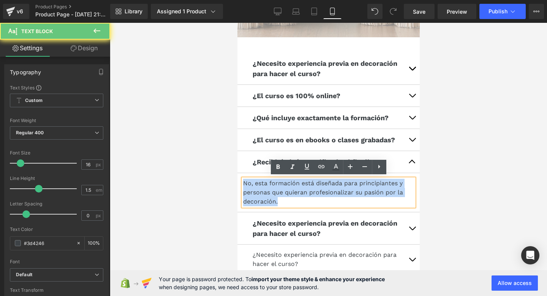
click at [313, 182] on p "No, esta formación está diseñada para principiantes y personas que quieran prof…" at bounding box center [328, 192] width 171 height 27
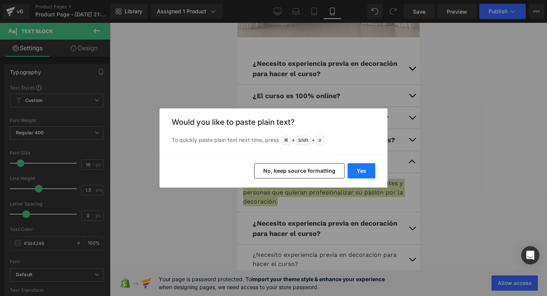
click at [369, 172] on button "Yes" at bounding box center [362, 170] width 28 height 15
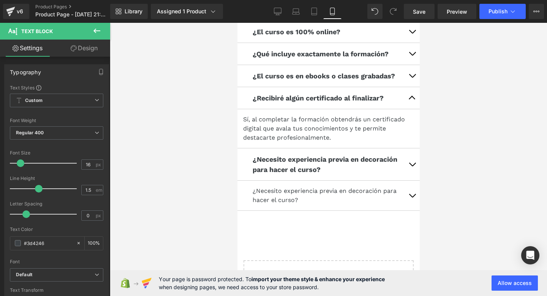
scroll to position [2892, 0]
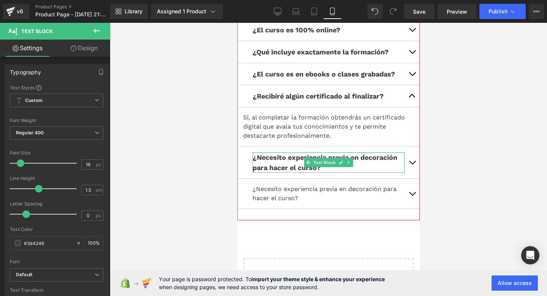
click at [279, 162] on p "¿Necesito experiencia previa en decoración para hacer el curso?" at bounding box center [328, 162] width 152 height 21
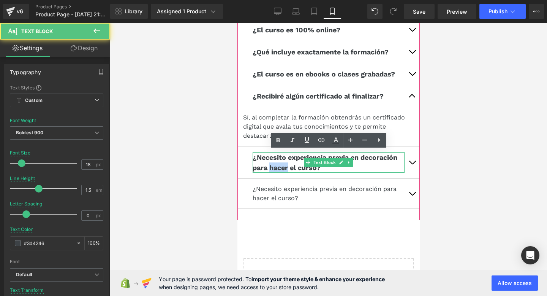
click at [279, 162] on p "¿Necesito experiencia previa en decoración para hacer el curso?" at bounding box center [328, 162] width 152 height 21
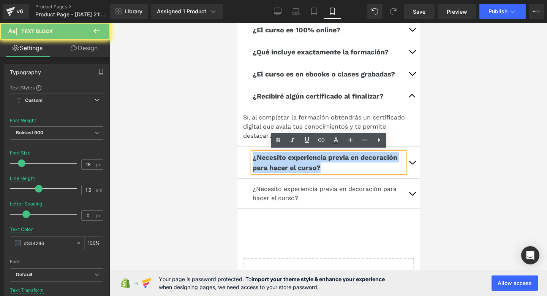
click at [279, 162] on p "¿Necesito experiencia previa en decoración para hacer el curso?" at bounding box center [328, 162] width 152 height 21
